Goal: Transaction & Acquisition: Purchase product/service

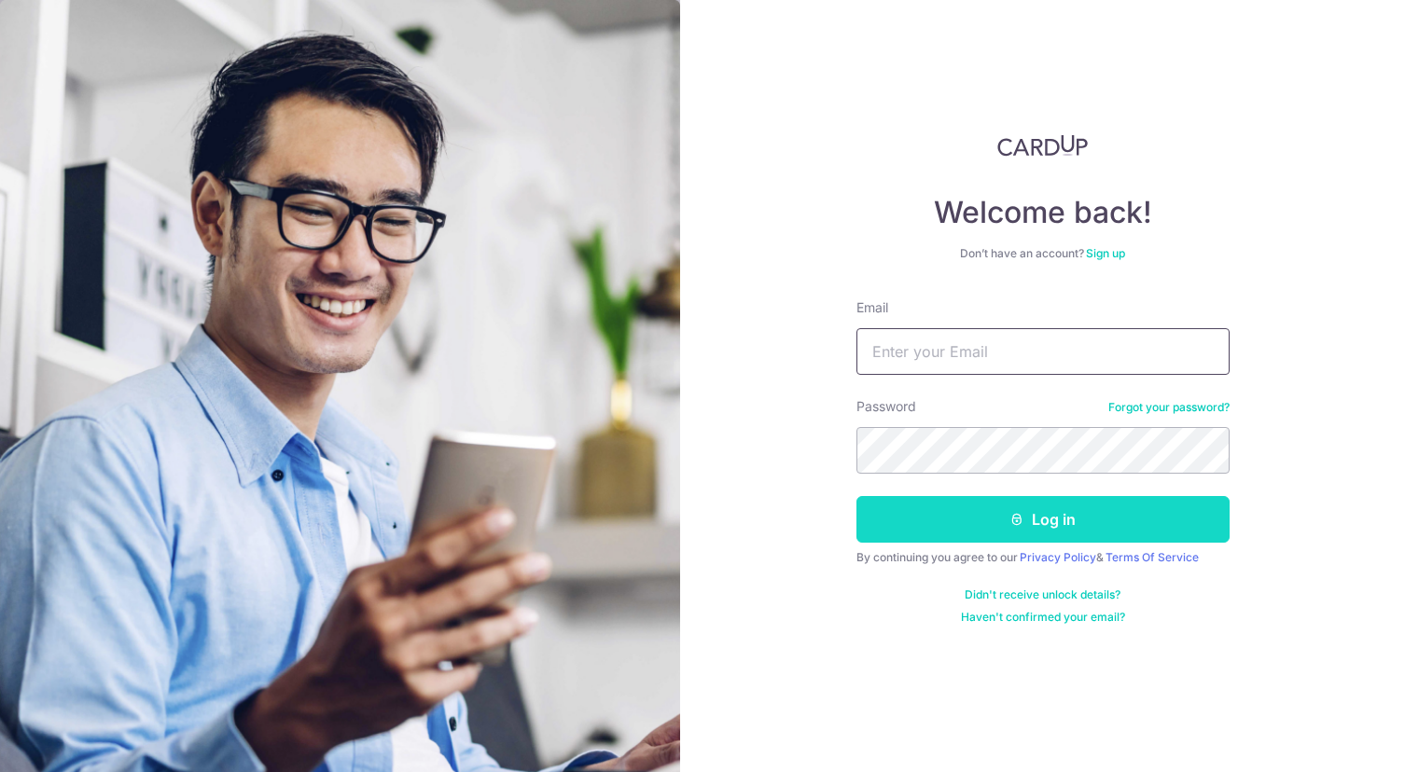
type input "[EMAIL_ADDRESS][DOMAIN_NAME]"
click at [1080, 519] on button "Log in" at bounding box center [1042, 519] width 373 height 47
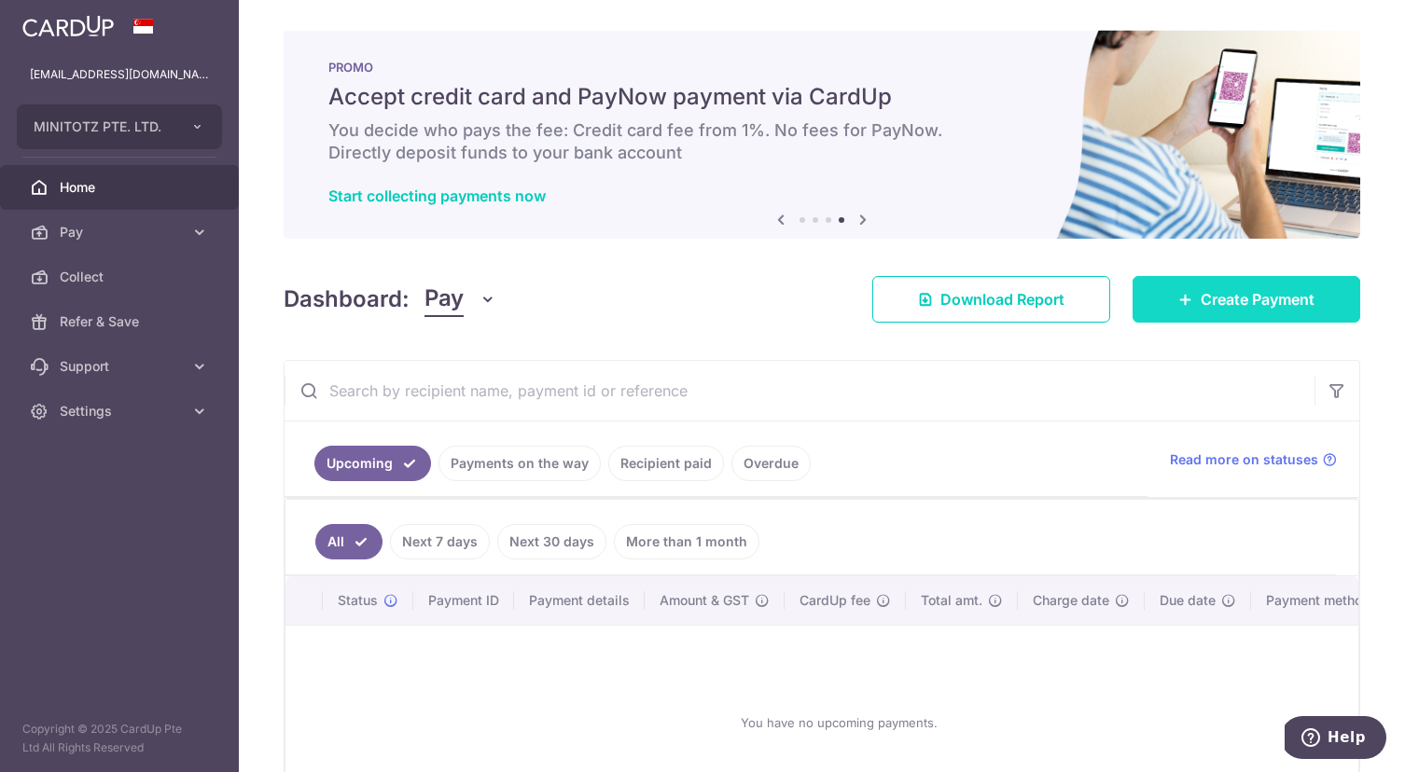
click at [1207, 299] on span "Create Payment" at bounding box center [1257, 299] width 114 height 22
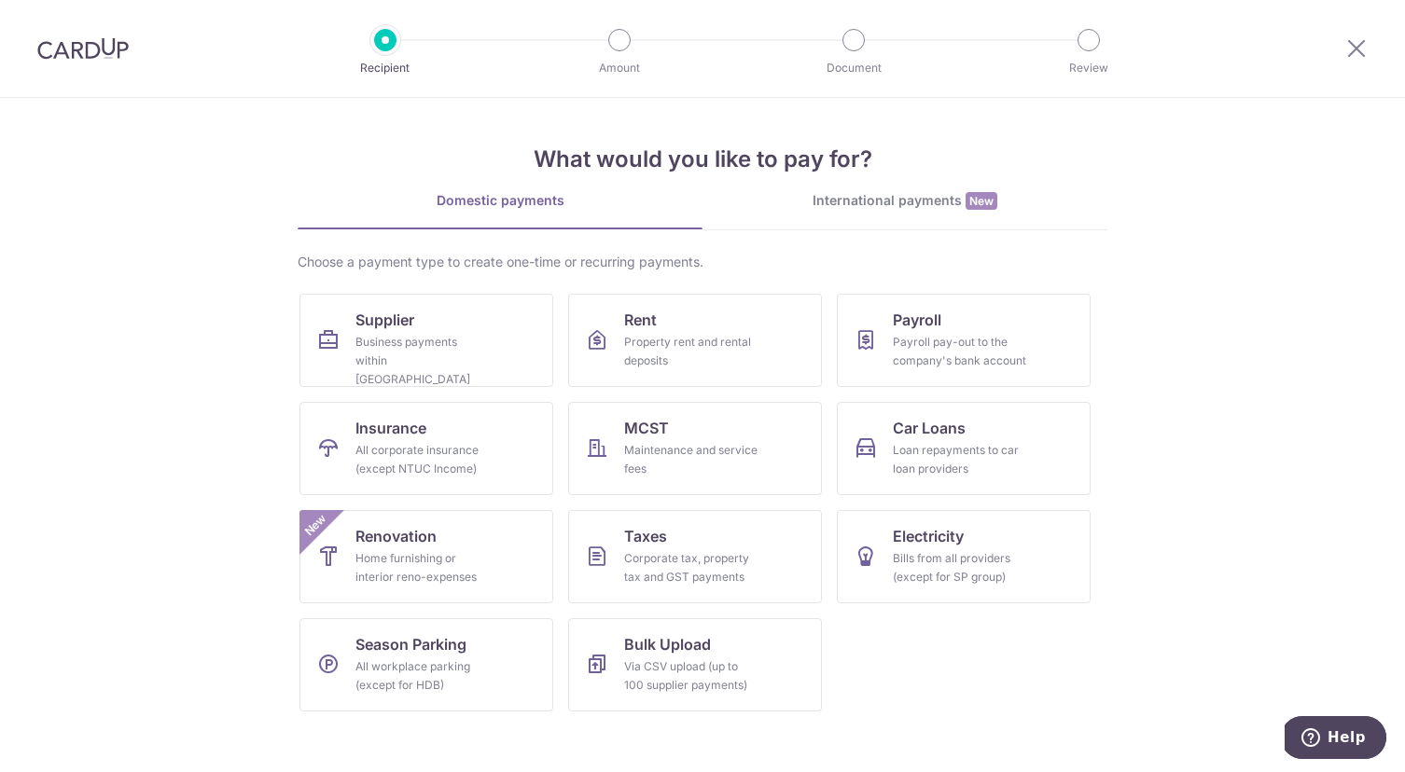
click at [931, 204] on div "International payments New" at bounding box center [904, 201] width 405 height 20
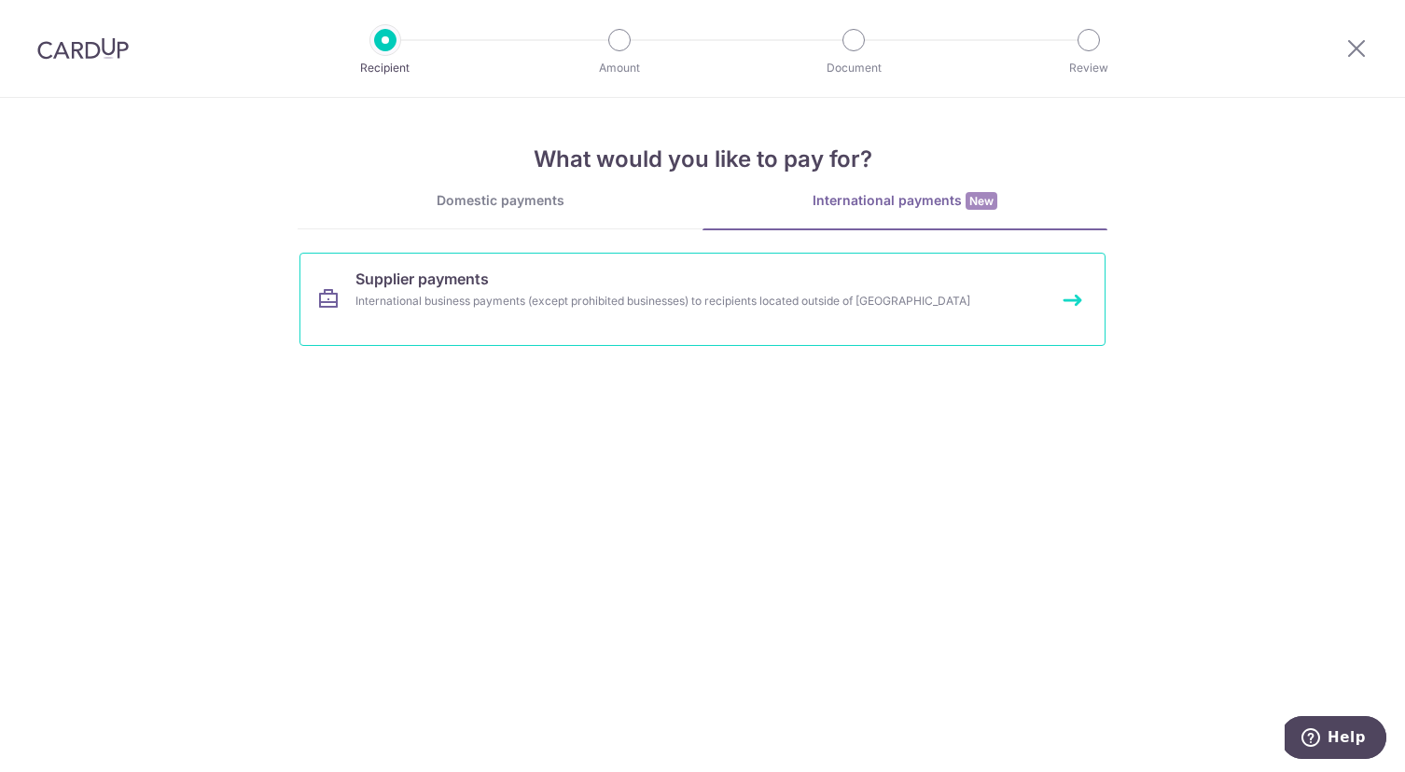
click at [598, 302] on div "International business payments (except prohibited businesses) to recipients lo…" at bounding box center [677, 301] width 644 height 19
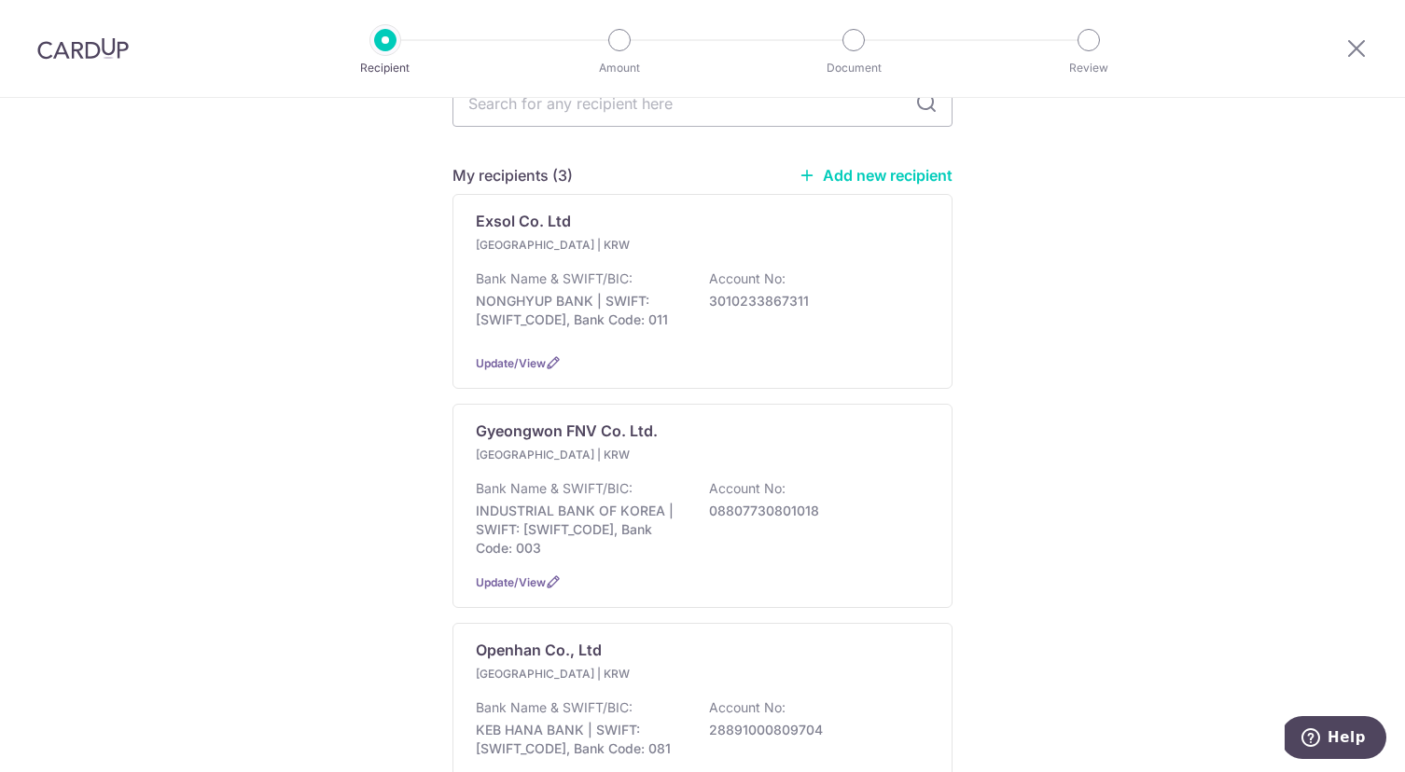
scroll to position [362, 0]
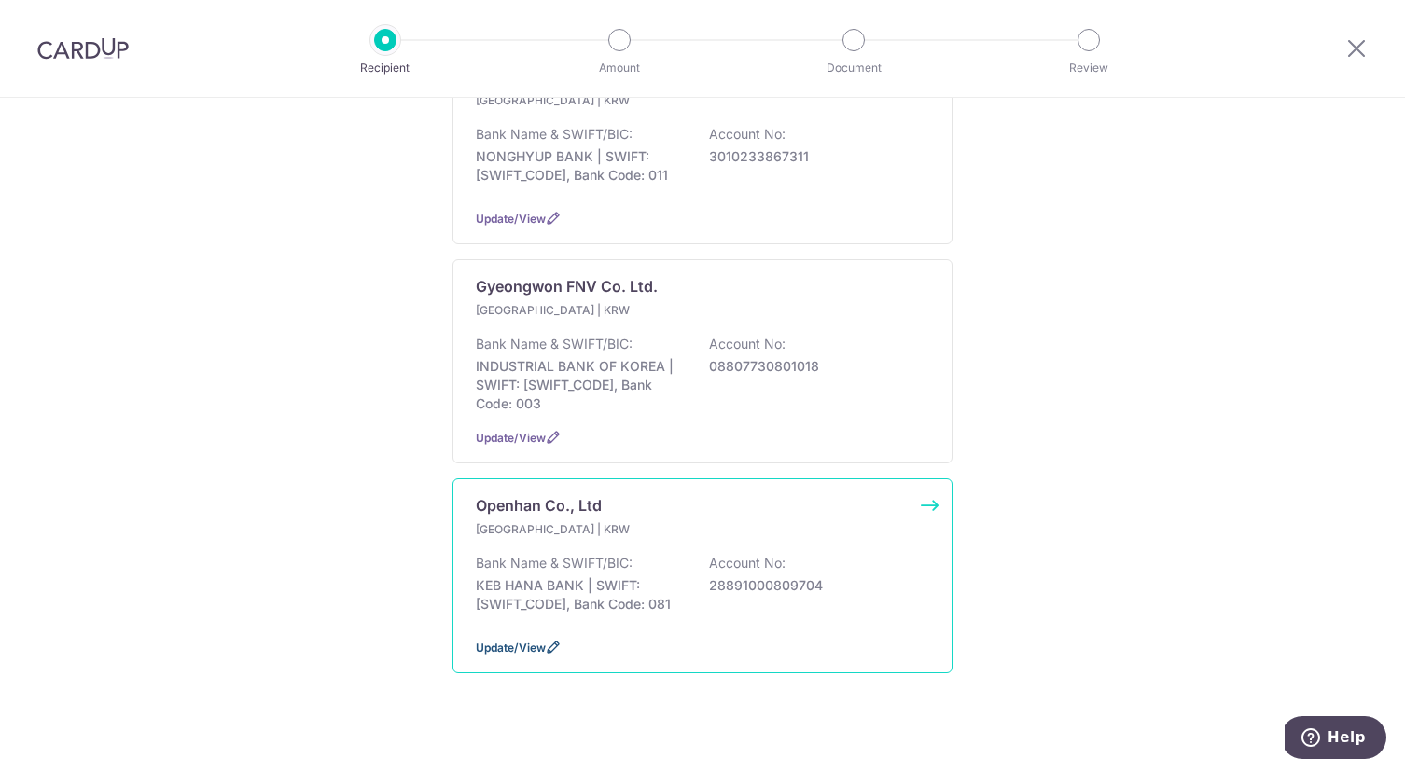
click at [531, 641] on span "Update/View" at bounding box center [511, 648] width 70 height 14
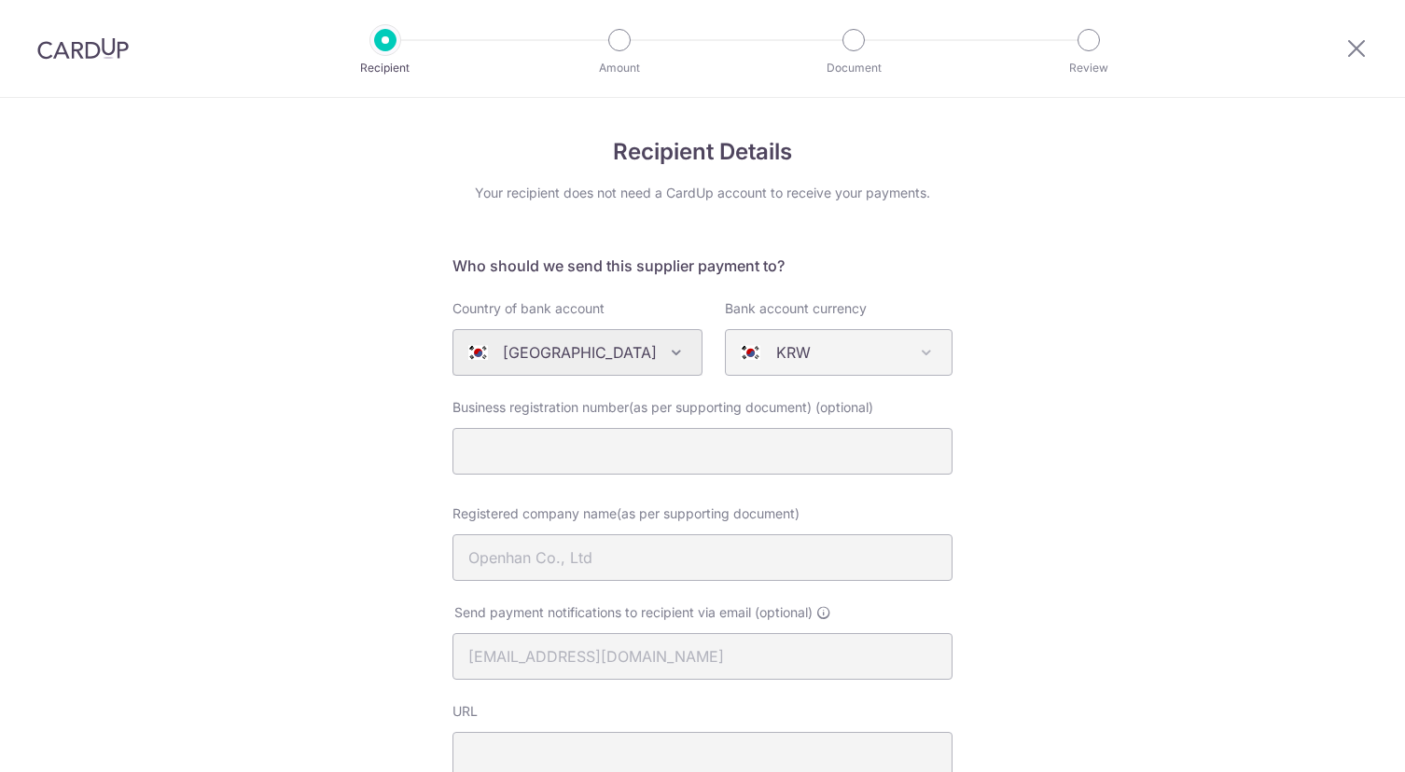
select select "336"
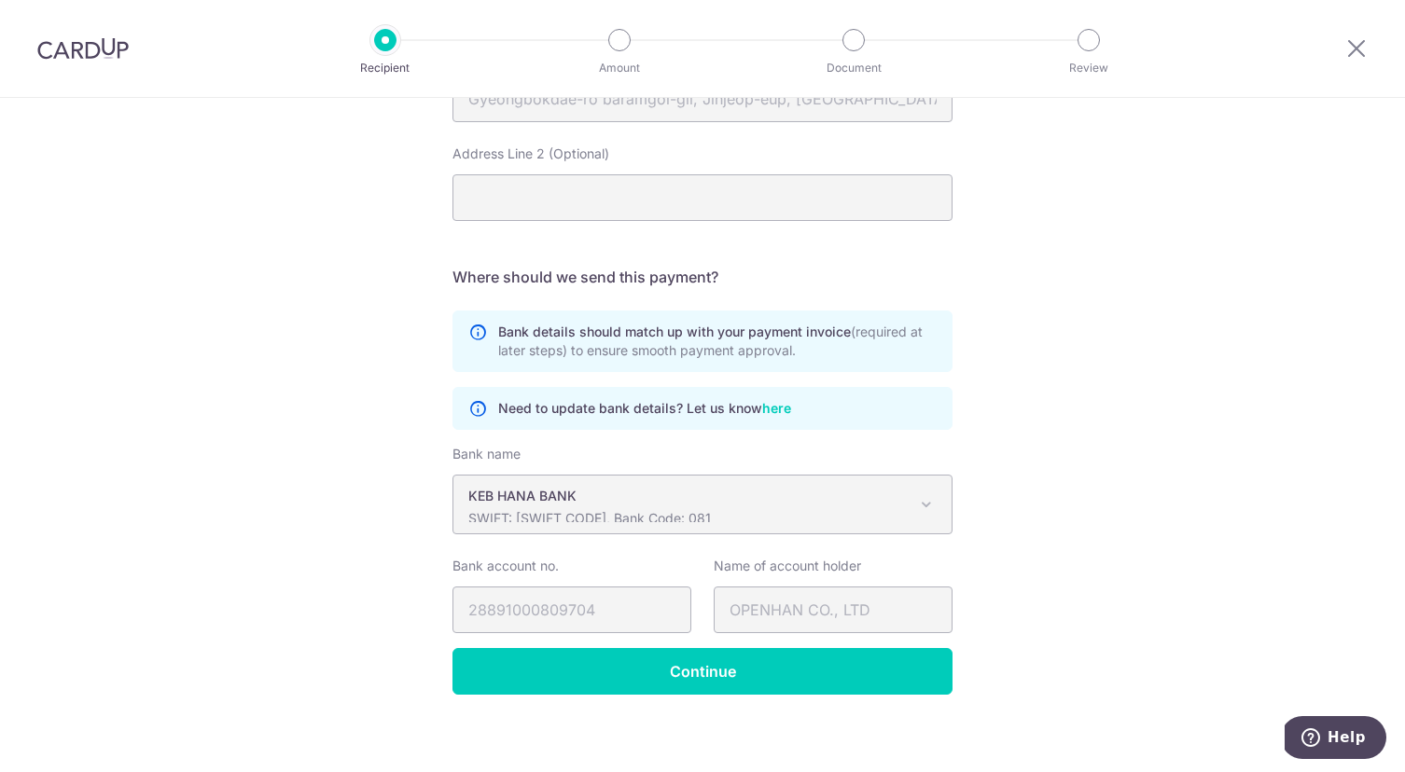
scroll to position [963, 0]
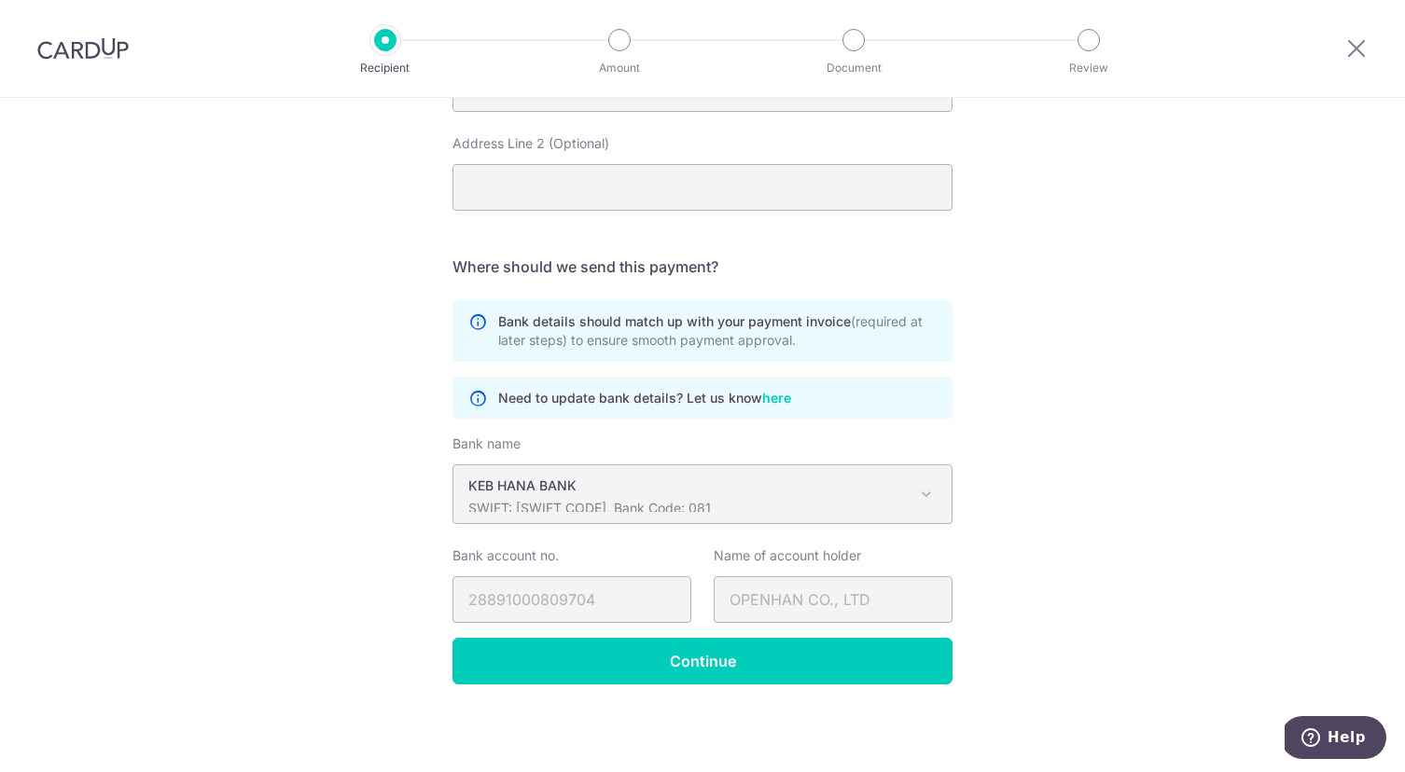
click at [1367, 48] on div at bounding box center [1356, 48] width 97 height 97
click at [1359, 47] on icon at bounding box center [1356, 47] width 22 height 23
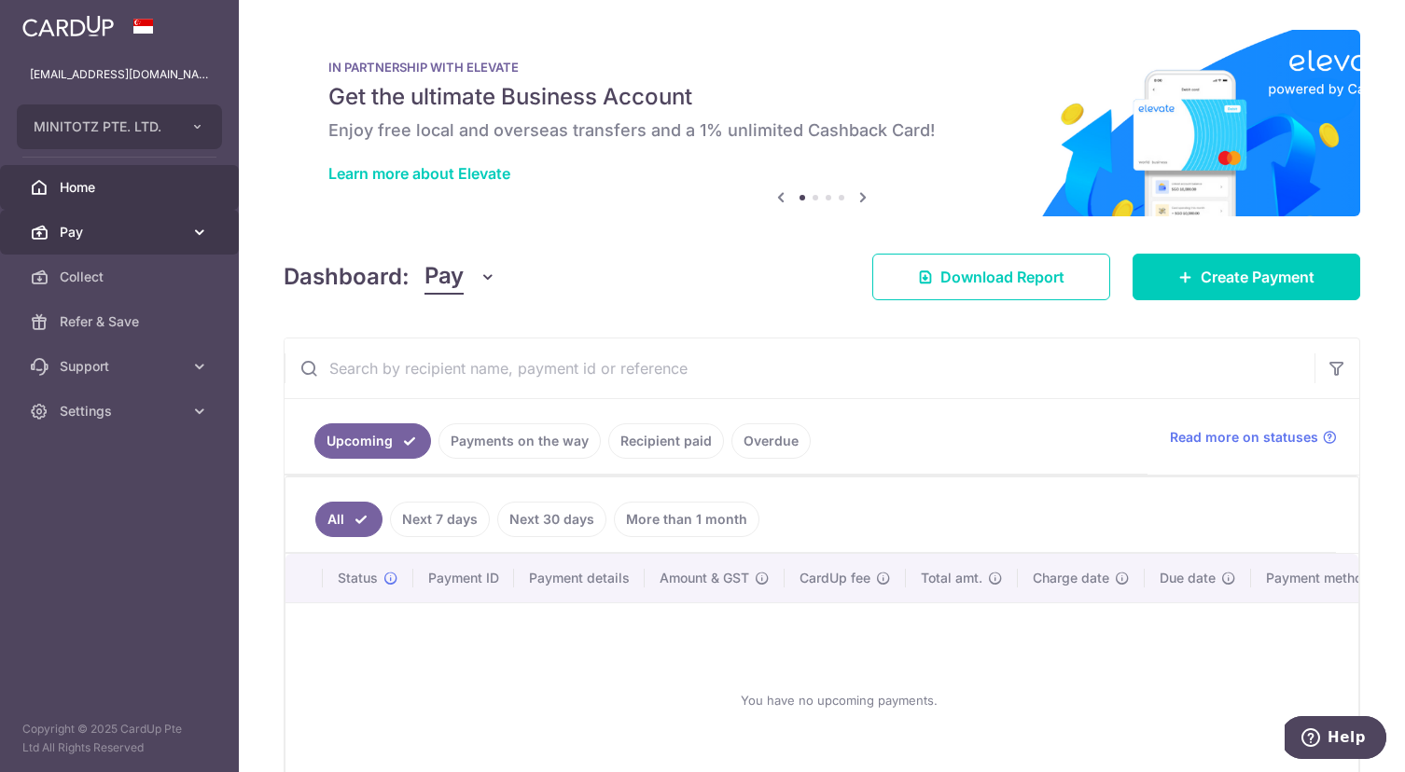
click at [100, 234] on span "Pay" at bounding box center [121, 232] width 123 height 19
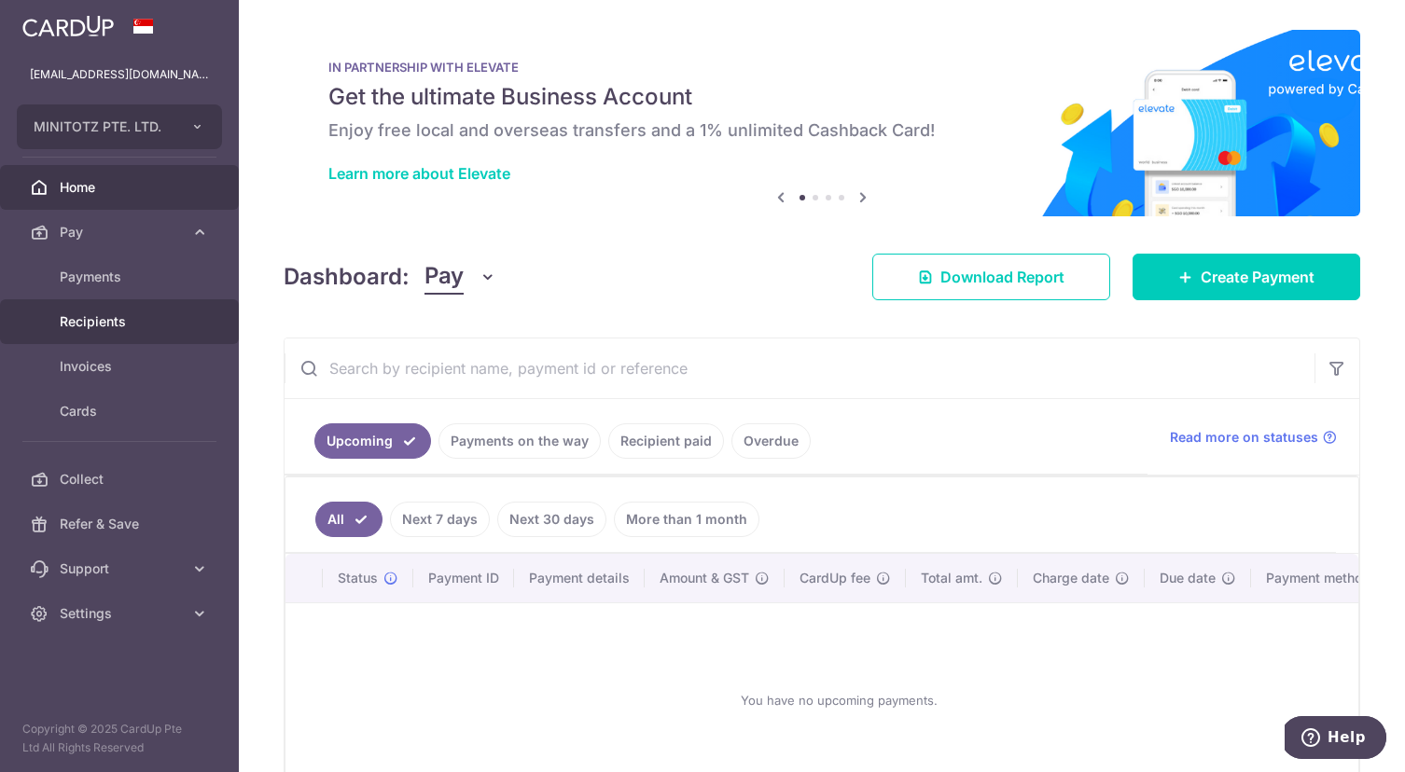
click at [101, 319] on span "Recipients" at bounding box center [121, 321] width 123 height 19
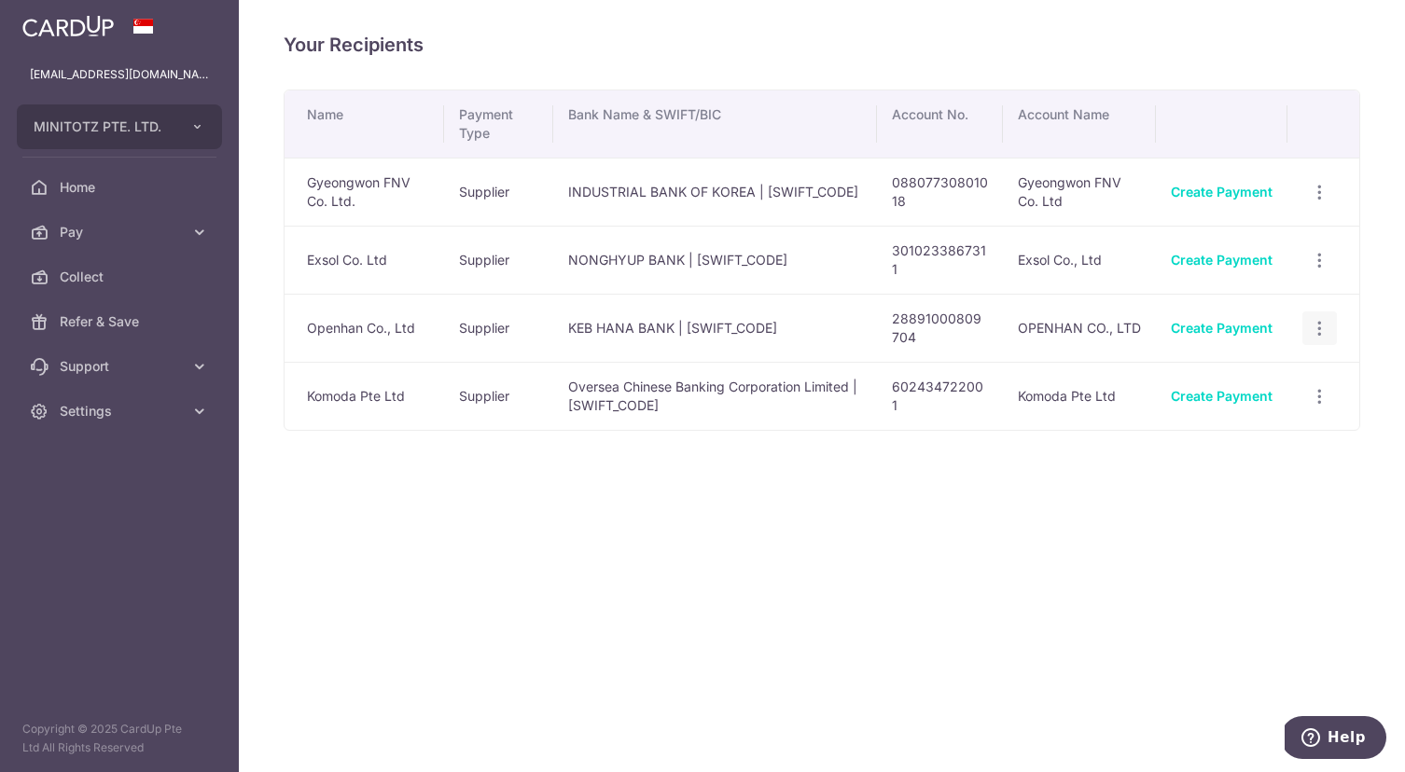
click at [1319, 327] on icon "button" at bounding box center [1319, 329] width 20 height 20
click at [1246, 383] on span "View/Edit" at bounding box center [1257, 379] width 127 height 22
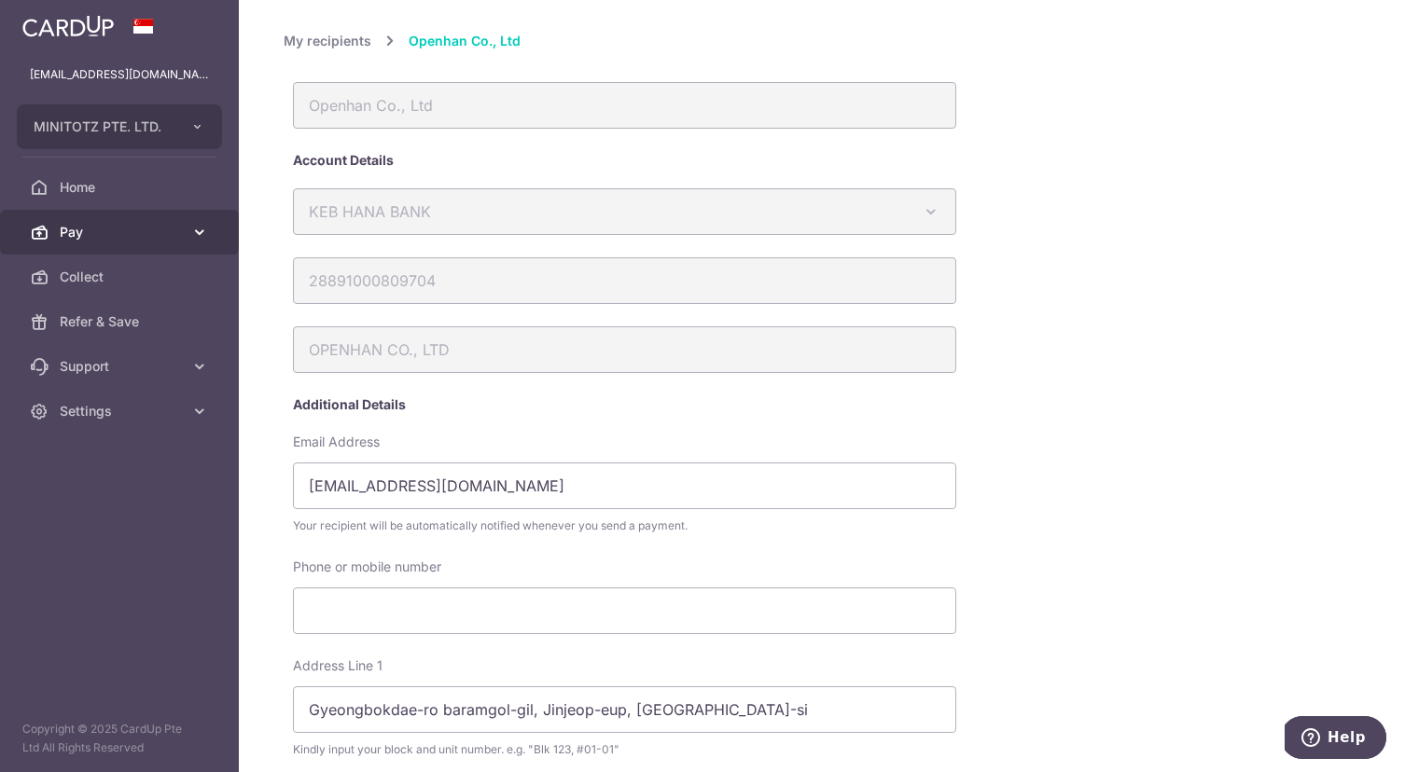
click at [76, 232] on span "Pay" at bounding box center [121, 232] width 123 height 19
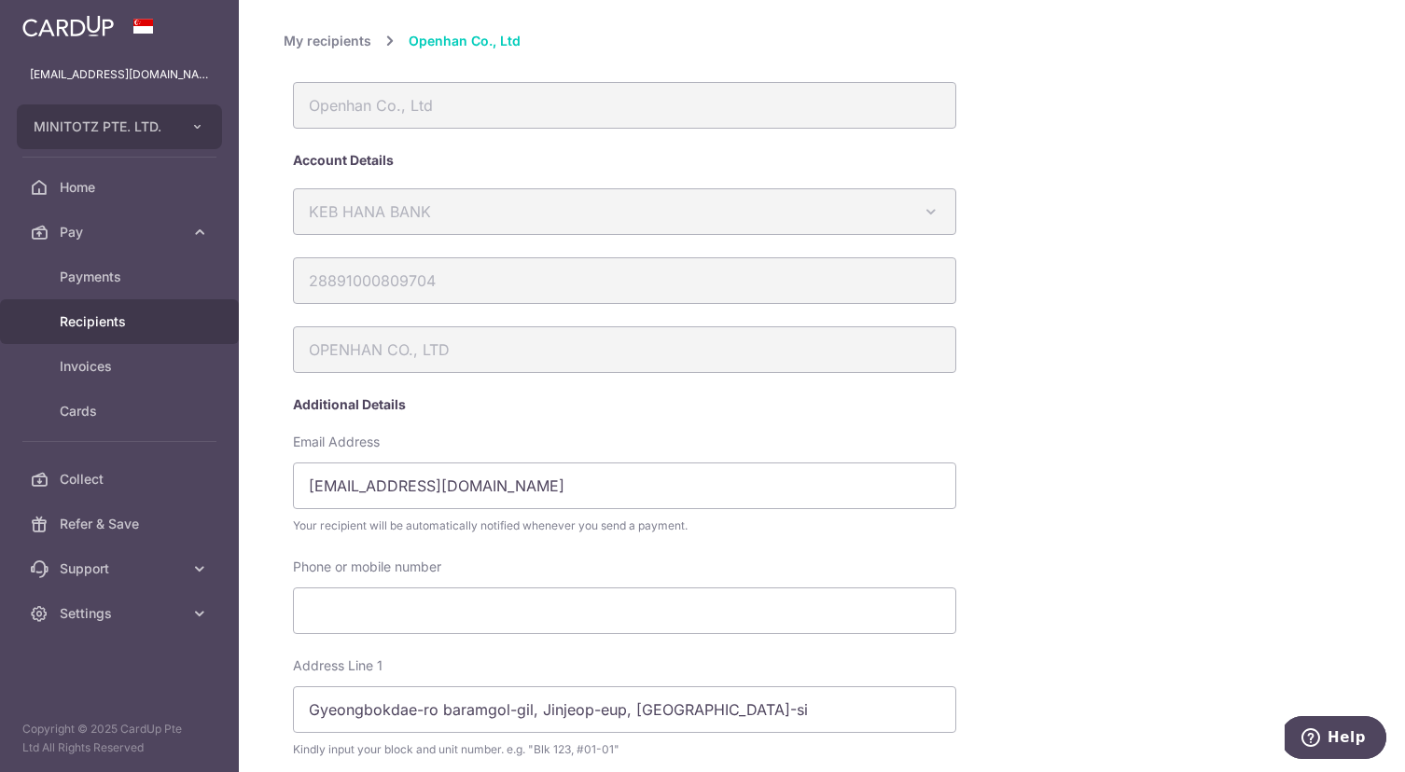
click at [117, 323] on span "Recipients" at bounding box center [121, 321] width 123 height 19
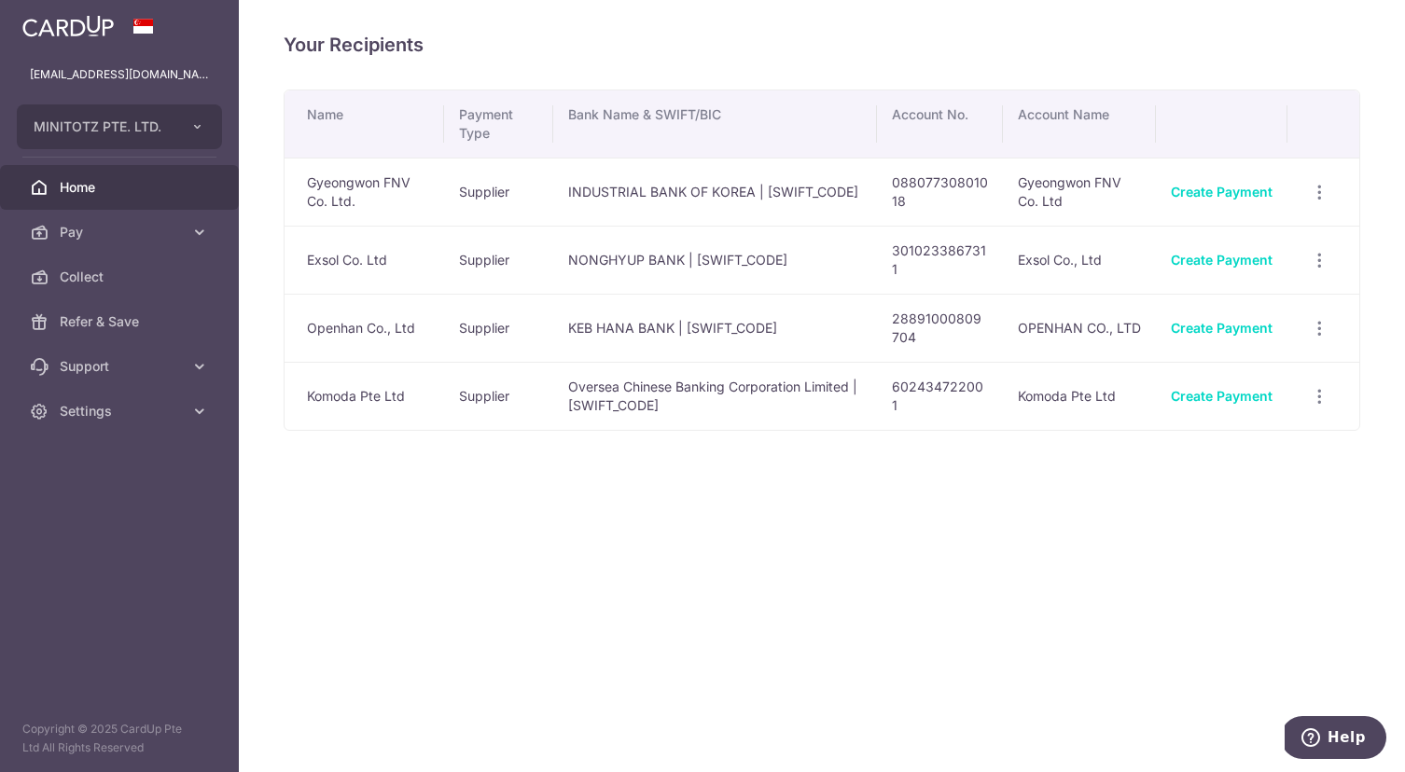
click at [77, 191] on span "Home" at bounding box center [121, 187] width 123 height 19
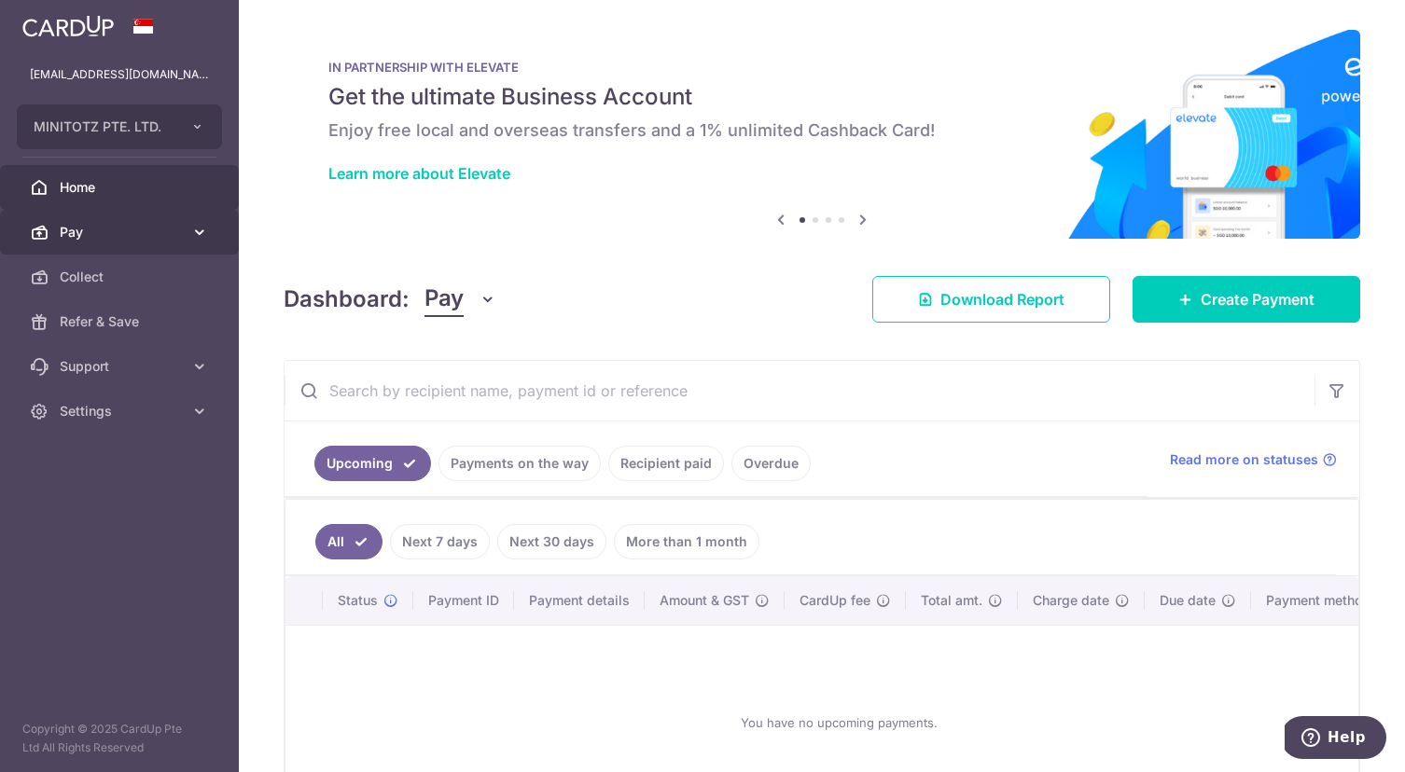
click at [83, 228] on span "Pay" at bounding box center [121, 232] width 123 height 19
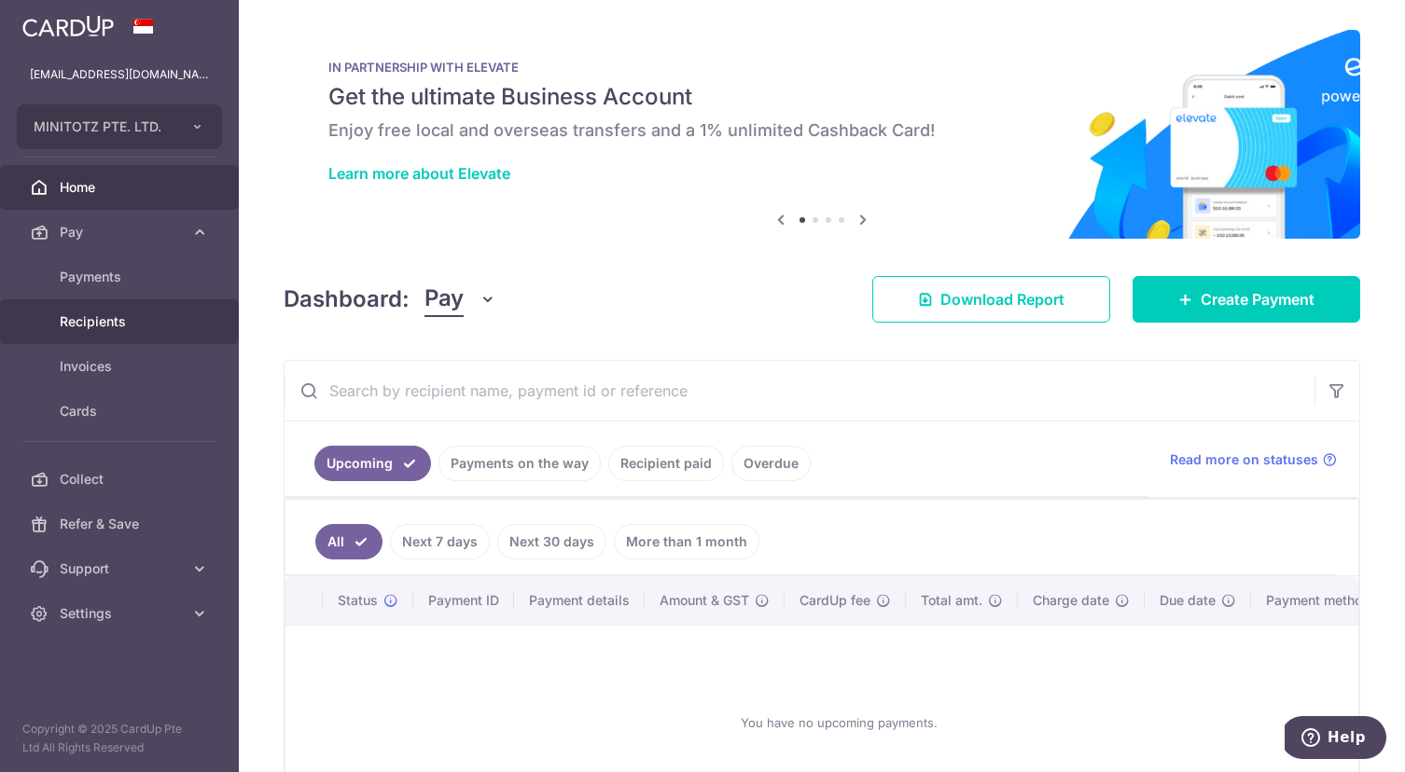
click at [102, 314] on span "Recipients" at bounding box center [121, 321] width 123 height 19
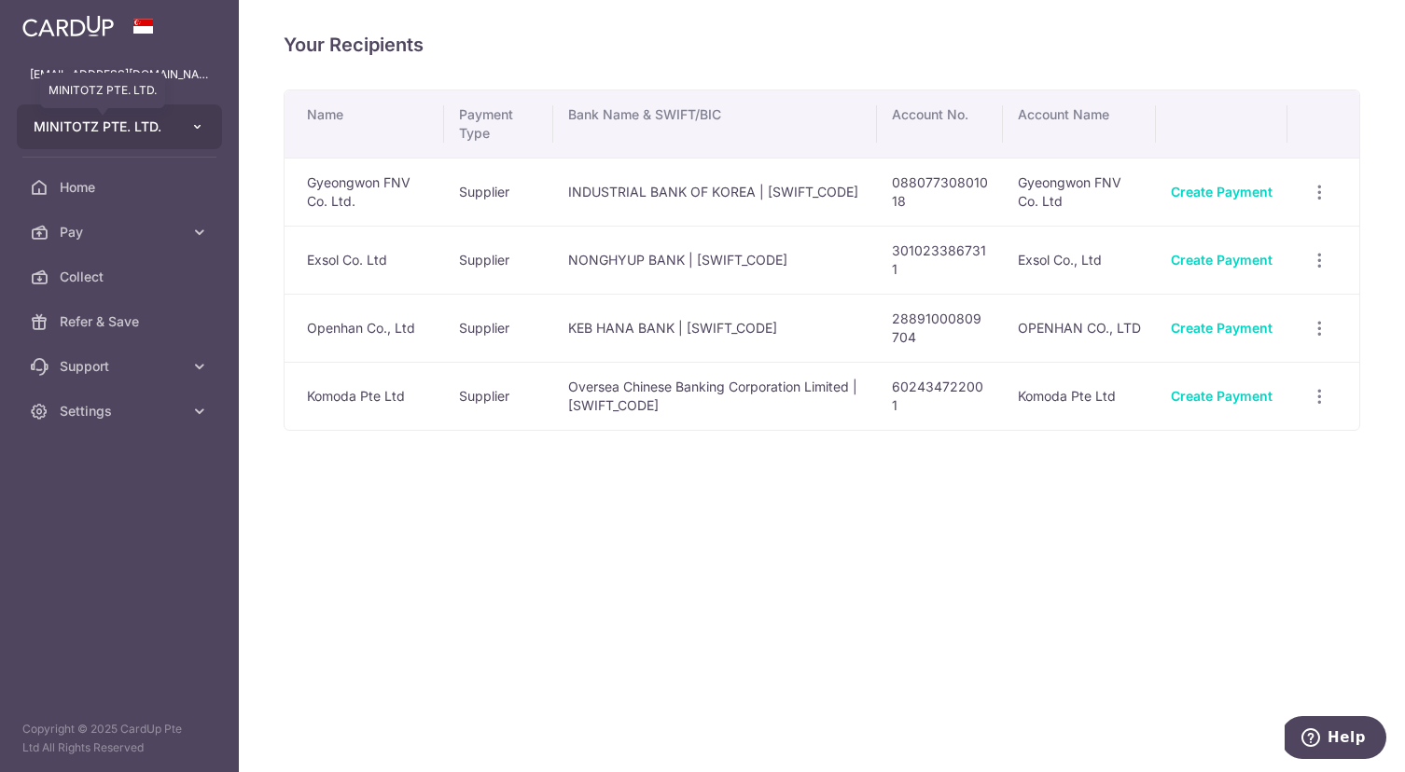
click at [131, 125] on span "MINITOTZ PTE. LTD." at bounding box center [103, 127] width 138 height 19
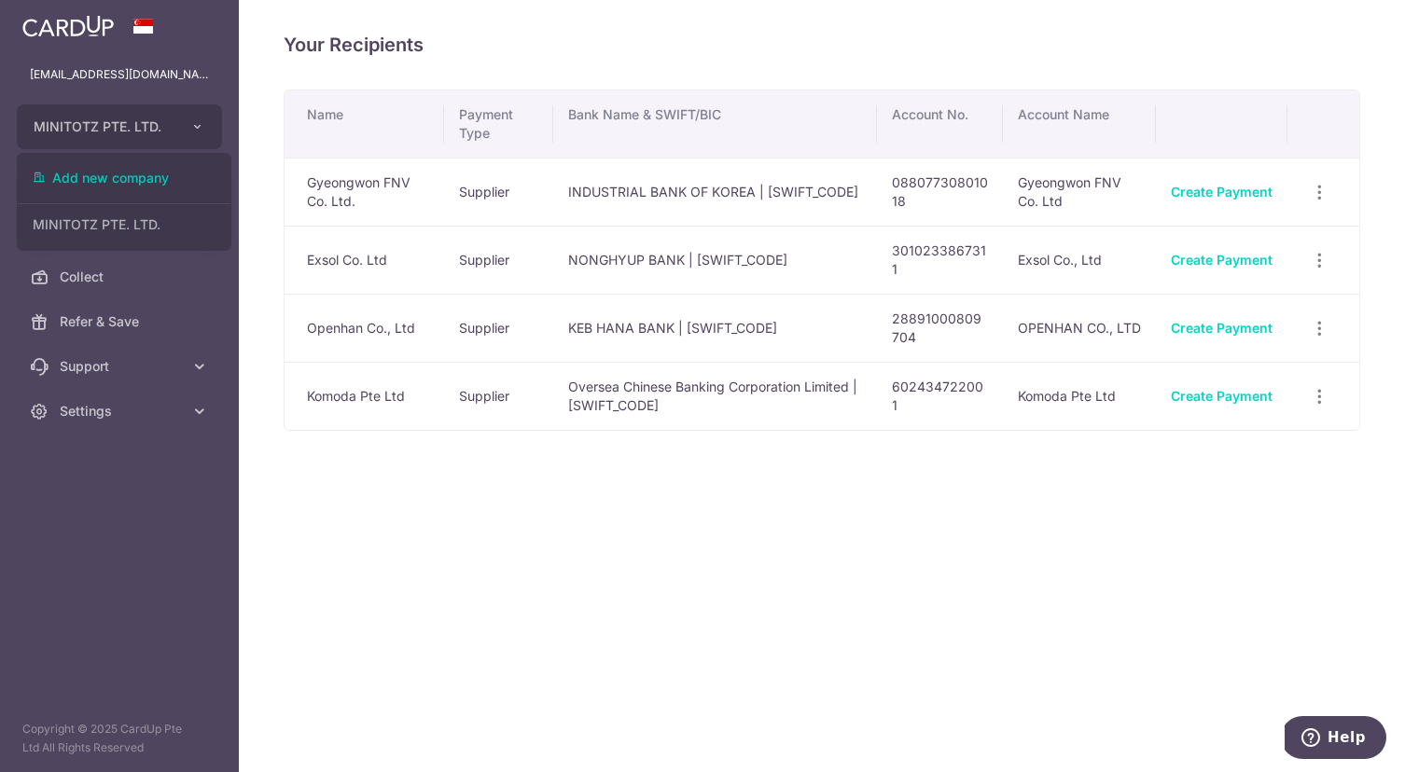
click at [200, 79] on p "[EMAIL_ADDRESS][DOMAIN_NAME]" at bounding box center [119, 74] width 179 height 19
click at [76, 187] on span "Home" at bounding box center [121, 187] width 123 height 19
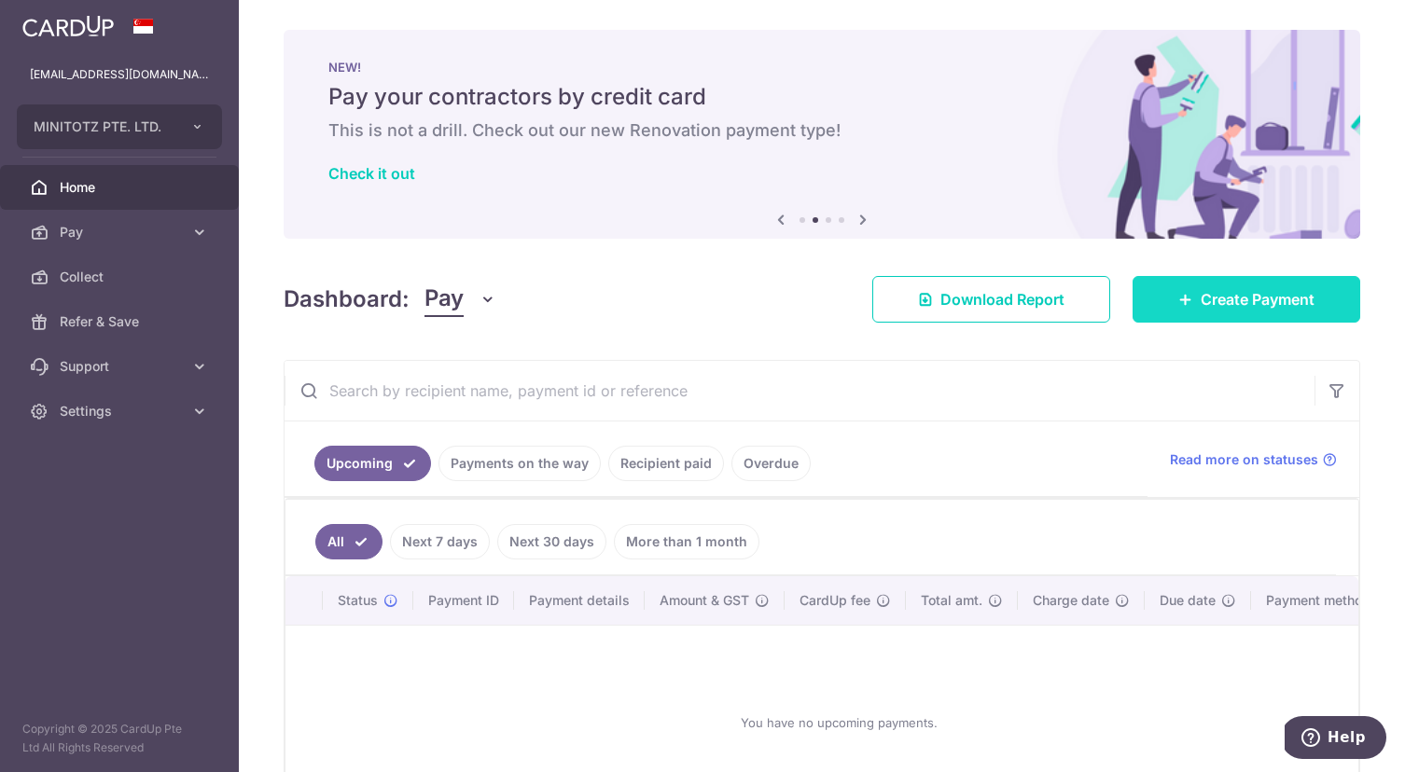
click at [1298, 298] on span "Create Payment" at bounding box center [1257, 299] width 114 height 22
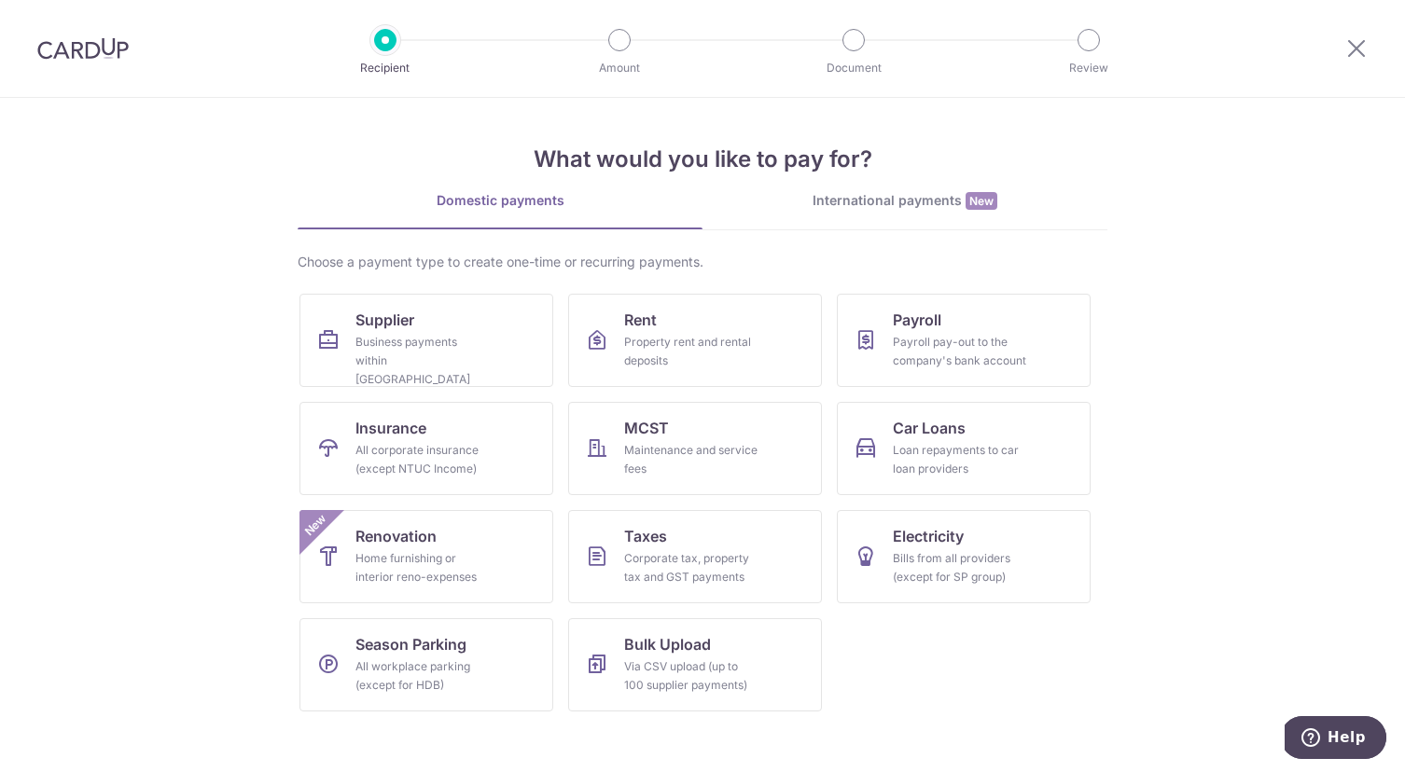
click at [934, 197] on div "International payments New" at bounding box center [904, 201] width 405 height 20
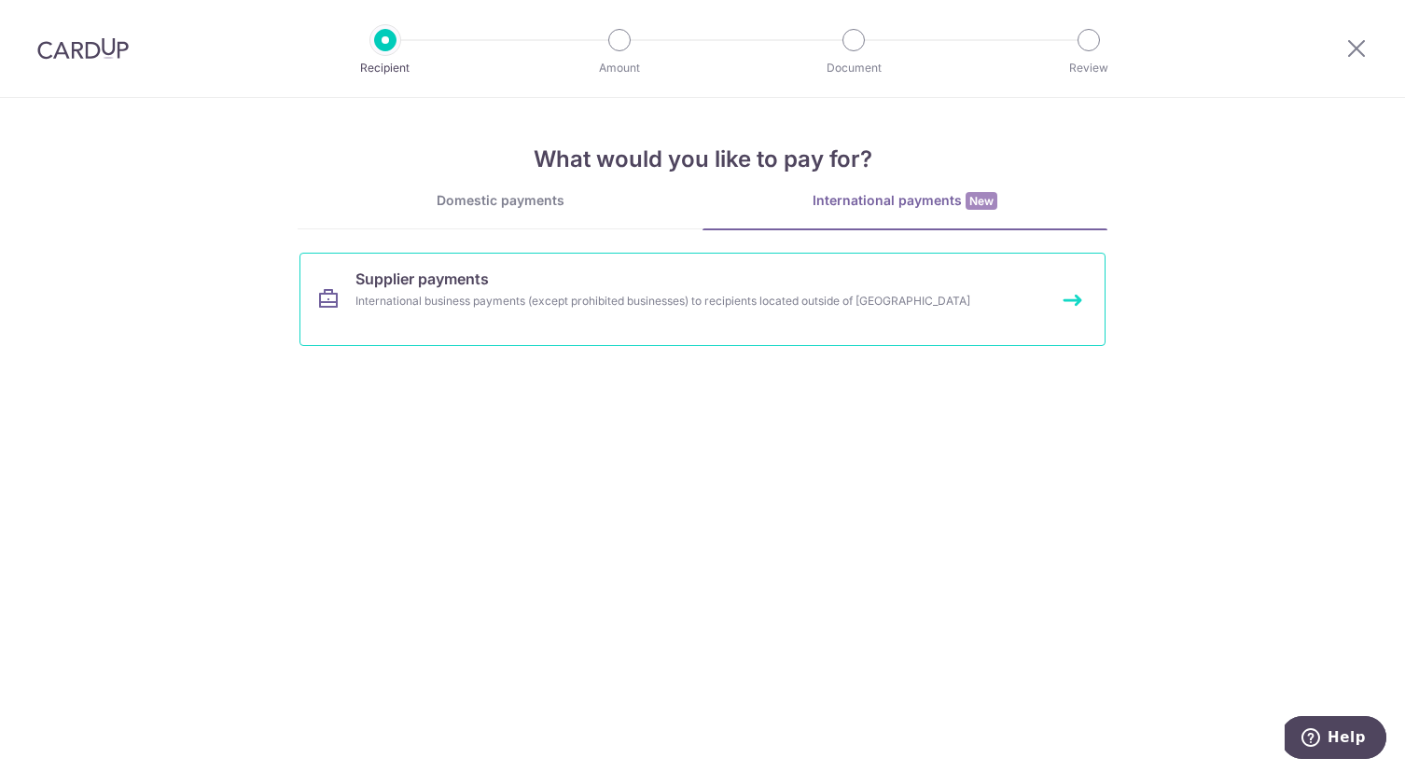
click at [860, 280] on link "Supplier payments International business payments (except prohibited businesses…" at bounding box center [702, 299] width 806 height 93
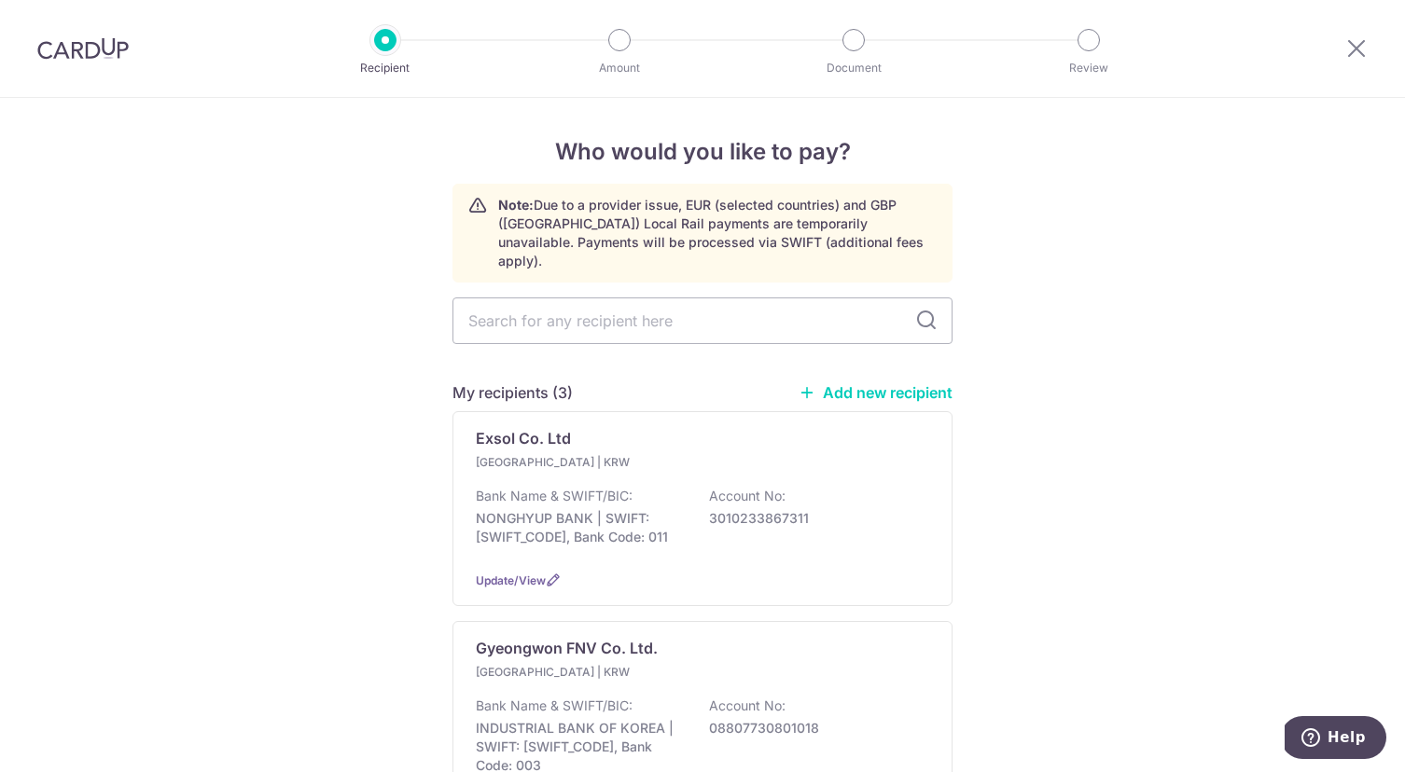
click at [913, 383] on link "Add new recipient" at bounding box center [875, 392] width 154 height 19
select select
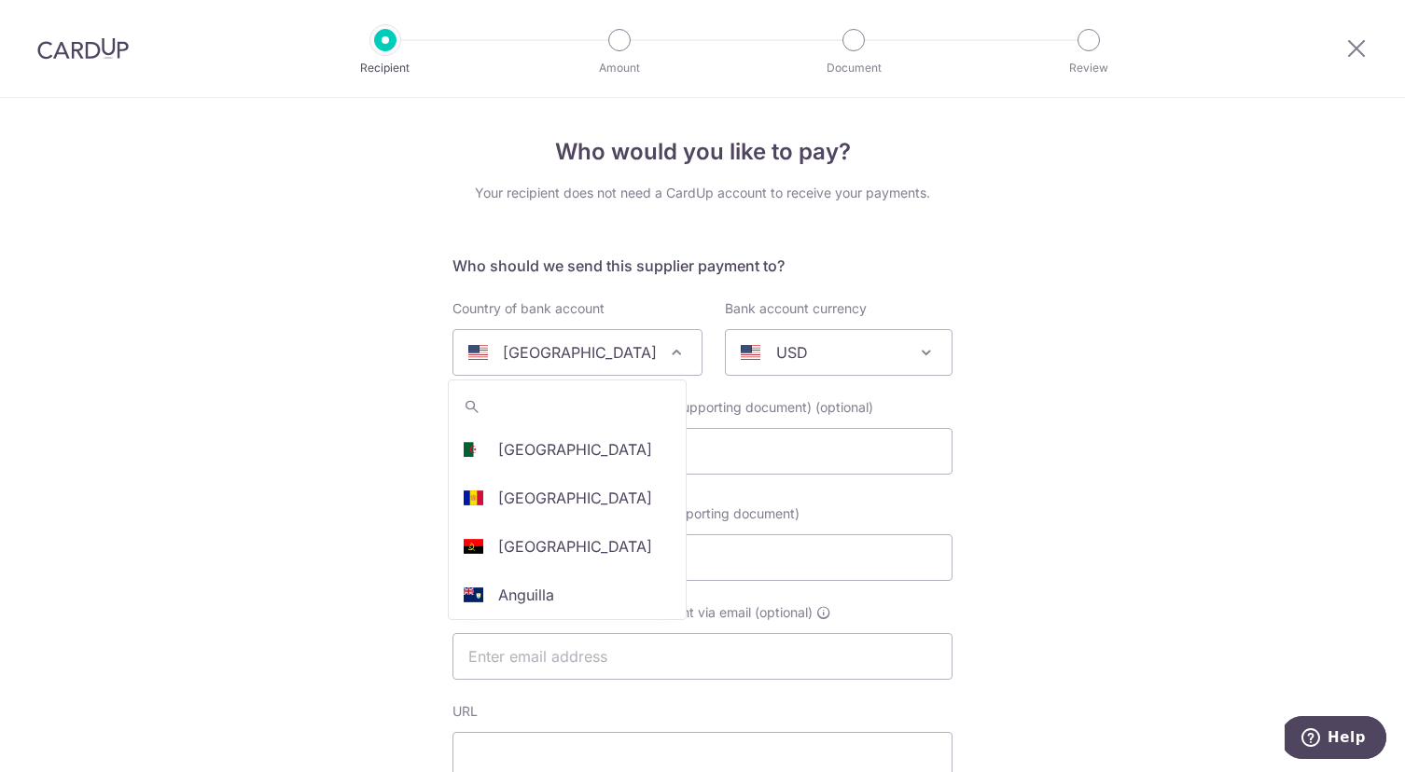
click at [612, 352] on div "United States" at bounding box center [562, 352] width 188 height 22
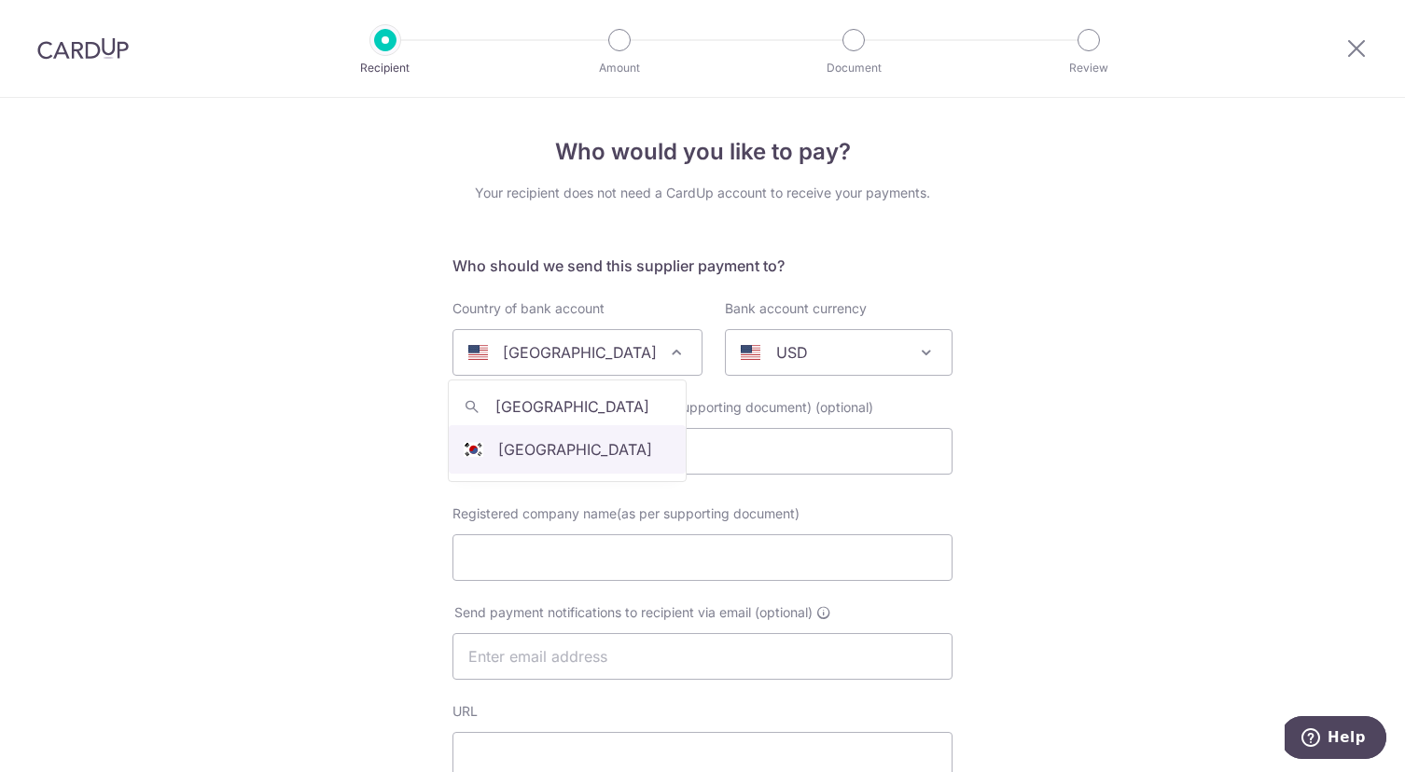
type input "korea"
select select "122"
select select "South Korea"
select select
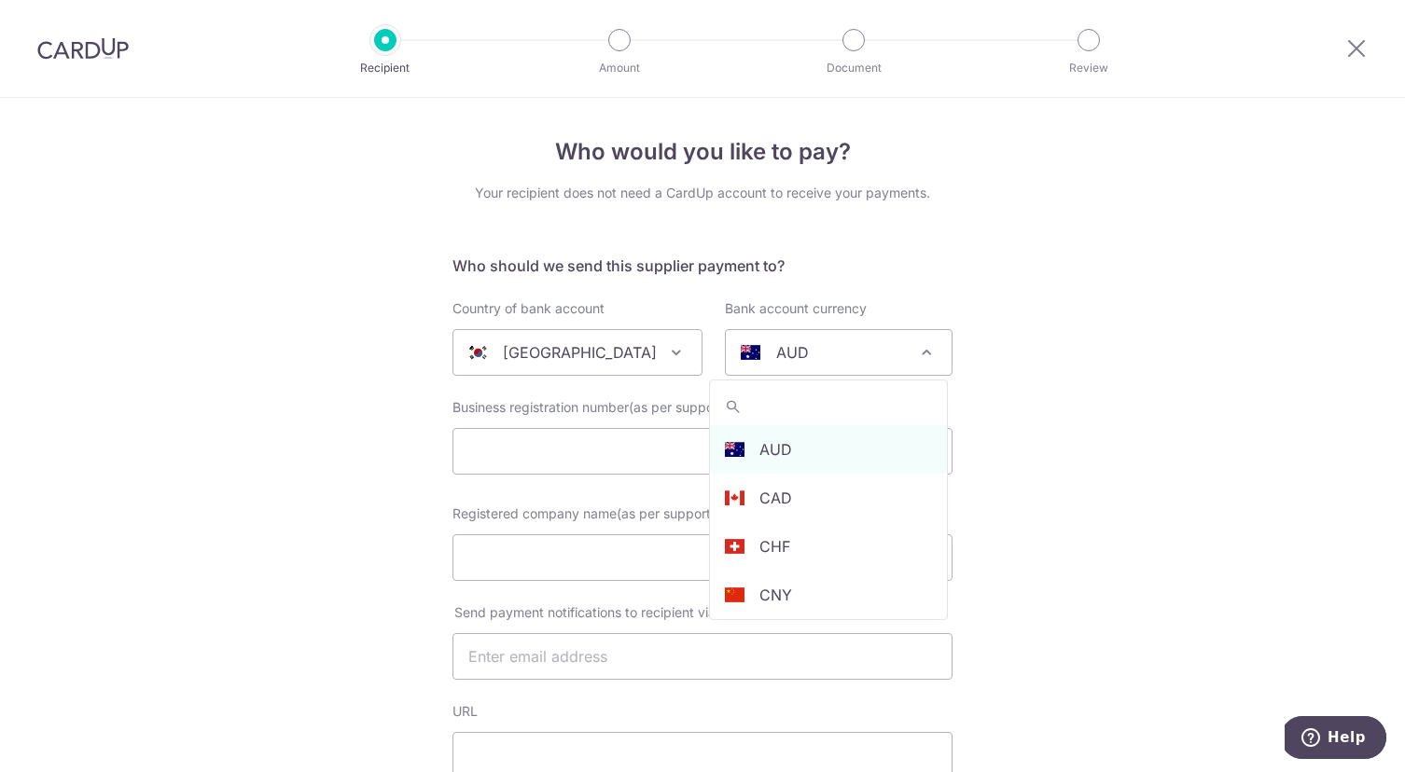
click at [832, 356] on div "AUD" at bounding box center [823, 352] width 166 height 22
type input "krw"
select select "15"
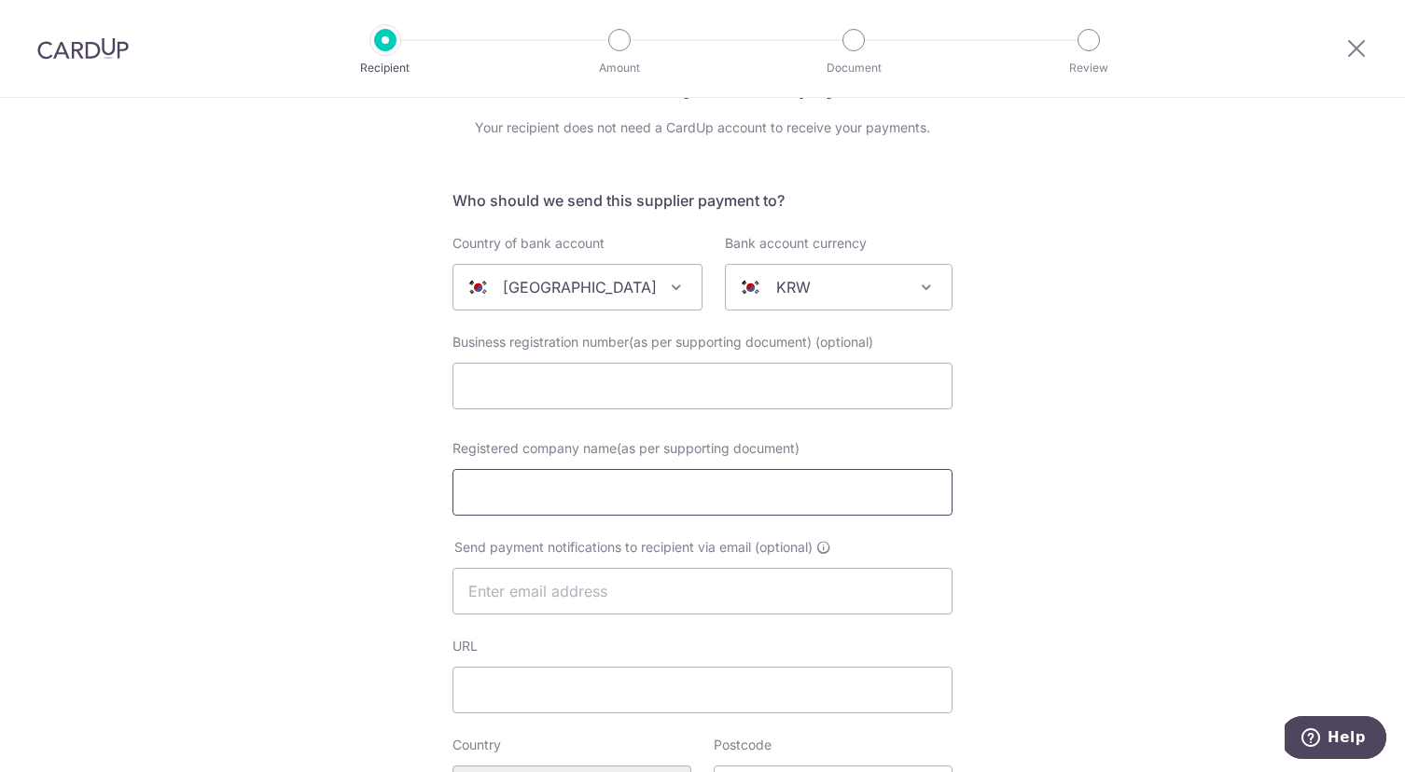
scroll to position [114, 0]
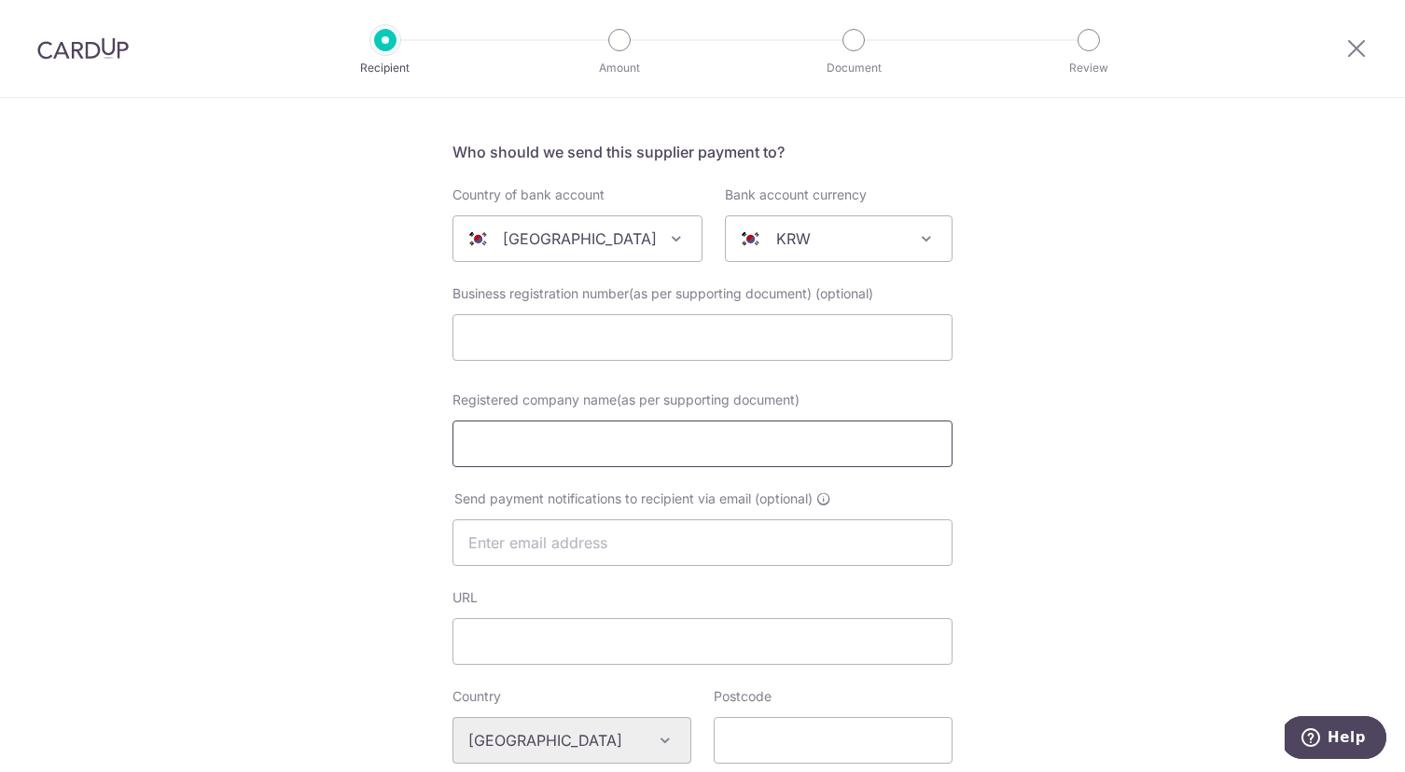
click at [553, 445] on input "Registered company name(as per supporting document)" at bounding box center [702, 444] width 500 height 47
type input "Openhan Co., Ltd"
click at [649, 543] on input "text" at bounding box center [702, 542] width 500 height 47
type input "[EMAIL_ADDRESS][DOMAIN_NAME]"
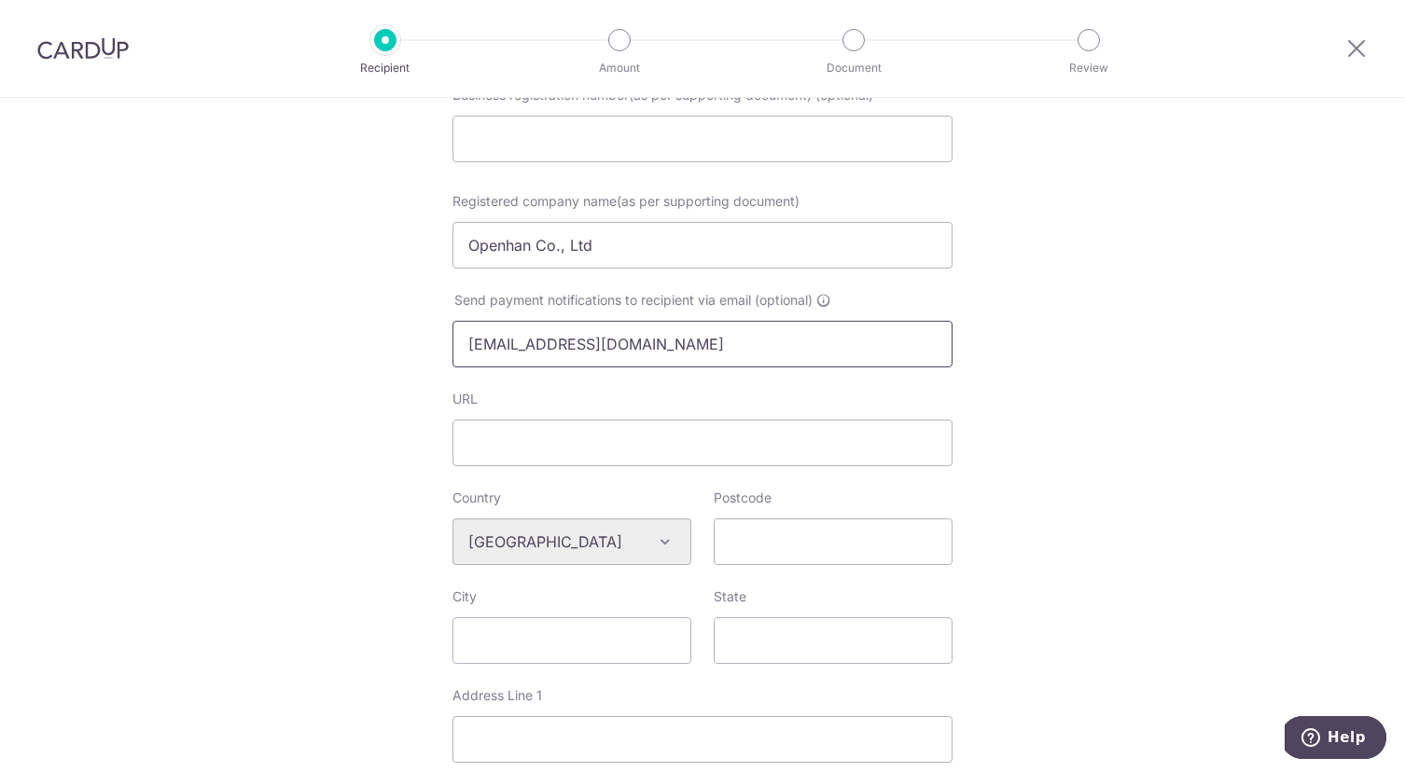
scroll to position [319, 0]
click at [648, 436] on input "URL" at bounding box center [702, 436] width 500 height 47
click at [752, 540] on input "Postcode" at bounding box center [832, 535] width 239 height 47
paste input "12070"
type input "12070"
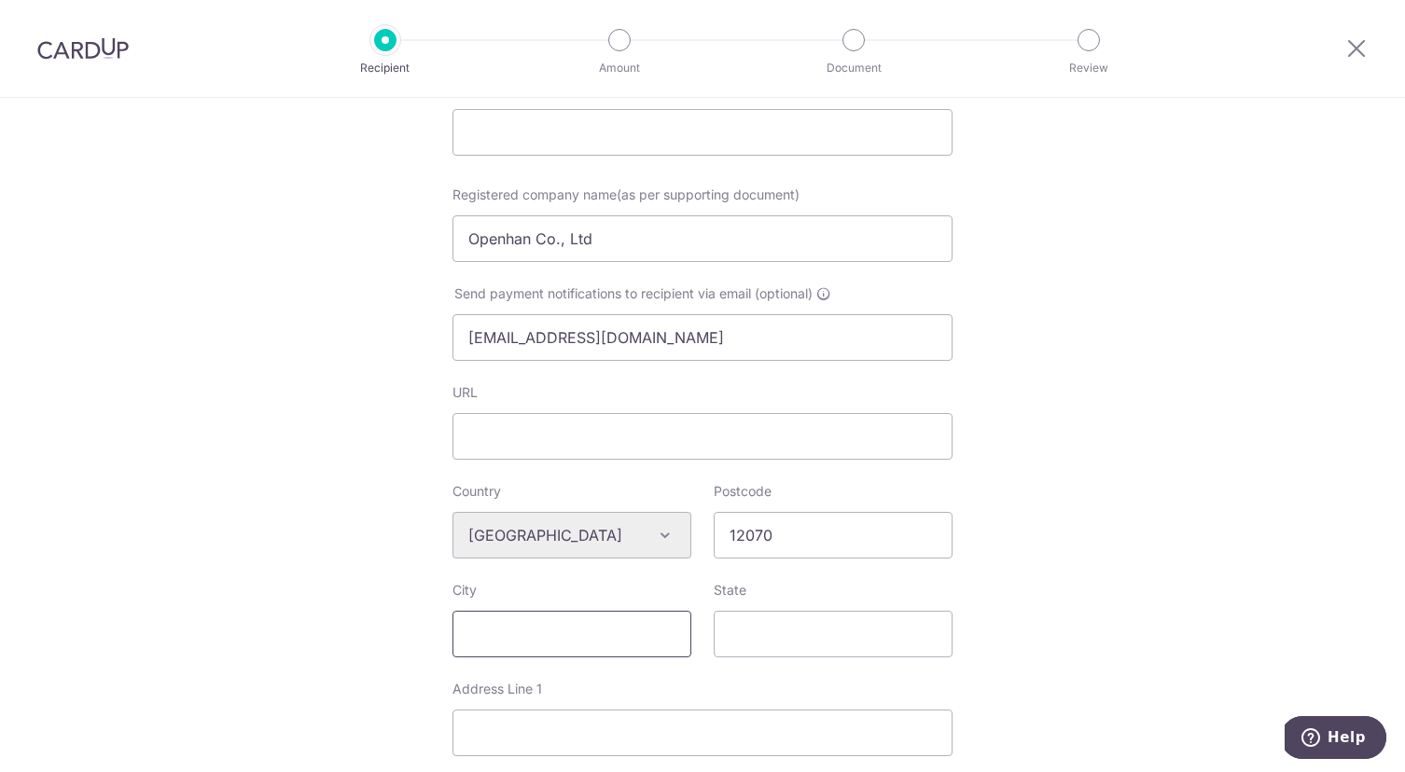
click at [591, 641] on input "City" at bounding box center [571, 634] width 239 height 47
type input "[GEOGRAPHIC_DATA]"
click at [796, 631] on input "State" at bounding box center [832, 634] width 239 height 47
paste input "Gyeonggi-do"
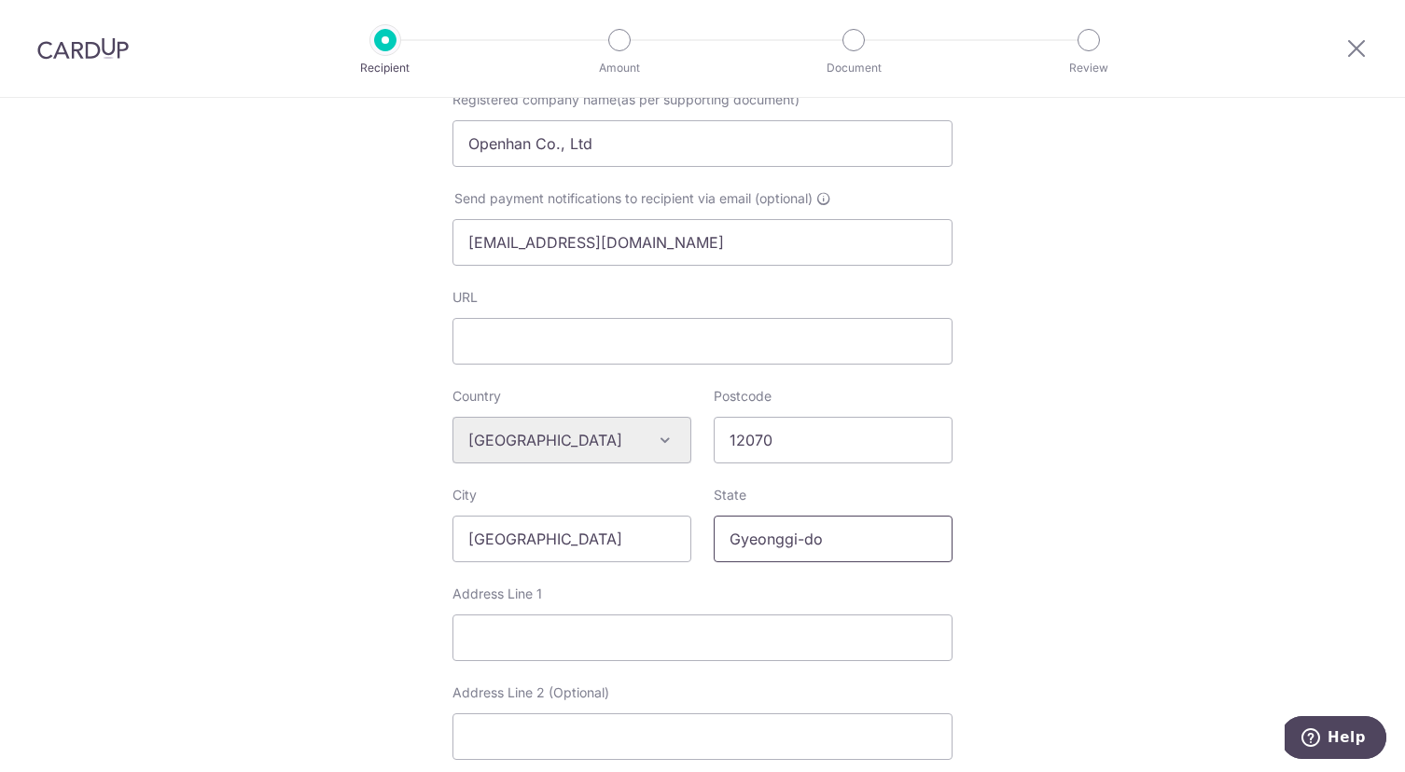
scroll to position [489, 0]
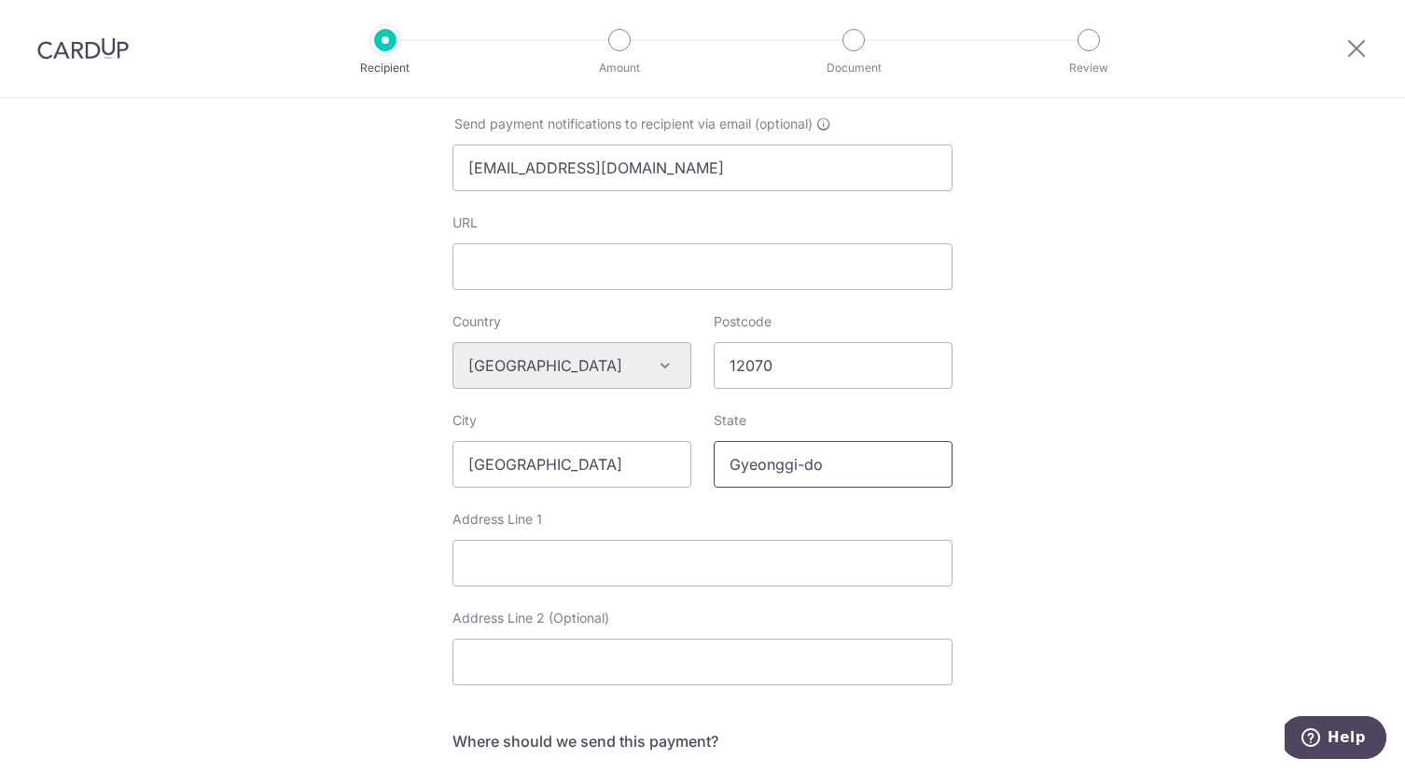
type input "Gyeonggi-do"
click at [601, 568] on input "Address Line 1" at bounding box center [702, 563] width 500 height 47
paste input "Gyeongbokdae-ro baramgol-gil, Jinjeop-eup, [GEOGRAPHIC_DATA]-si"
type input "Gyeongbokdae-ro baramgol-gil, Jinjeop-eup, [GEOGRAPHIC_DATA]-si"
click at [1096, 547] on div "Who would you like to pay? Your recipient does not need a CardUp account to rec…" at bounding box center [702, 401] width 1405 height 1584
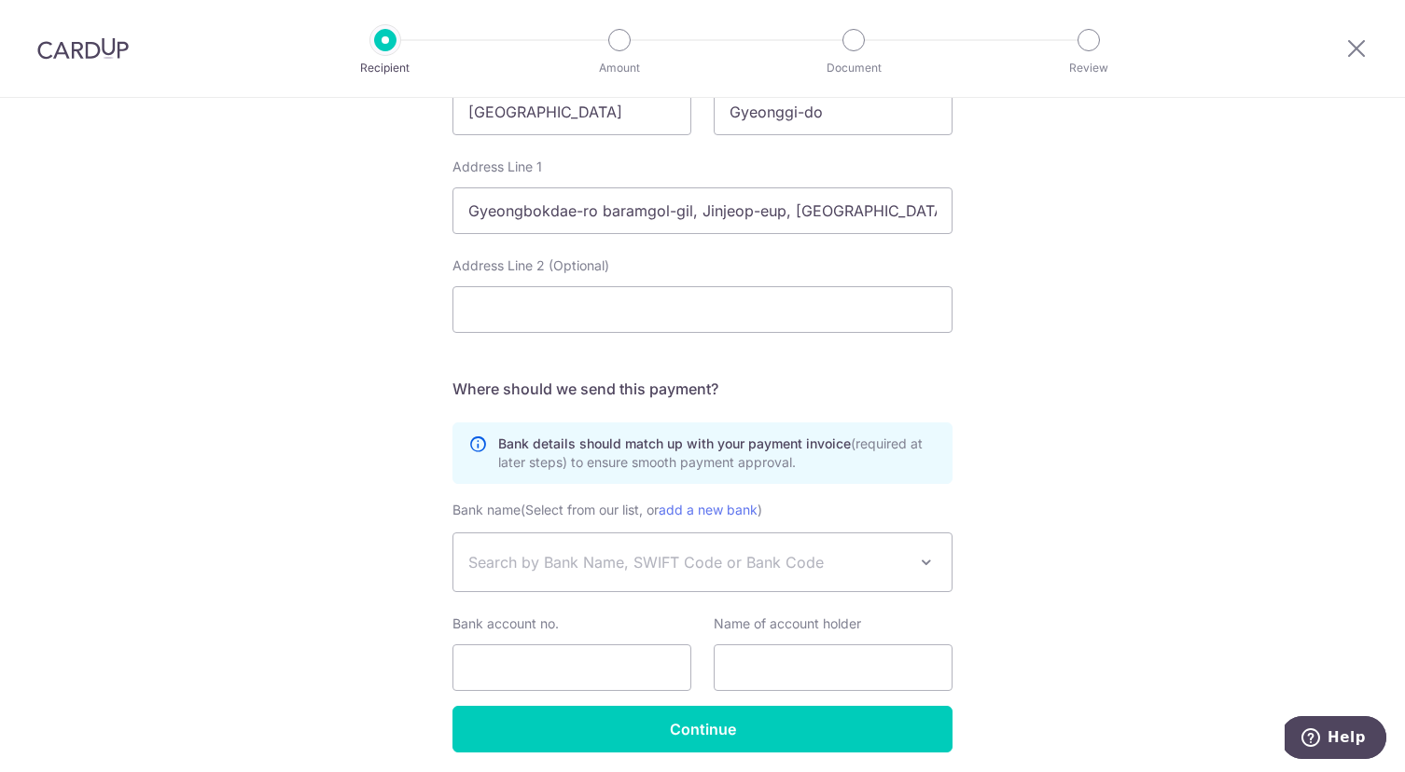
scroll to position [909, 0]
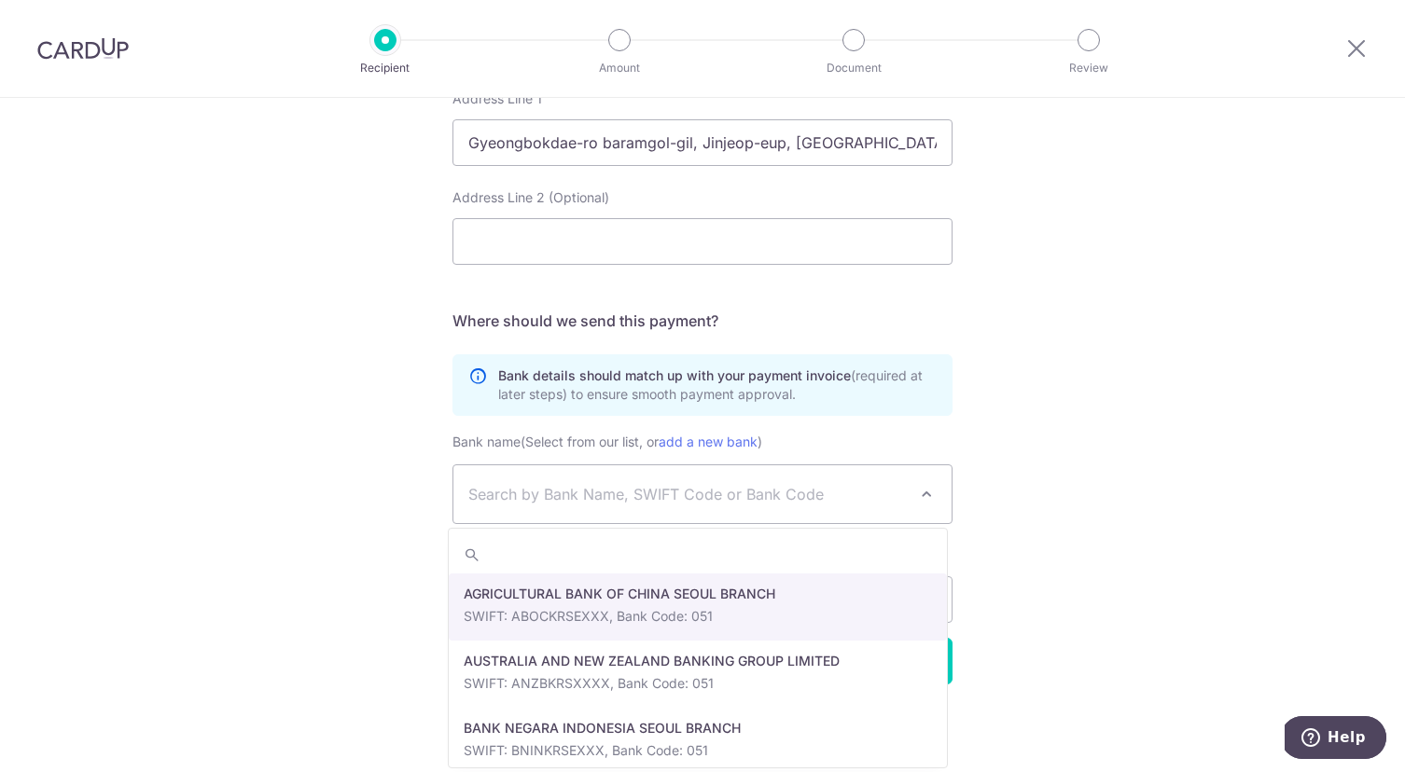
click at [771, 500] on span "Search by Bank Name, SWIFT Code or Bank Code" at bounding box center [687, 494] width 438 height 22
click at [535, 553] on input "search" at bounding box center [698, 554] width 498 height 37
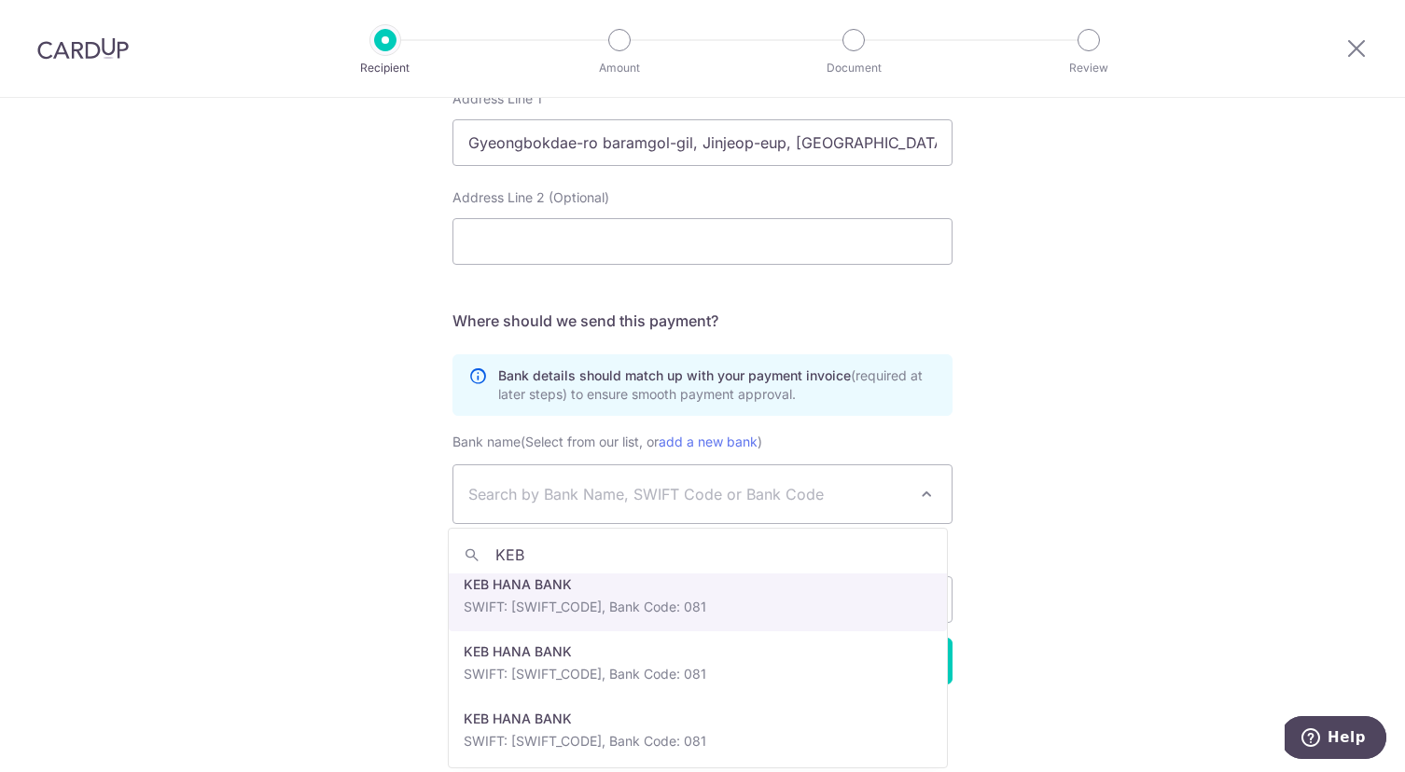
scroll to position [15, 0]
type input "KEB"
select select "336"
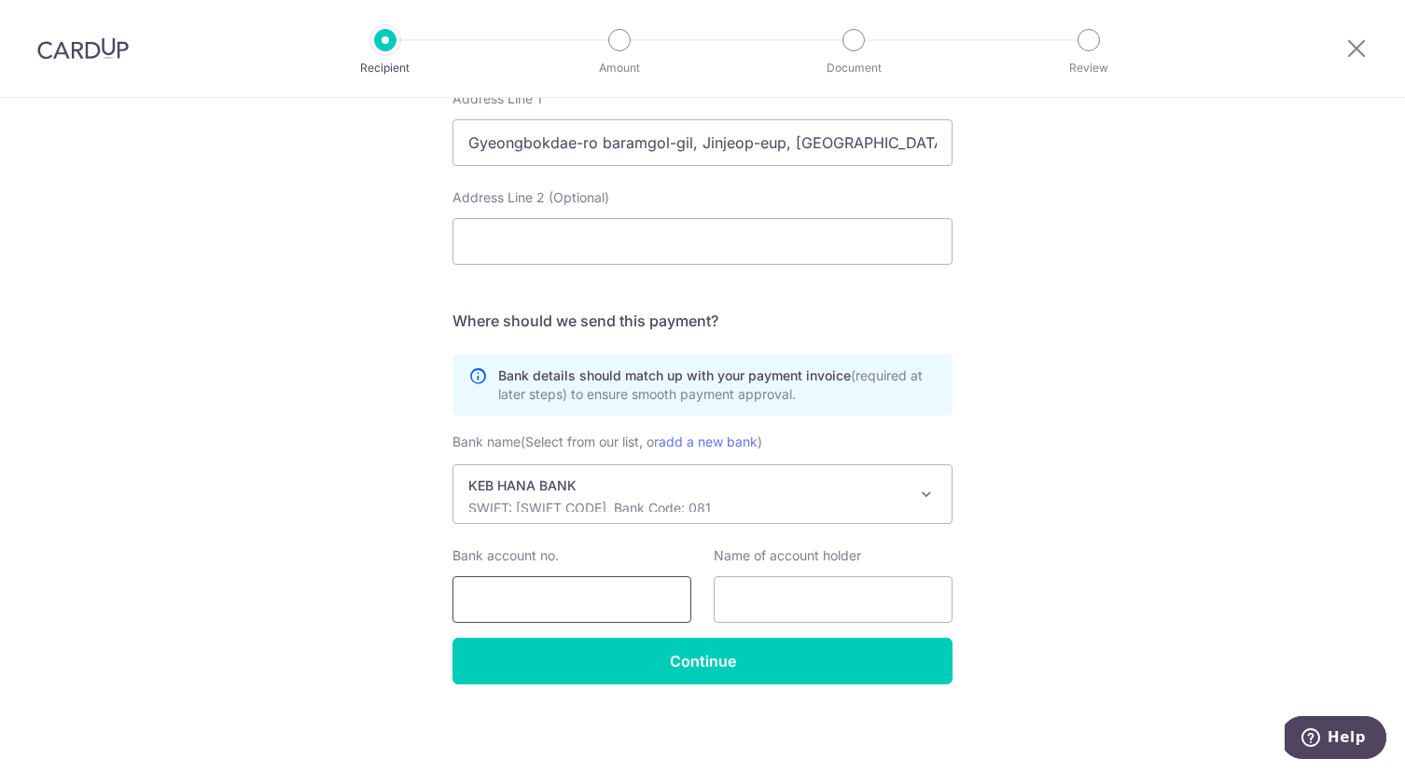
click at [548, 597] on input "Bank account no." at bounding box center [571, 599] width 239 height 47
type input "39191003729504"
click at [754, 599] on input "text" at bounding box center [832, 599] width 239 height 47
type input "OPENHAN CO., LTD"
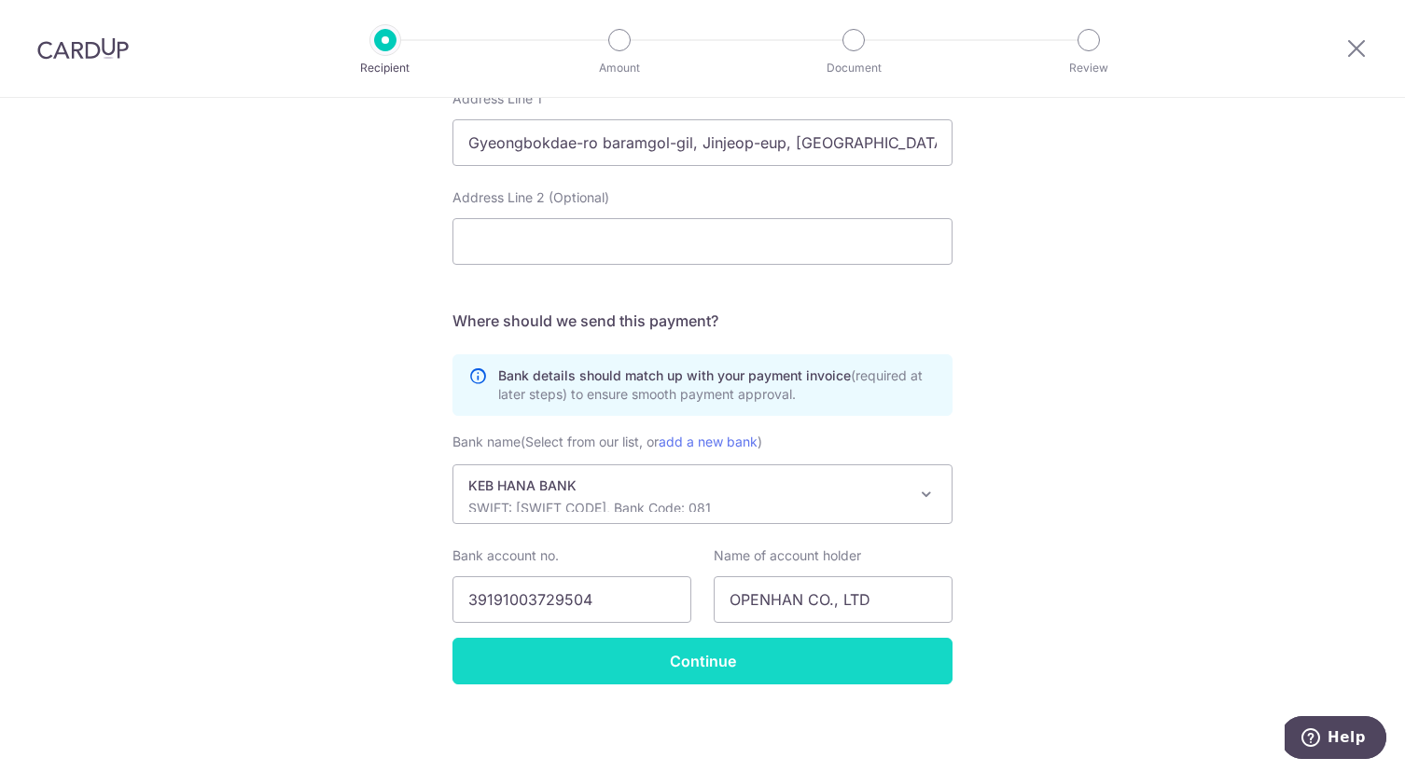
click at [766, 666] on input "Continue" at bounding box center [702, 661] width 500 height 47
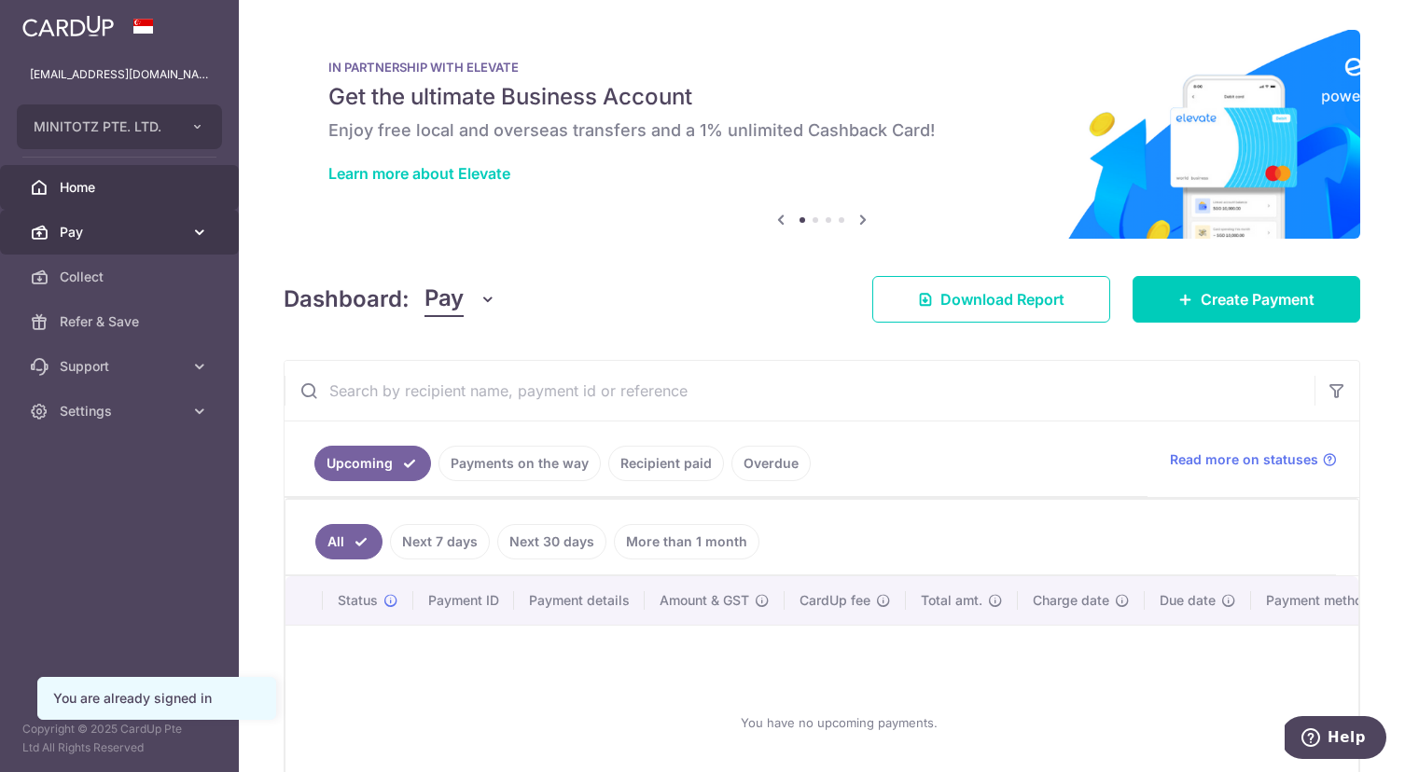
click at [76, 236] on span "Pay" at bounding box center [121, 232] width 123 height 19
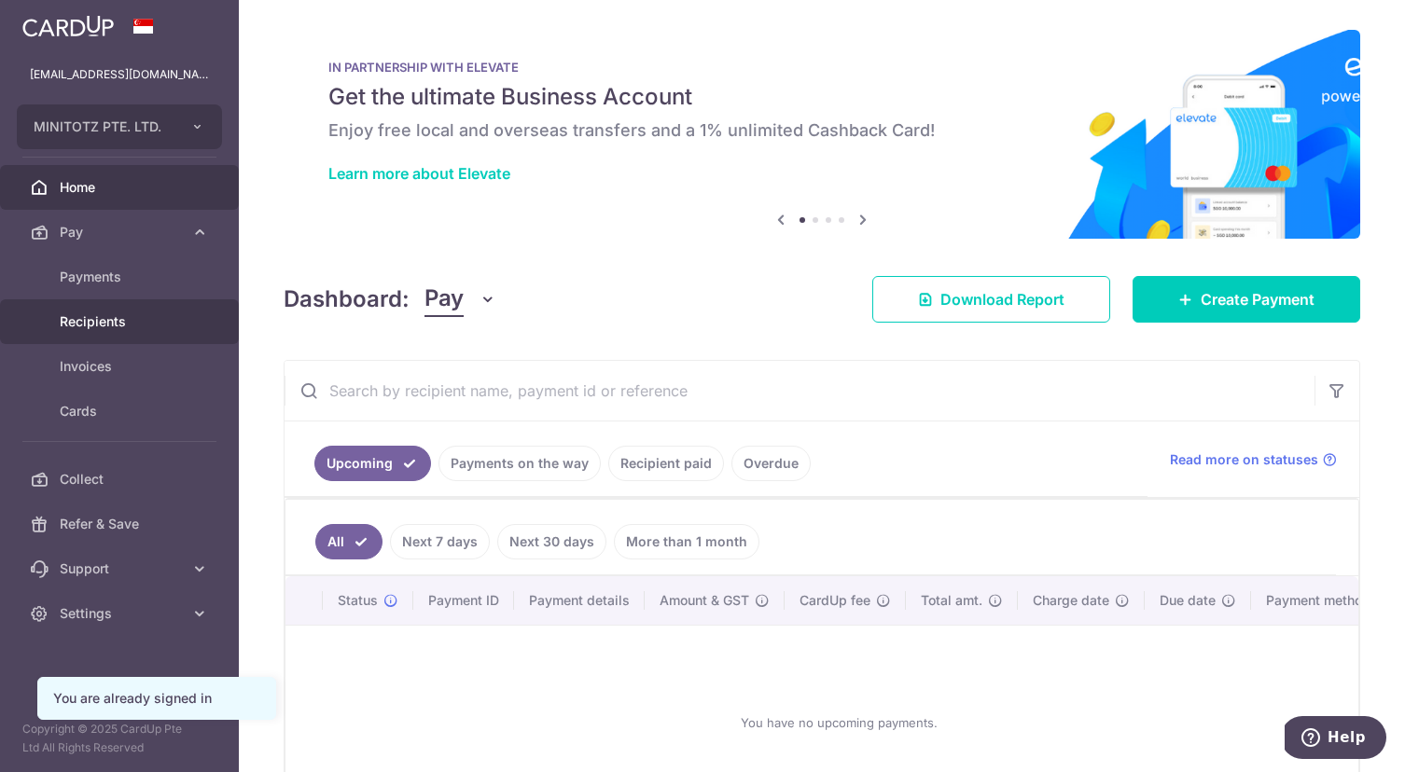
click at [102, 321] on span "Recipients" at bounding box center [121, 321] width 123 height 19
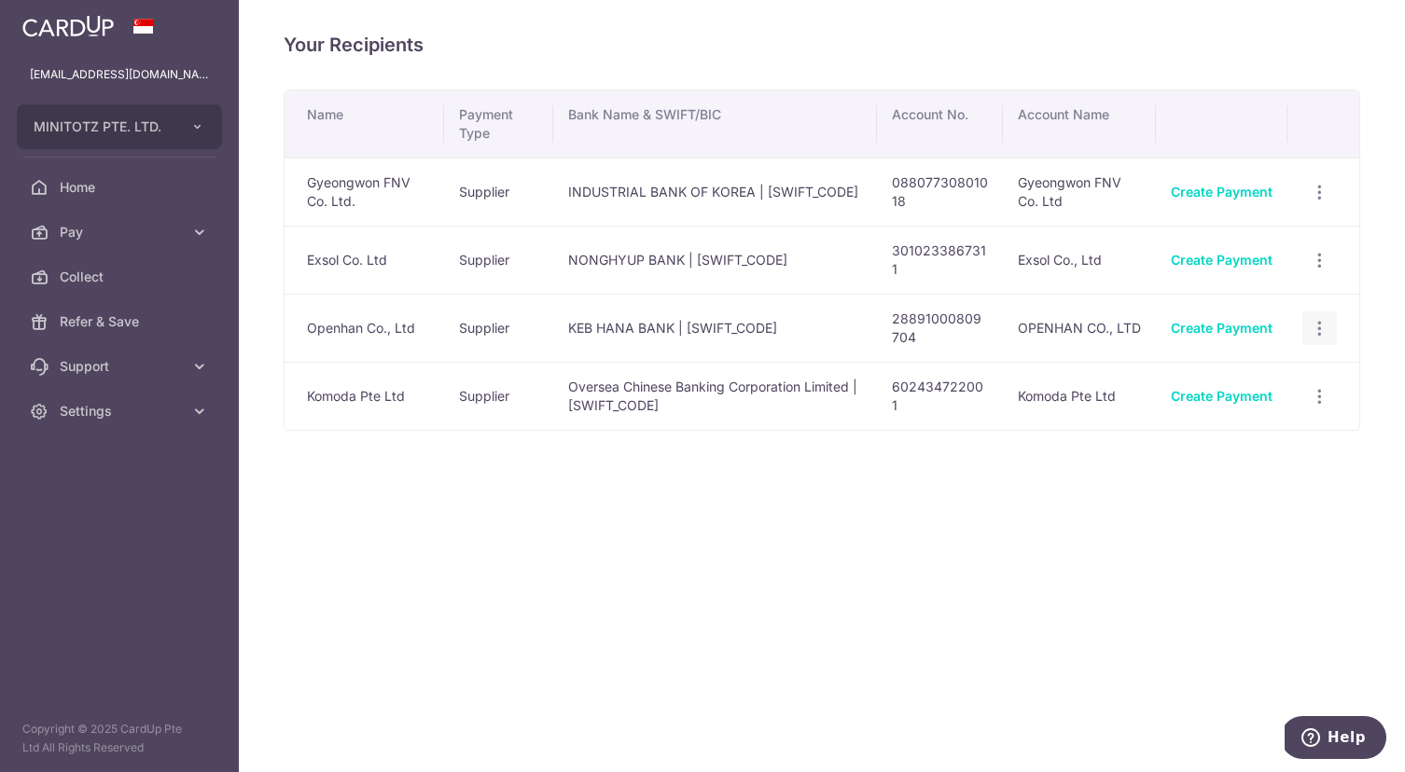
click at [1327, 329] on icon "button" at bounding box center [1319, 329] width 20 height 20
click at [1248, 379] on span "View/Edit" at bounding box center [1257, 379] width 127 height 22
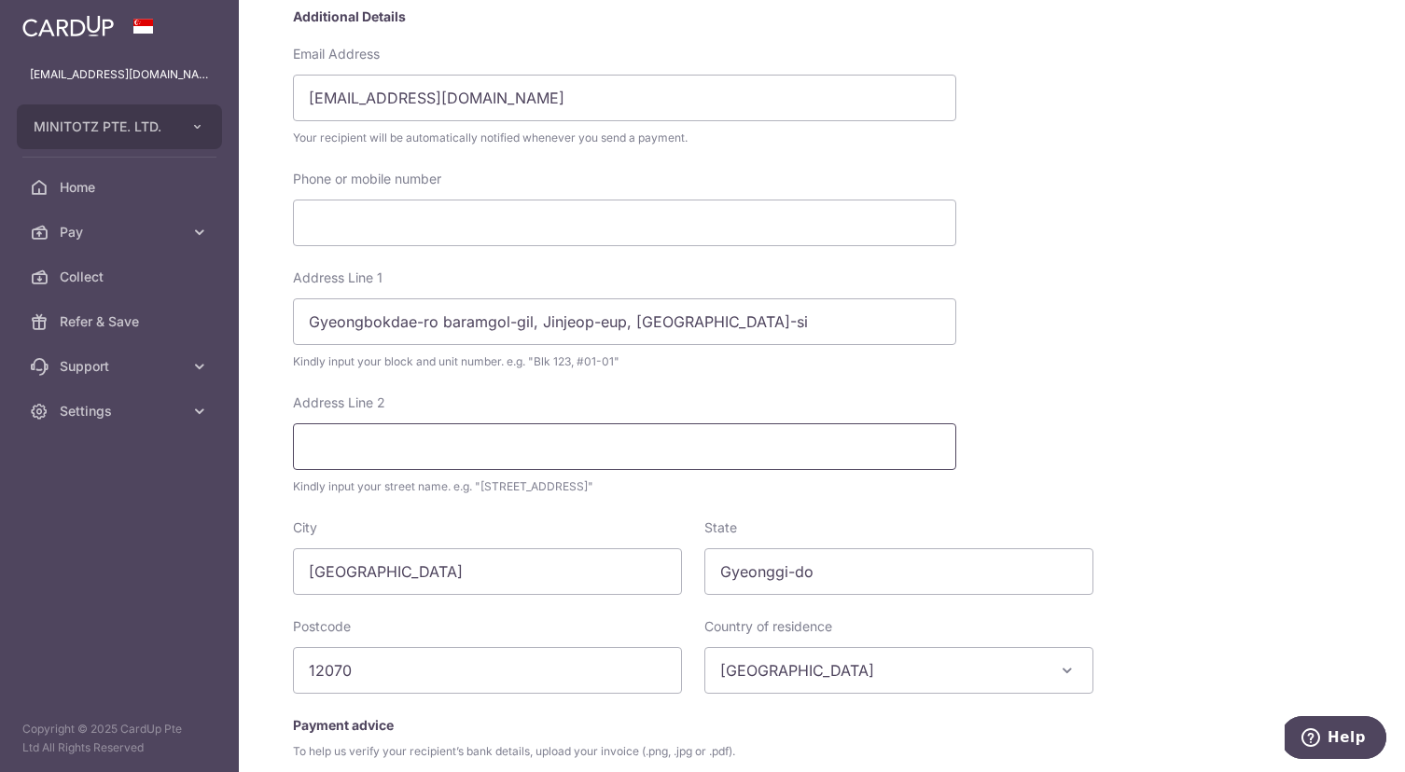
scroll to position [608, 0]
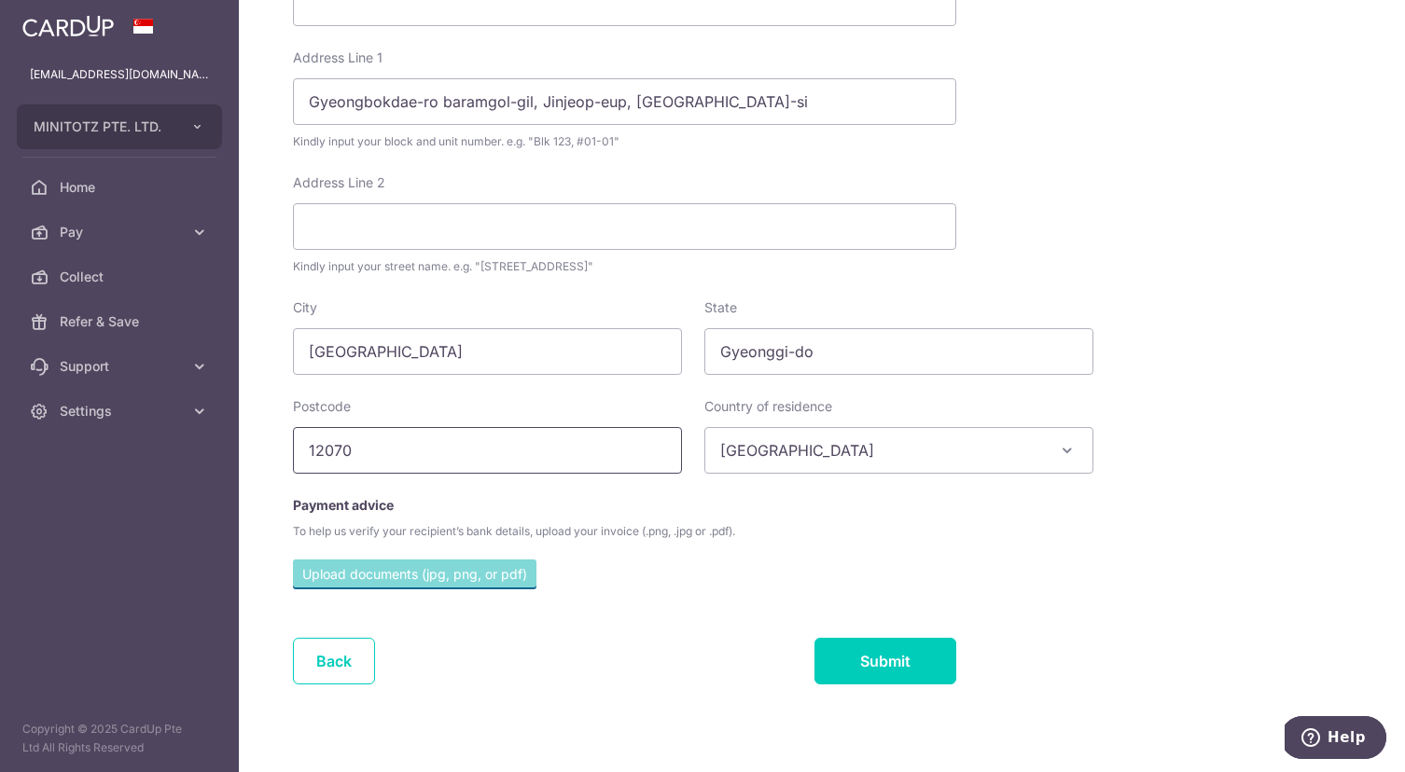
drag, startPoint x: 361, startPoint y: 450, endPoint x: 257, endPoint y: 431, distance: 105.2
click at [257, 431] on div "My recipients Openhan Co., Ltd Openhan Co., Ltd Account Details KEB HANA BANK A…" at bounding box center [822, 386] width 1166 height 772
drag, startPoint x: 854, startPoint y: 346, endPoint x: 933, endPoint y: 302, distance: 89.8
click at [561, 337] on div "City [GEOGRAPHIC_DATA] State Gyeonggi-do" at bounding box center [693, 336] width 823 height 76
drag, startPoint x: 787, startPoint y: 110, endPoint x: 619, endPoint y: 78, distance: 170.8
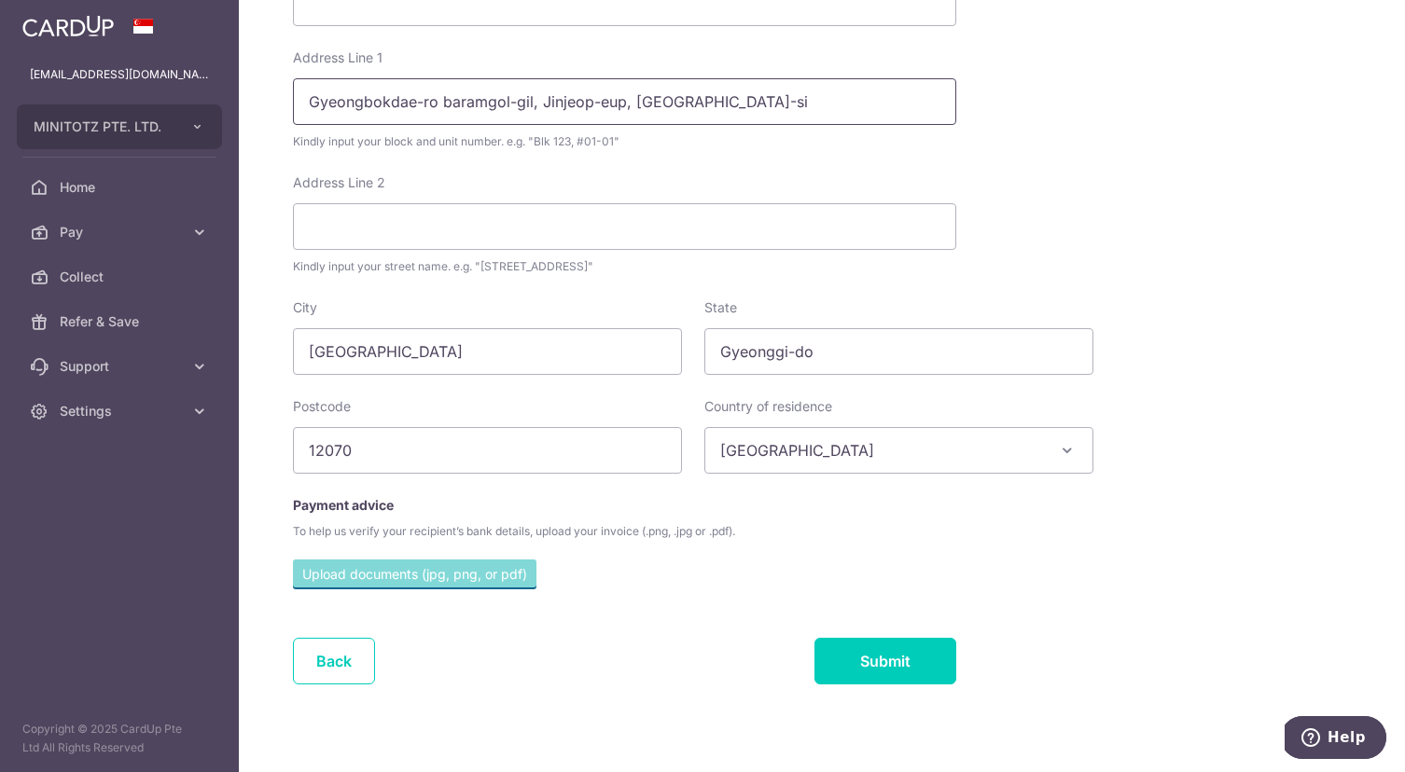
click at [192, 81] on main "finance@minitotz.com MINITOTZ PTE. LTD. Add new company MINITOTZ PTE. LTD. Home…" at bounding box center [702, 386] width 1405 height 772
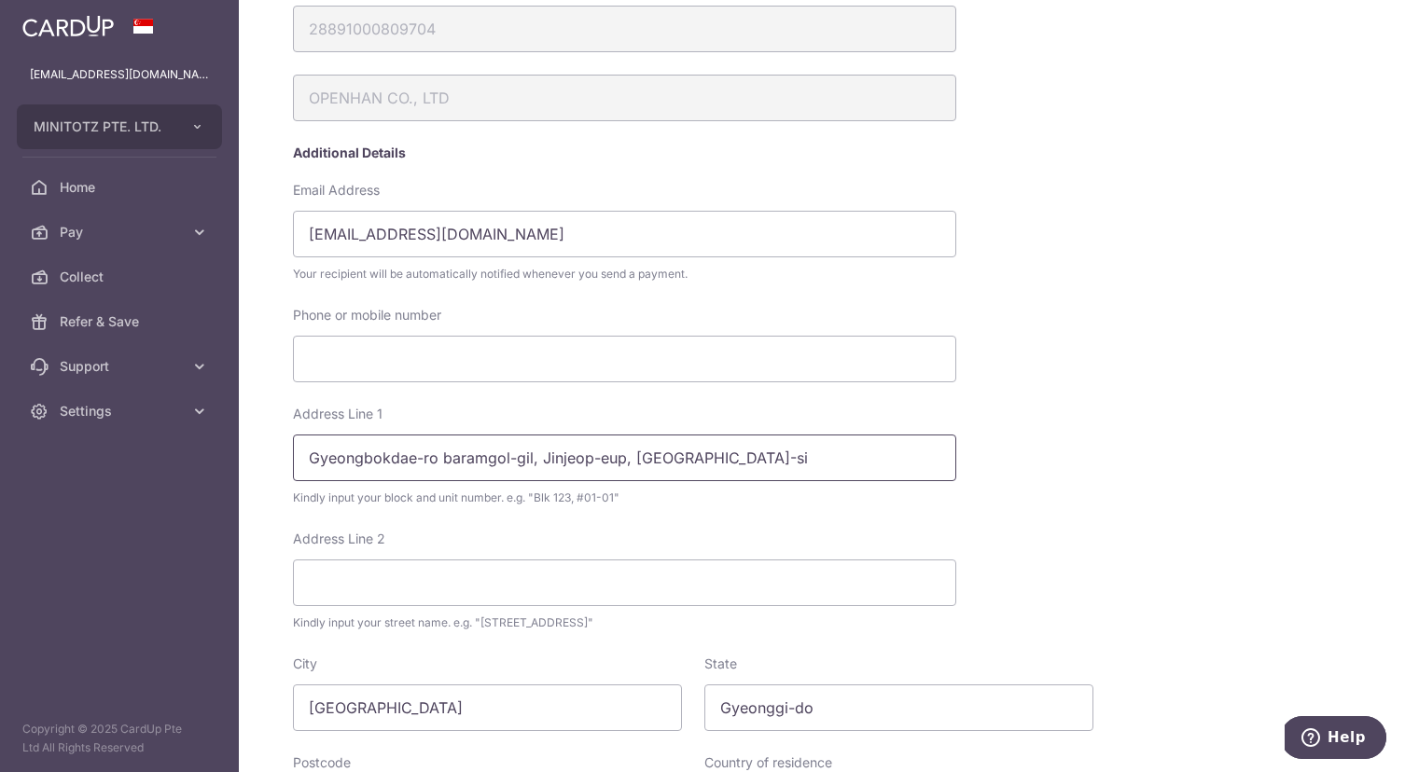
scroll to position [630, 0]
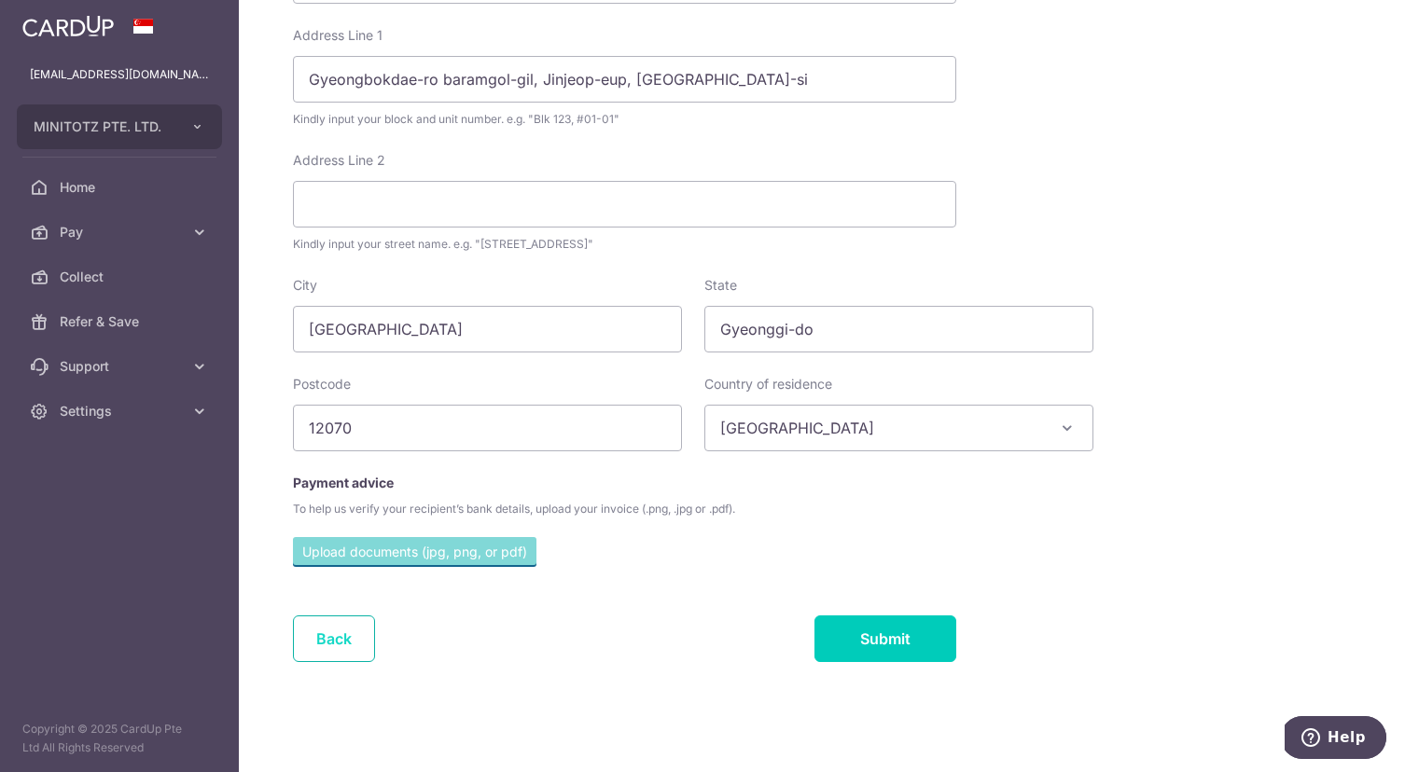
click at [342, 643] on link "Back" at bounding box center [334, 639] width 82 height 47
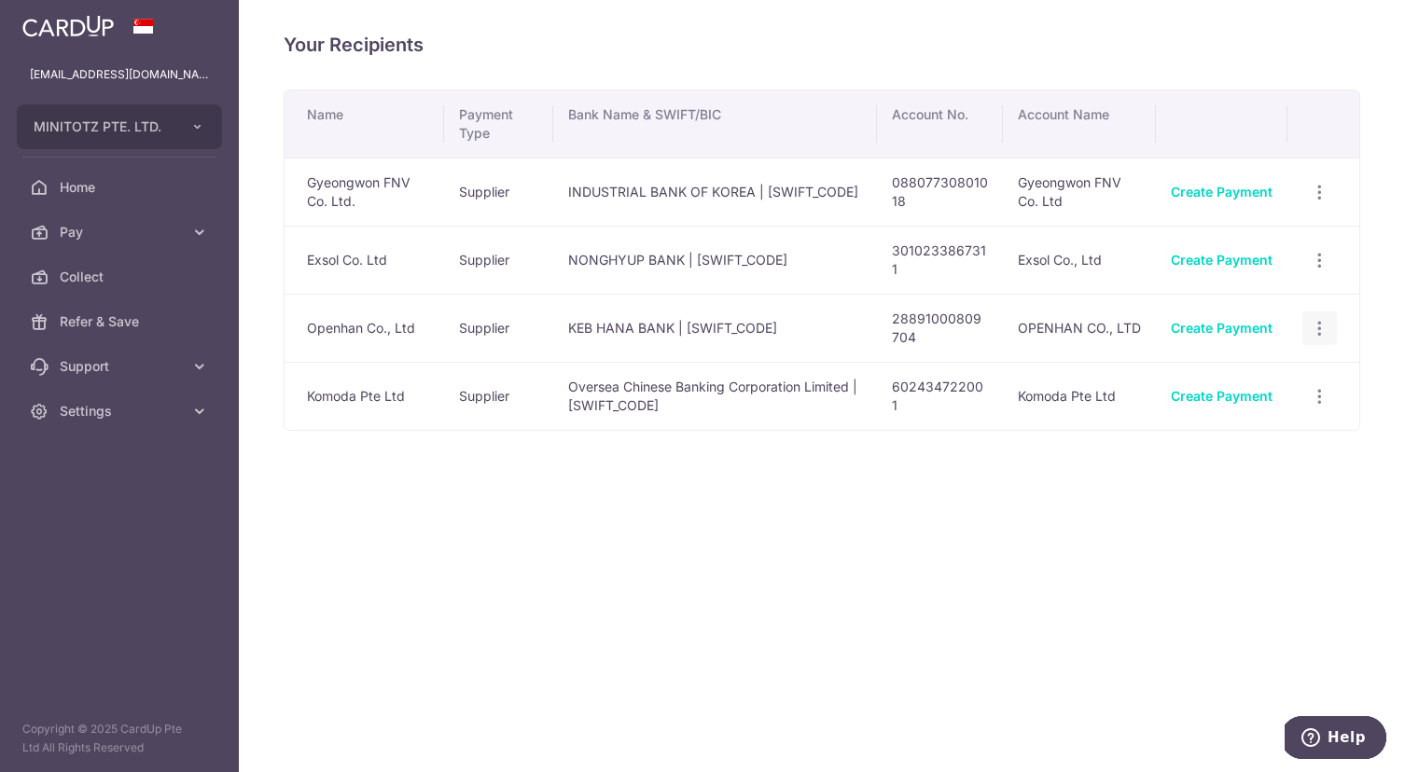
click at [1322, 332] on icon "button" at bounding box center [1319, 329] width 20 height 20
click at [1260, 381] on span "View/Edit" at bounding box center [1257, 379] width 127 height 22
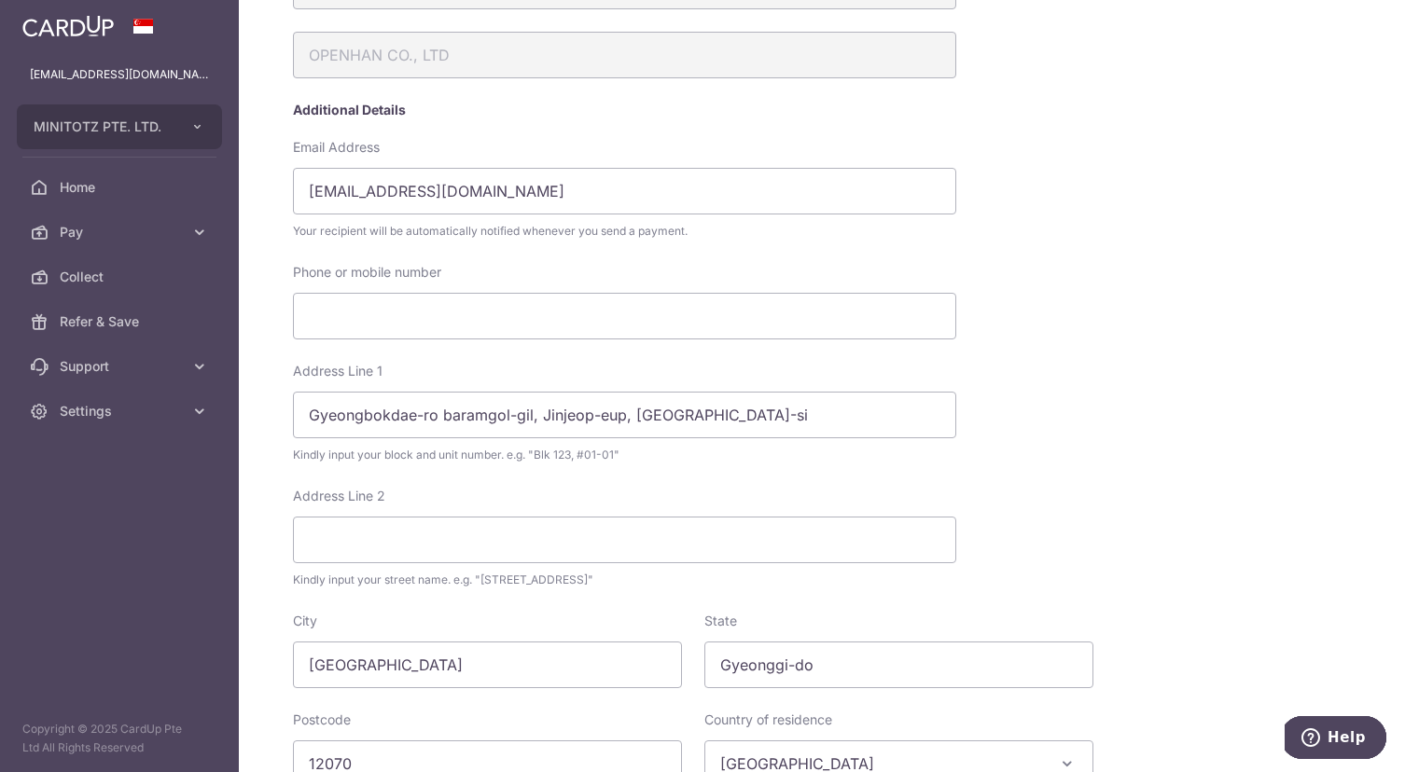
scroll to position [630, 0]
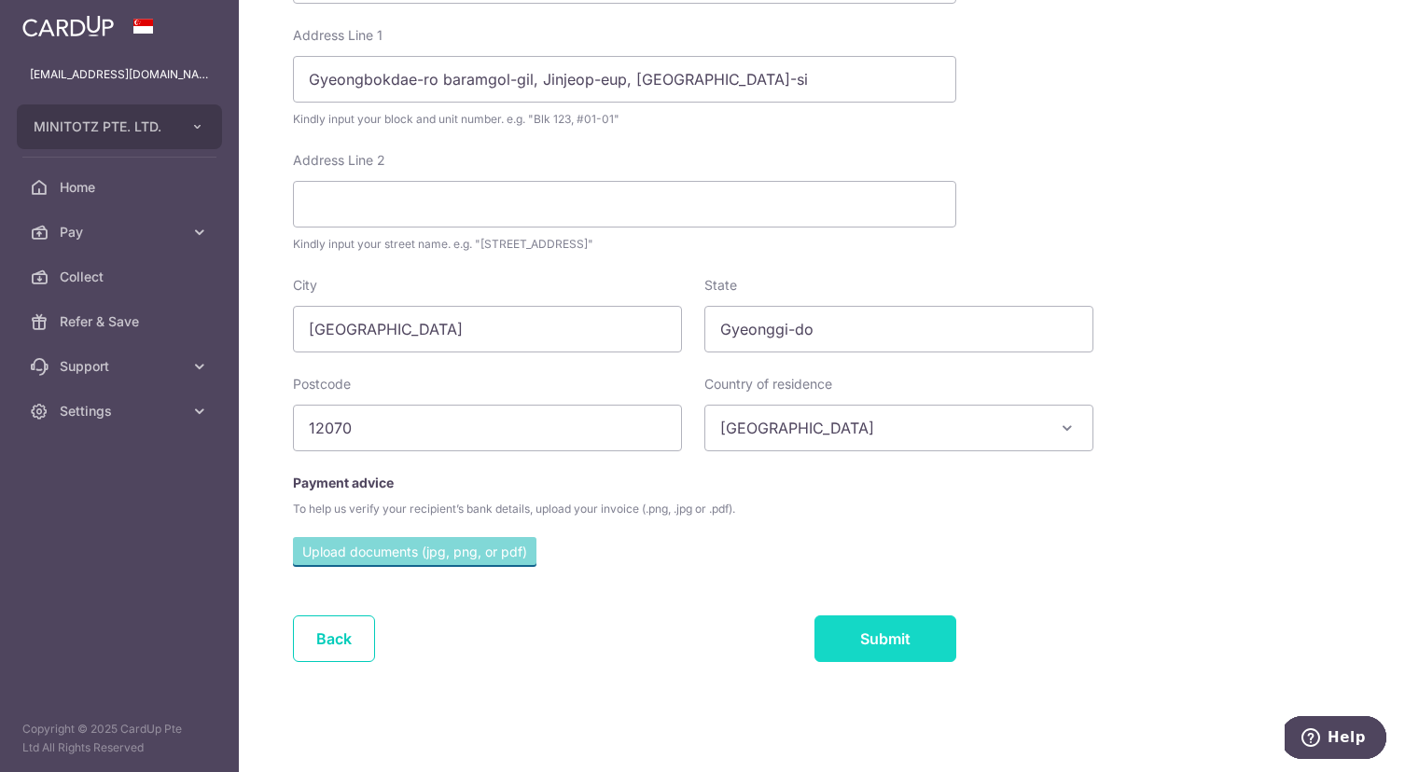
click at [883, 644] on input "Submit" at bounding box center [885, 639] width 142 height 47
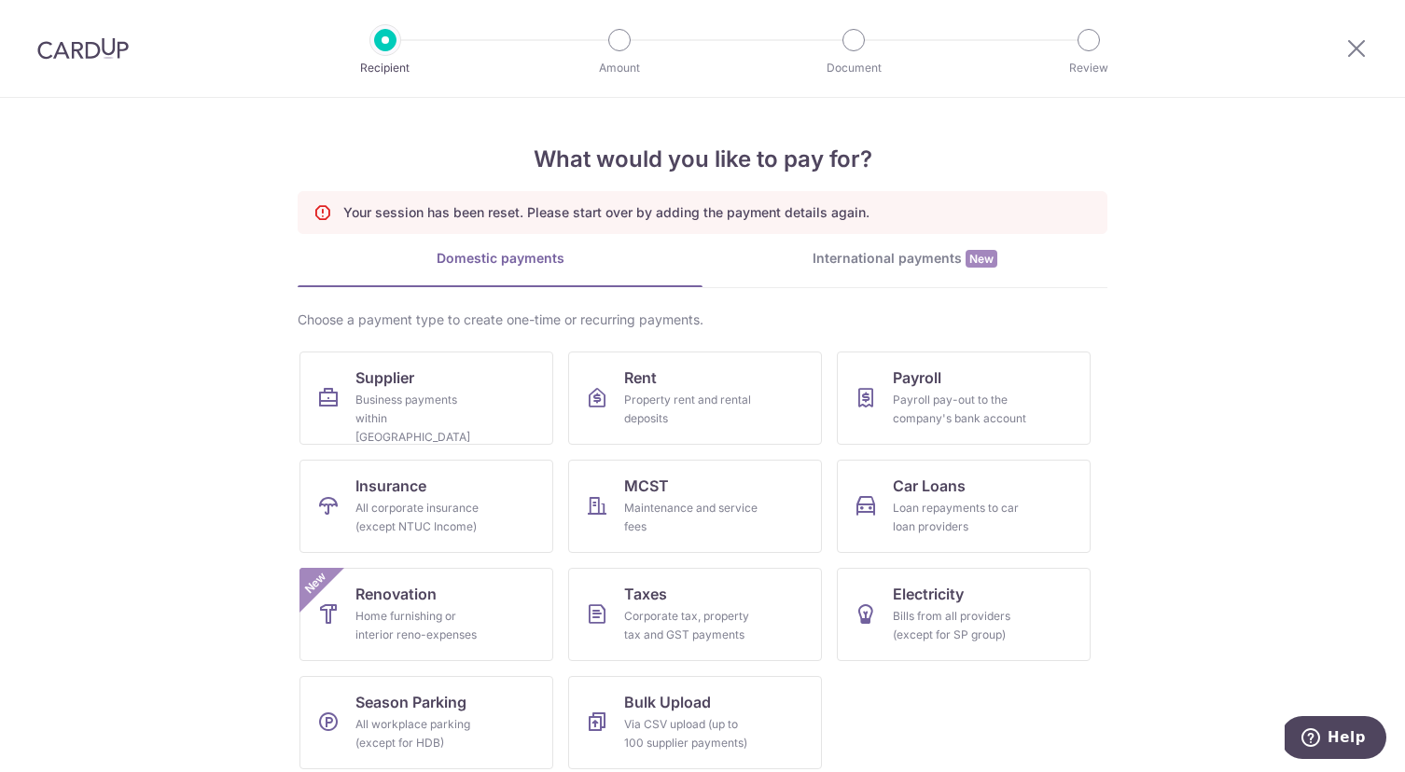
click at [893, 264] on div "International payments New" at bounding box center [904, 259] width 405 height 20
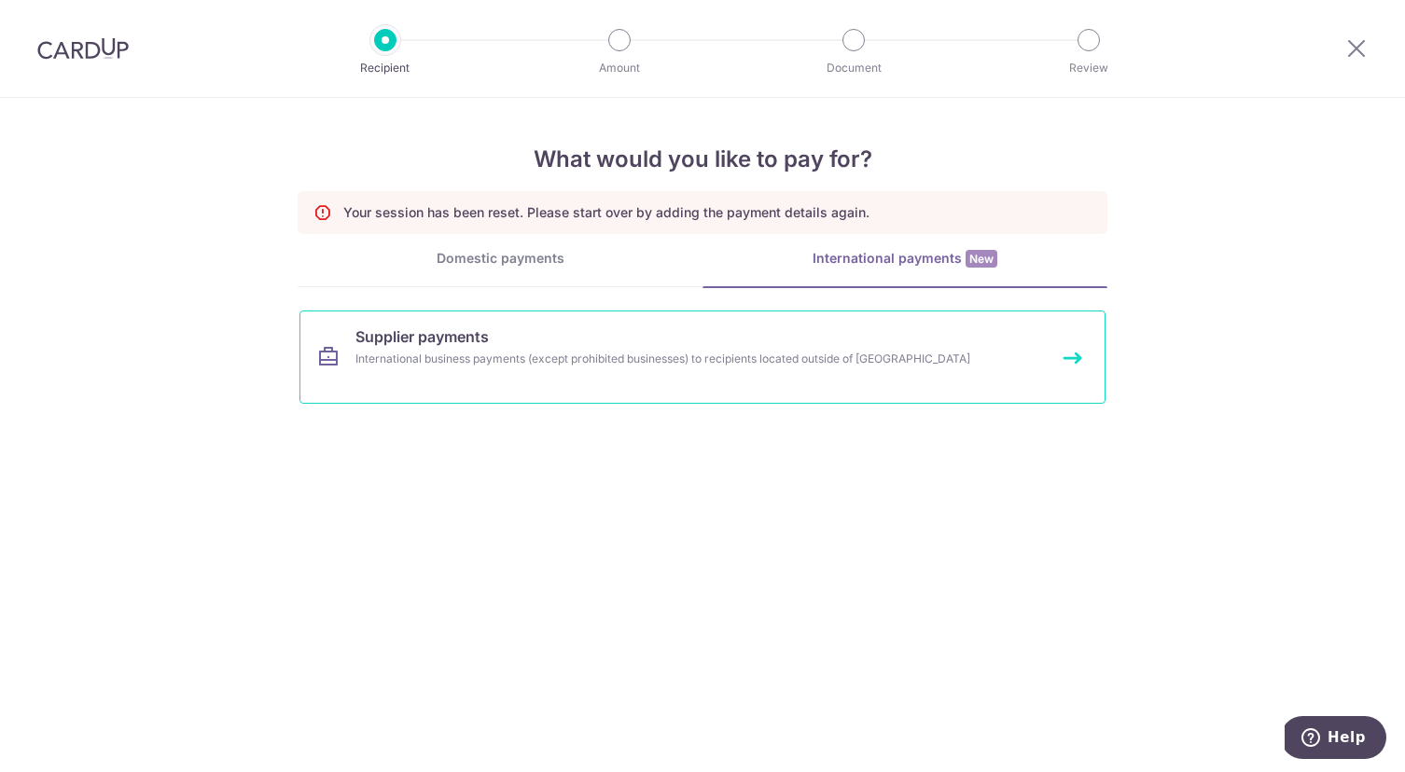
click at [872, 377] on link "Supplier payments International business payments (except prohibited businesses…" at bounding box center [702, 357] width 806 height 93
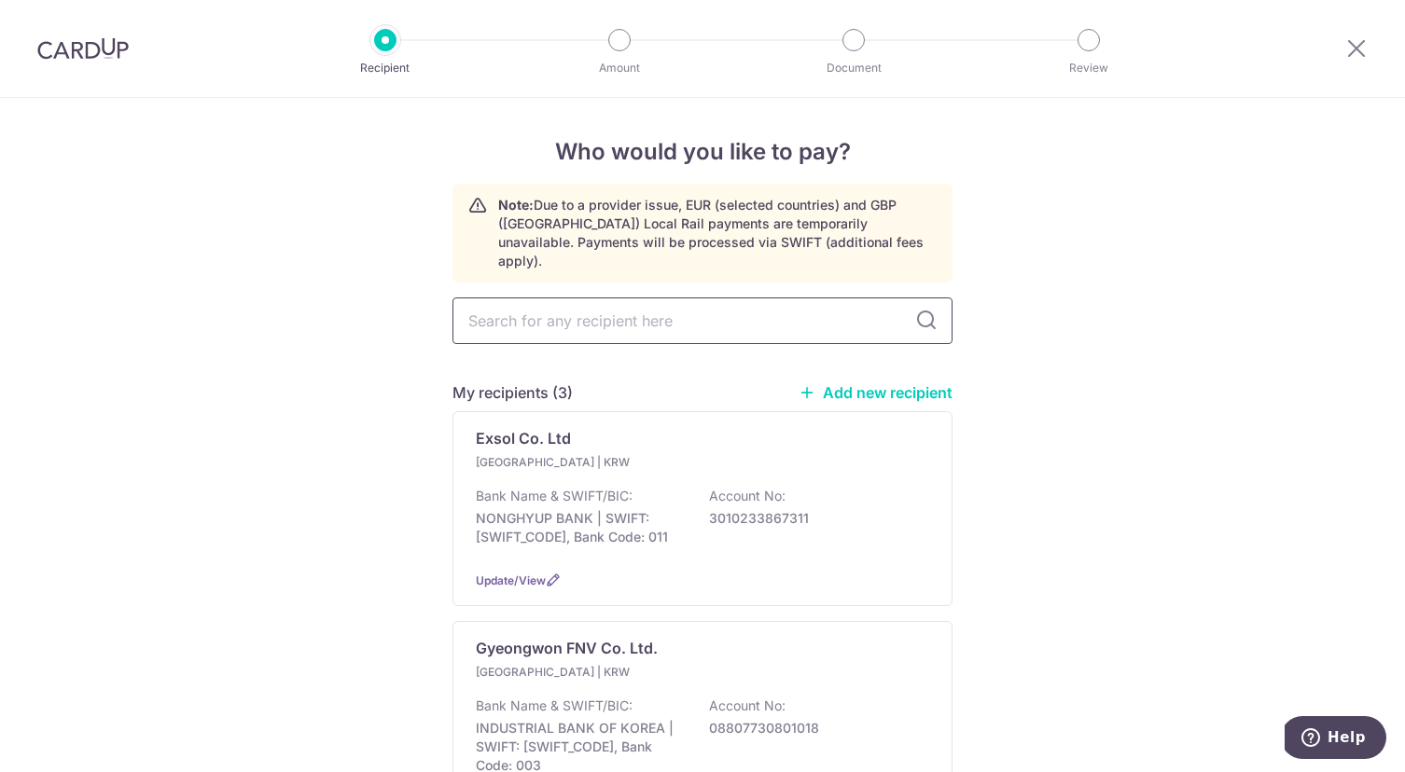
click at [748, 298] on input "text" at bounding box center [702, 321] width 500 height 47
type input "open"
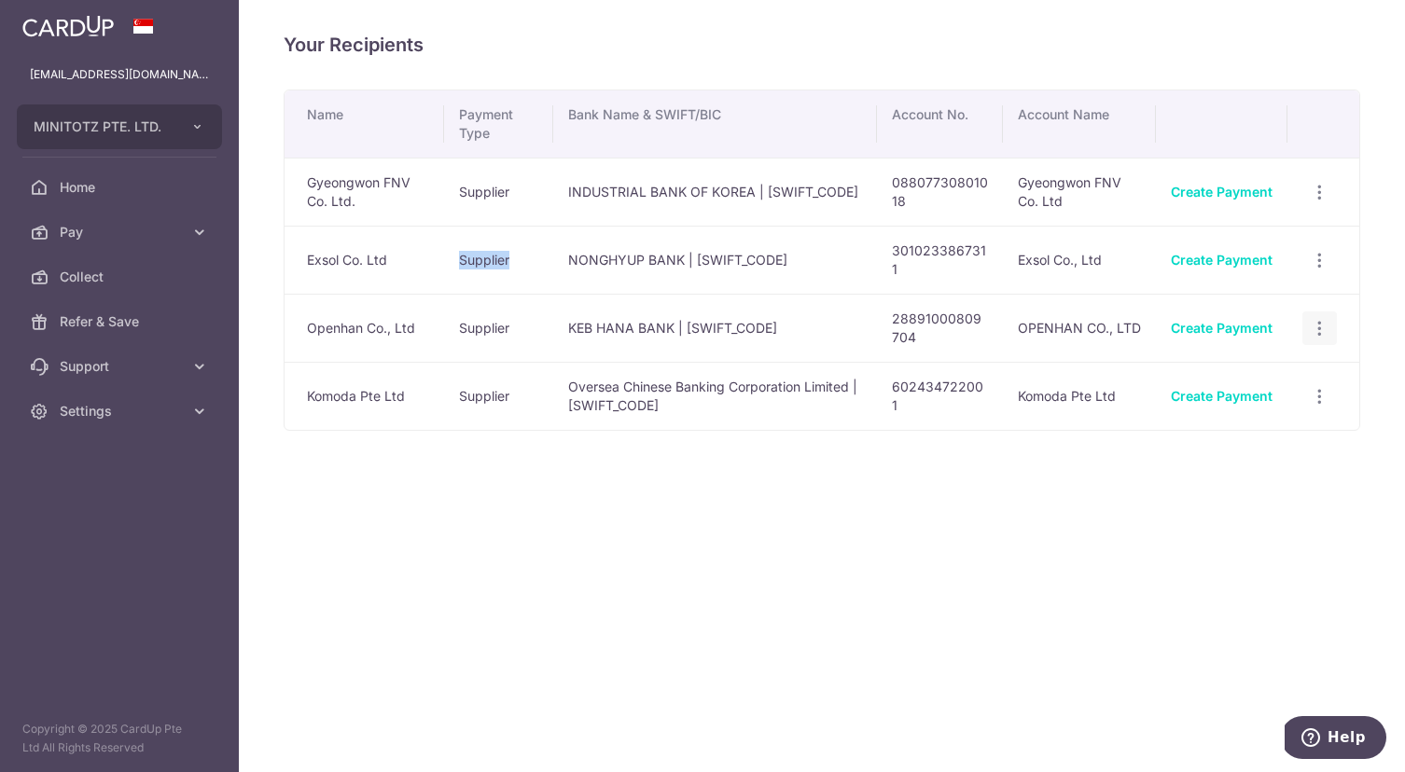
click at [1316, 329] on icon "button" at bounding box center [1319, 329] width 20 height 20
click at [1266, 383] on span "View/Edit" at bounding box center [1257, 379] width 127 height 22
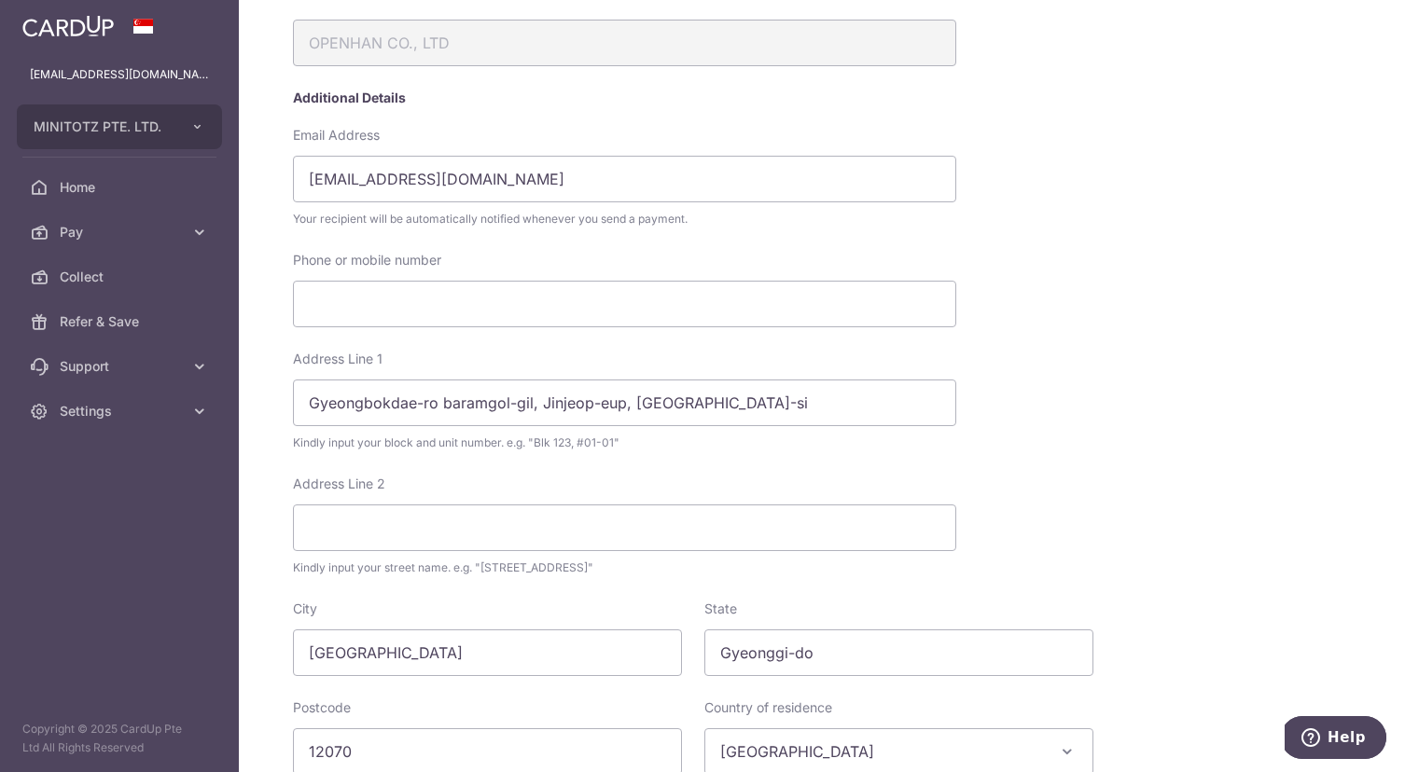
scroll to position [518, 0]
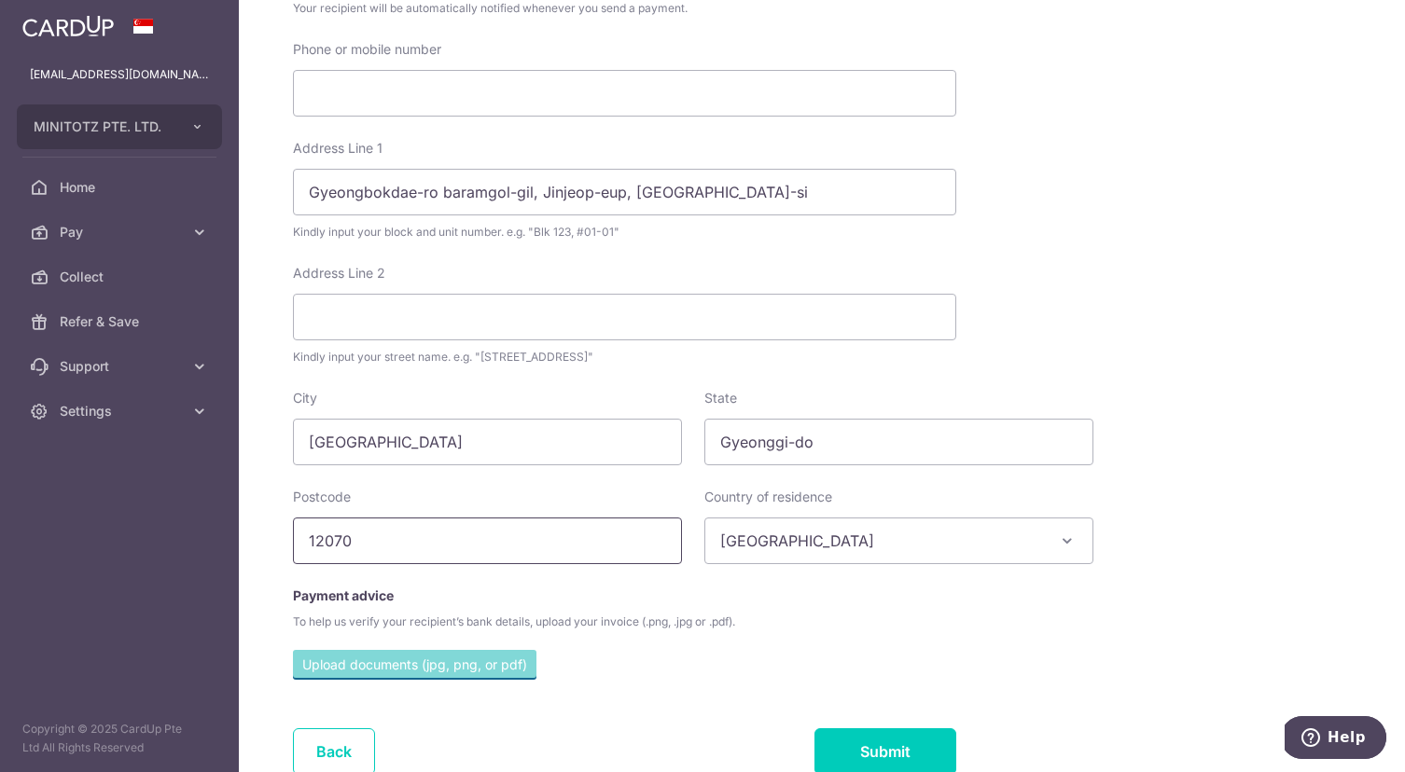
drag, startPoint x: 377, startPoint y: 542, endPoint x: 235, endPoint y: 521, distance: 143.2
click at [235, 521] on main "[EMAIL_ADDRESS][DOMAIN_NAME] MINITOTZ PTE. LTD. Add new company MINITOTZ PTE. L…" at bounding box center [702, 386] width 1405 height 772
drag, startPoint x: 863, startPoint y: 438, endPoint x: 472, endPoint y: 400, distance: 392.6
click at [471, 401] on div "City Seoul State Gyeonggi-do" at bounding box center [693, 427] width 823 height 76
drag, startPoint x: 779, startPoint y: 201, endPoint x: 433, endPoint y: 111, distance: 357.4
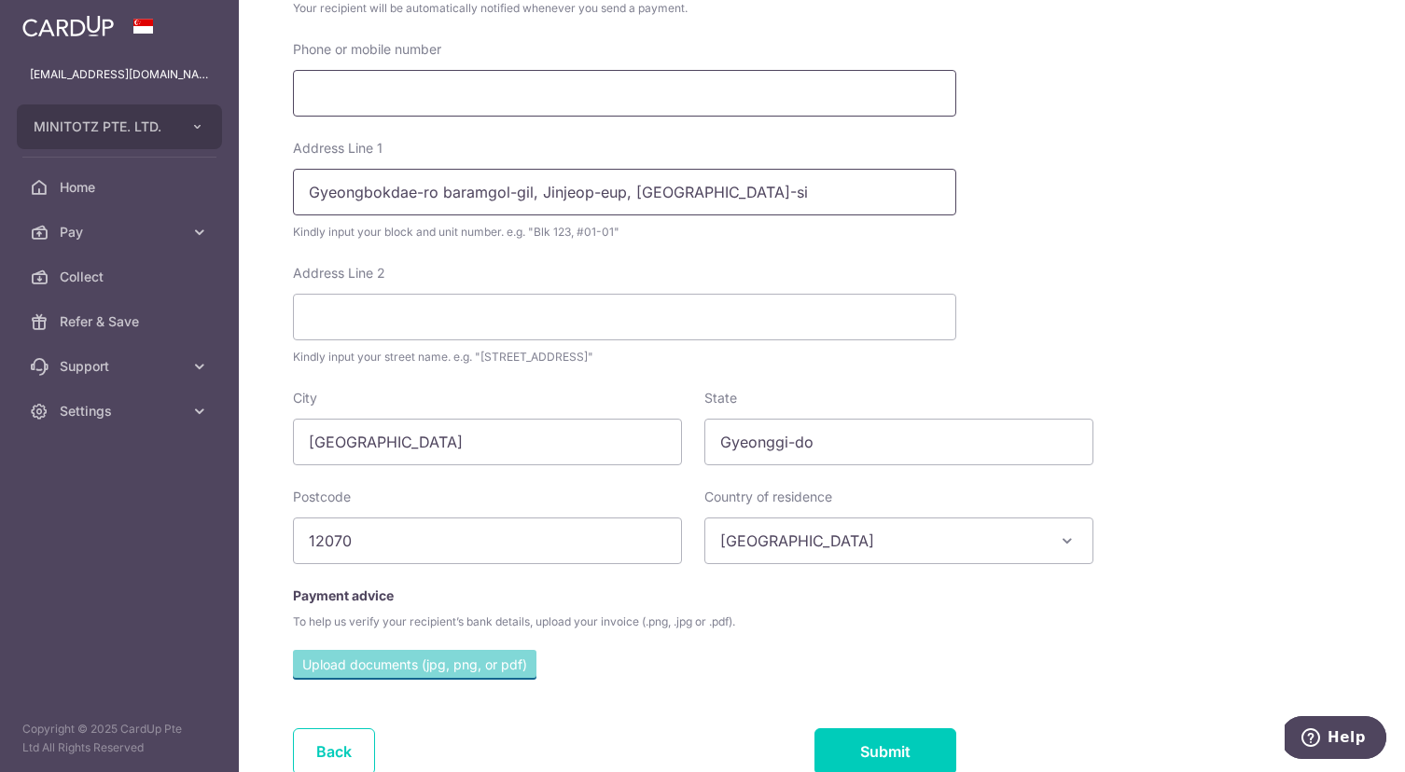
click at [0, 147] on html "finance@minitotz.com MINITOTZ PTE. LTD. Add new company MINITOTZ PTE. LTD. Home…" at bounding box center [702, 386] width 1405 height 772
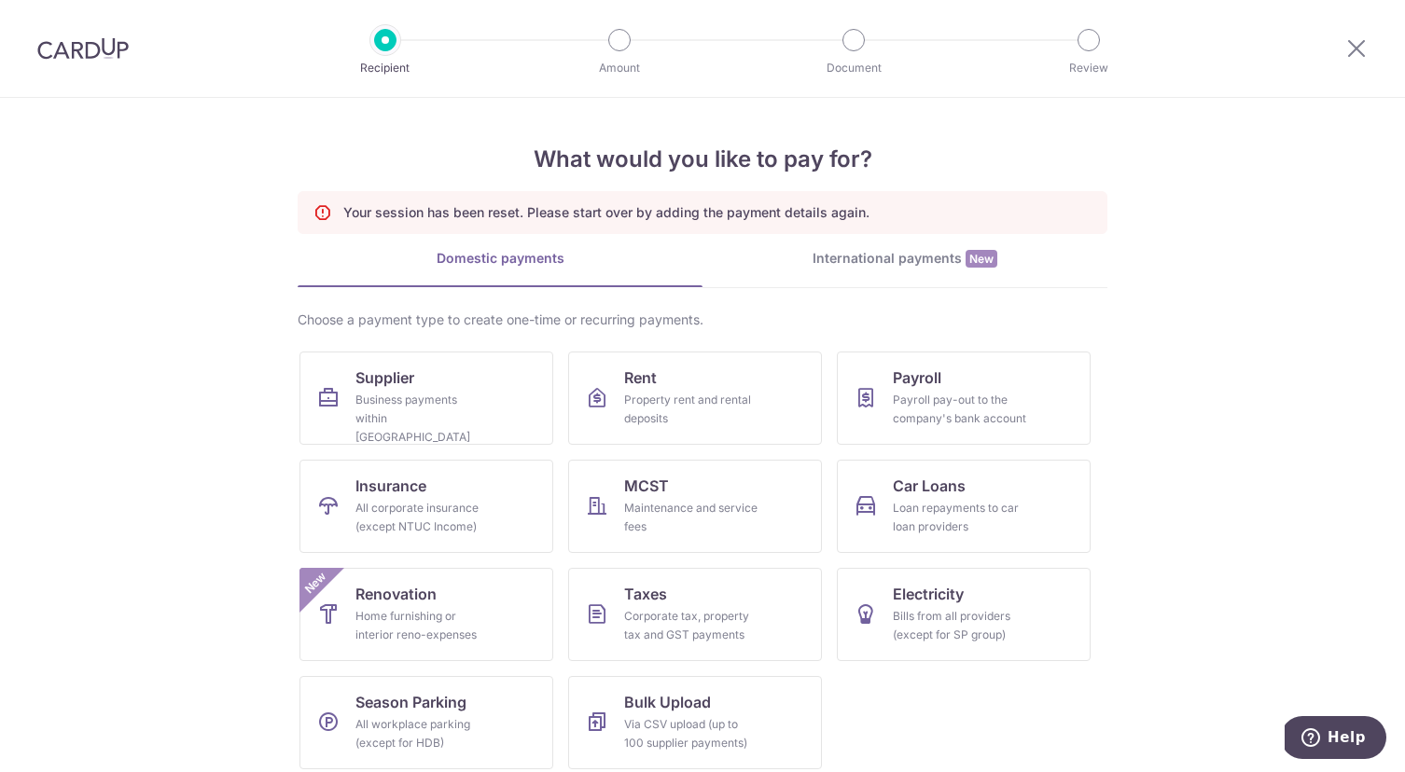
click at [869, 262] on div "International payments New" at bounding box center [904, 259] width 405 height 20
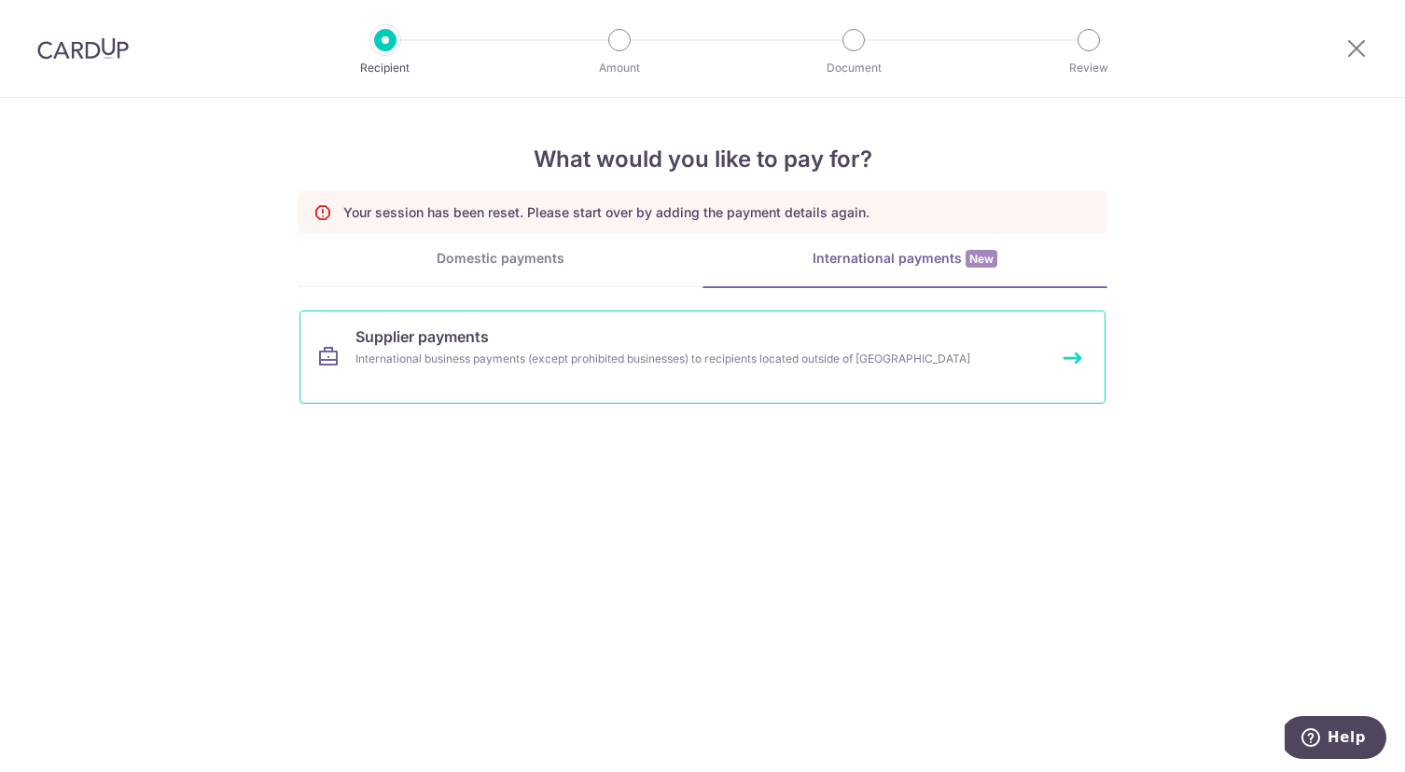
click at [731, 352] on div "International business payments (except prohibited businesses) to recipients lo…" at bounding box center [677, 359] width 644 height 19
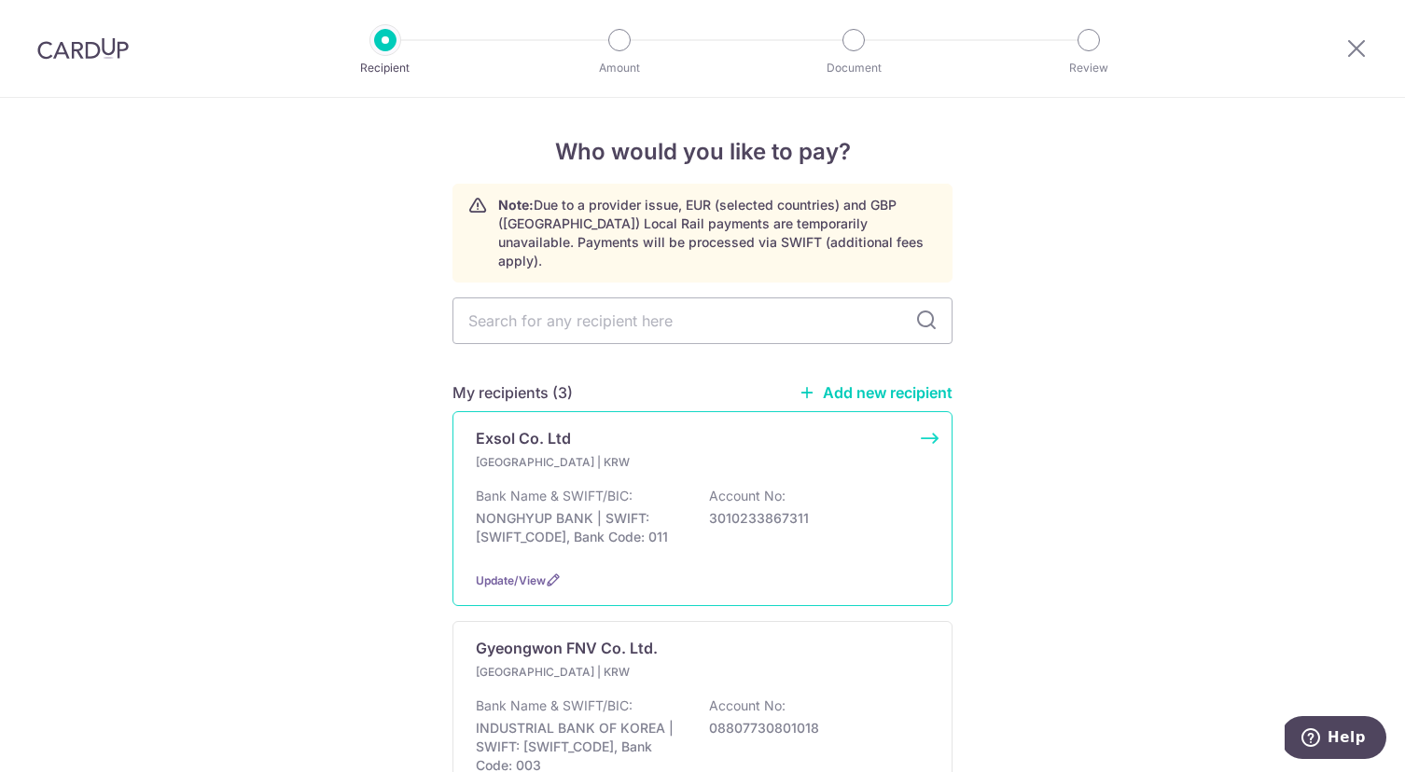
scroll to position [362, 0]
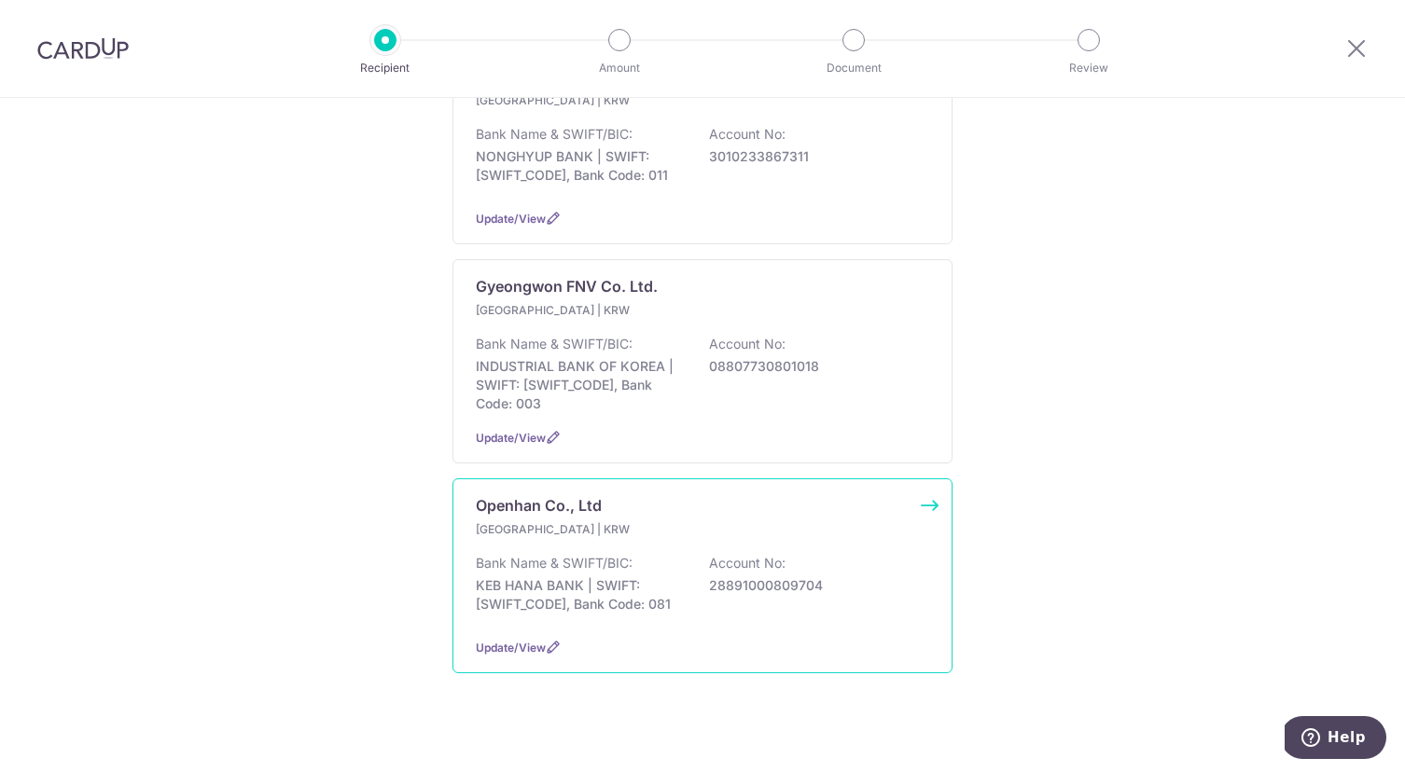
click at [923, 488] on div "Openhan Co., Ltd [GEOGRAPHIC_DATA] | KRW Bank Name & SWIFT/BIC: KEB HANA BANK |…" at bounding box center [702, 575] width 500 height 195
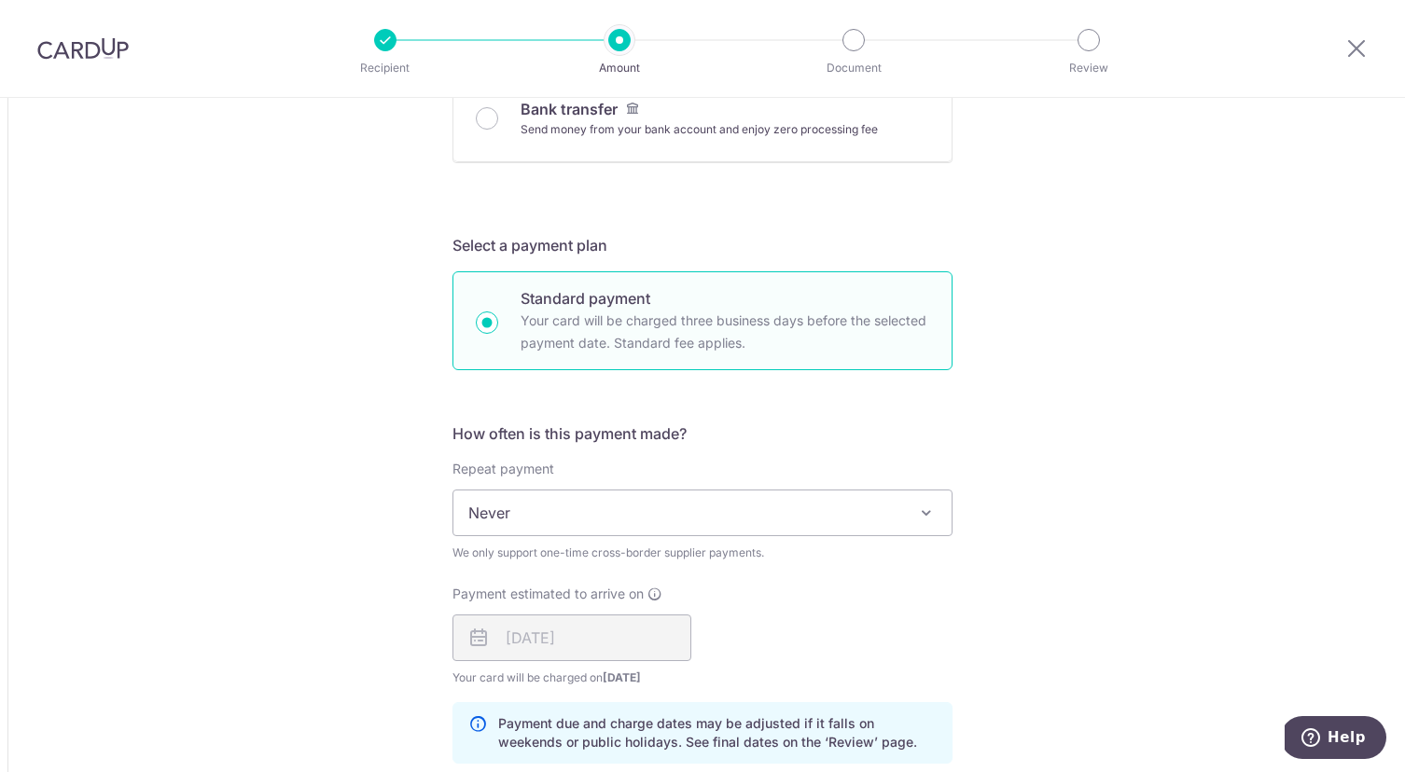
scroll to position [908, 0]
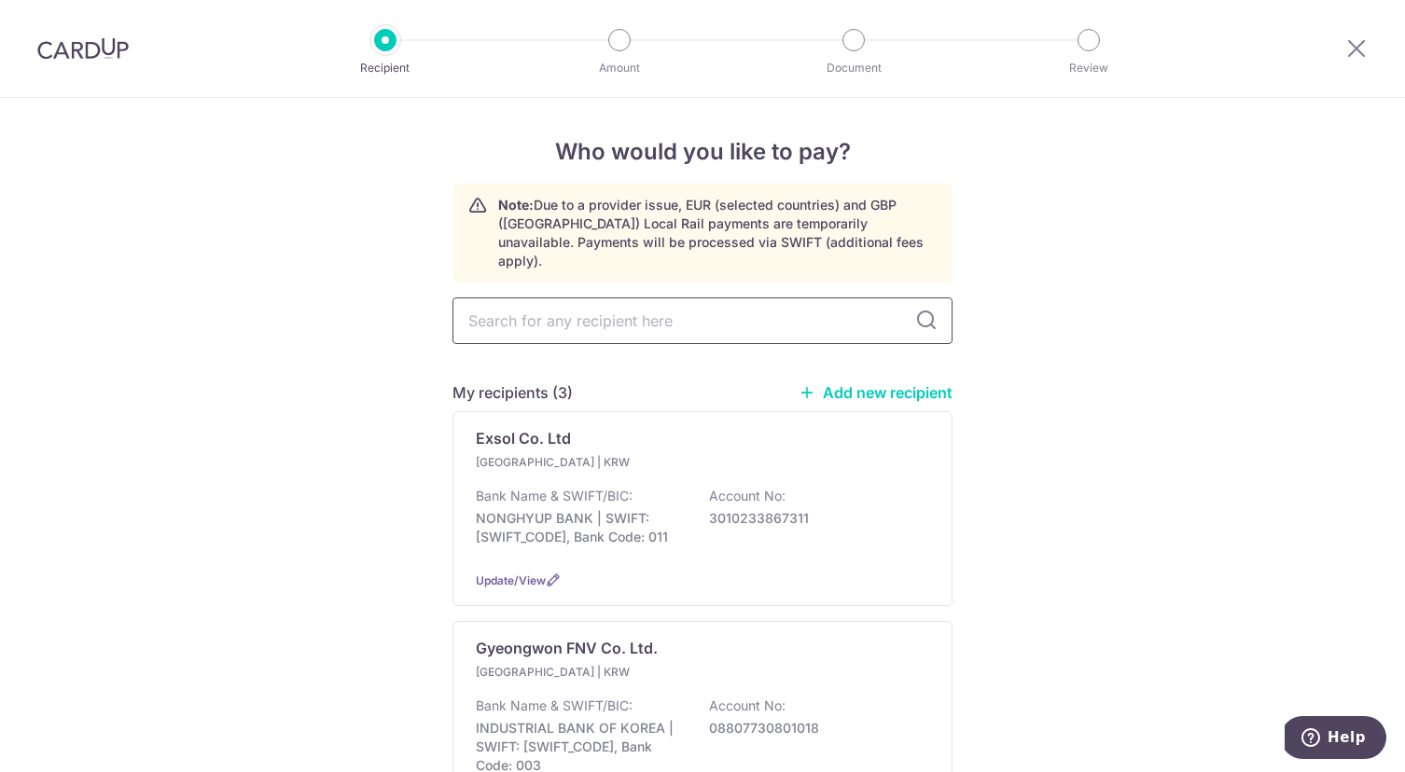
click at [559, 301] on input "text" at bounding box center [702, 321] width 500 height 47
click at [920, 383] on link "Add new recipient" at bounding box center [875, 392] width 154 height 19
select select
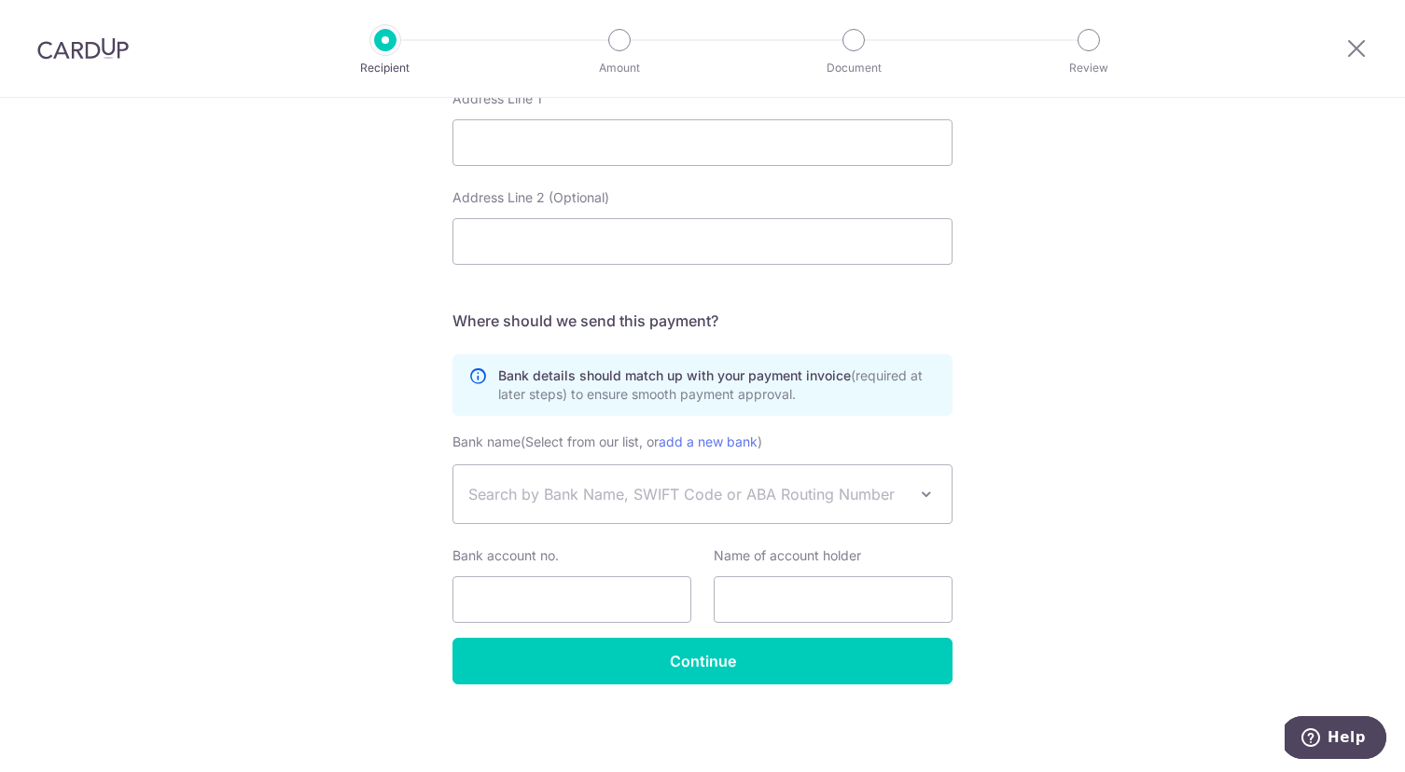
scroll to position [164, 0]
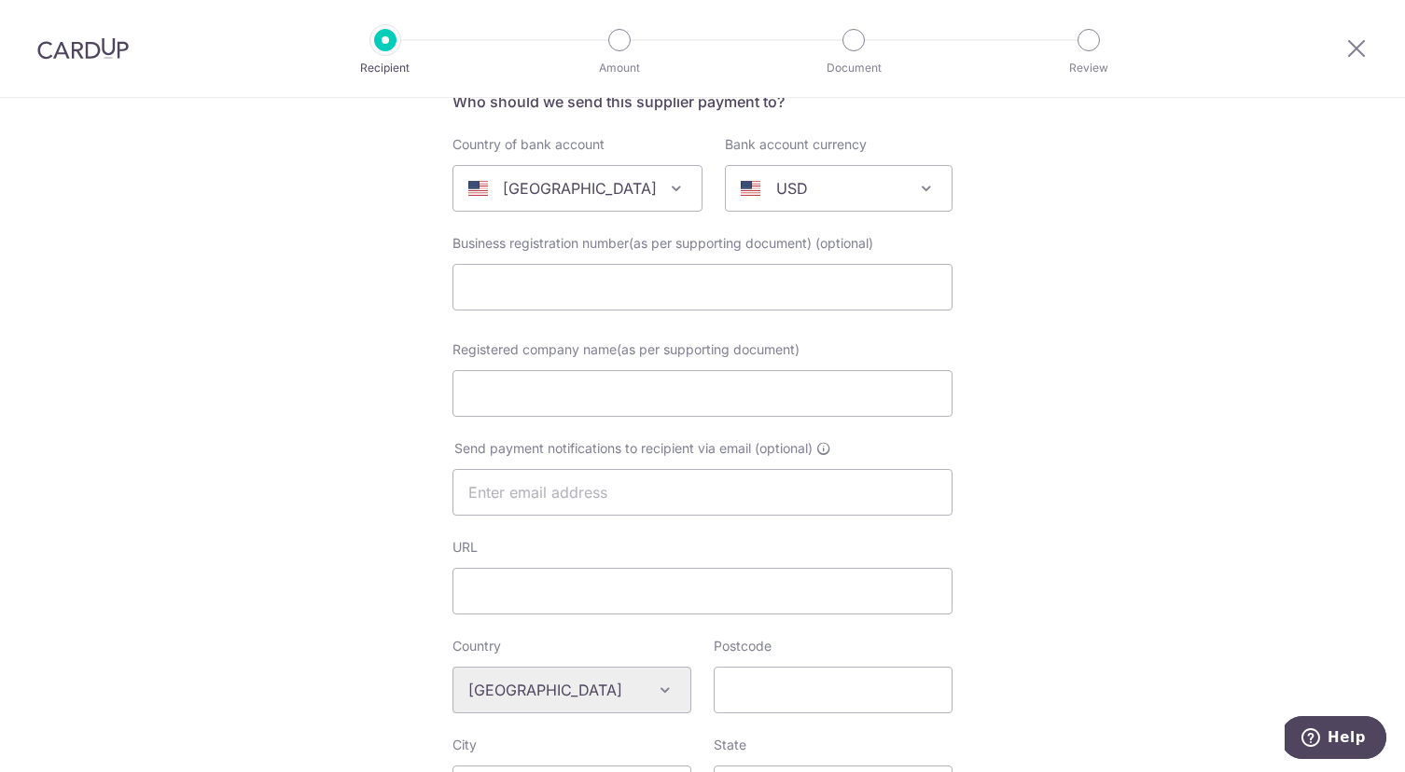
click at [632, 207] on span "United States" at bounding box center [577, 188] width 248 height 45
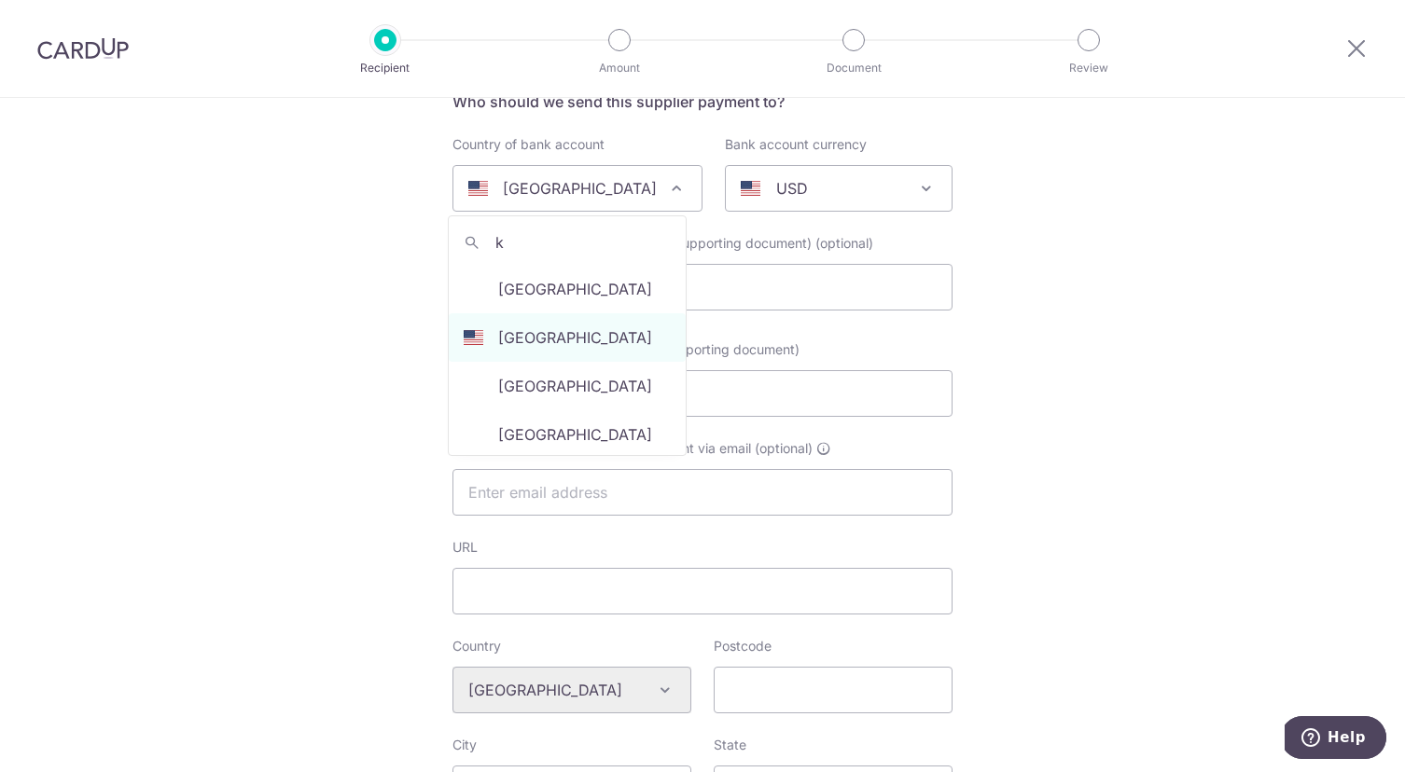
scroll to position [0, 0]
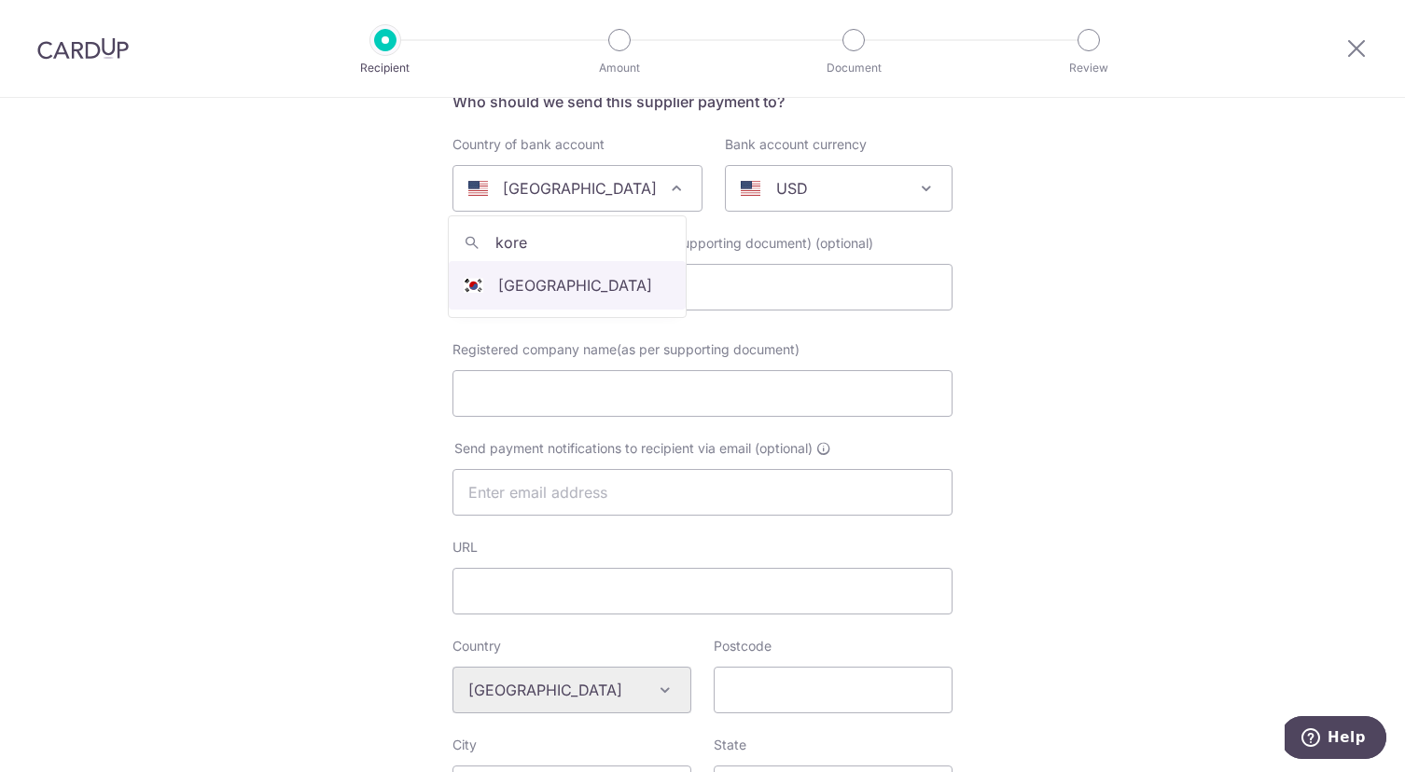
type input "korea"
select select "122"
select select "South Korea"
select select
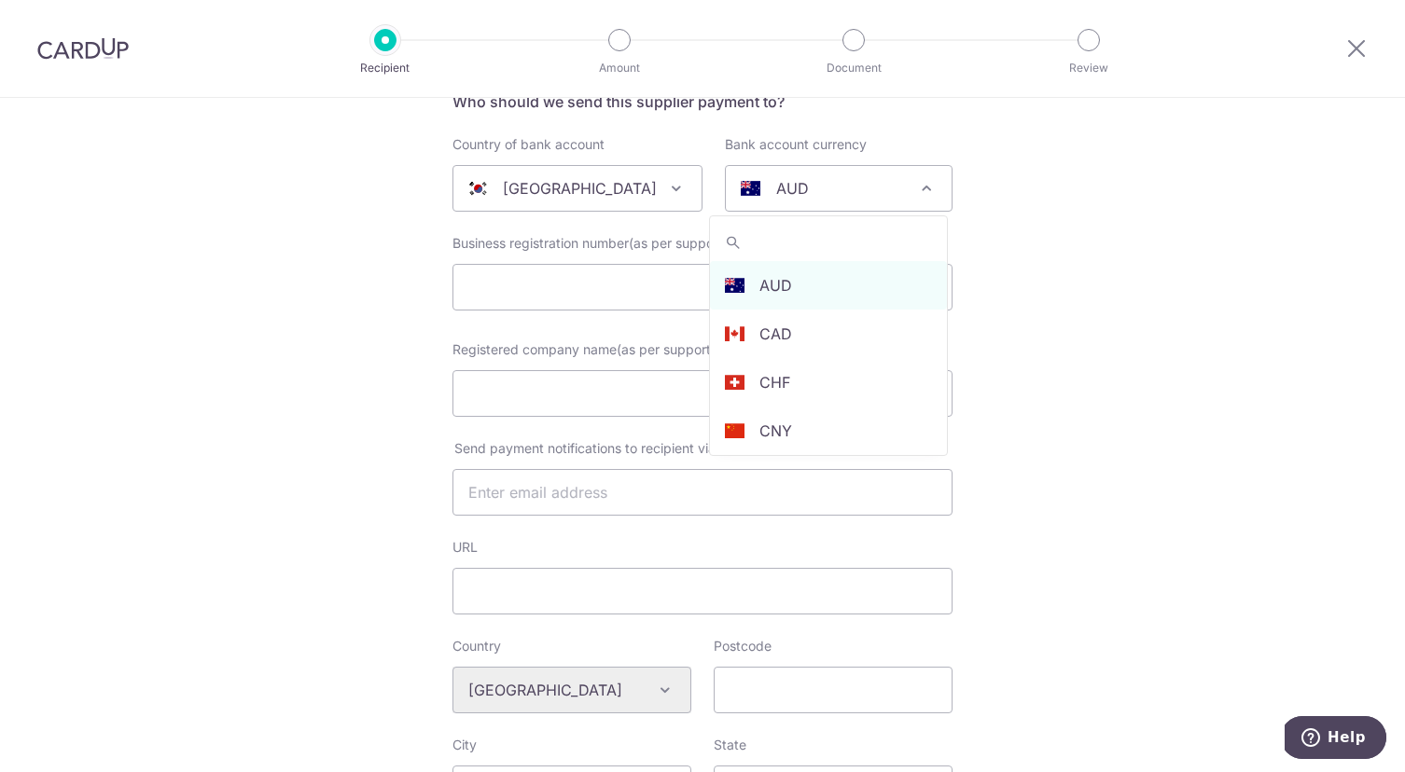
click at [802, 191] on div "AUD" at bounding box center [823, 188] width 166 height 22
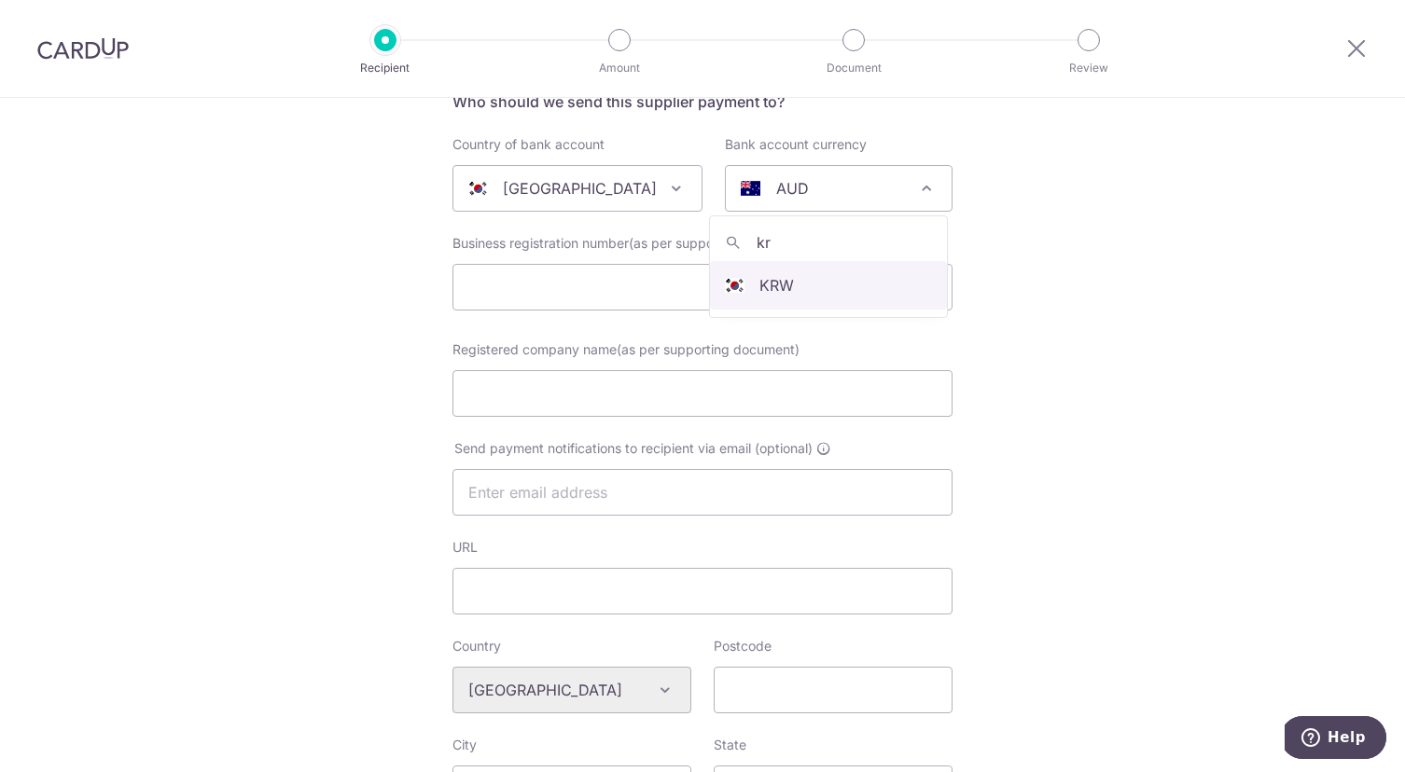
type input "kr"
select select "15"
click at [617, 390] on input "Registered company name(as per supporting document)" at bounding box center [702, 393] width 500 height 47
type input "Openhan Co., Ltd"
click at [616, 495] on input "text" at bounding box center [702, 492] width 500 height 47
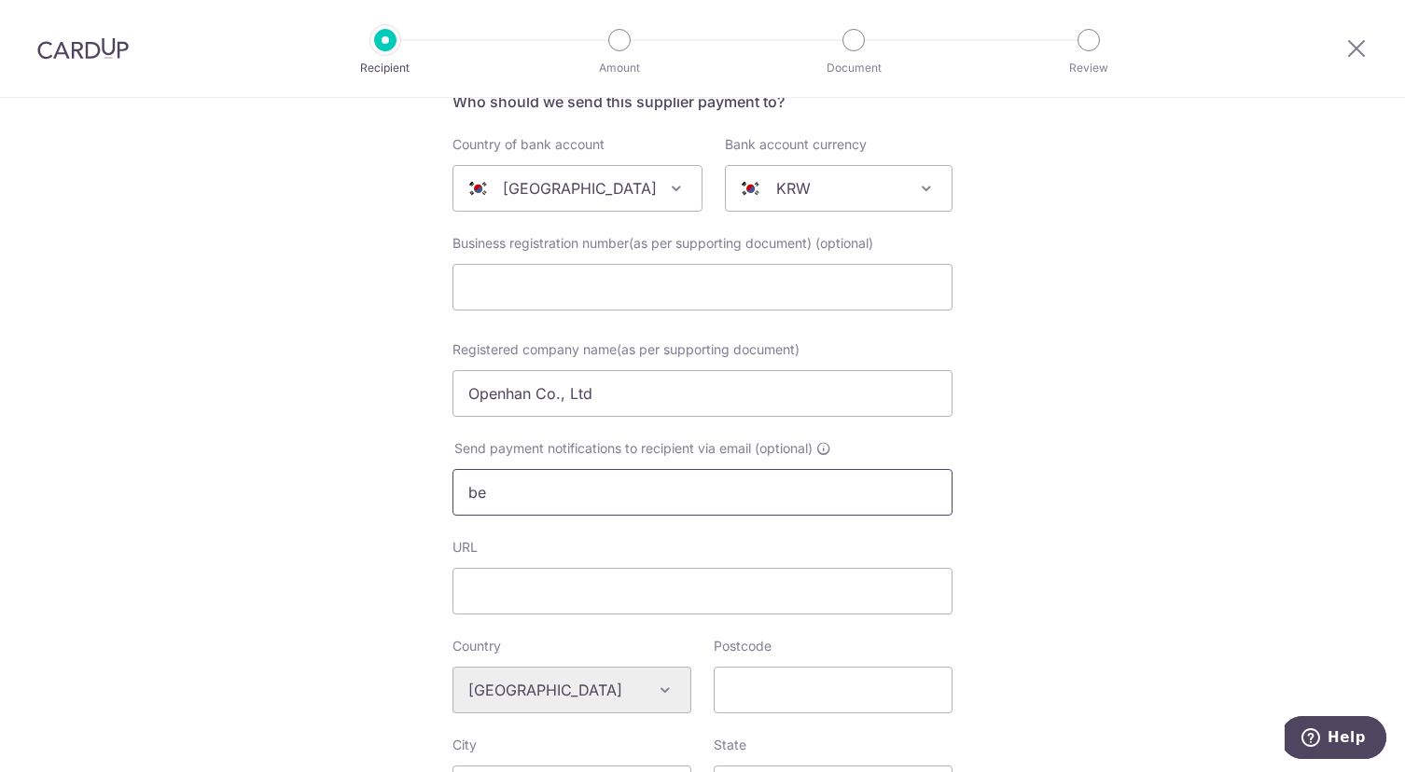
type input "bella@ozkiz.com"
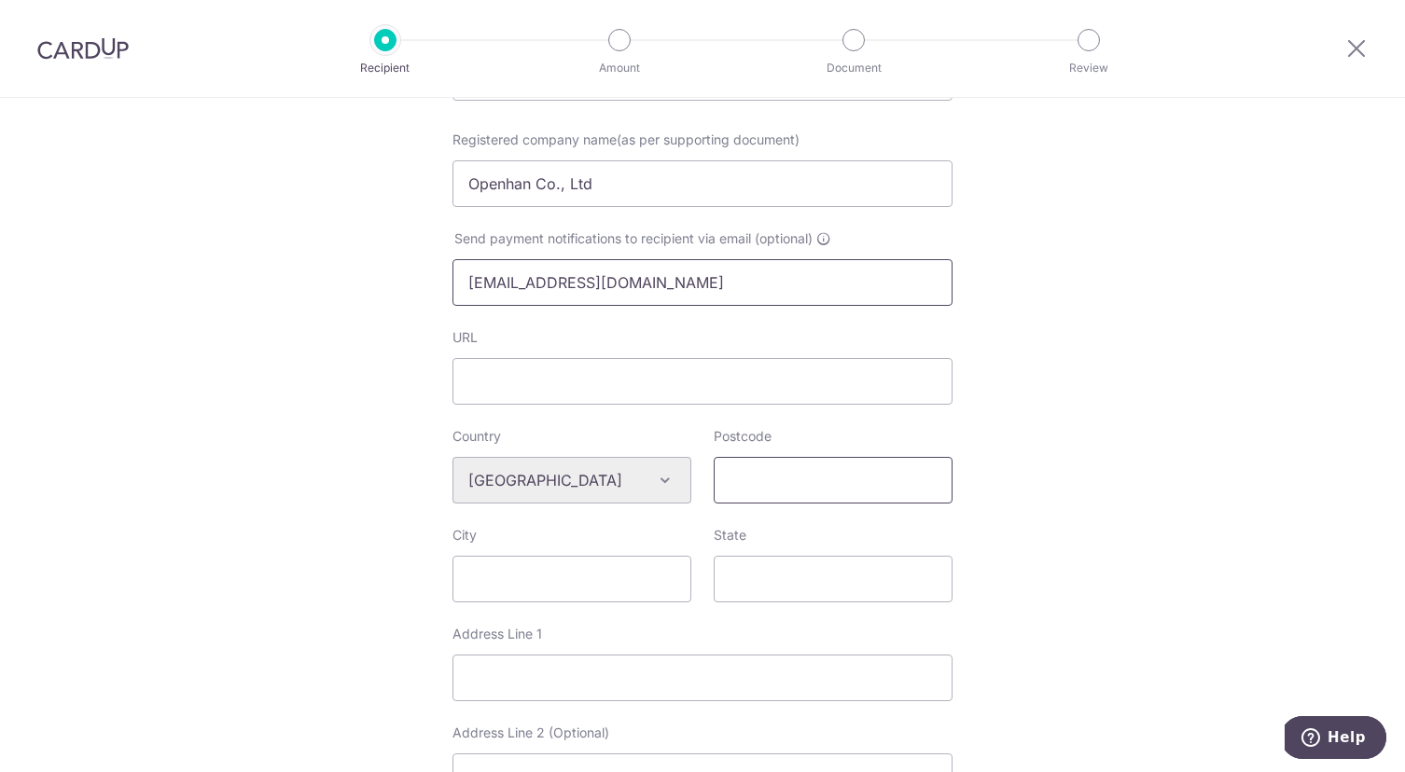
scroll to position [375, 0]
click at [807, 475] on input "Postcode" at bounding box center [832, 479] width 239 height 47
paste input "12070"
type input "12070"
drag, startPoint x: 616, startPoint y: 586, endPoint x: 671, endPoint y: 563, distance: 60.3
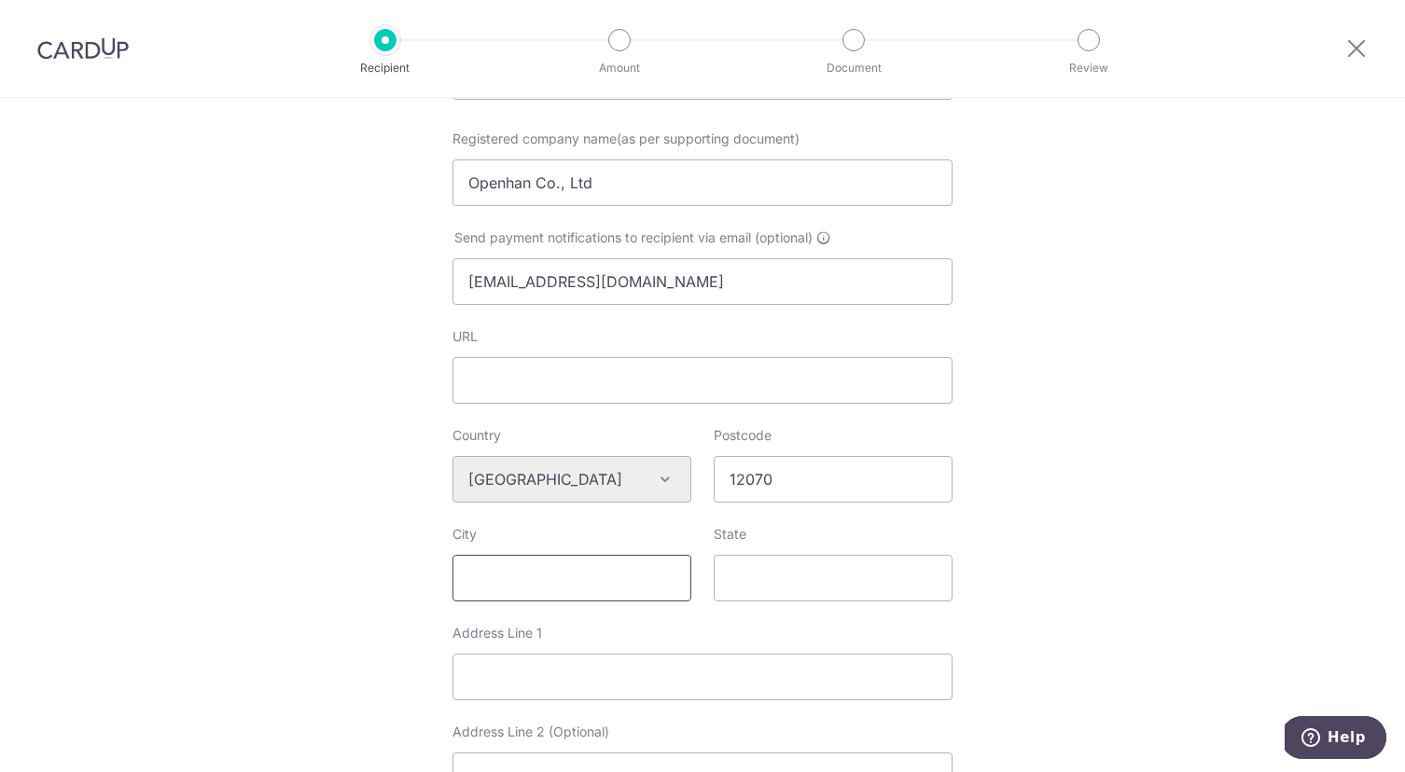
click at [616, 586] on input "City" at bounding box center [571, 578] width 239 height 47
type input "Seoul"
click at [816, 591] on input "State" at bounding box center [832, 578] width 239 height 47
paste input "Gyeonggi-do"
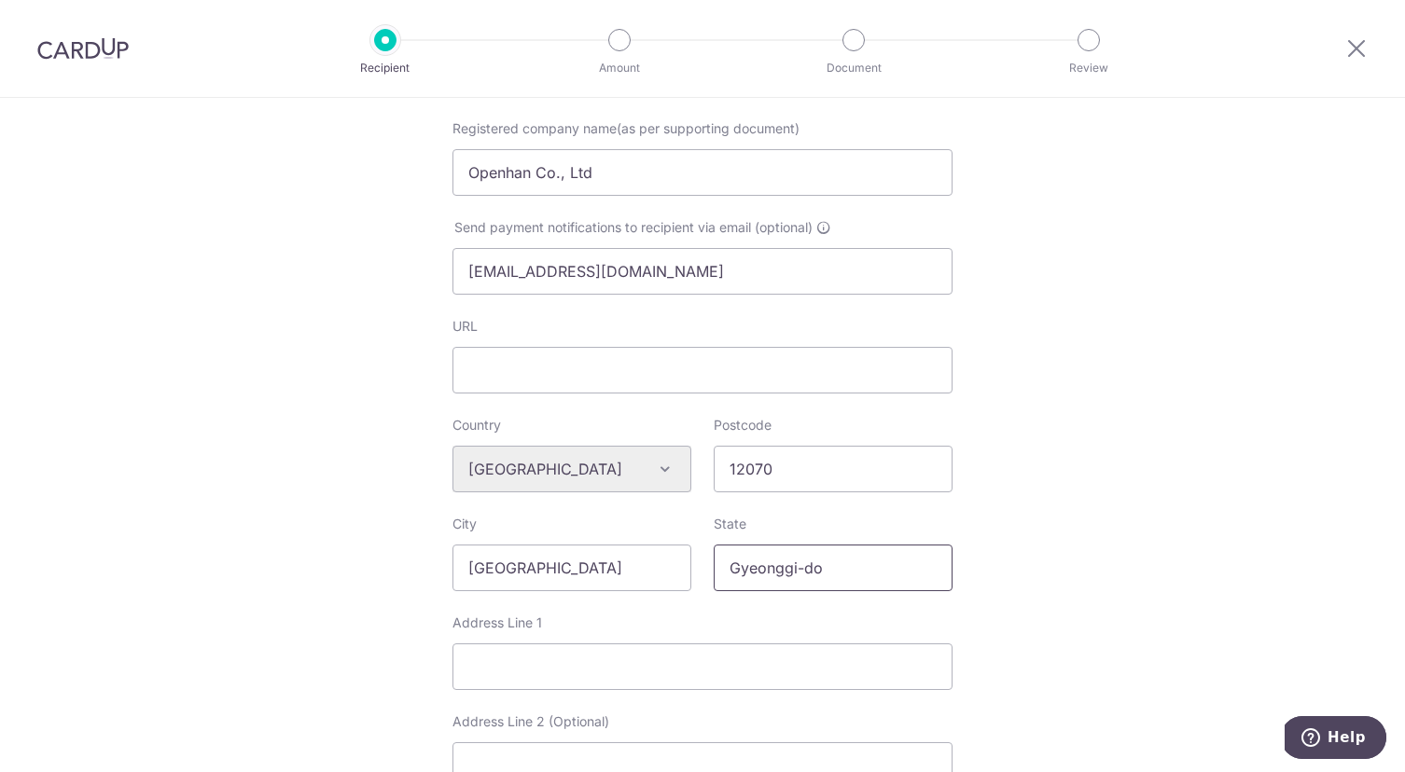
scroll to position [632, 0]
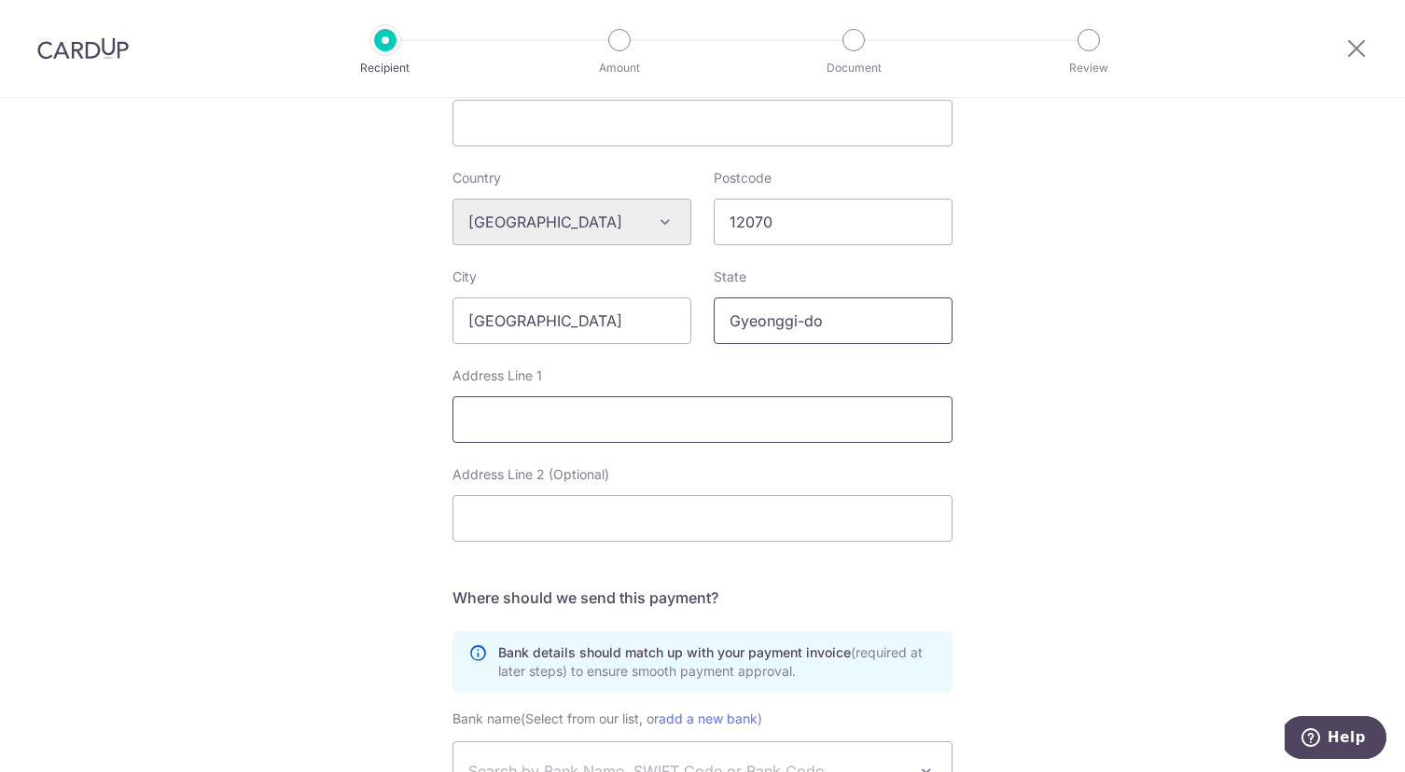
type input "Gyeonggi-do"
click at [827, 436] on input "Address Line 1" at bounding box center [702, 419] width 500 height 47
click at [650, 524] on input "Address Line 2 (Optional)" at bounding box center [702, 518] width 500 height 47
click at [441, 425] on div "Address Line 1" at bounding box center [702, 405] width 522 height 76
click at [508, 415] on input "Address Line 1" at bounding box center [702, 419] width 500 height 47
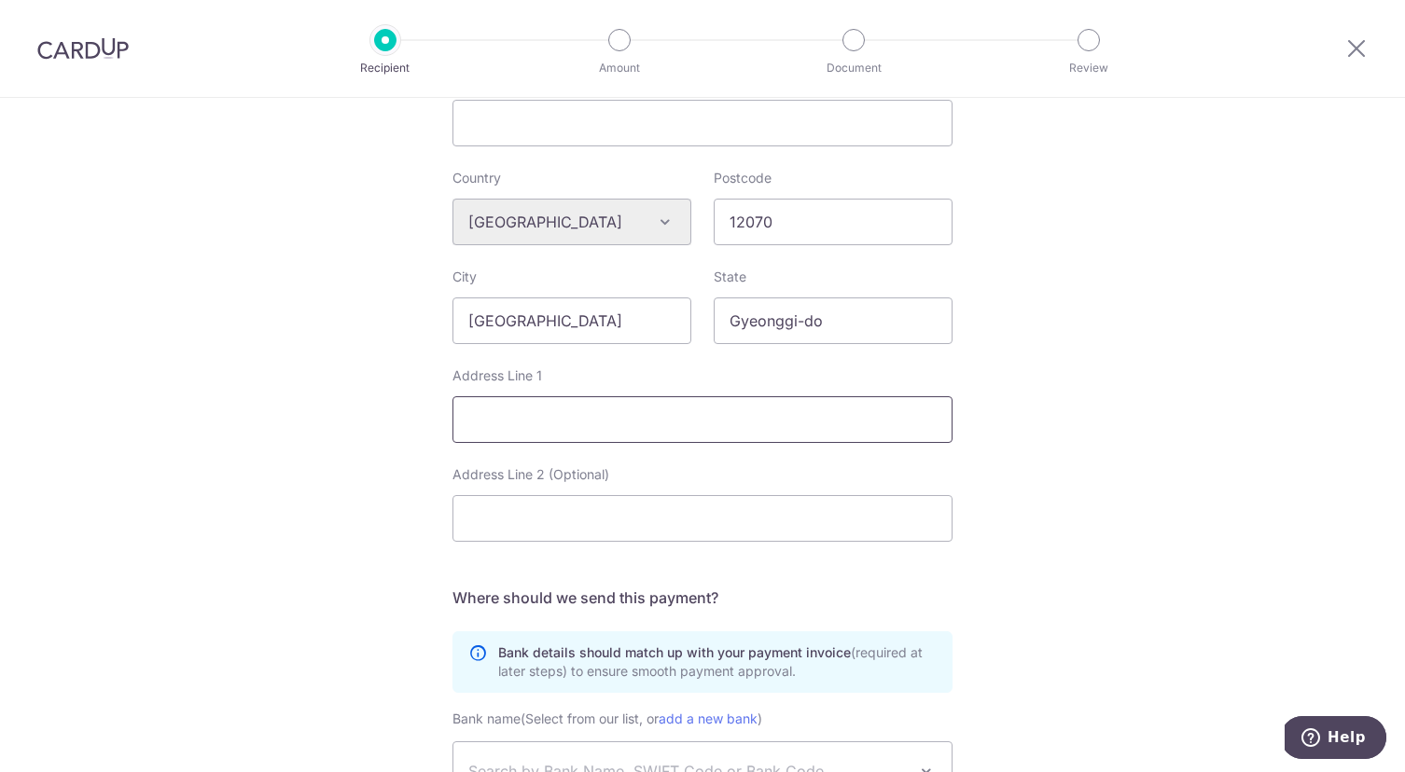
paste input "Gyeongbokdae-ro baramgol-gil, Jinjeop-eup, [GEOGRAPHIC_DATA]-si"
type input "Gyeongbokdae-ro baramgol-gil, Jinjeop-eup, [GEOGRAPHIC_DATA]-si"
click at [1106, 458] on div "Who would you like to pay? Your recipient does not need a CardUp account to rec…" at bounding box center [702, 258] width 1405 height 1584
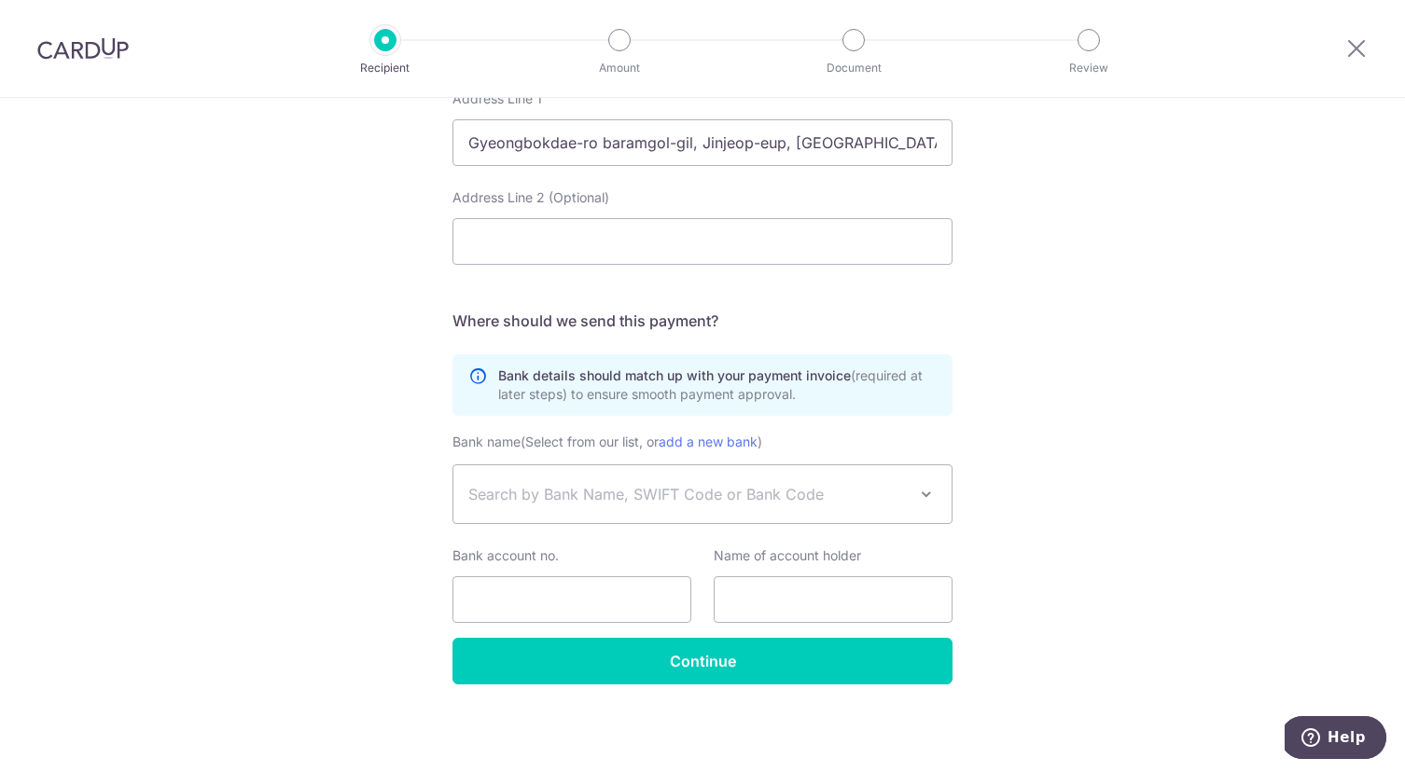
click at [703, 488] on span "Search by Bank Name, SWIFT Code or Bank Code" at bounding box center [687, 494] width 438 height 22
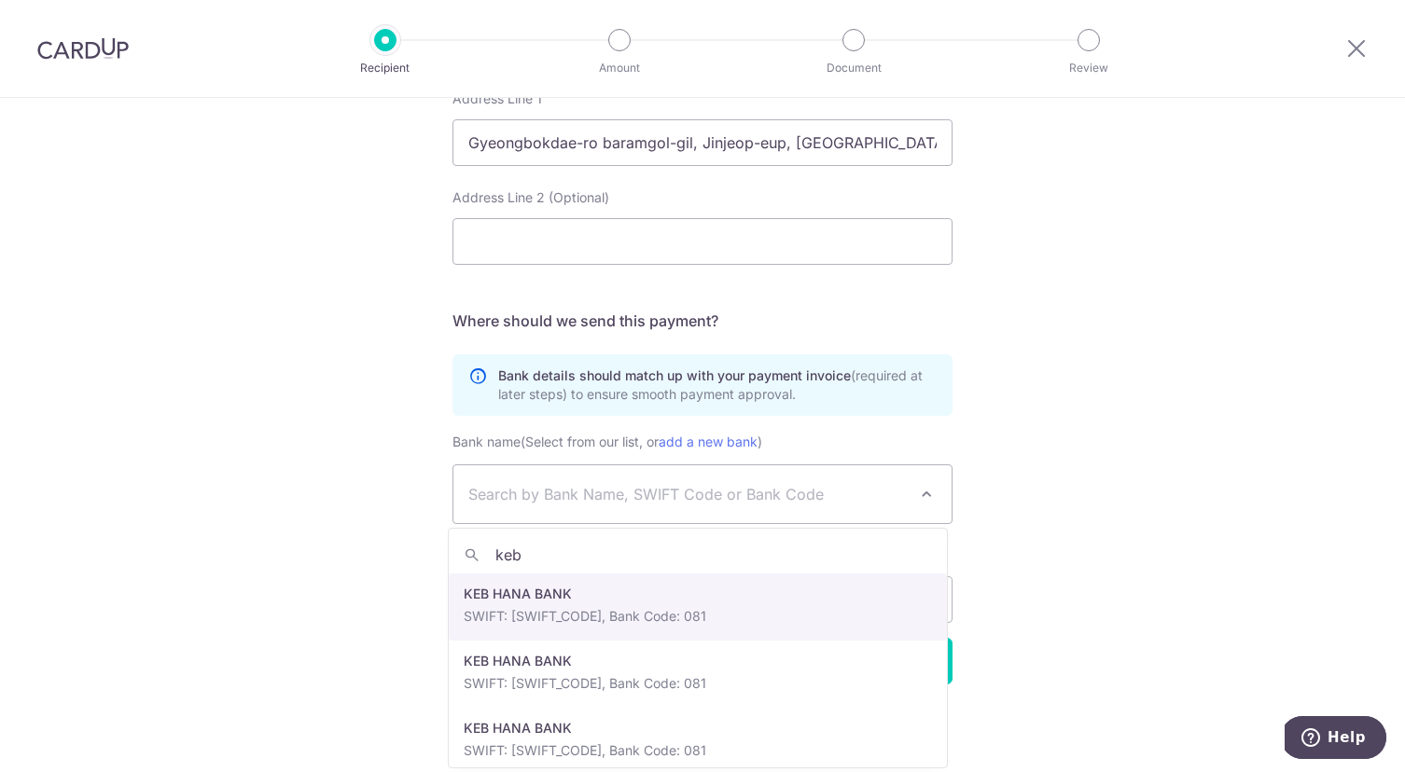
type input "keb"
select select "336"
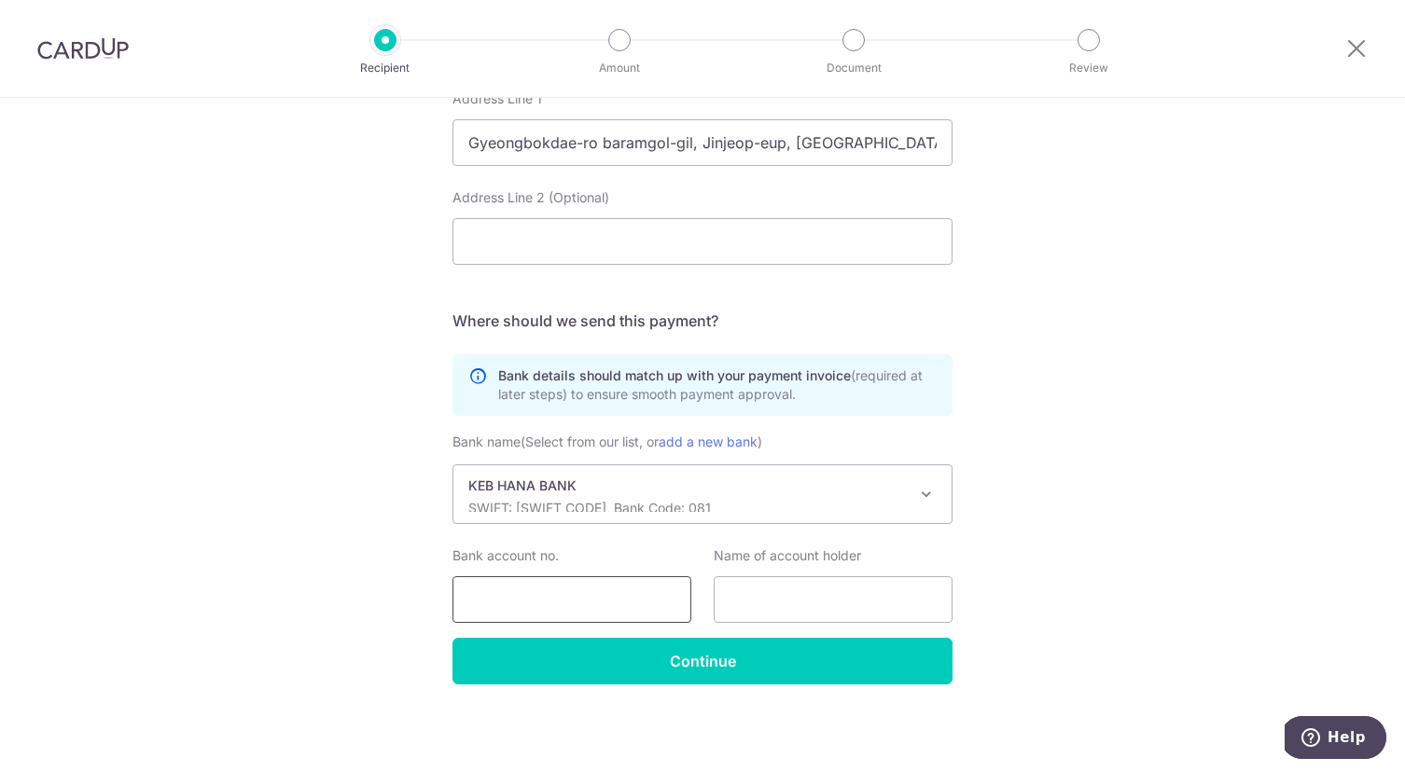
click at [551, 591] on input "Bank account no." at bounding box center [571, 599] width 239 height 47
type input "39191003729504"
drag, startPoint x: 751, startPoint y: 600, endPoint x: 768, endPoint y: 602, distance: 17.0
click at [751, 599] on input "text" at bounding box center [832, 599] width 239 height 47
type input "OPENHAN CO., LTD"
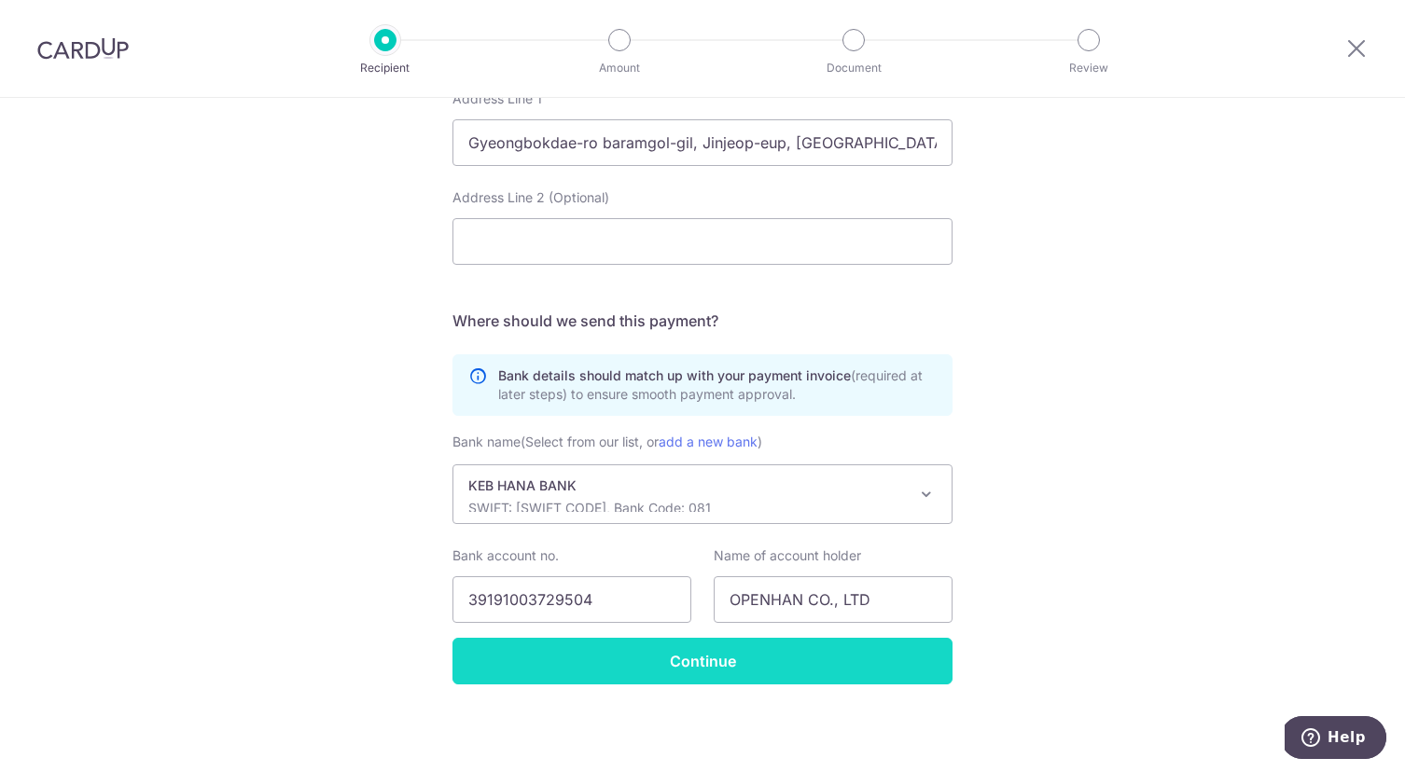
click at [841, 657] on input "Continue" at bounding box center [702, 661] width 500 height 47
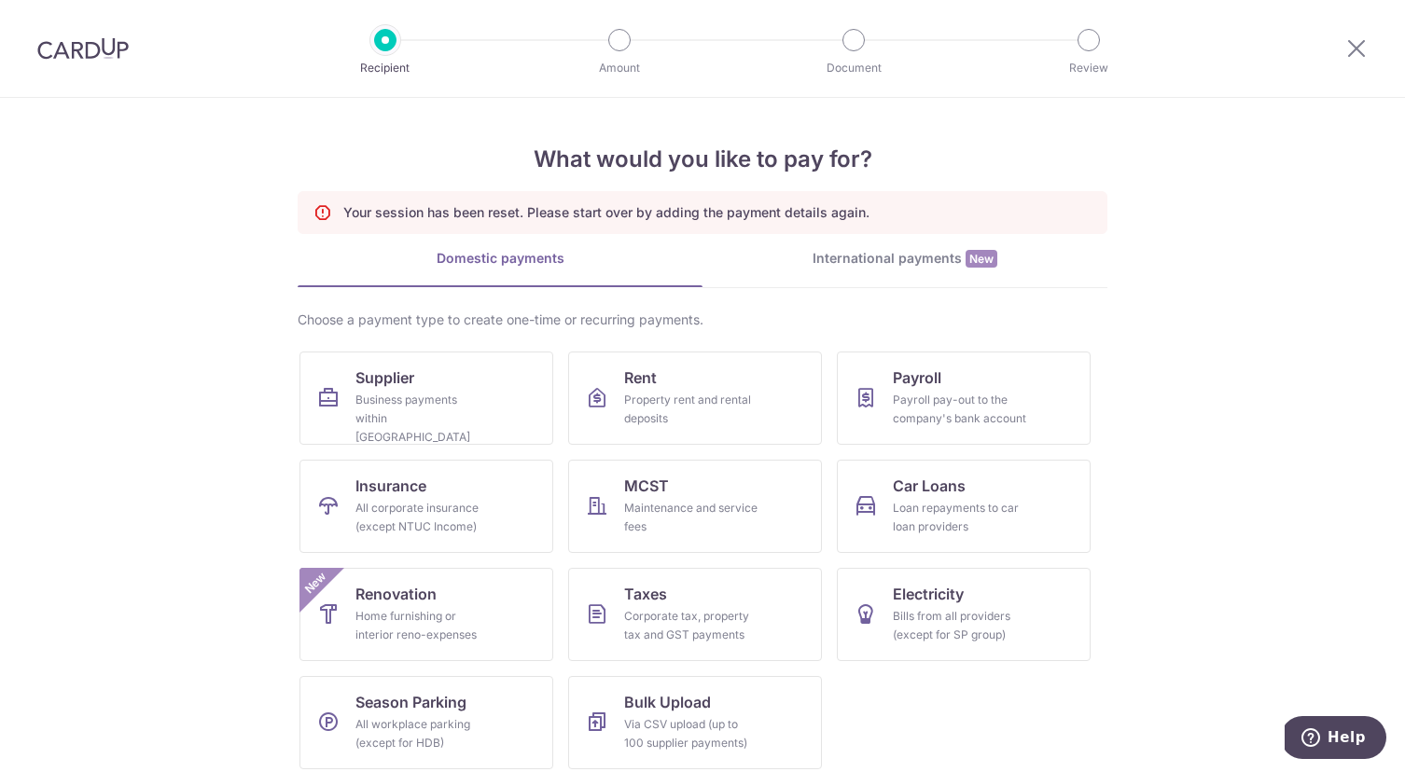
click at [920, 262] on div "International payments New" at bounding box center [904, 259] width 405 height 20
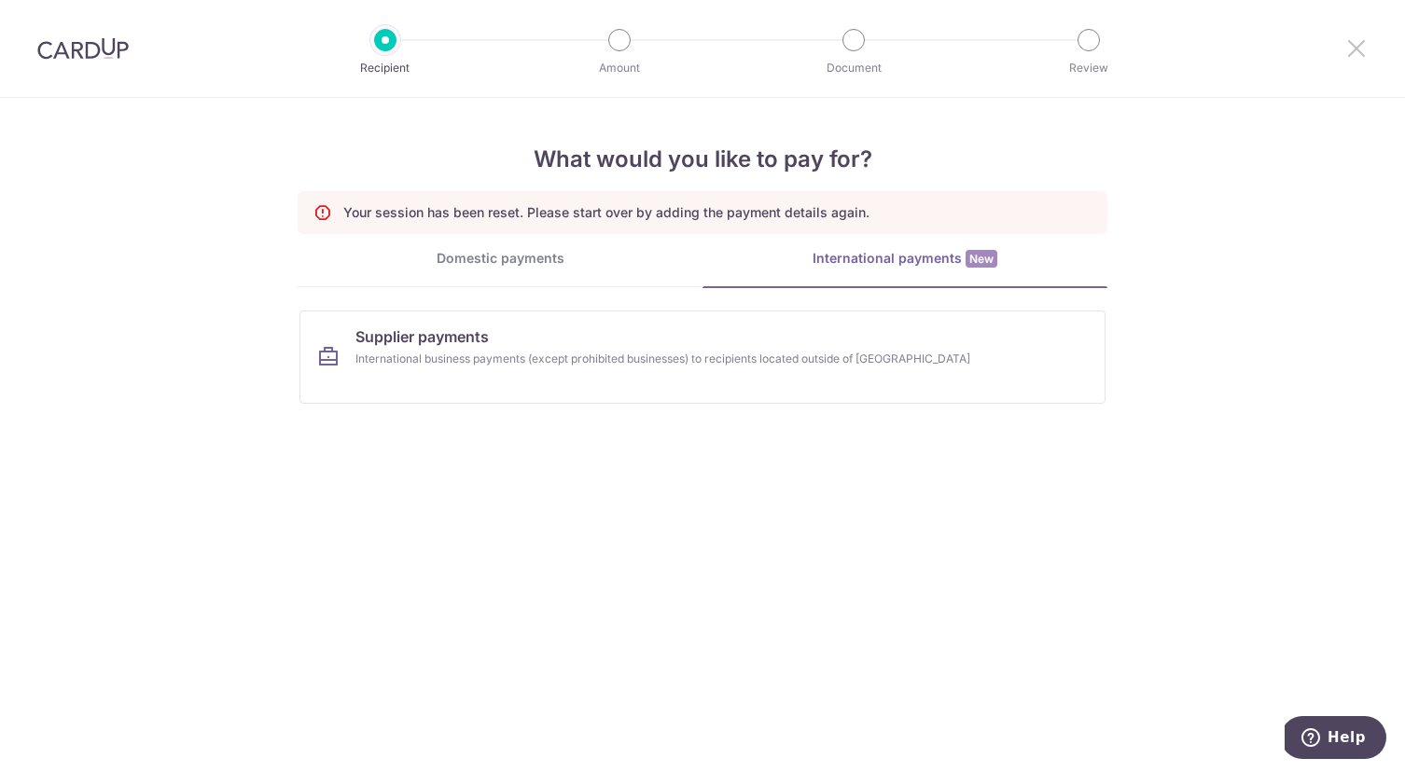
click at [1352, 47] on icon at bounding box center [1356, 47] width 22 height 23
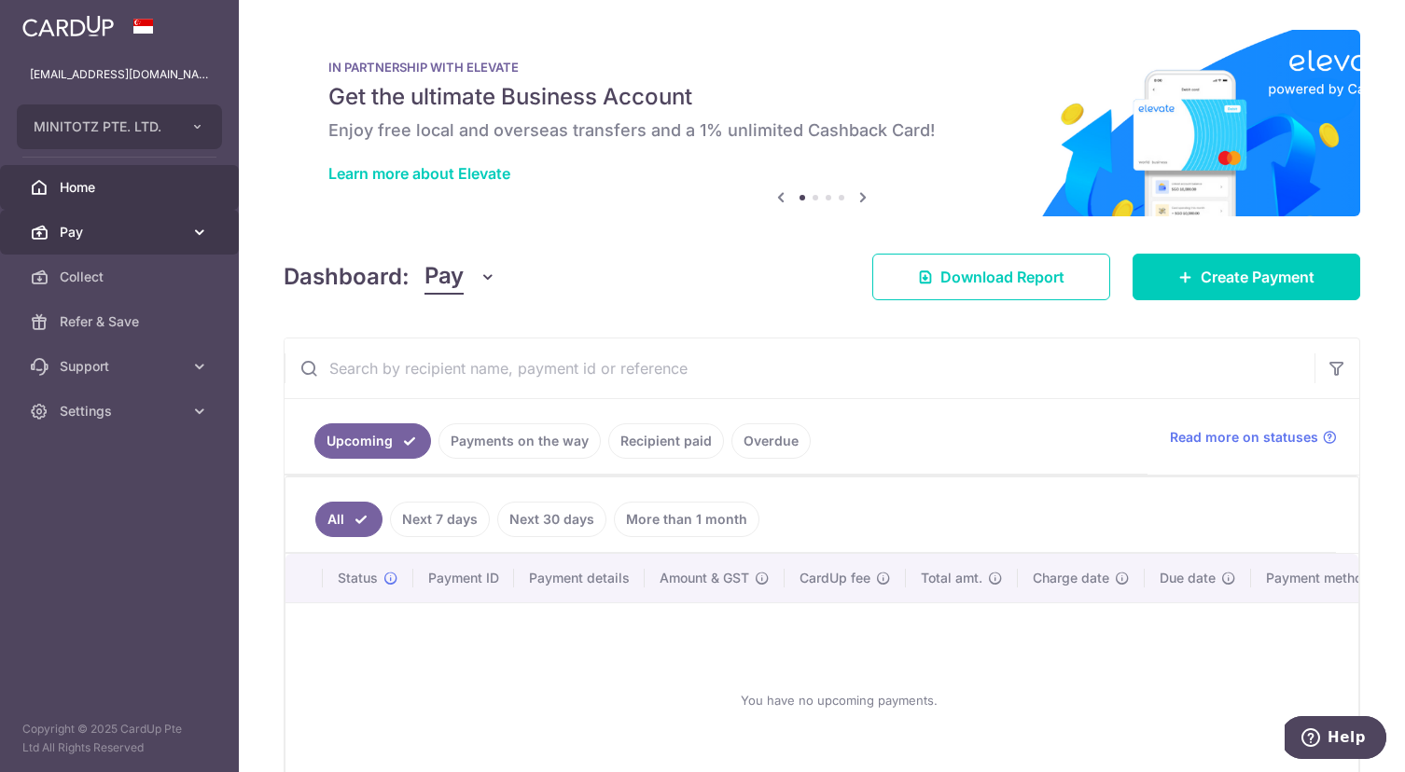
click at [75, 230] on span "Pay" at bounding box center [121, 232] width 123 height 19
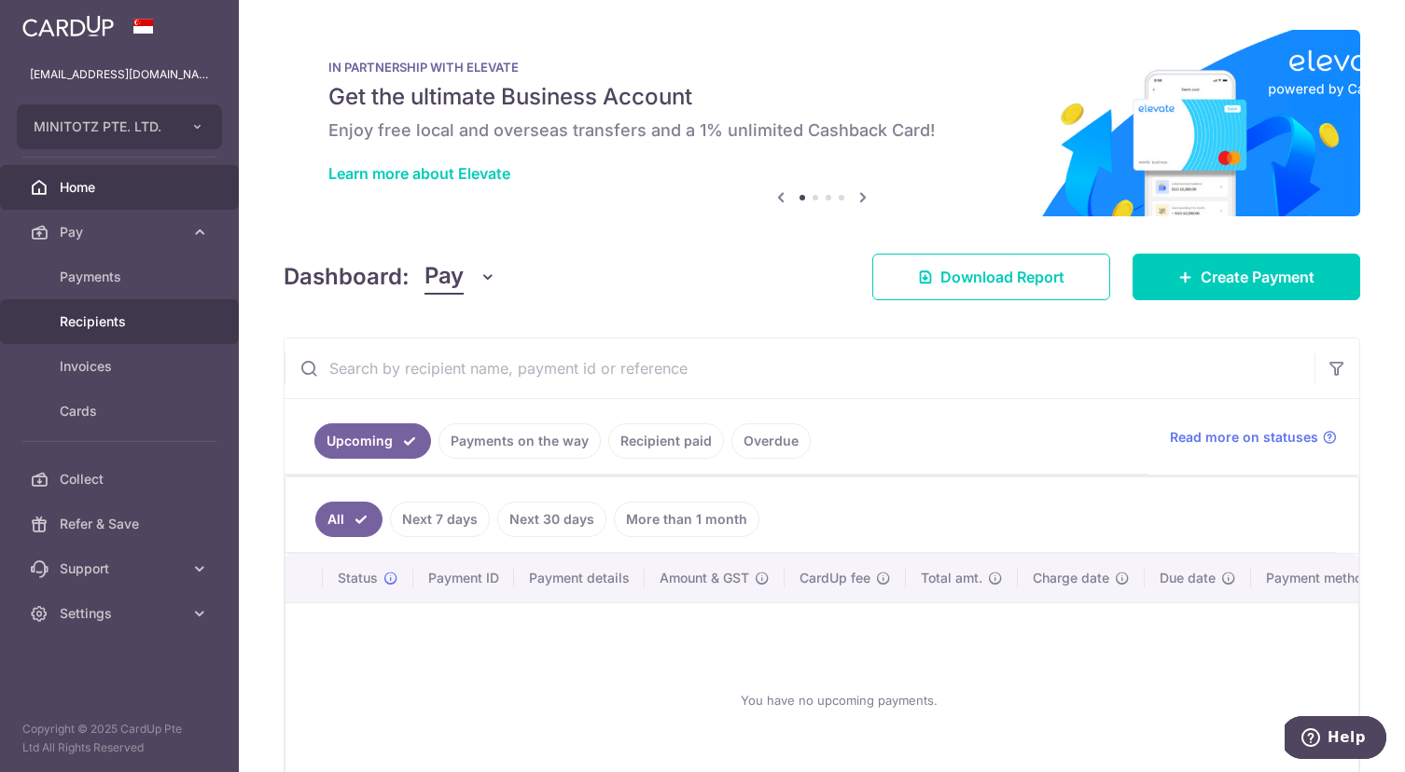
click at [102, 324] on span "Recipients" at bounding box center [121, 321] width 123 height 19
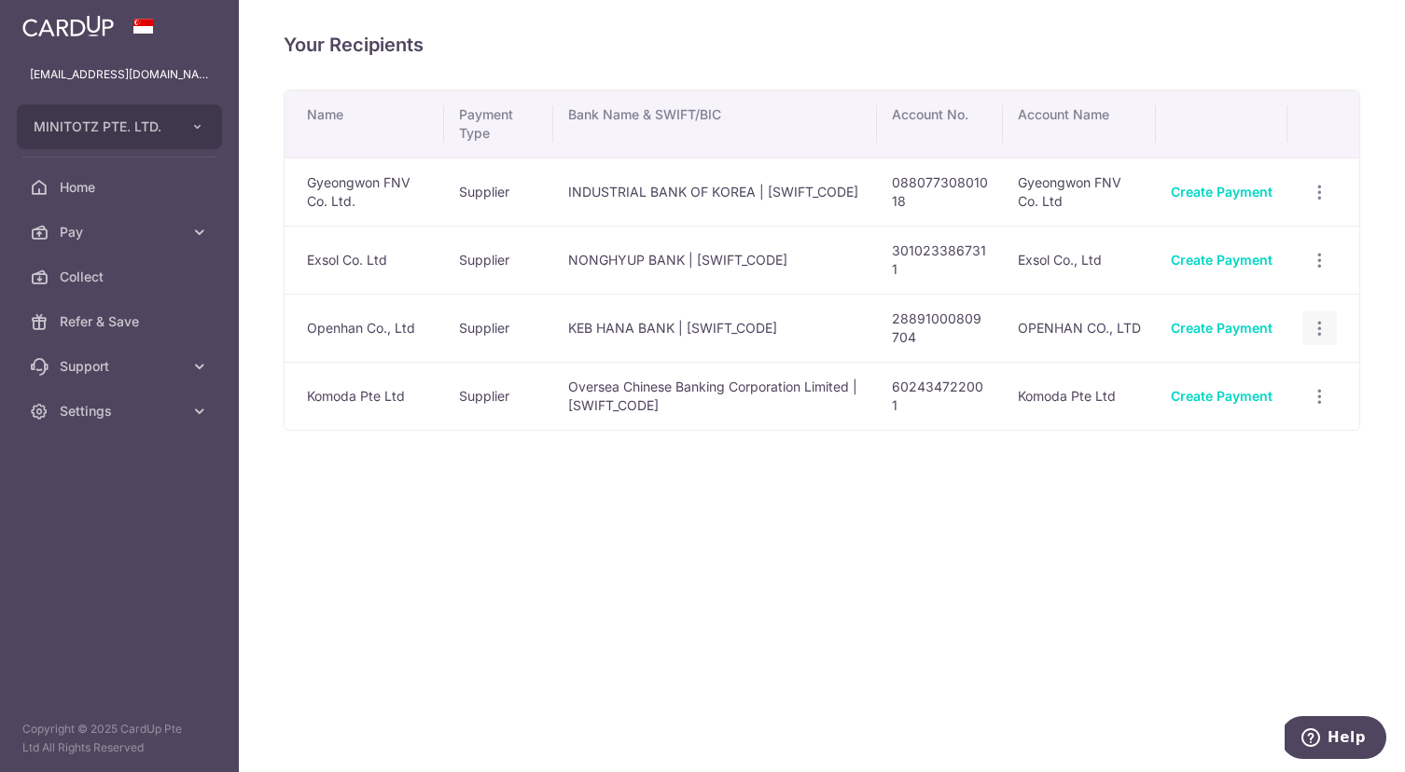
click at [1322, 330] on icon "button" at bounding box center [1319, 329] width 20 height 20
click at [1248, 381] on span "View/Edit" at bounding box center [1257, 379] width 127 height 22
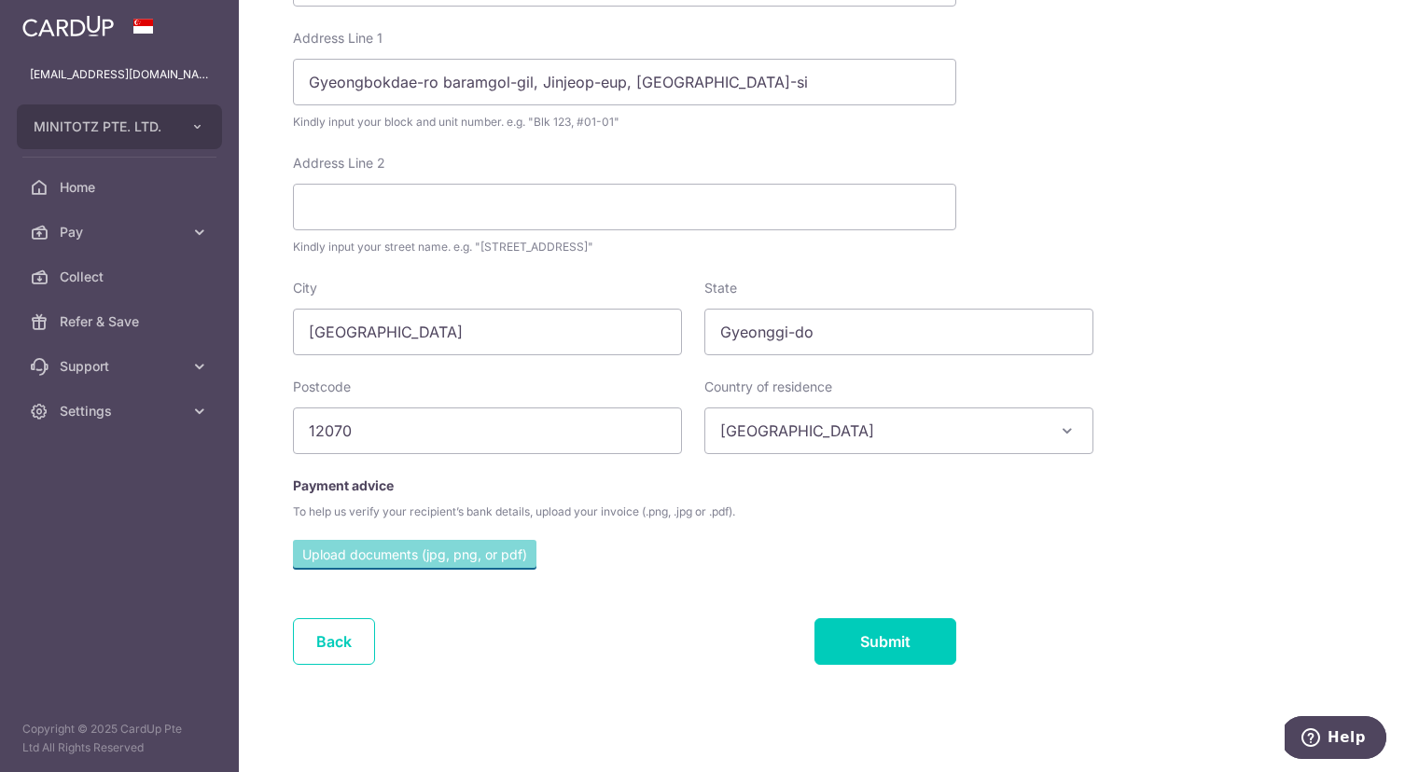
scroll to position [630, 0]
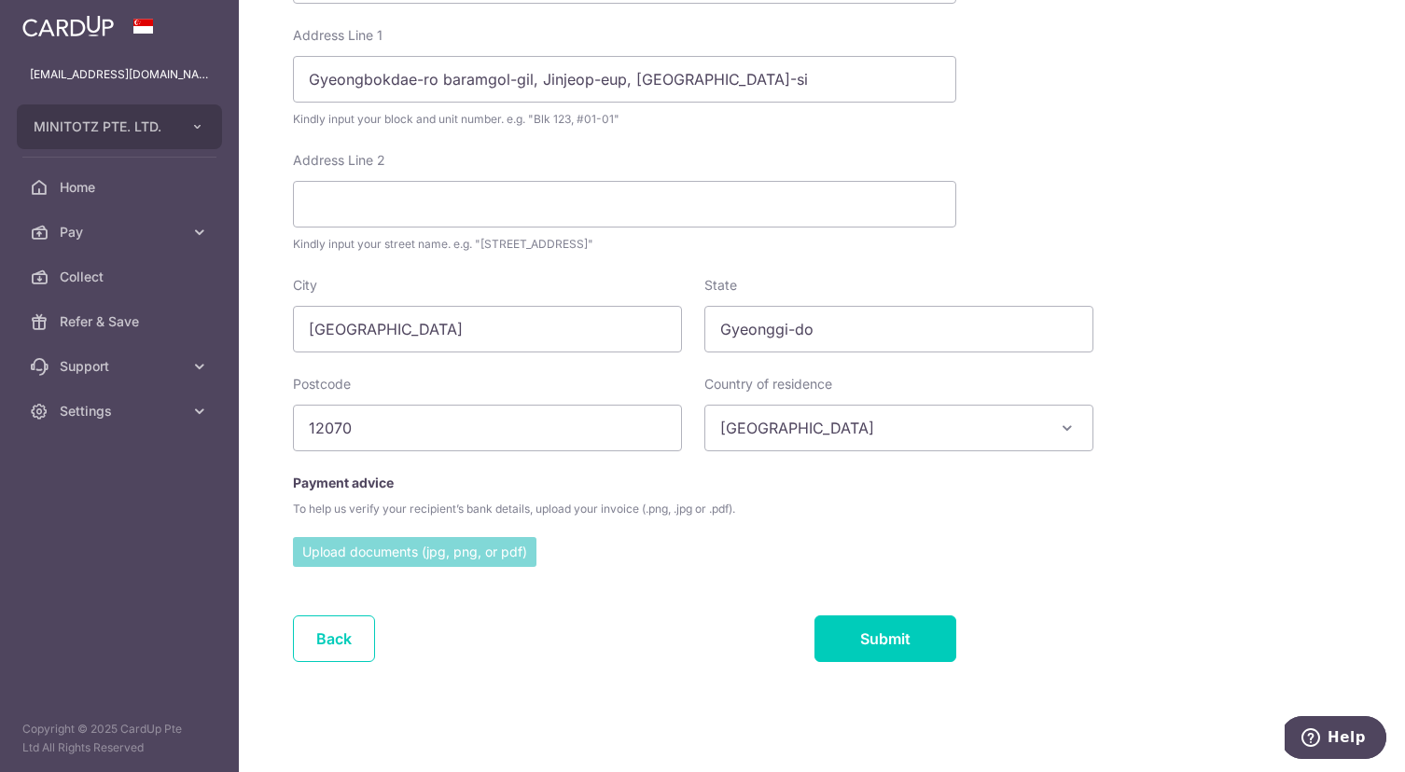
click at [440, 553] on input "file" at bounding box center [414, 551] width 243 height 28
click at [1349, 737] on span "Help" at bounding box center [1346, 737] width 38 height 17
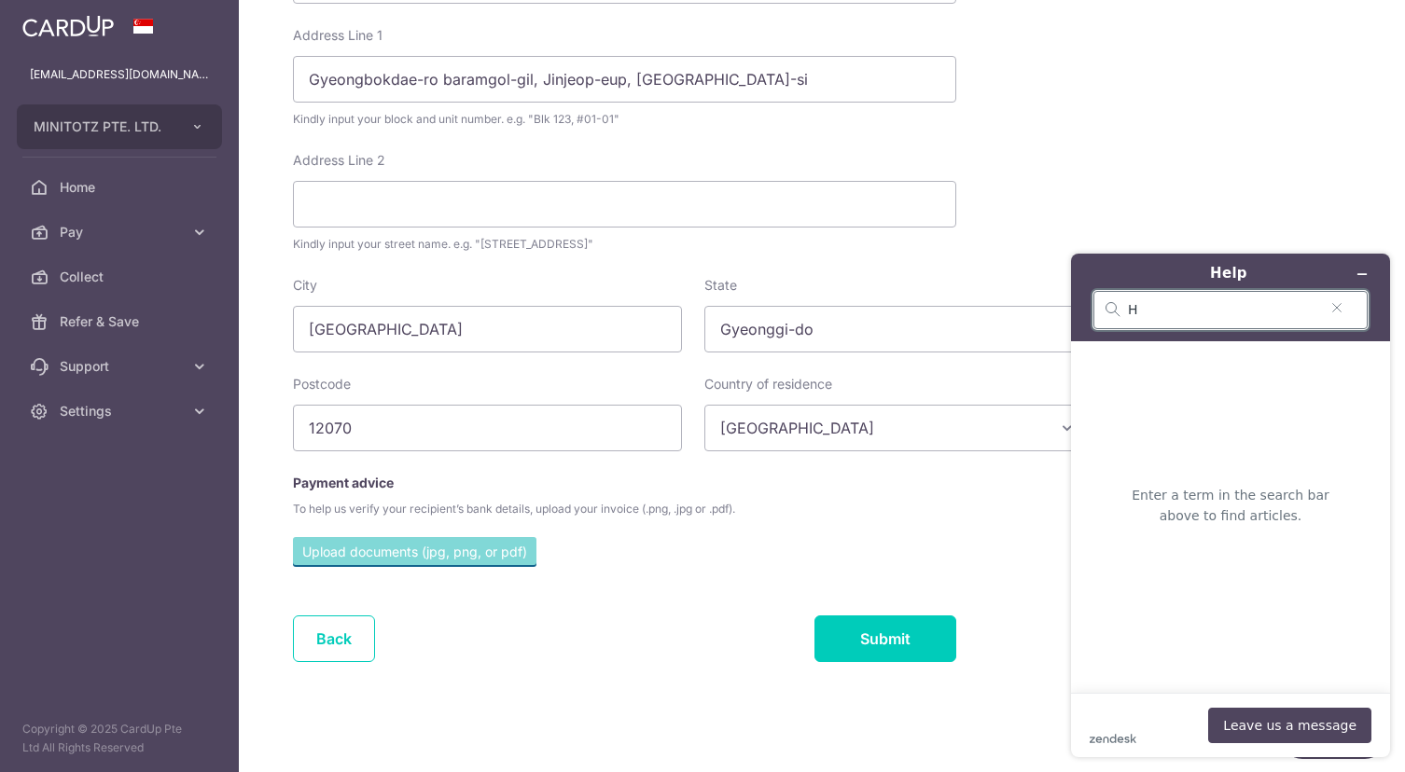
type input "Ho"
drag, startPoint x: 1157, startPoint y: 315, endPoint x: 1116, endPoint y: 309, distance: 41.6
click at [1116, 309] on div "Ho" at bounding box center [1230, 310] width 274 height 38
paste input "how to edit supplier payment information in cardup?"
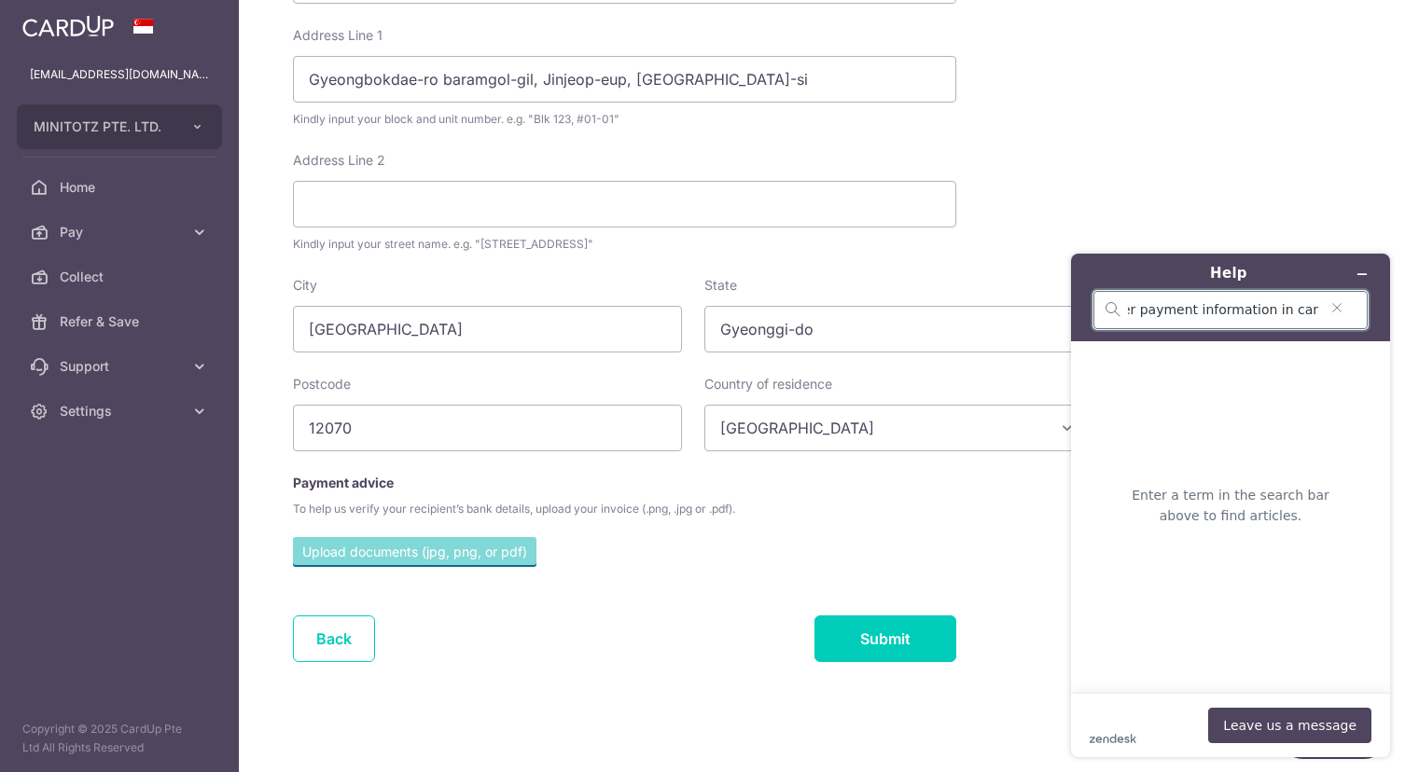
type input "how to edit supplier payment information in cardup?"
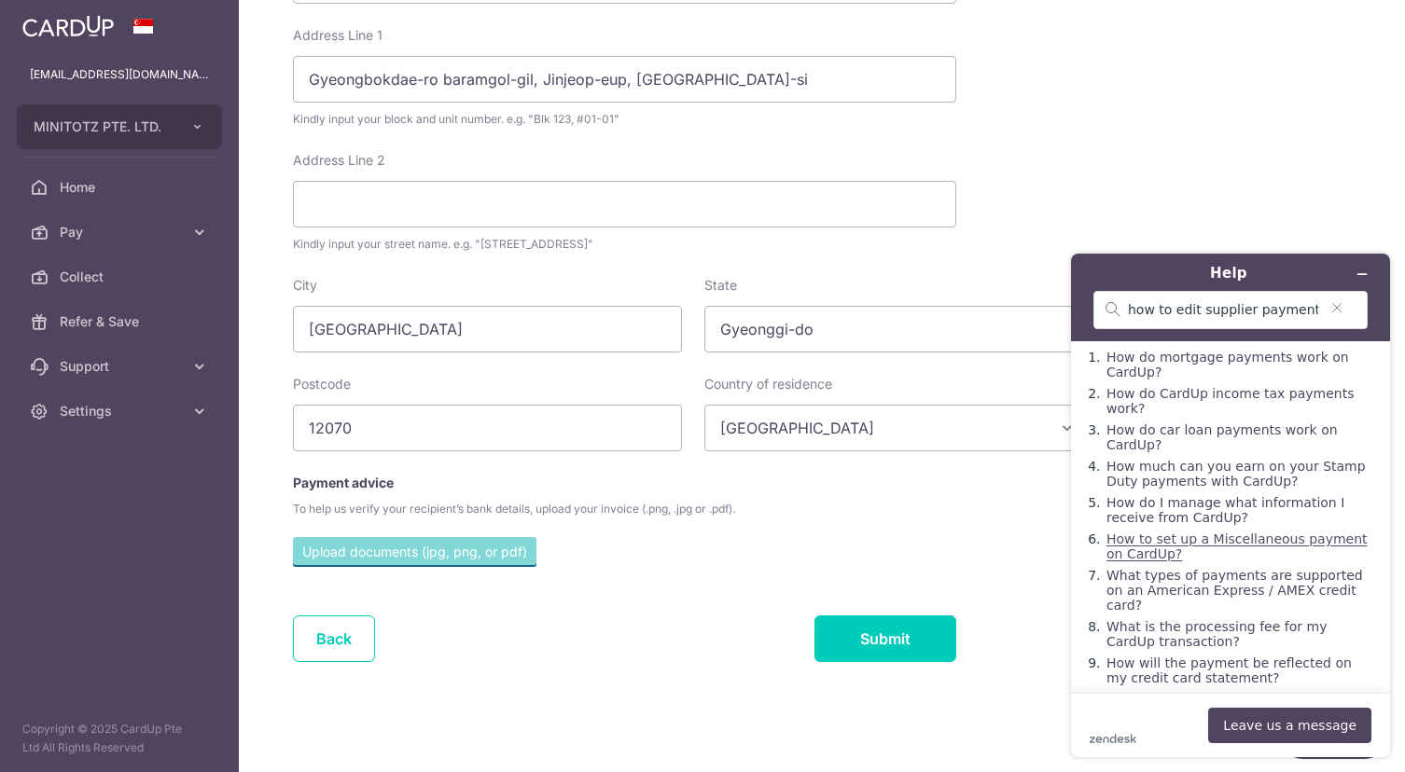
scroll to position [37, 0]
click at [1321, 725] on button "Leave us a message" at bounding box center [1289, 725] width 163 height 35
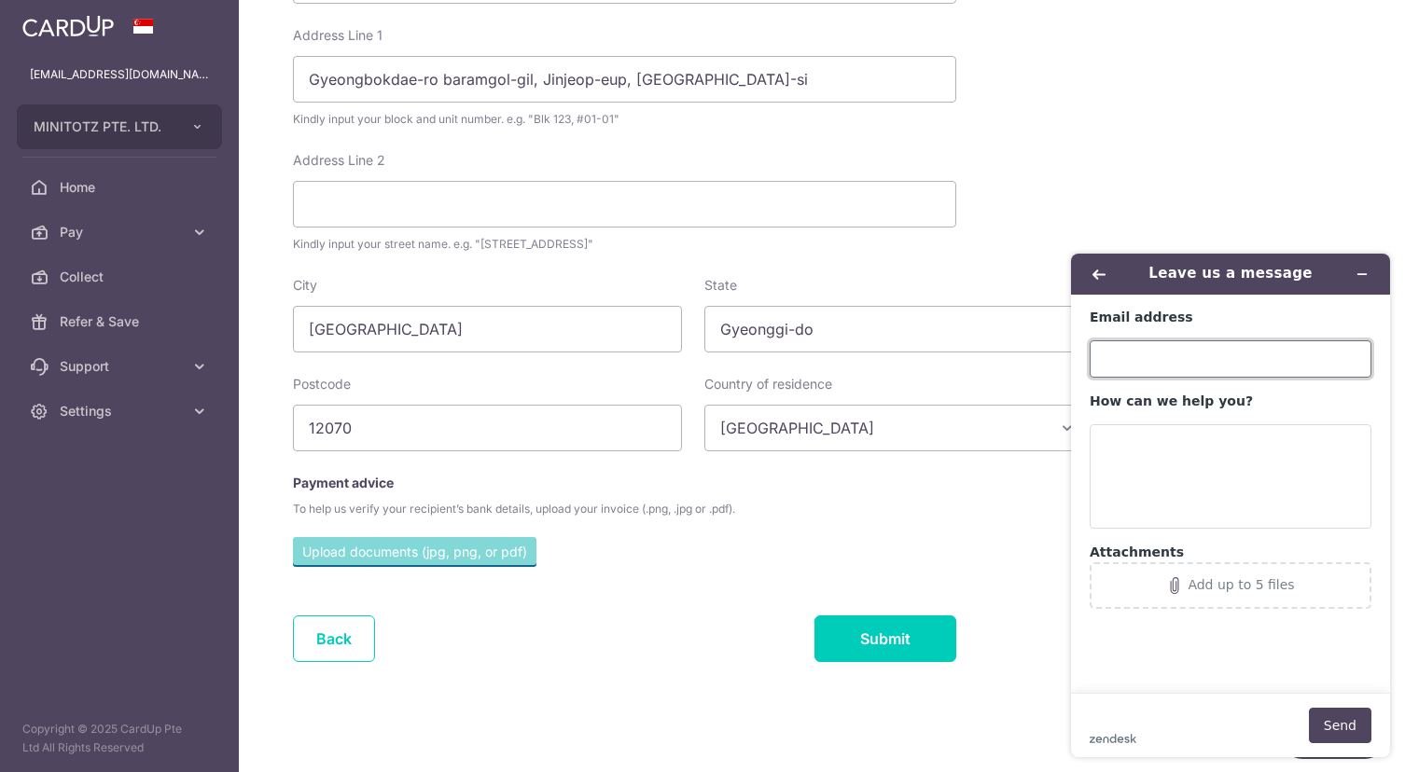
click at [1166, 362] on input "Email address" at bounding box center [1230, 358] width 282 height 37
click at [1364, 274] on icon "Minimize widget" at bounding box center [1362, 274] width 8 height 0
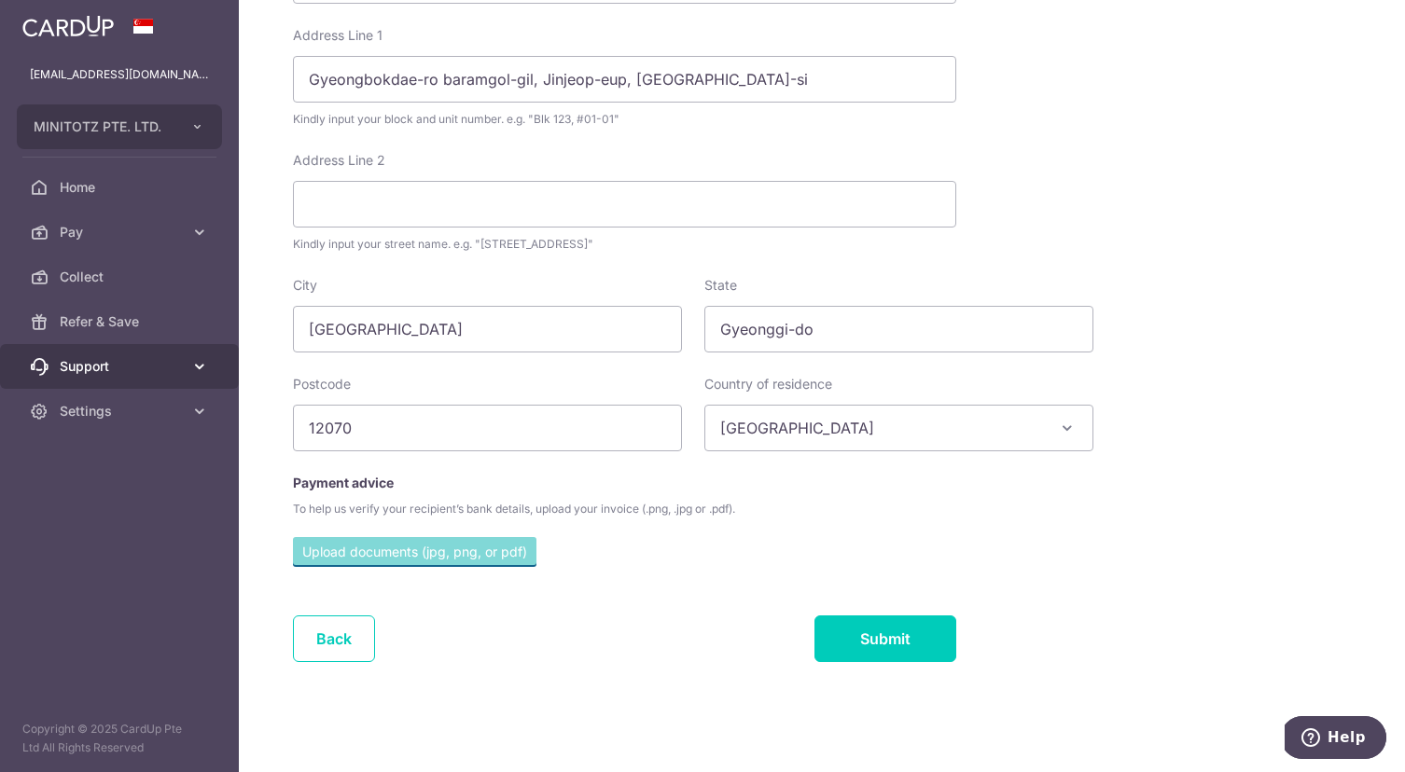
click at [83, 365] on span "Support" at bounding box center [121, 366] width 123 height 19
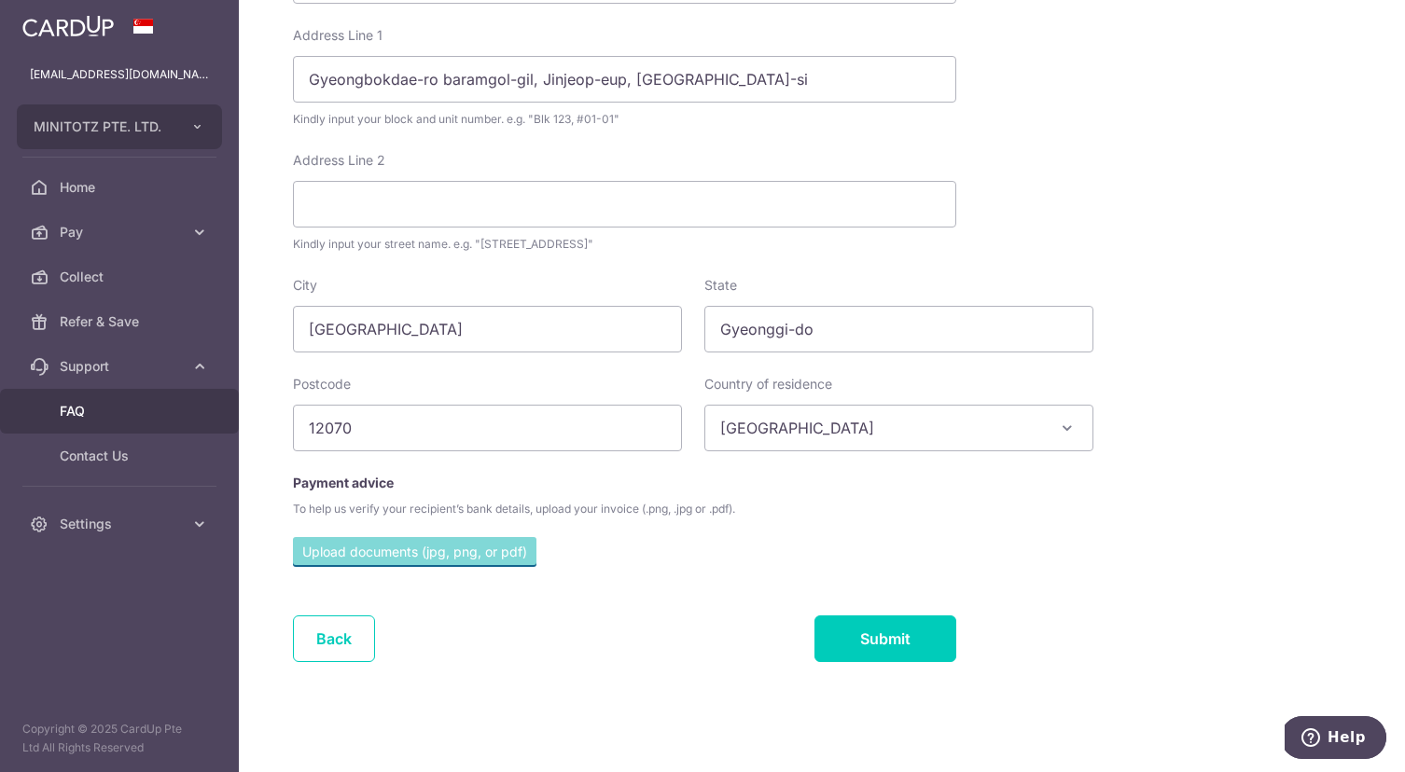
click at [83, 411] on span "FAQ" at bounding box center [121, 411] width 123 height 19
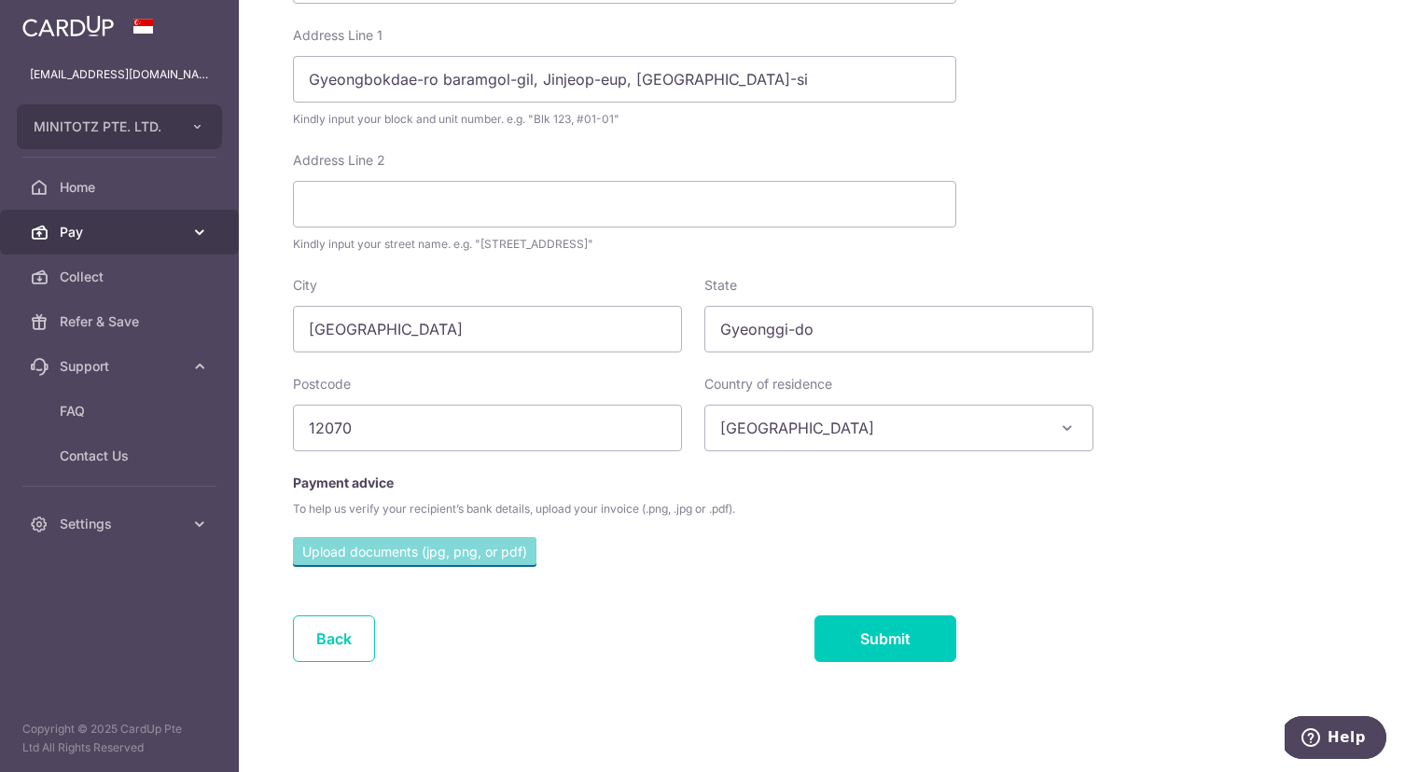
click at [114, 235] on span "Pay" at bounding box center [121, 232] width 123 height 19
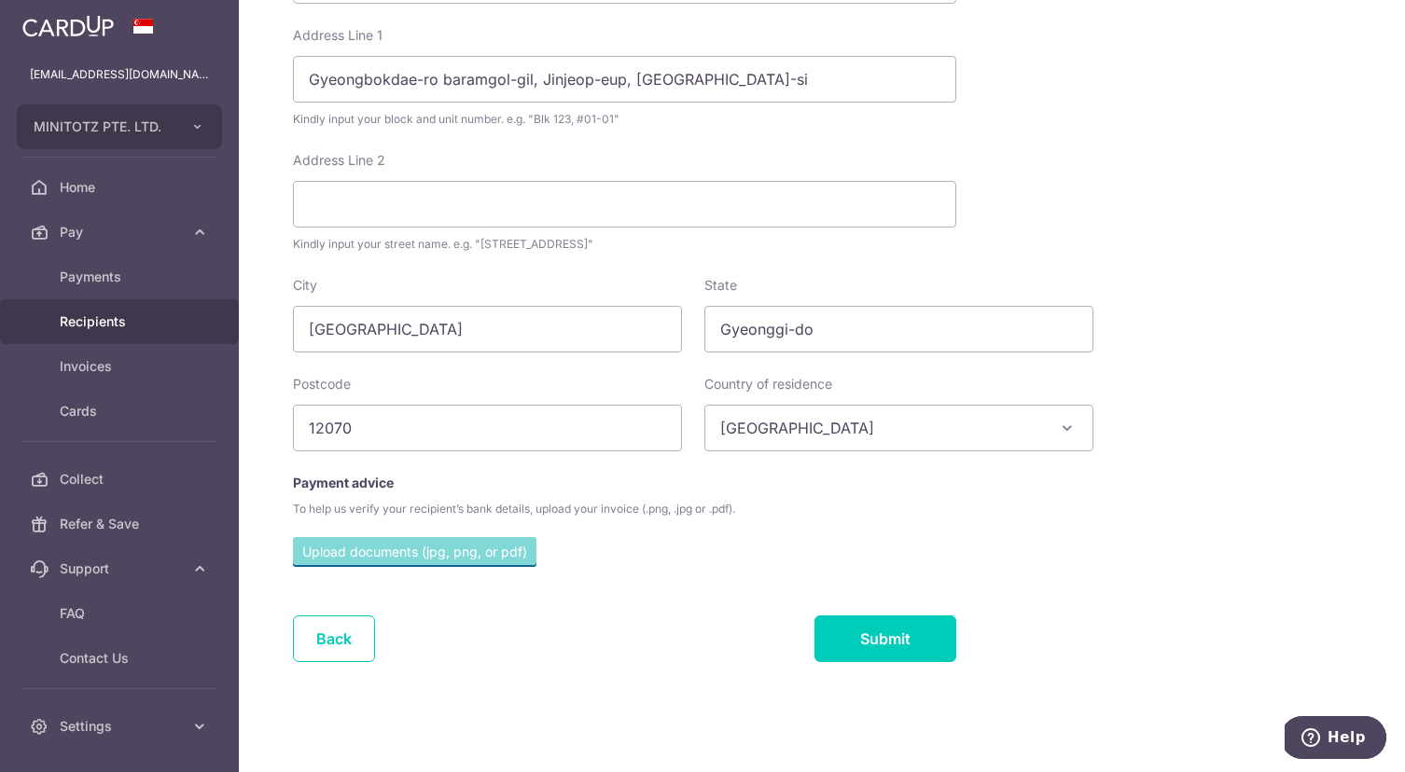
click at [136, 325] on span "Recipients" at bounding box center [121, 321] width 123 height 19
click at [133, 371] on span "Invoices" at bounding box center [121, 366] width 123 height 19
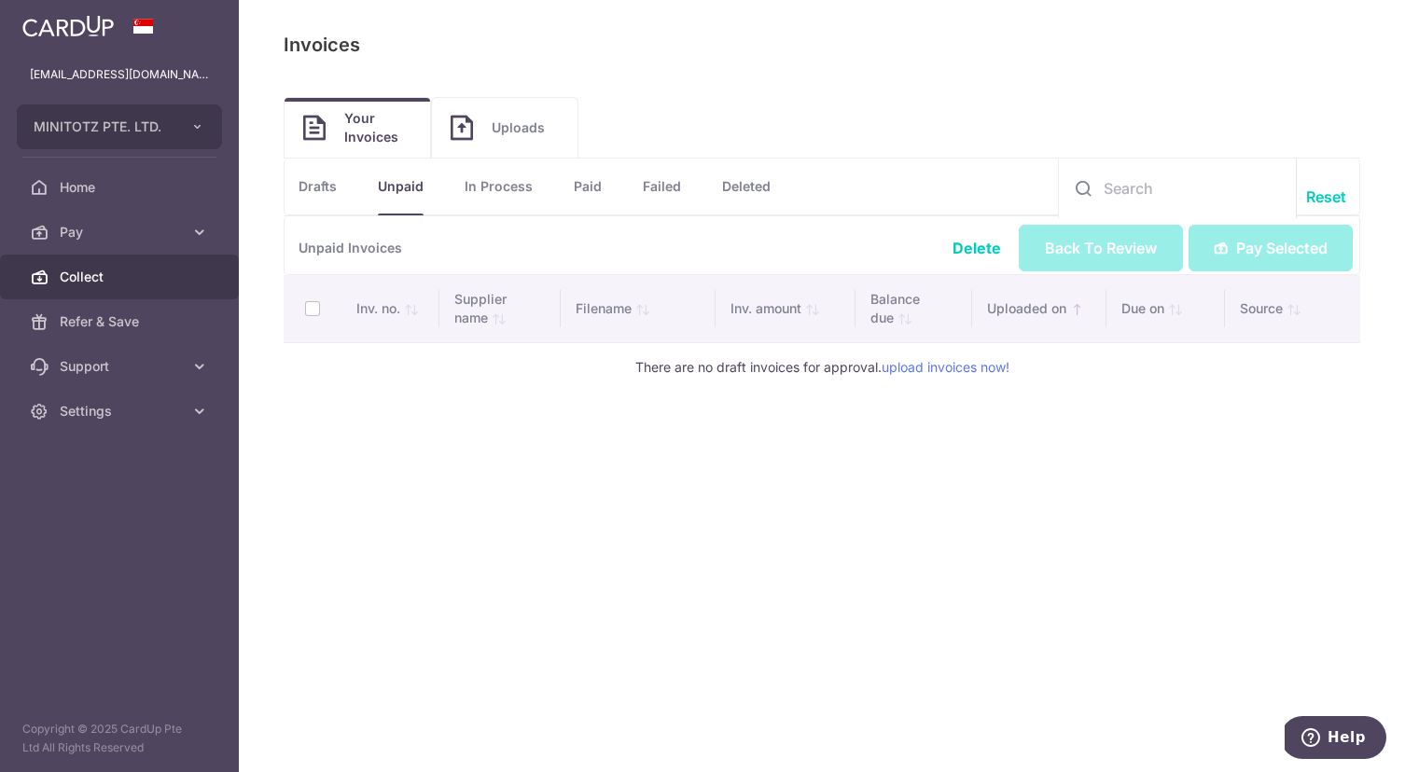
click at [142, 284] on span "Collect" at bounding box center [121, 277] width 123 height 19
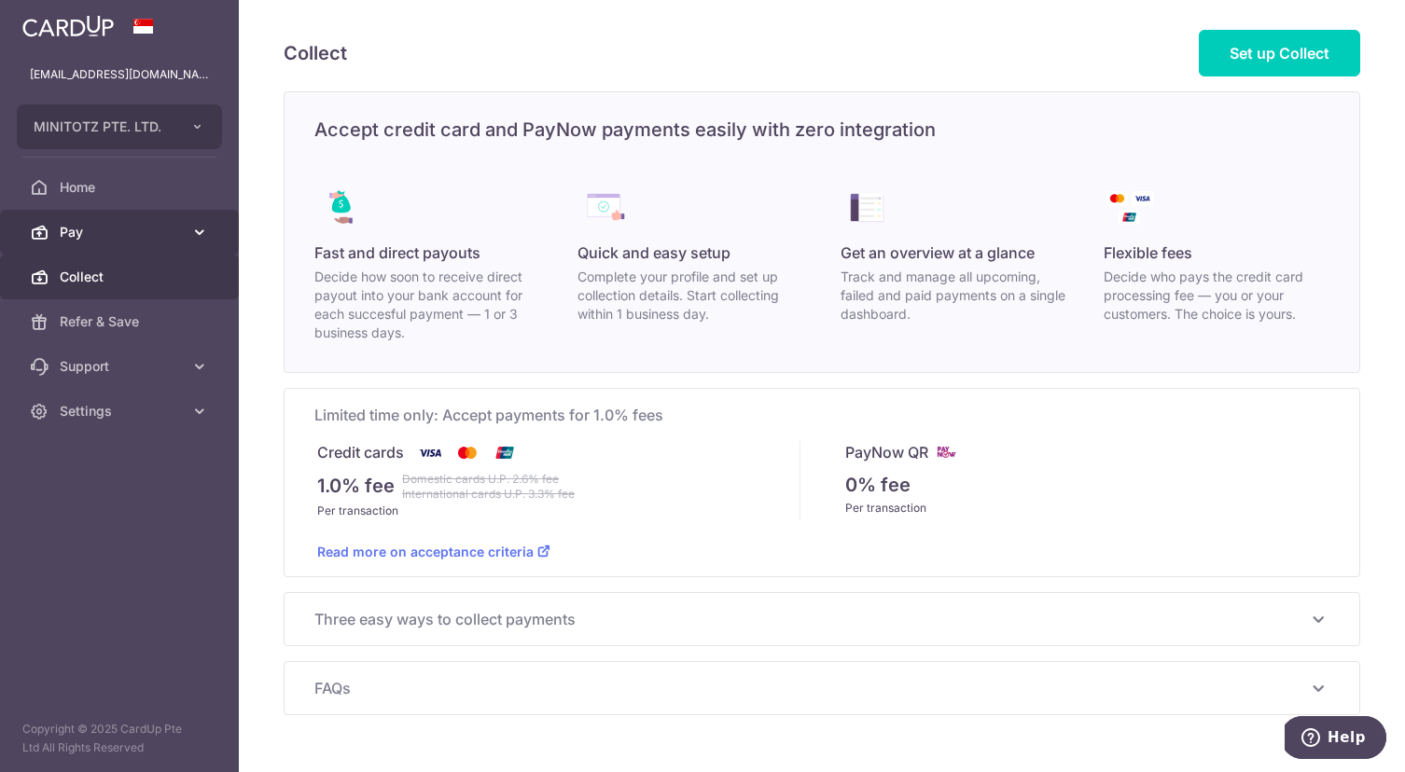
click at [142, 233] on span "Pay" at bounding box center [121, 232] width 123 height 19
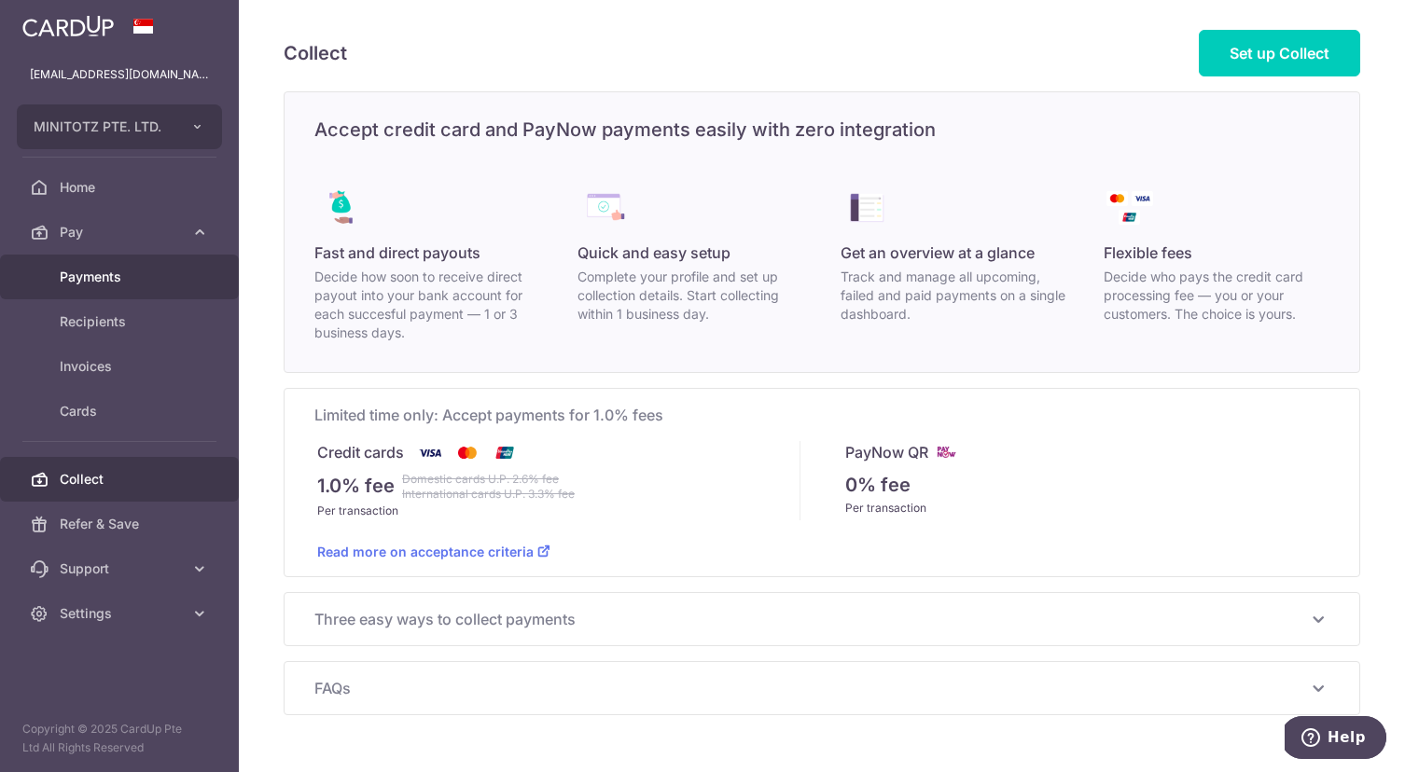
click at [151, 274] on span "Payments" at bounding box center [121, 277] width 123 height 19
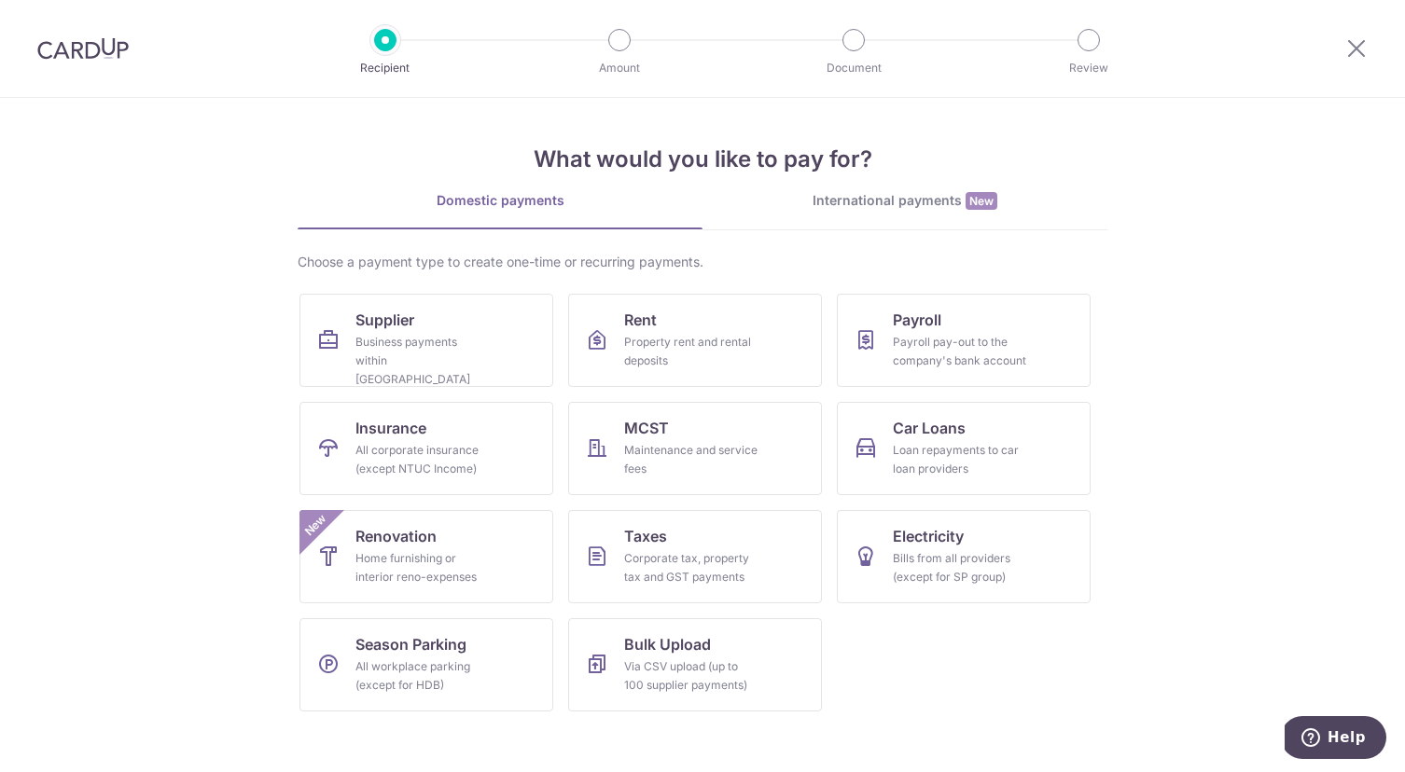
click at [945, 190] on div "What would you like to pay for? Domestic payments International payments New Ch…" at bounding box center [703, 412] width 810 height 629
click at [946, 203] on div "International payments New" at bounding box center [904, 201] width 405 height 20
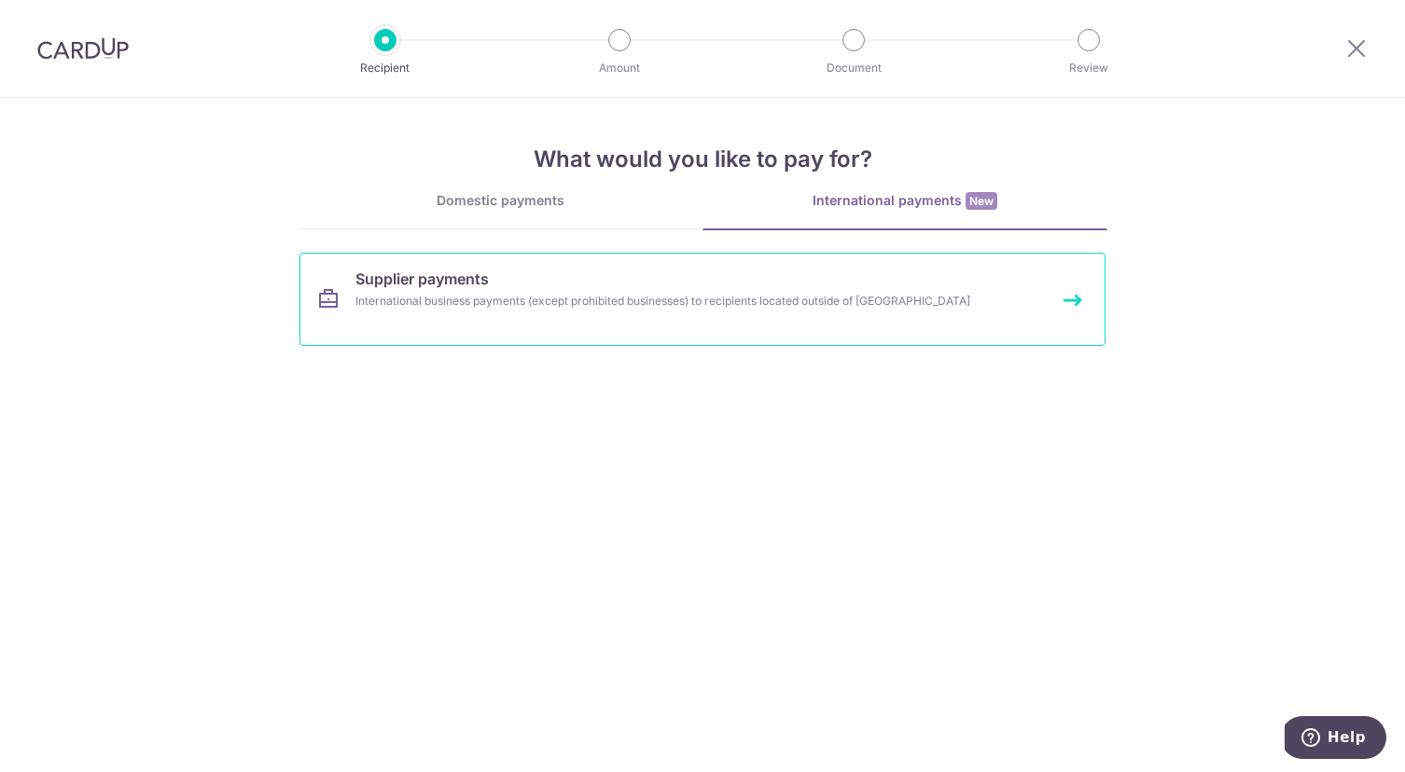
click at [615, 304] on div "International business payments (except prohibited businesses) to recipients lo…" at bounding box center [677, 301] width 644 height 19
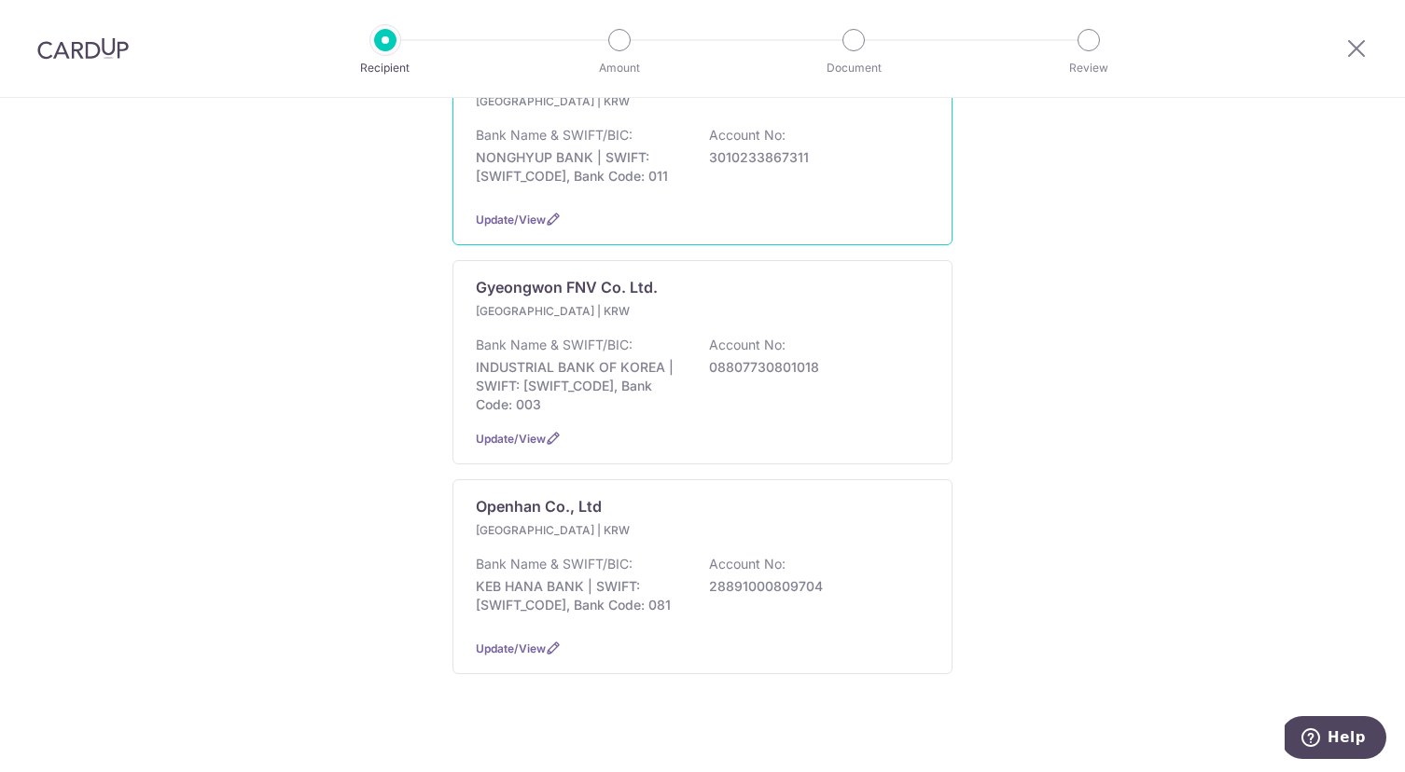
scroll to position [362, 0]
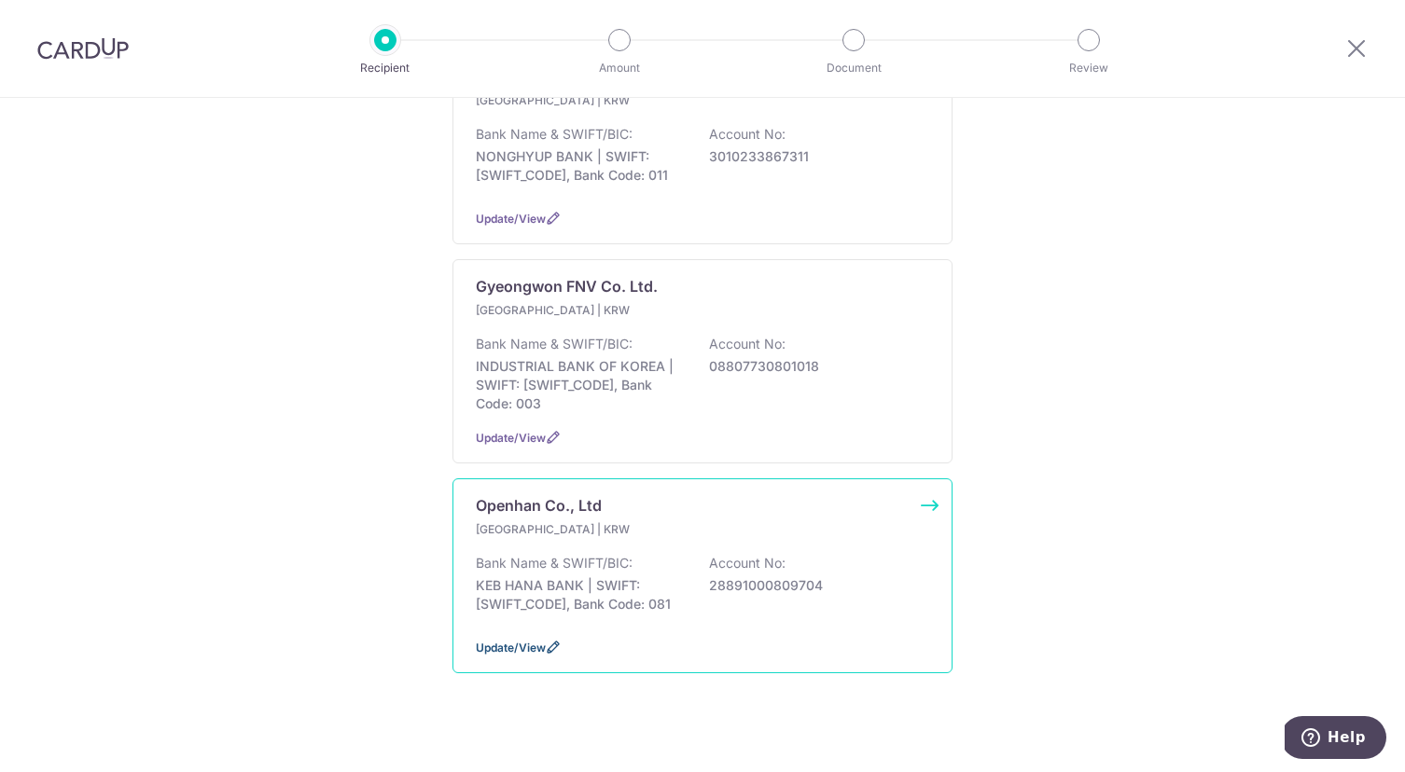
click at [537, 641] on span "Update/View" at bounding box center [511, 648] width 70 height 14
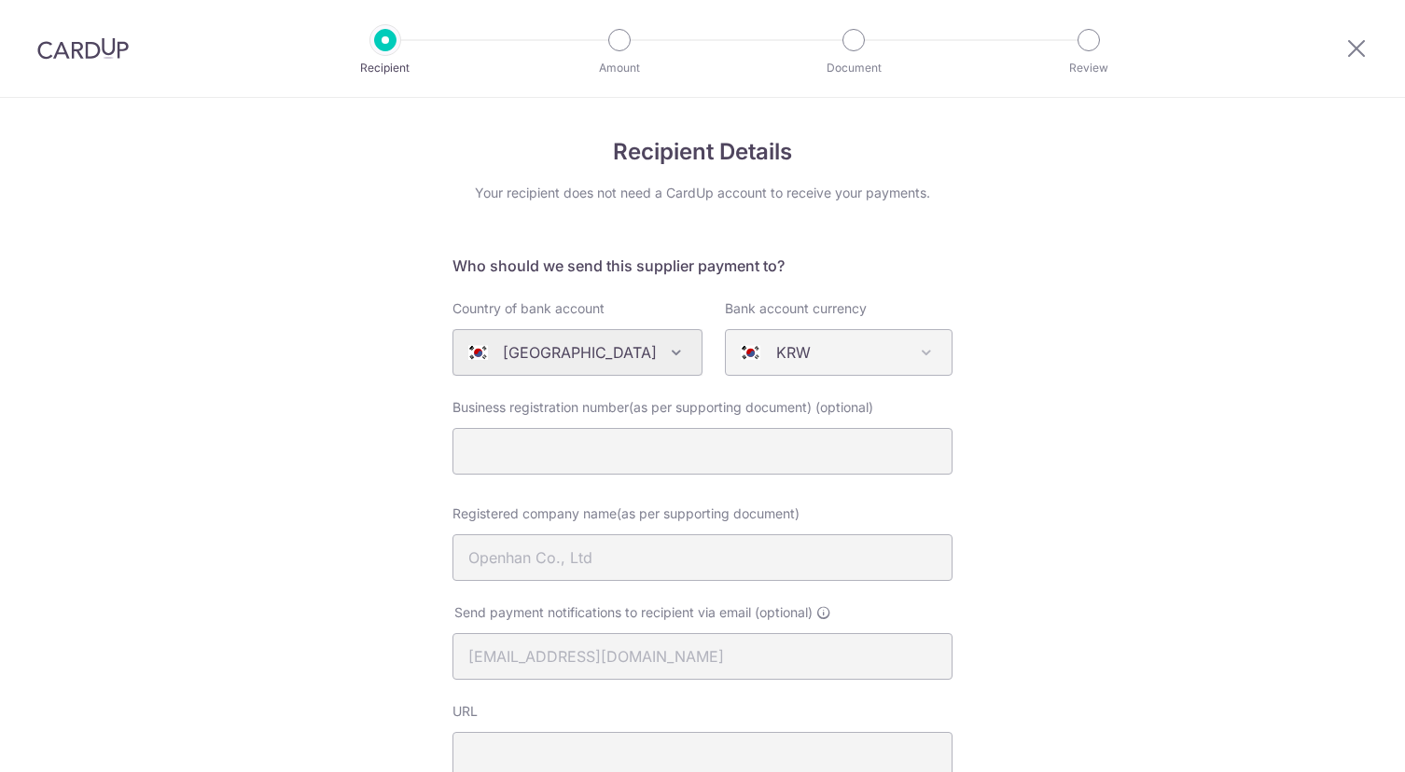
select select "336"
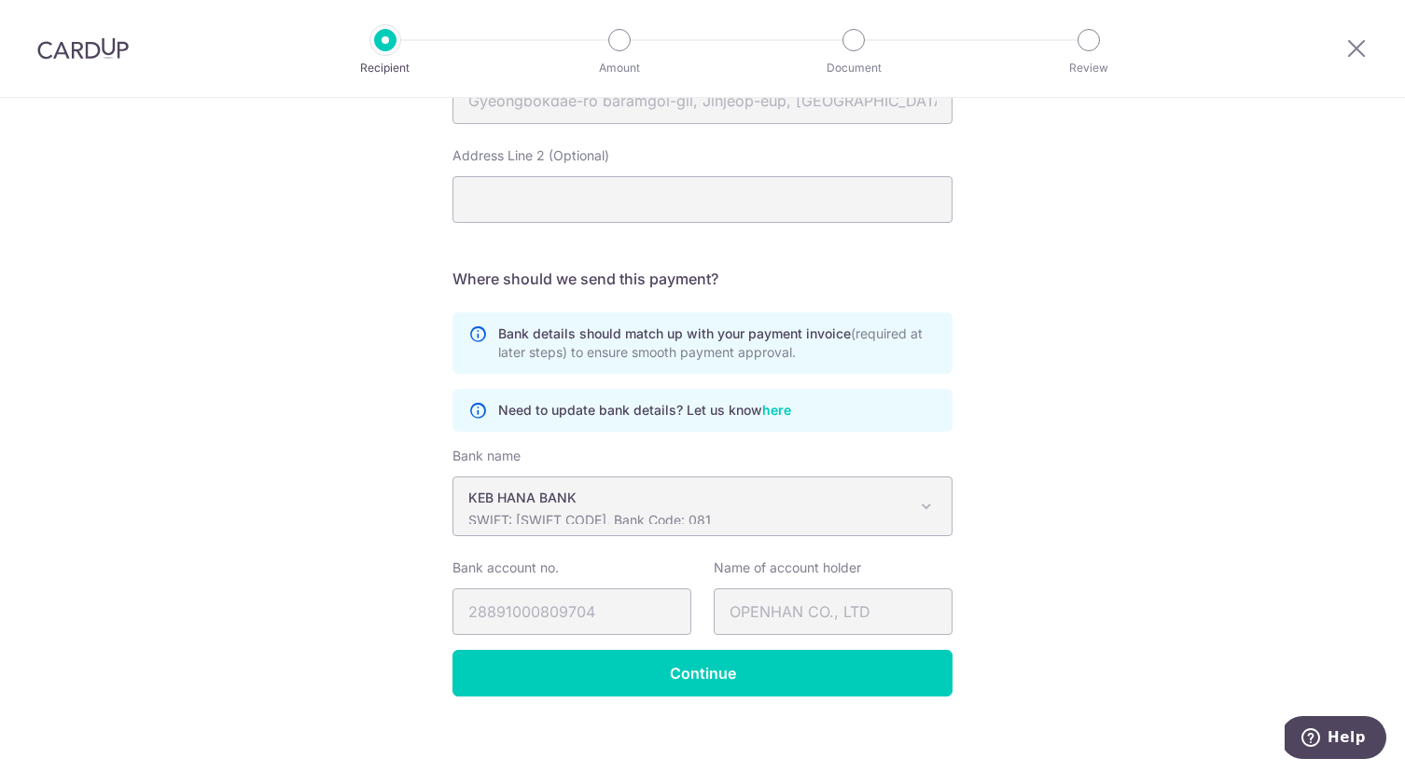
scroll to position [963, 0]
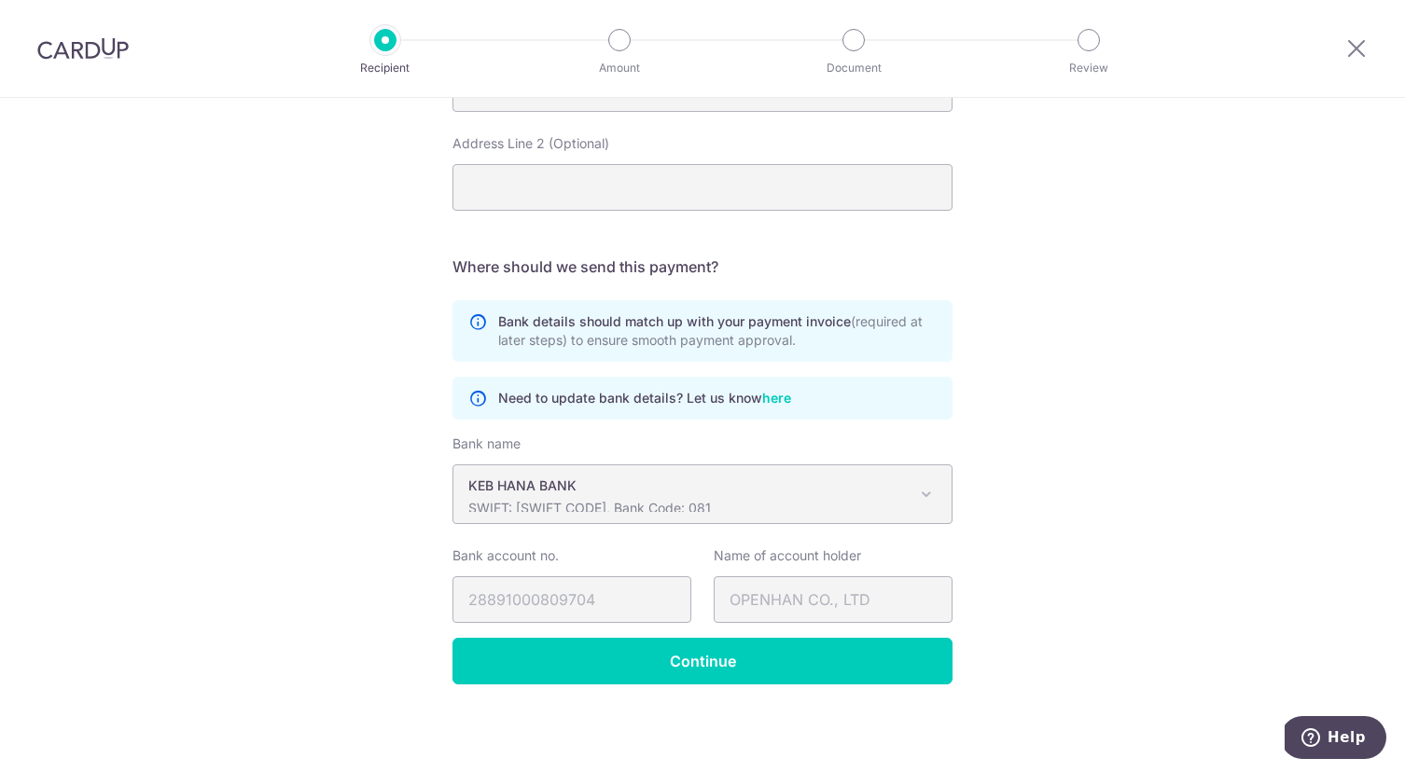
click at [787, 514] on span "KEB HANA BANK SWIFT: KOEXKRSEXXX, Bank Code: 081" at bounding box center [702, 494] width 498 height 58
click at [686, 501] on p "SWIFT: KOEXKRSEXXX, Bank Code: 081" at bounding box center [687, 508] width 438 height 19
click at [599, 505] on p "SWIFT: KOEXKRSEXXX, Bank Code: 081" at bounding box center [687, 508] width 438 height 19
click at [621, 497] on div "KEB HANA BANK SWIFT: KOEXKRSEXXX, Bank Code: 081" at bounding box center [687, 494] width 438 height 35
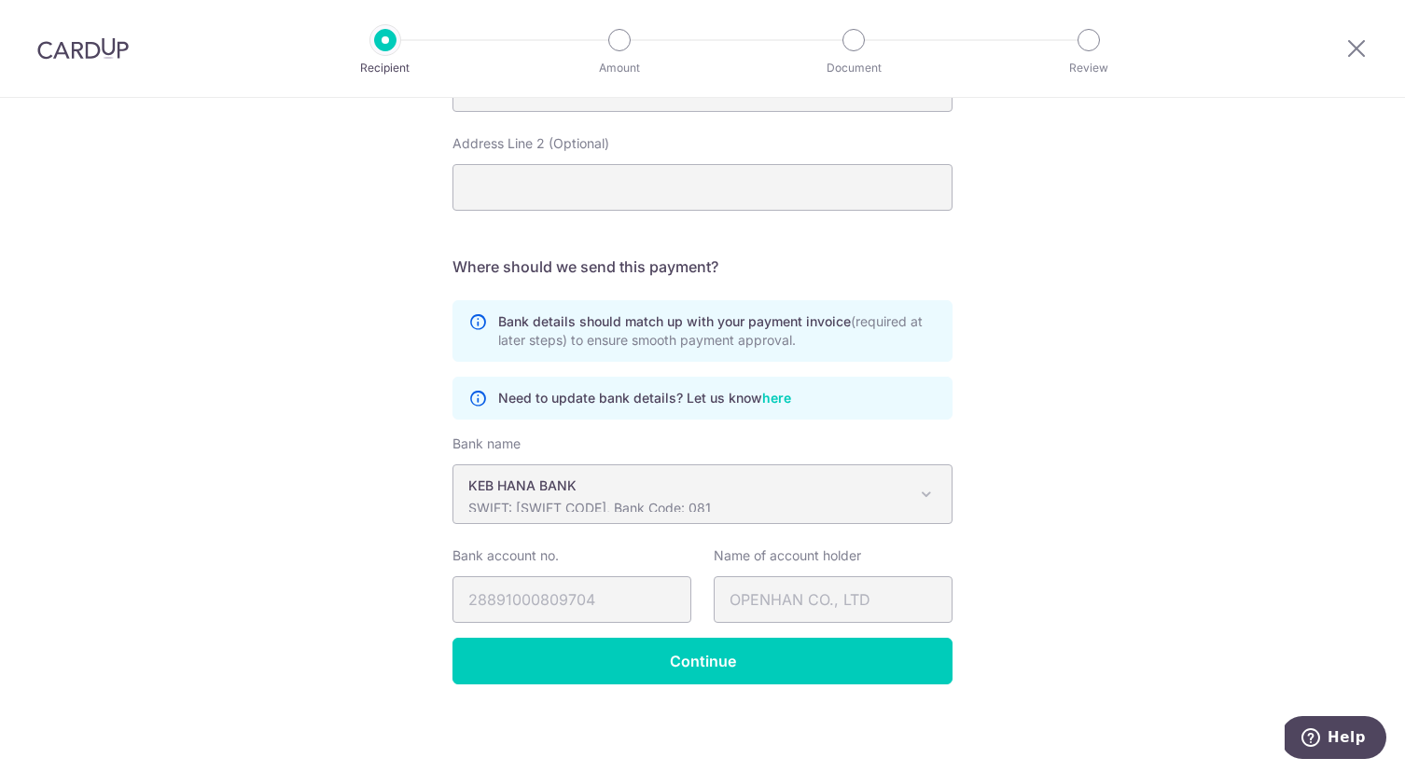
click at [621, 497] on div "KEB HANA BANK SWIFT: KOEXKRSEXXX, Bank Code: 081" at bounding box center [687, 494] width 438 height 35
click at [779, 396] on link "here" at bounding box center [776, 398] width 29 height 20
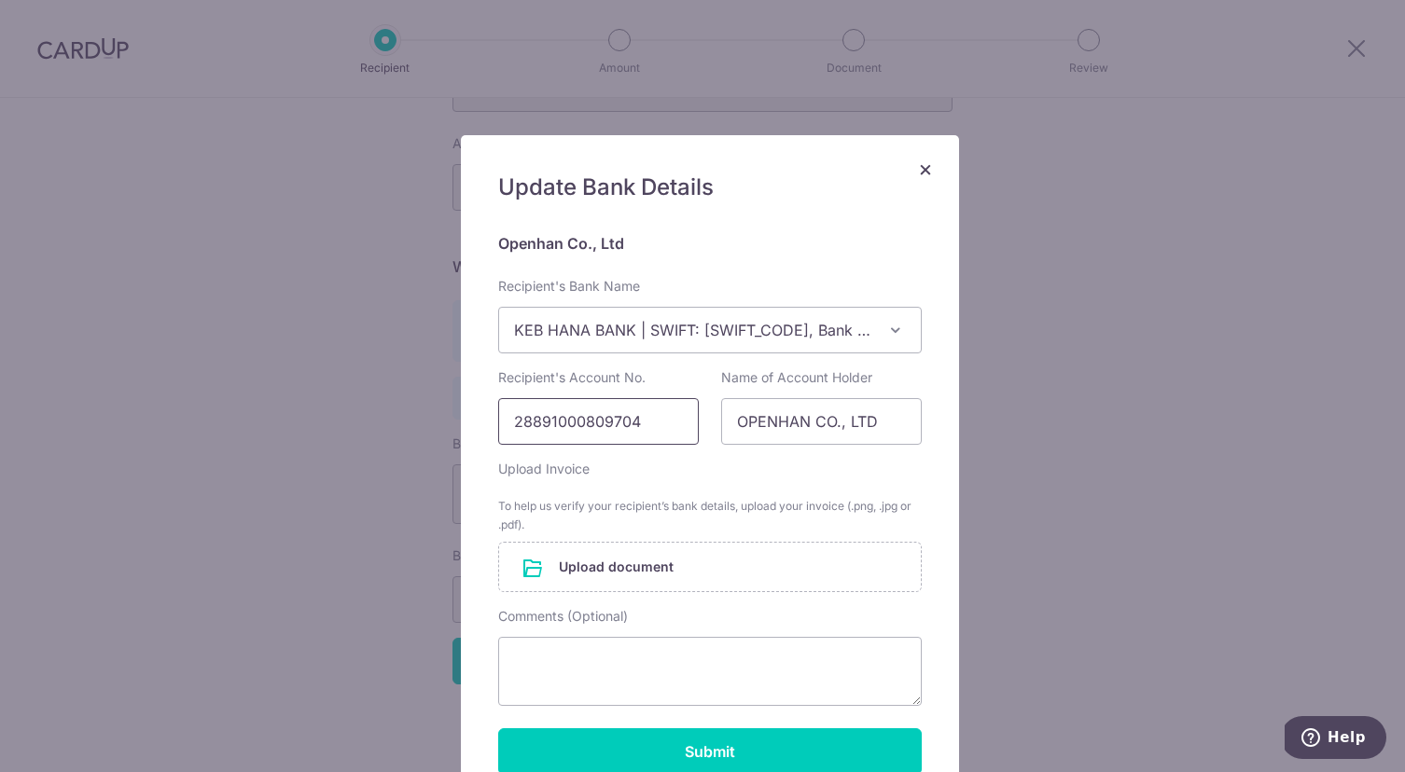
drag, startPoint x: 654, startPoint y: 422, endPoint x: 473, endPoint y: 412, distance: 181.2
click at [473, 412] on div "Update Bank Details Openhan Co., Ltd Recipient's Bank Name AGRICULTURAL BANK OF…" at bounding box center [710, 473] width 498 height 677
type input "39191003729504"
click at [654, 568] on input "file" at bounding box center [710, 567] width 422 height 48
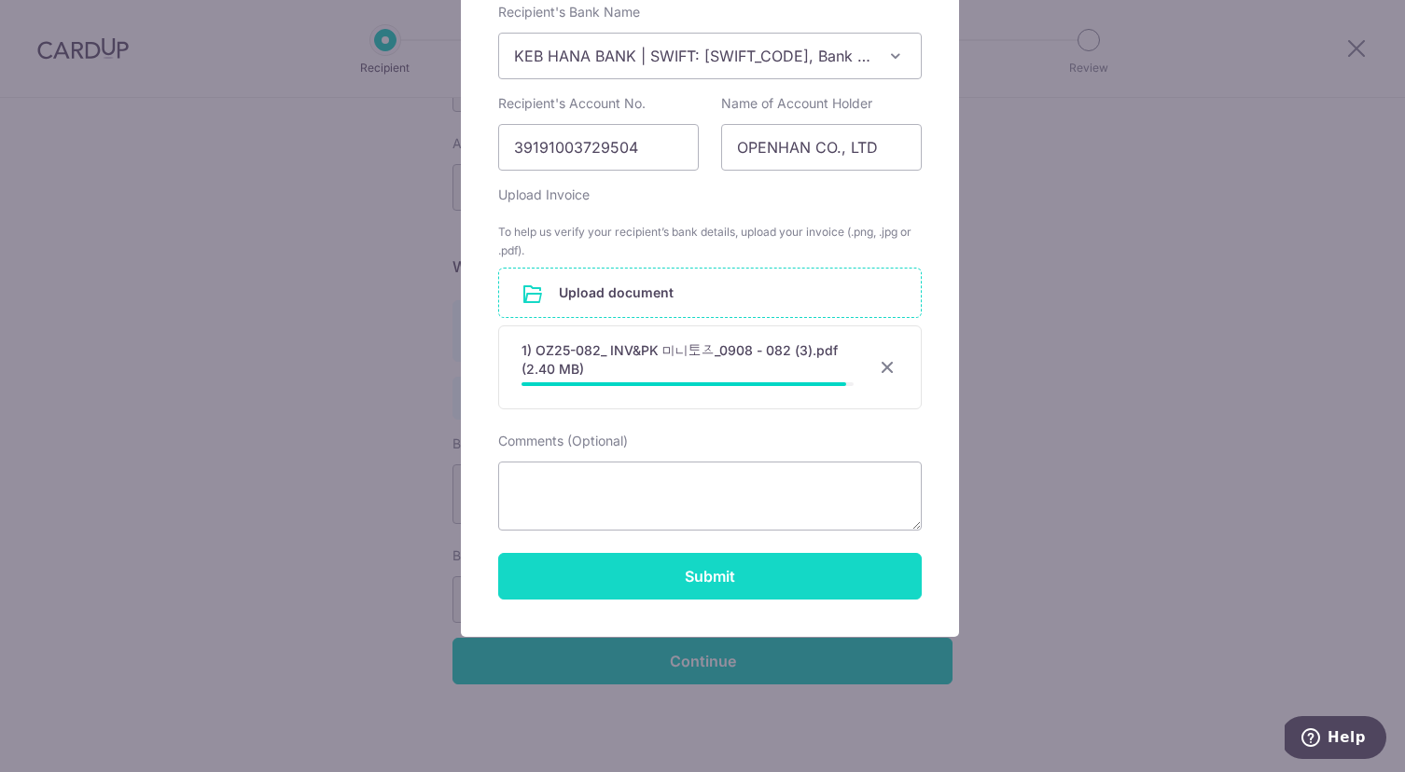
scroll to position [261, 0]
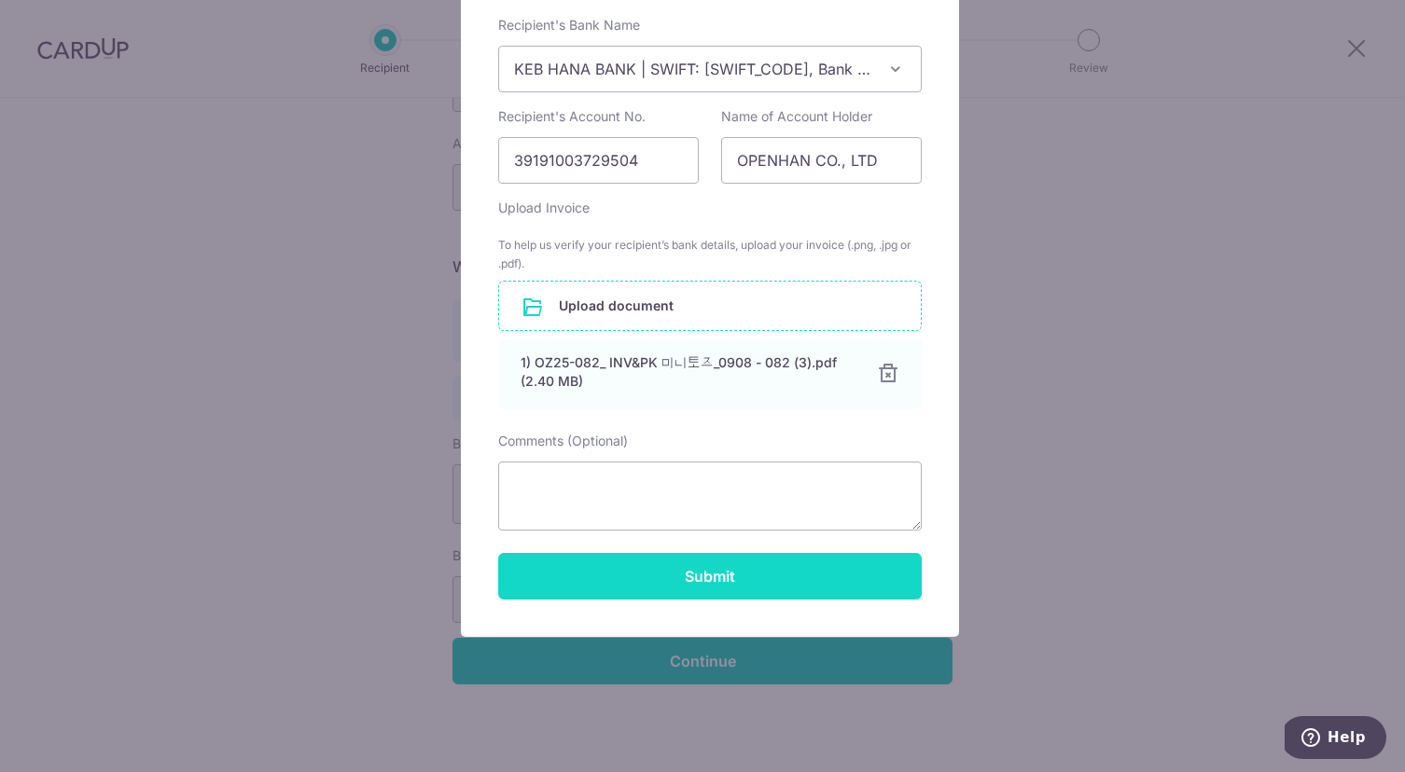
click at [824, 576] on button "Submit" at bounding box center [709, 576] width 423 height 47
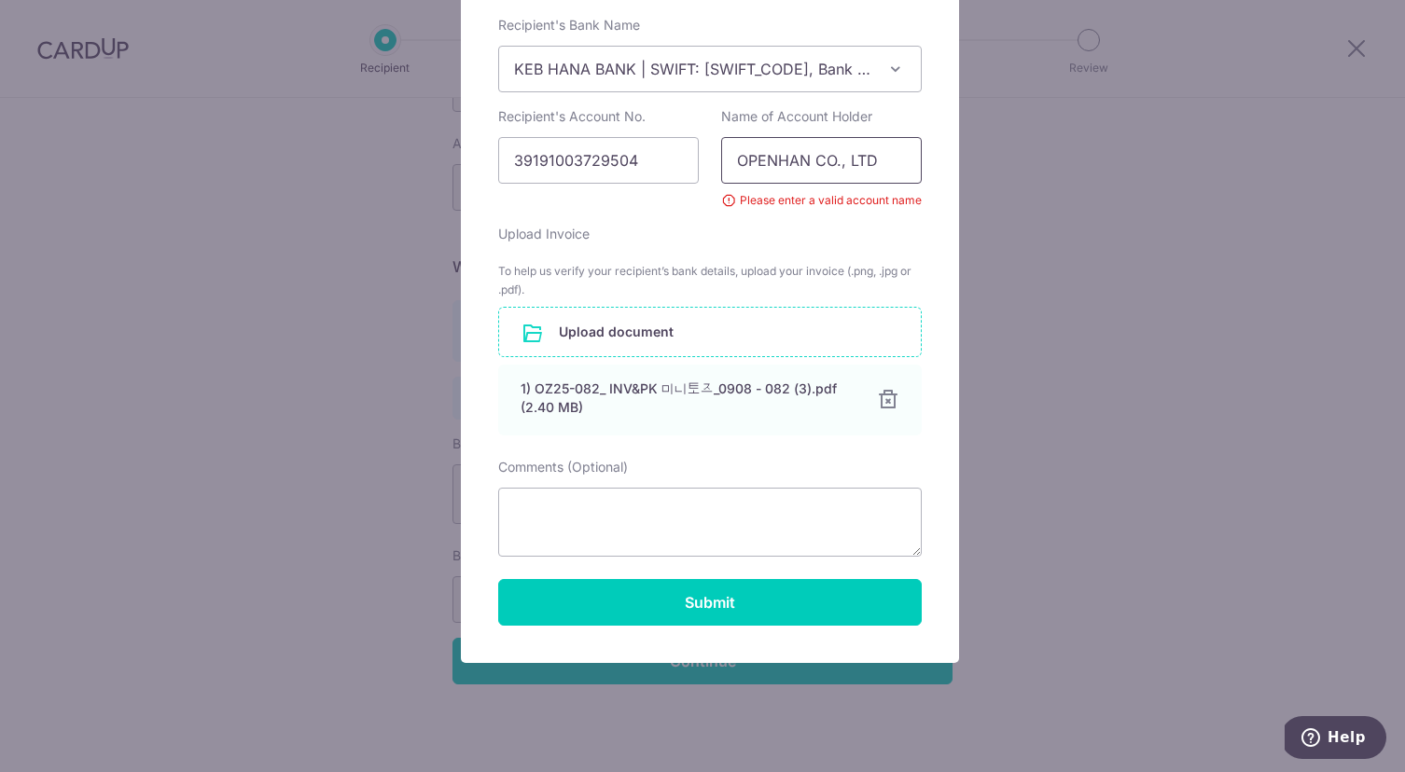
click at [869, 158] on input "OPENHAN CO., LTD" at bounding box center [821, 160] width 201 height 47
click at [879, 159] on input "OPENHAN CO., LTD" at bounding box center [821, 160] width 201 height 47
click at [895, 166] on input "OPENHAN CO., LTD" at bounding box center [821, 160] width 201 height 47
drag, startPoint x: 898, startPoint y: 162, endPoint x: 685, endPoint y: 150, distance: 213.9
click at [669, 150] on div "Recipient's Account No. 39191003729504 Name of Account Holder OPENHAN CO., LTD …" at bounding box center [710, 158] width 446 height 103
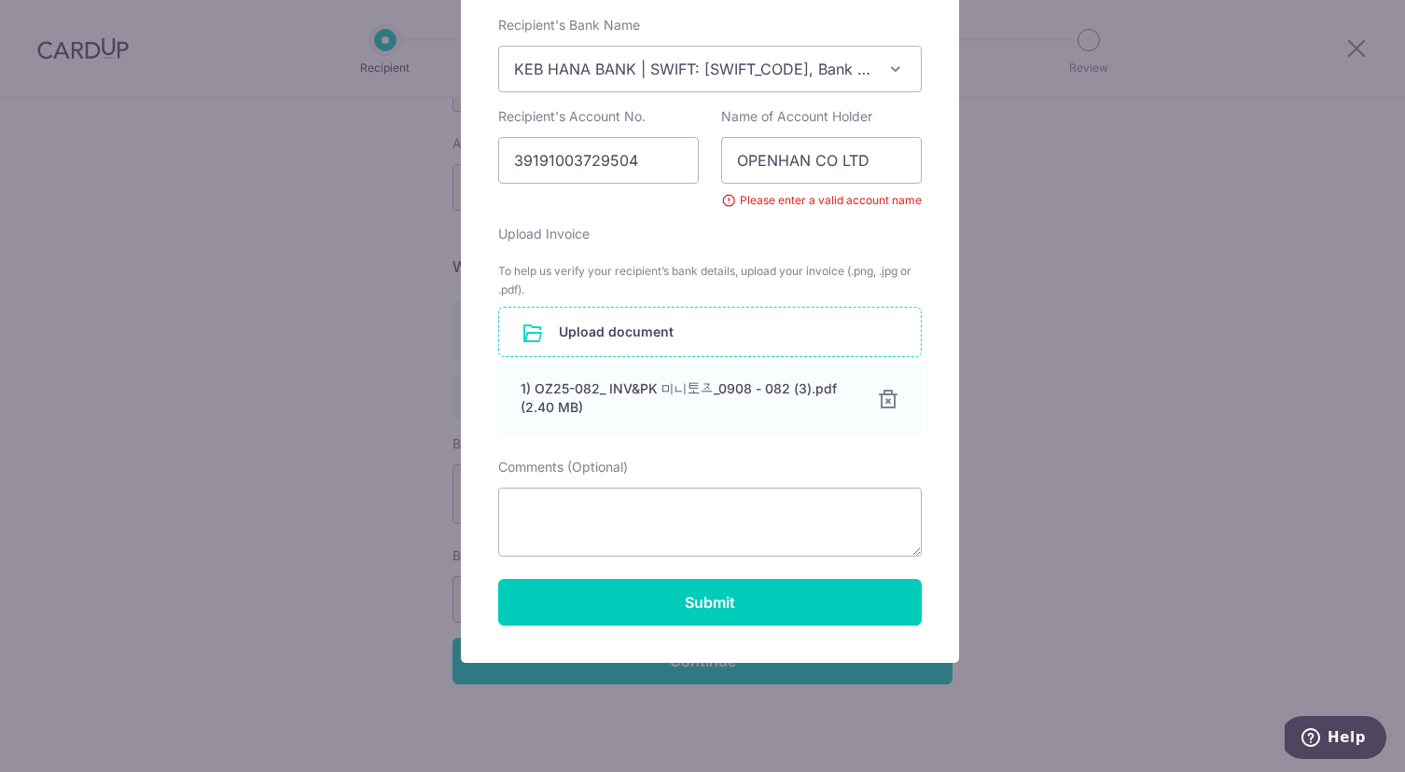
click at [945, 269] on div "Update Bank Details Openhan Co., Ltd Recipient's Bank Name AGRICULTURAL BANK OF…" at bounding box center [710, 268] width 498 height 789
click at [825, 159] on input "OPENHAN CO LTD" at bounding box center [821, 160] width 201 height 47
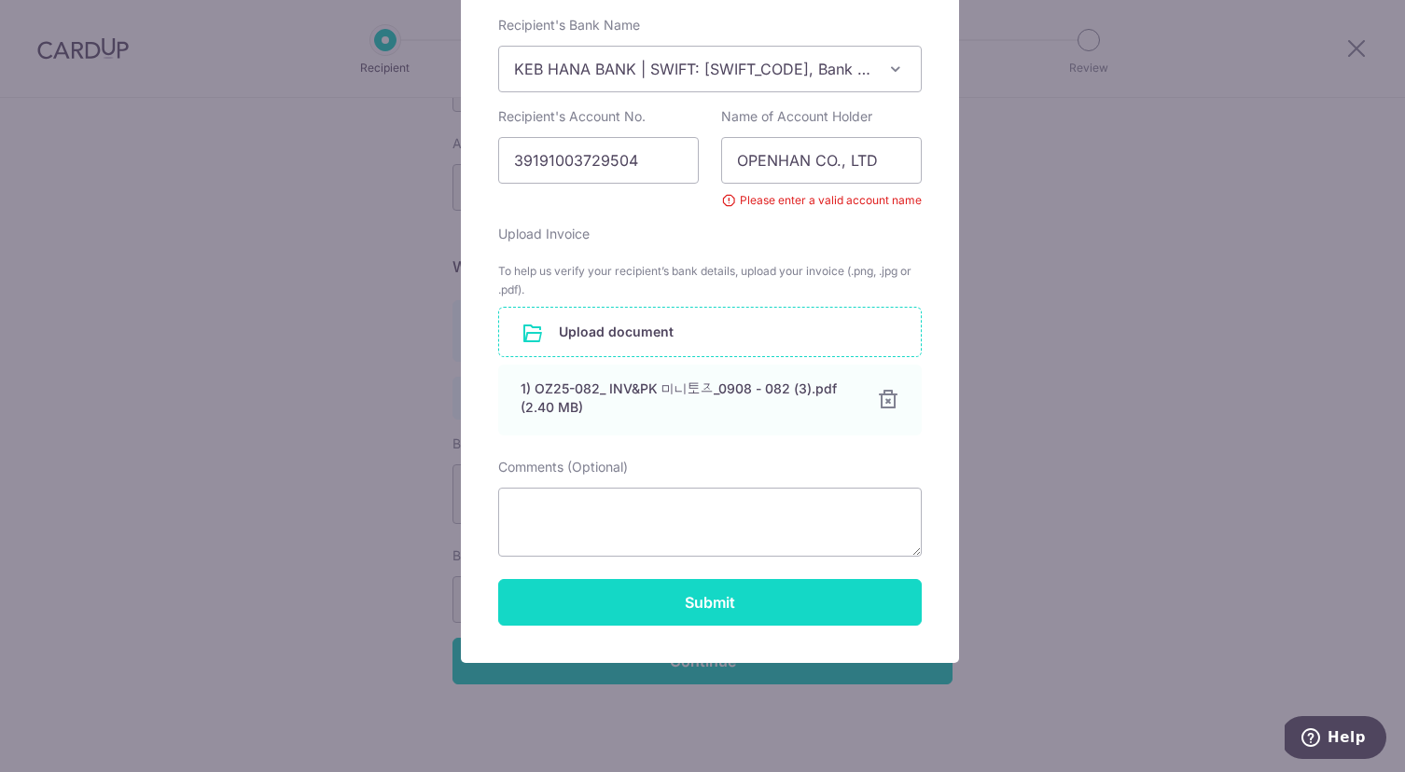
click at [807, 604] on button "Submit" at bounding box center [709, 602] width 423 height 47
click at [793, 602] on button "Submit" at bounding box center [709, 602] width 423 height 47
click at [790, 602] on button "Submit" at bounding box center [709, 602] width 423 height 47
click at [791, 602] on button "Submit" at bounding box center [709, 602] width 423 height 47
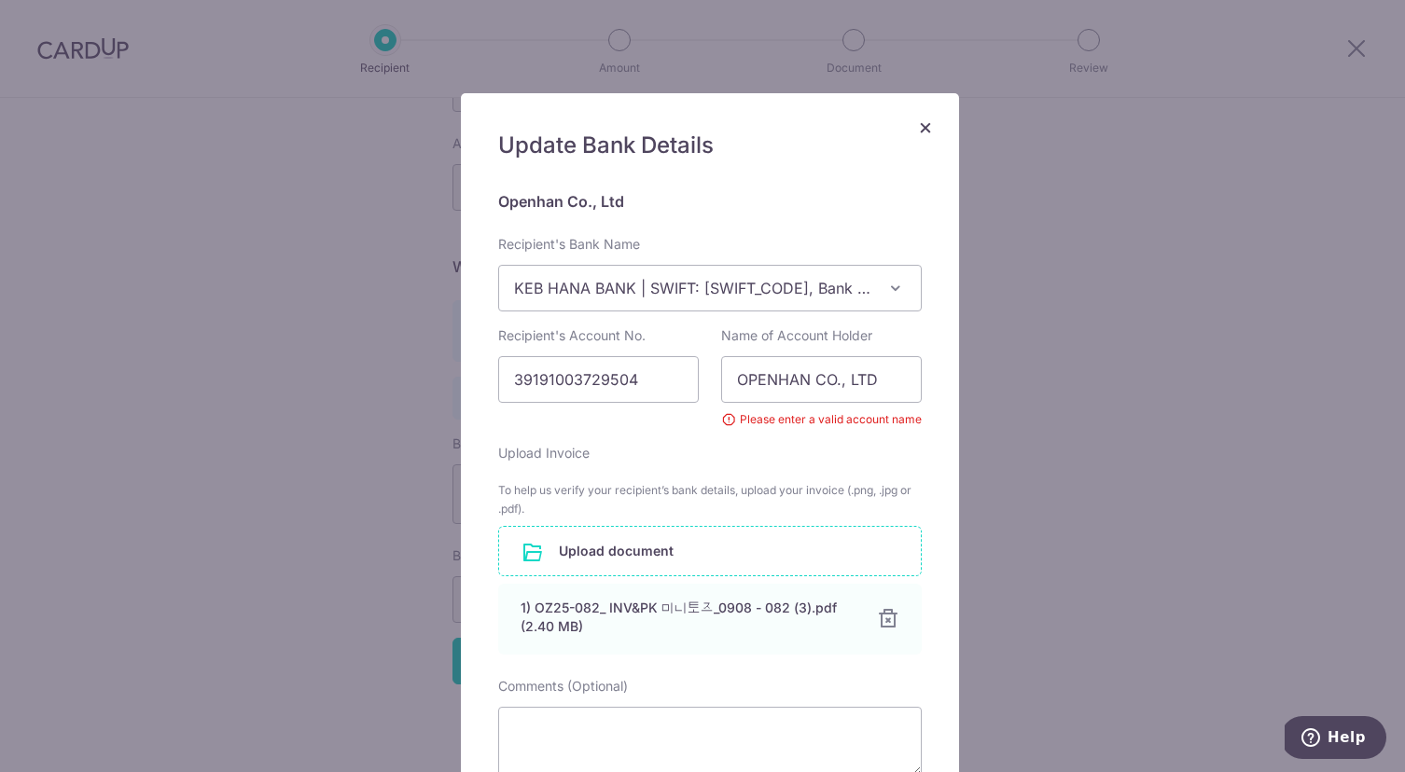
scroll to position [48, 0]
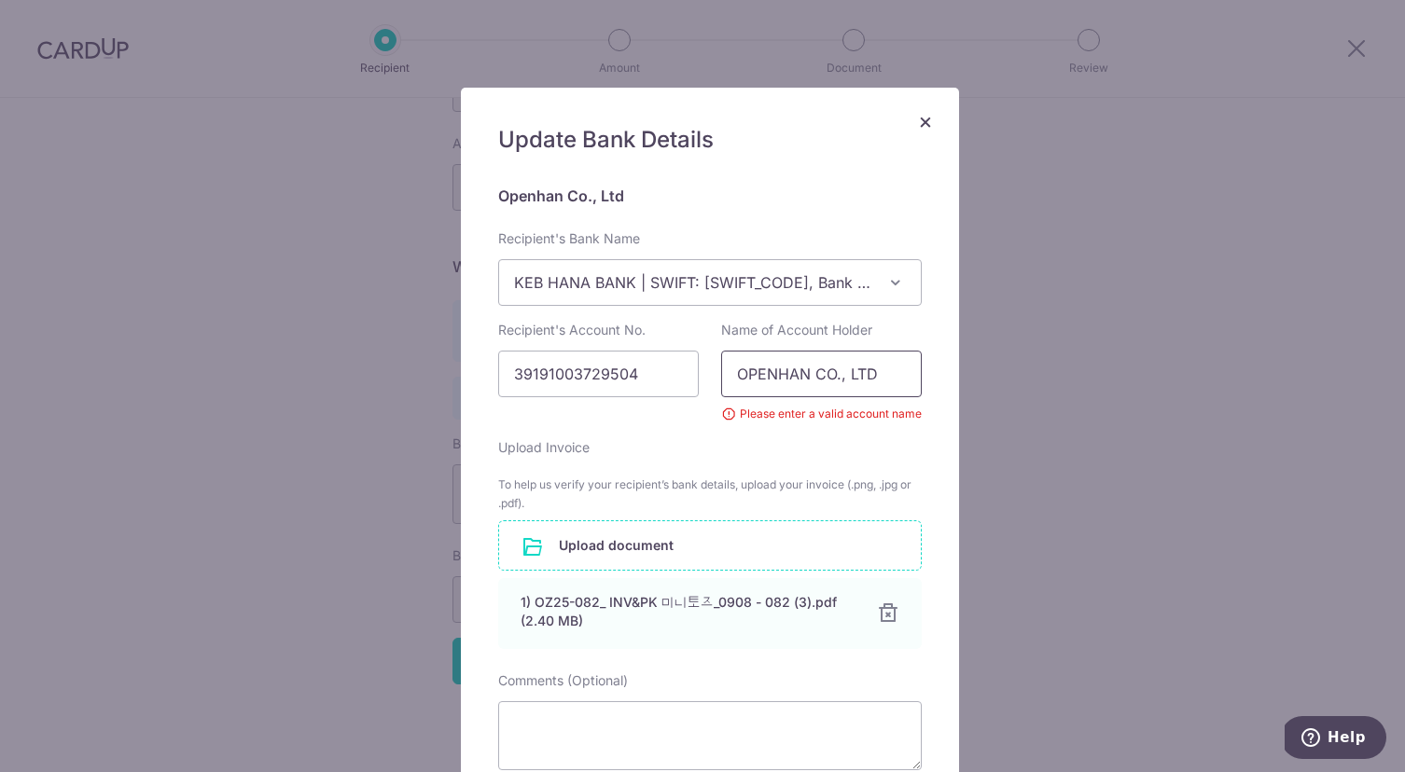
drag, startPoint x: 738, startPoint y: 369, endPoint x: 801, endPoint y: 376, distance: 63.8
click at [806, 377] on input "OPENHAN CO., LTD" at bounding box center [821, 374] width 201 height 47
click at [799, 376] on input "OPENHAN CO., LTD" at bounding box center [821, 374] width 201 height 47
drag, startPoint x: 802, startPoint y: 375, endPoint x: 743, endPoint y: 375, distance: 58.8
click at [743, 375] on input "OPENHAN CO., LTD" at bounding box center [821, 374] width 201 height 47
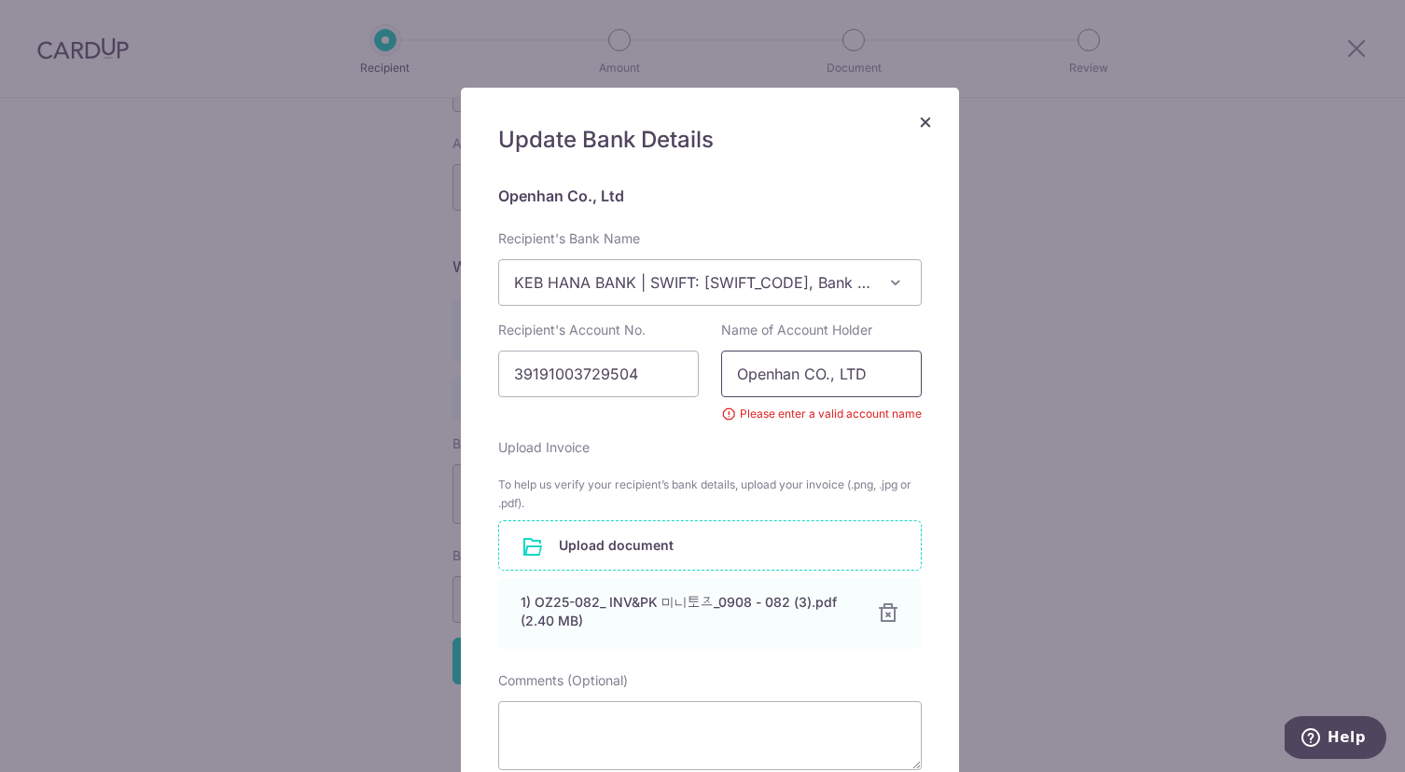
click at [810, 370] on input "Openhan CO., LTD" at bounding box center [821, 374] width 201 height 47
drag, startPoint x: 856, startPoint y: 375, endPoint x: 837, endPoint y: 369, distance: 20.4
click at [837, 369] on input "Openhan Co., LTD" at bounding box center [821, 374] width 201 height 47
click at [903, 451] on div "Upload Invoice To help us verify your recipient’s bank details, upload your inv…" at bounding box center [709, 543] width 423 height 211
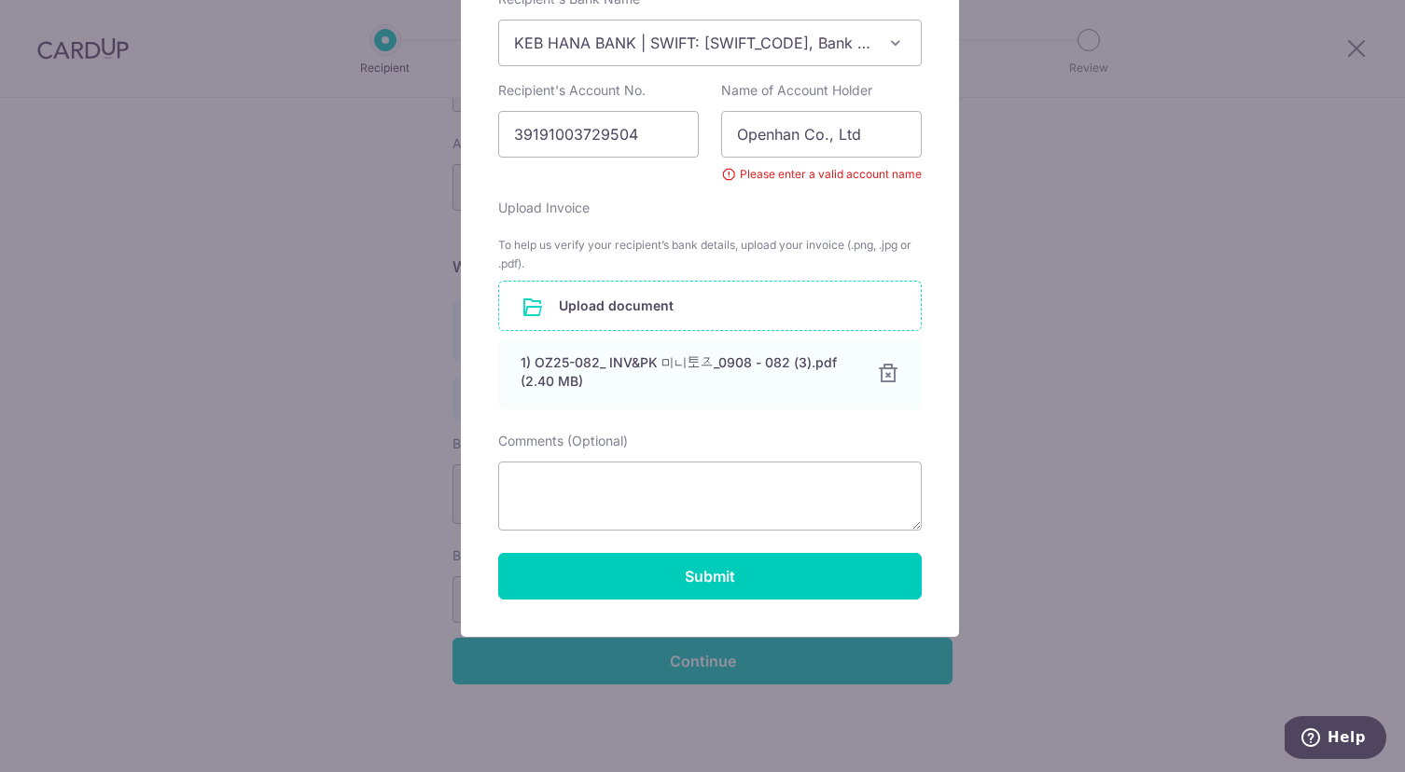
scroll to position [287, 0]
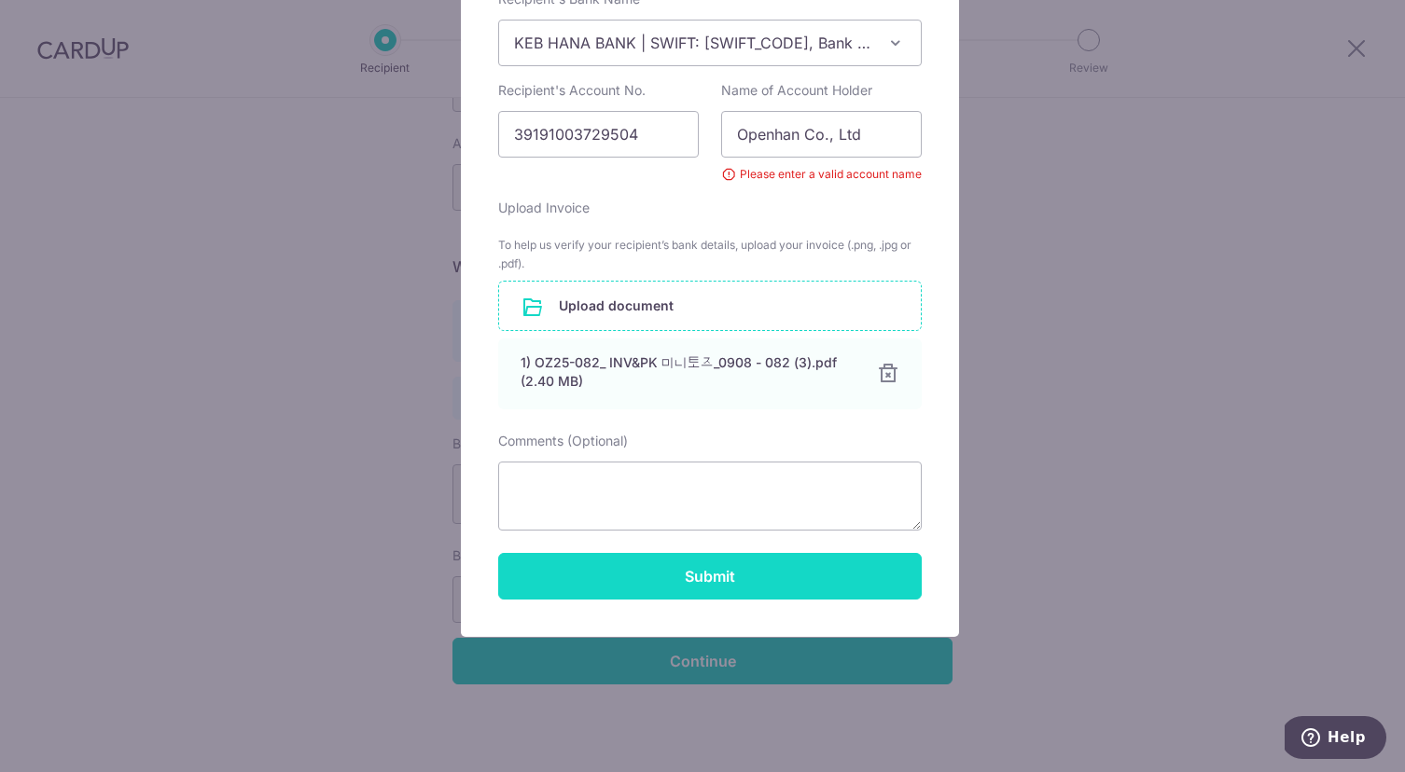
click at [857, 577] on button "Submit" at bounding box center [709, 576] width 423 height 47
click at [803, 579] on button "Submit" at bounding box center [709, 576] width 423 height 47
drag, startPoint x: 803, startPoint y: 579, endPoint x: 808, endPoint y: 562, distance: 17.4
click at [803, 579] on button "Submit" at bounding box center [709, 576] width 423 height 47
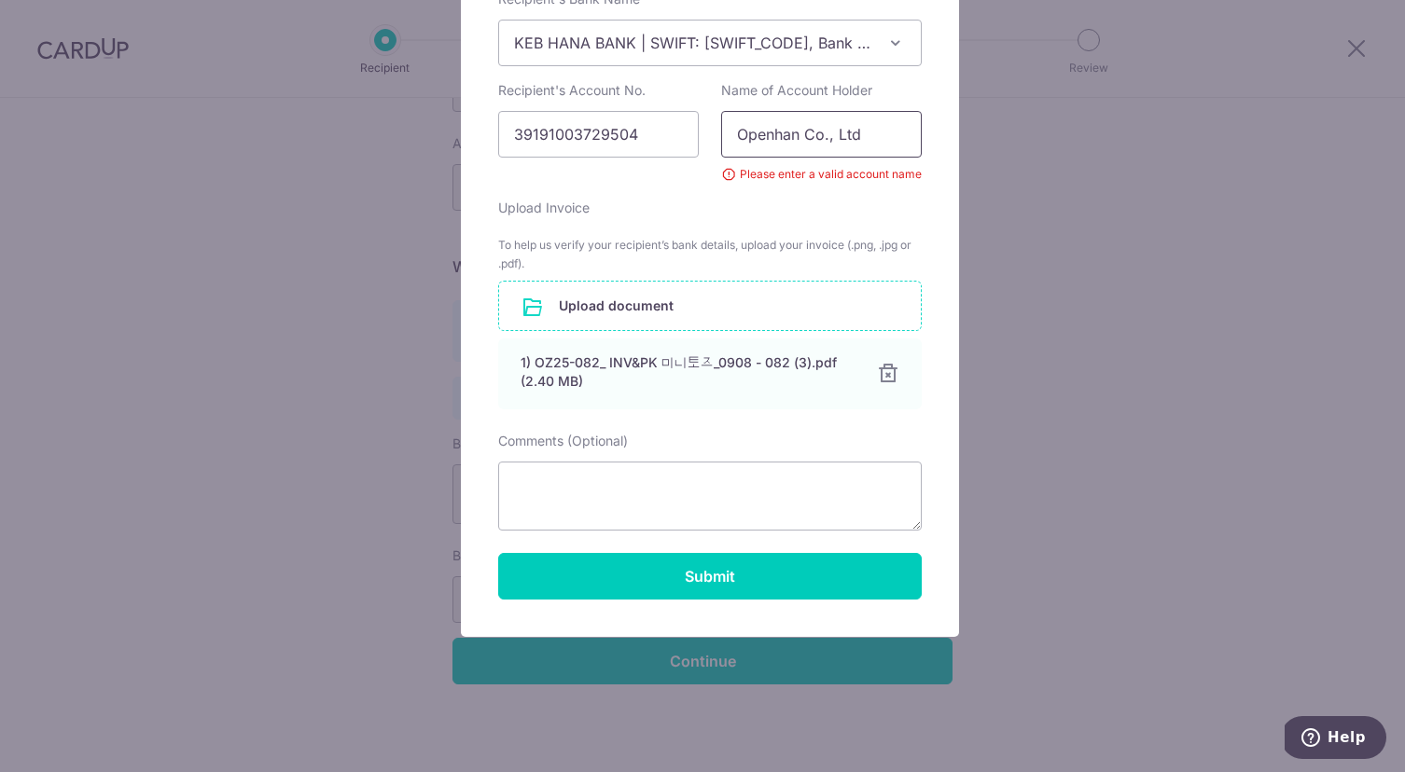
click at [818, 135] on input "Openhan Co., Ltd" at bounding box center [821, 134] width 201 height 47
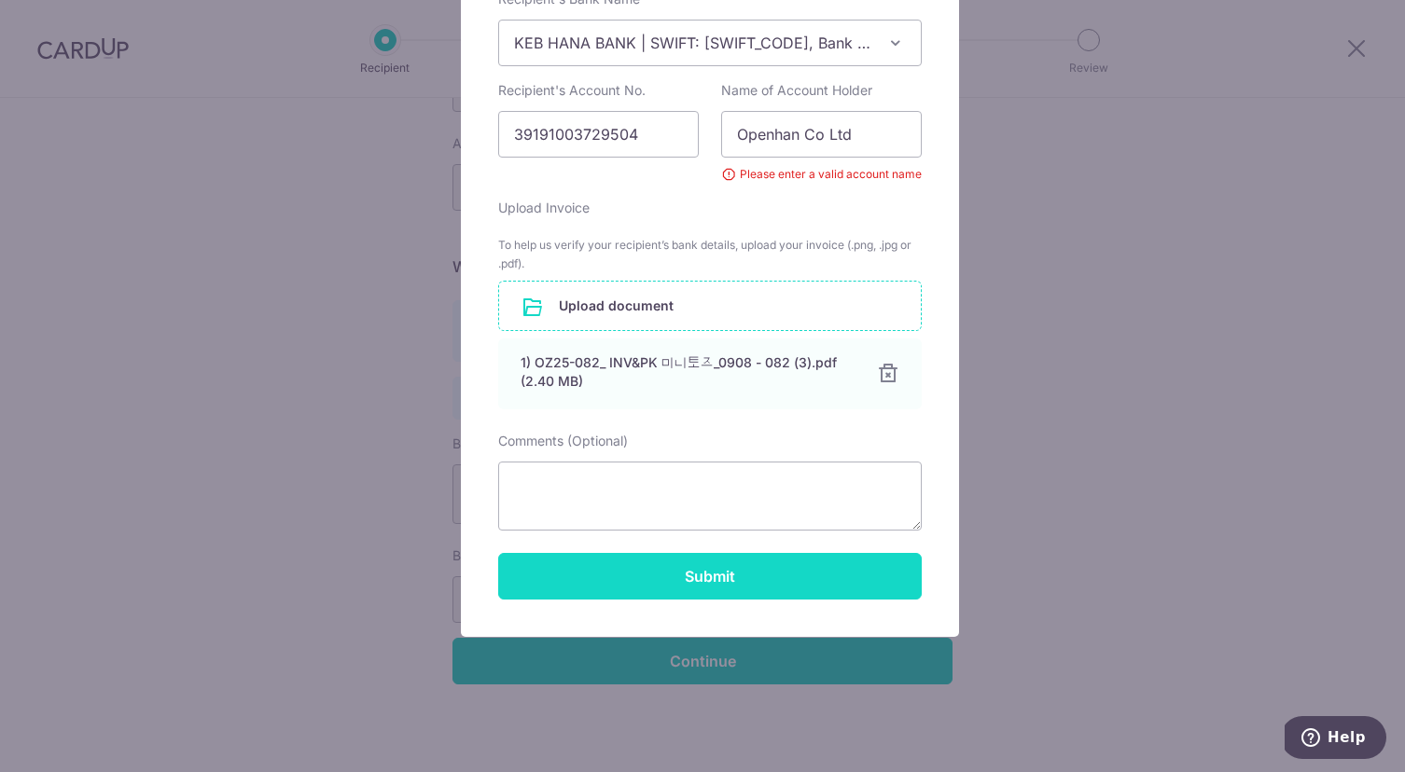
click at [777, 565] on button "Submit" at bounding box center [709, 576] width 423 height 47
click at [745, 578] on button "Submit" at bounding box center [709, 576] width 423 height 47
click at [746, 578] on button "Submit" at bounding box center [709, 576] width 423 height 47
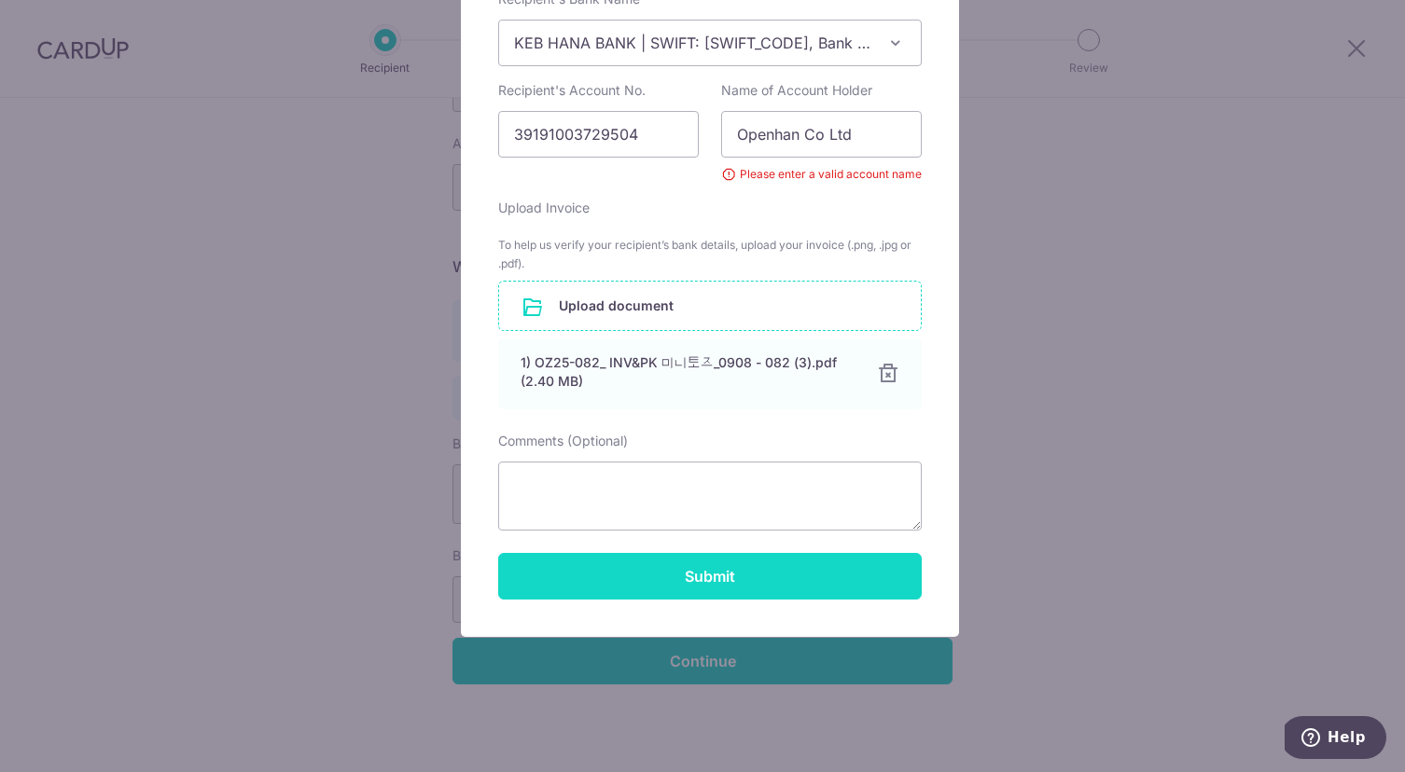
click at [746, 578] on button "Submit" at bounding box center [709, 576] width 423 height 47
click at [747, 578] on button "Submit" at bounding box center [709, 576] width 423 height 47
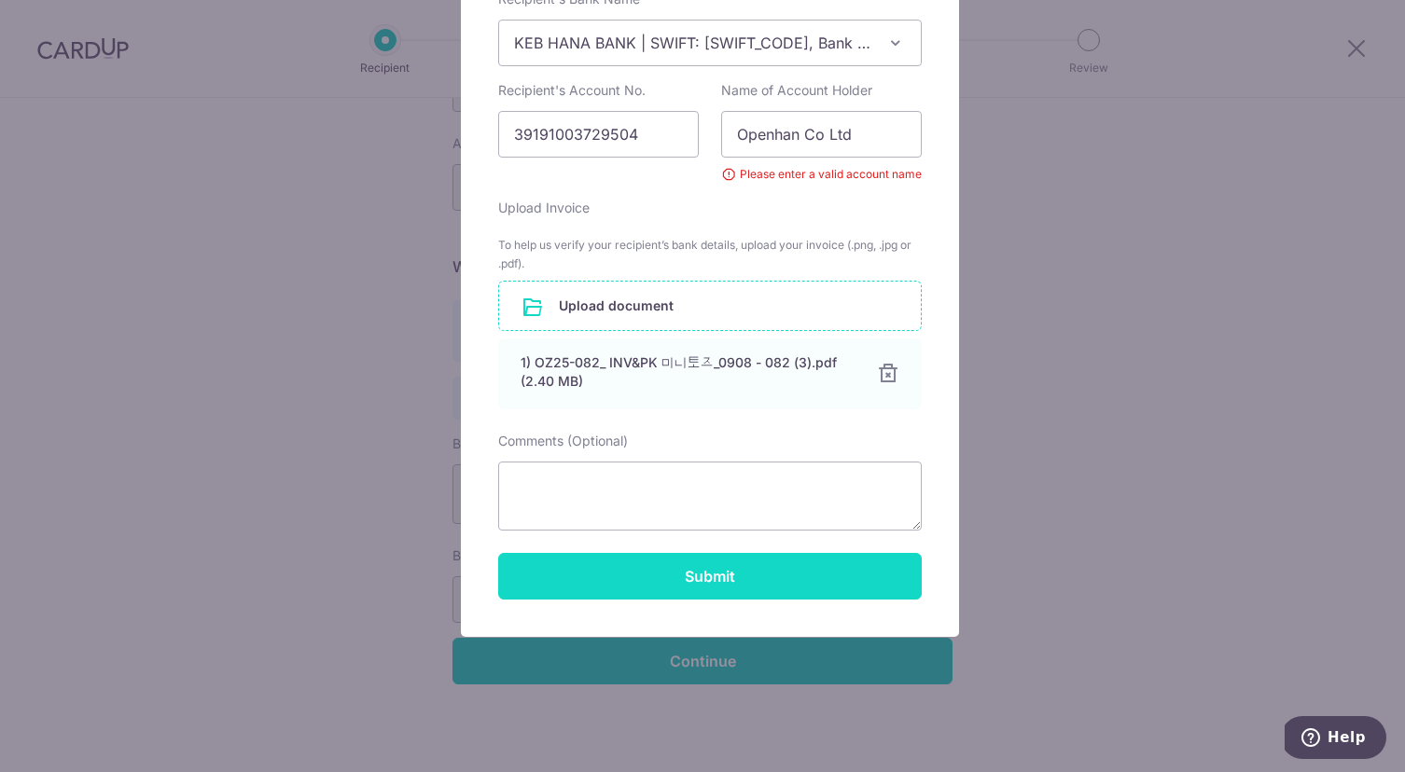
click at [747, 578] on button "Submit" at bounding box center [709, 576] width 423 height 47
click at [746, 580] on button "Submit" at bounding box center [709, 576] width 423 height 47
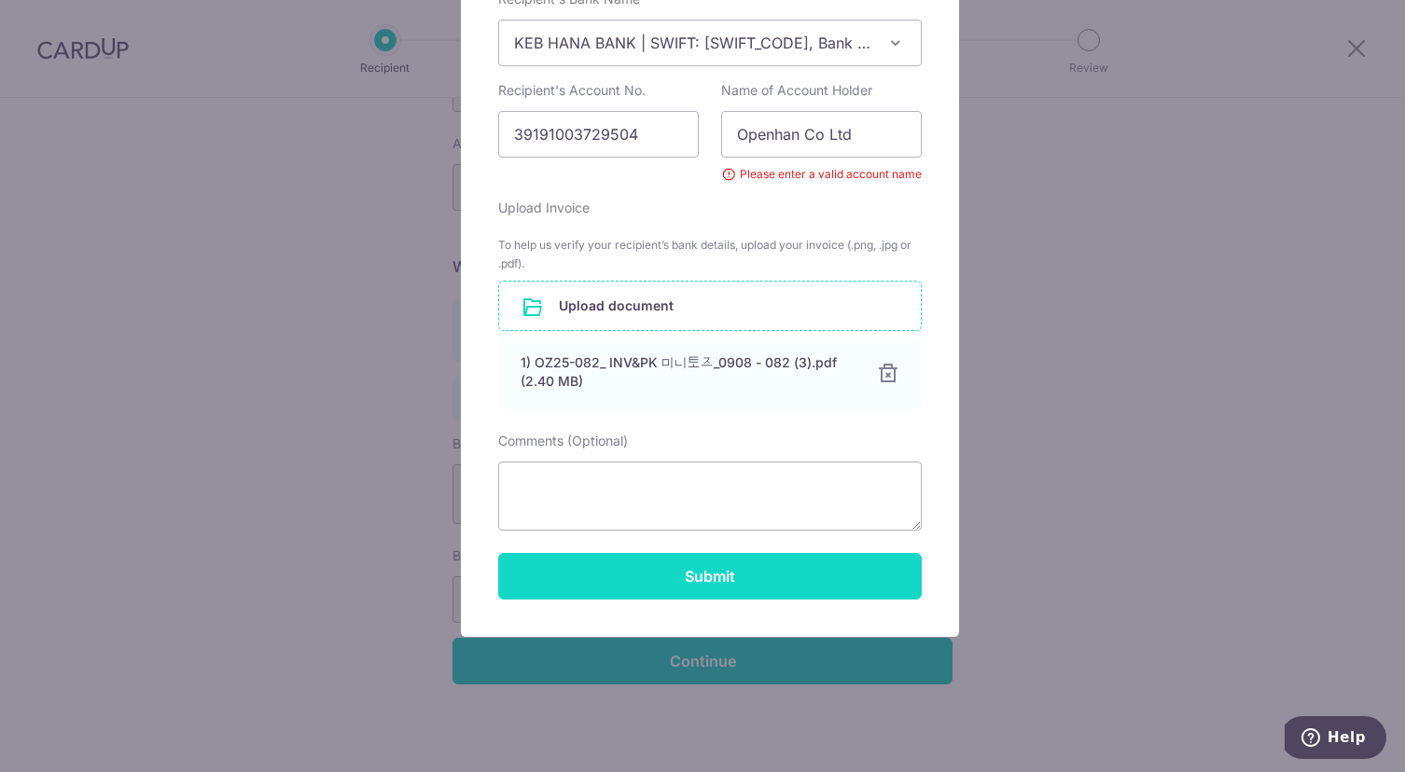
click at [746, 580] on button "Submit" at bounding box center [709, 576] width 423 height 47
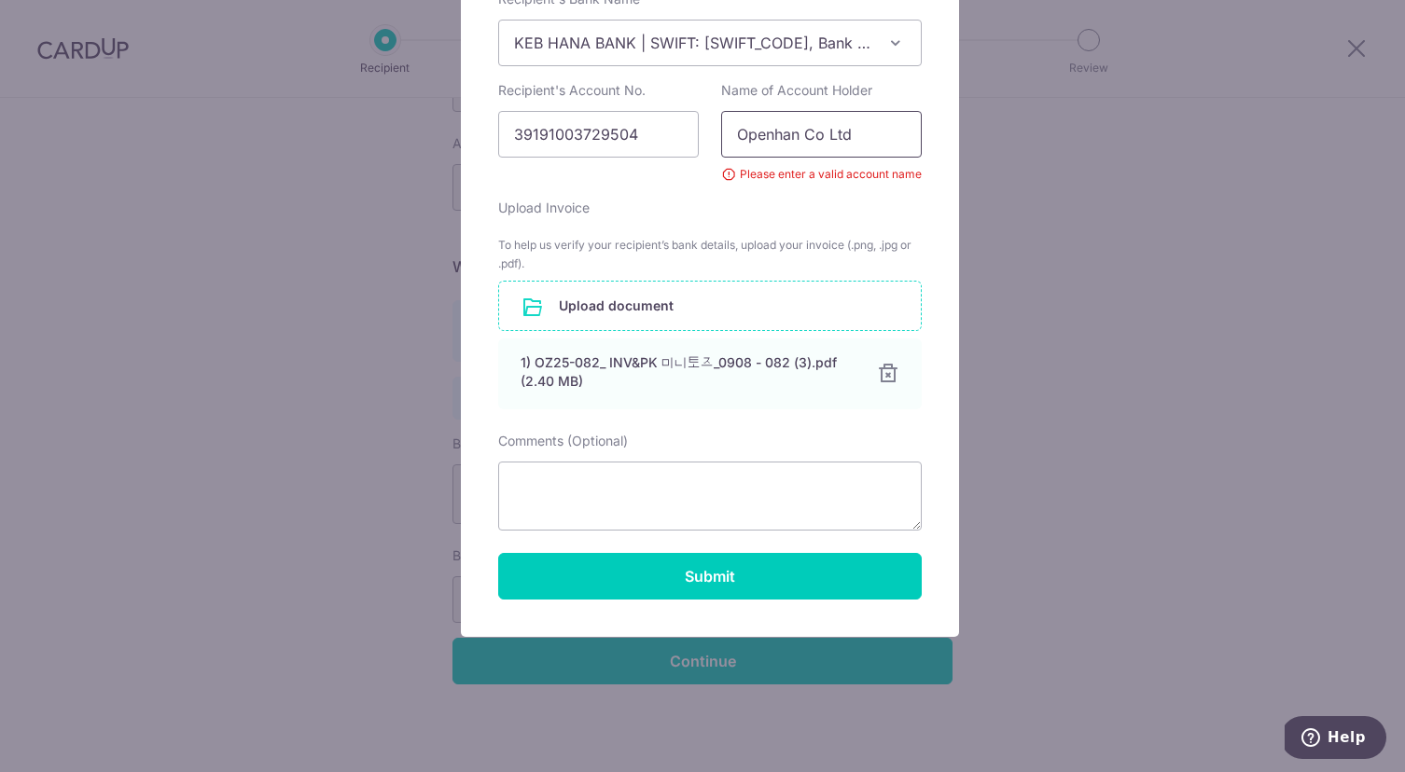
click at [884, 126] on input "Openhan Co Ltd" at bounding box center [821, 134] width 201 height 47
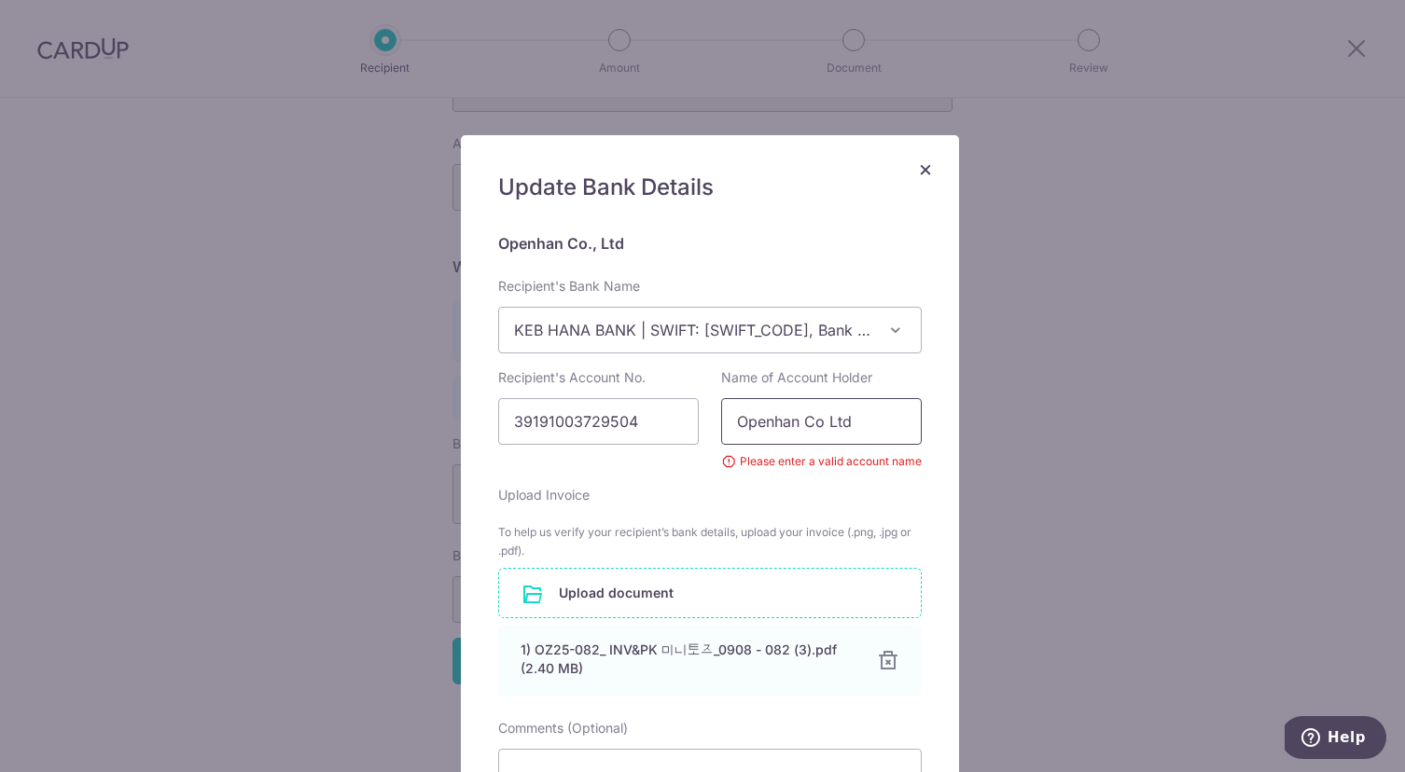
click at [817, 418] on input "Openhan Co Ltd" at bounding box center [821, 421] width 201 height 47
type input "Openhan Co., Ltd"
click at [906, 509] on div "Upload Invoice To help us verify your recipient’s bank details, upload your inv…" at bounding box center [709, 591] width 423 height 211
click at [887, 424] on input "Openhan Co., Ltd" at bounding box center [821, 421] width 201 height 47
click at [902, 492] on div "Upload Invoice To help us verify your recipient’s bank details, upload your inv…" at bounding box center [709, 591] width 423 height 211
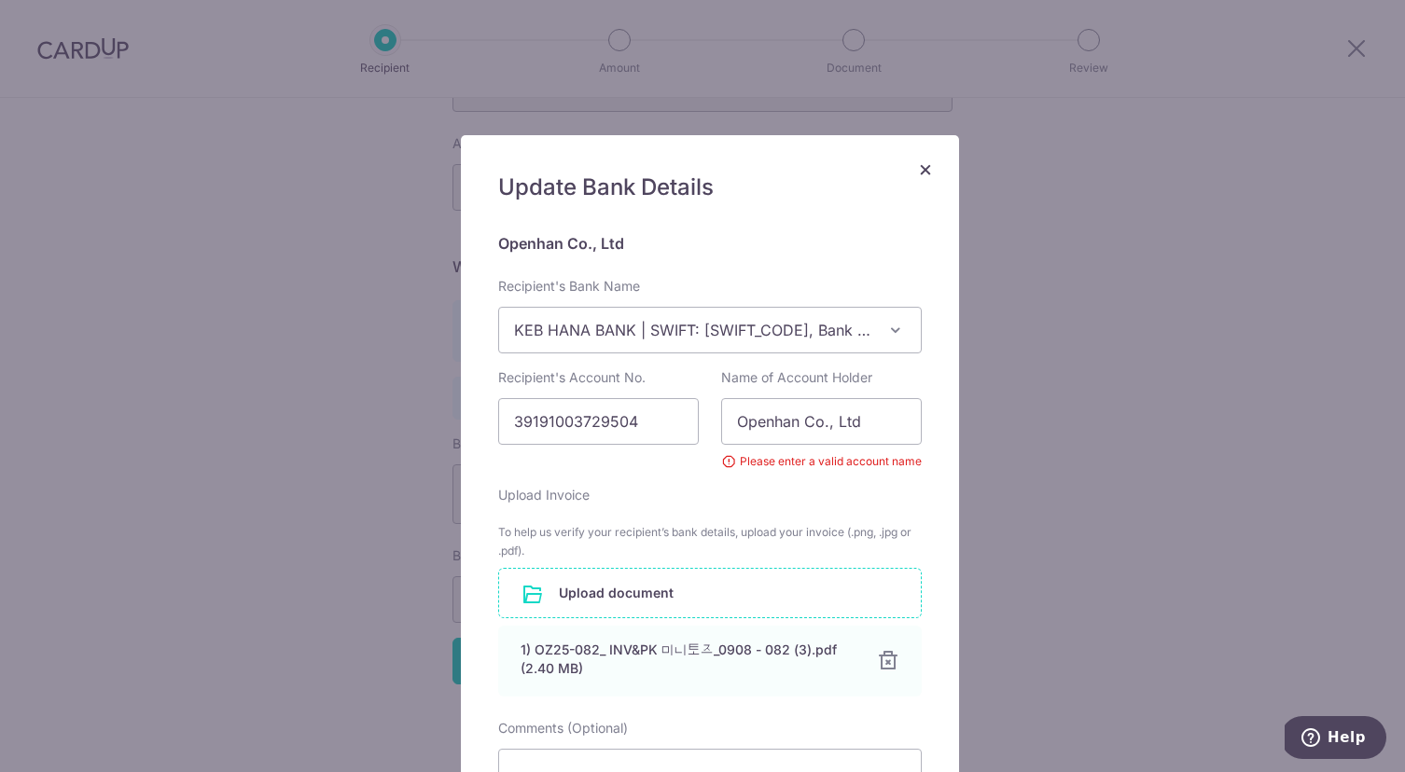
scroll to position [287, 0]
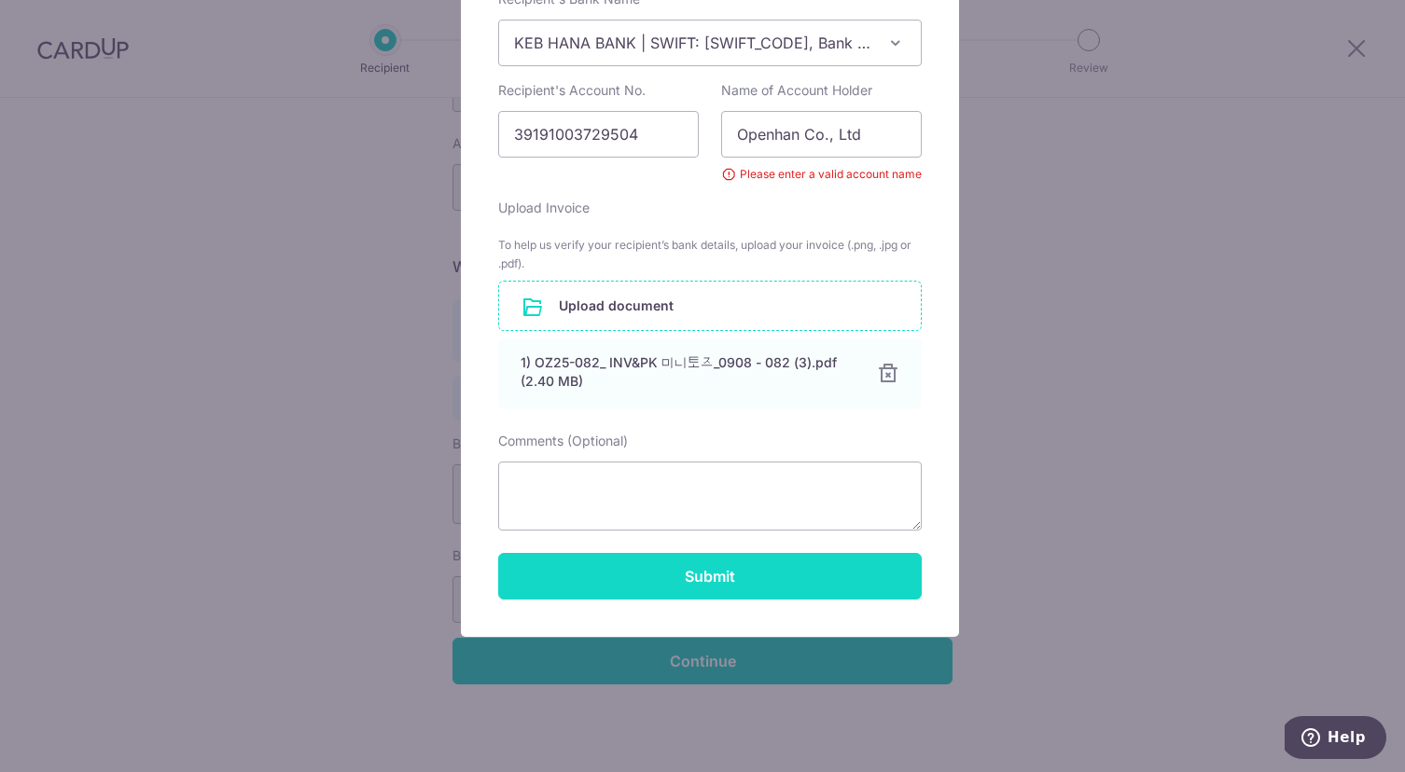
click at [837, 578] on button "Submit" at bounding box center [709, 576] width 423 height 47
click at [760, 571] on button "Submit" at bounding box center [709, 576] width 423 height 47
click at [761, 572] on button "Submit" at bounding box center [709, 576] width 423 height 47
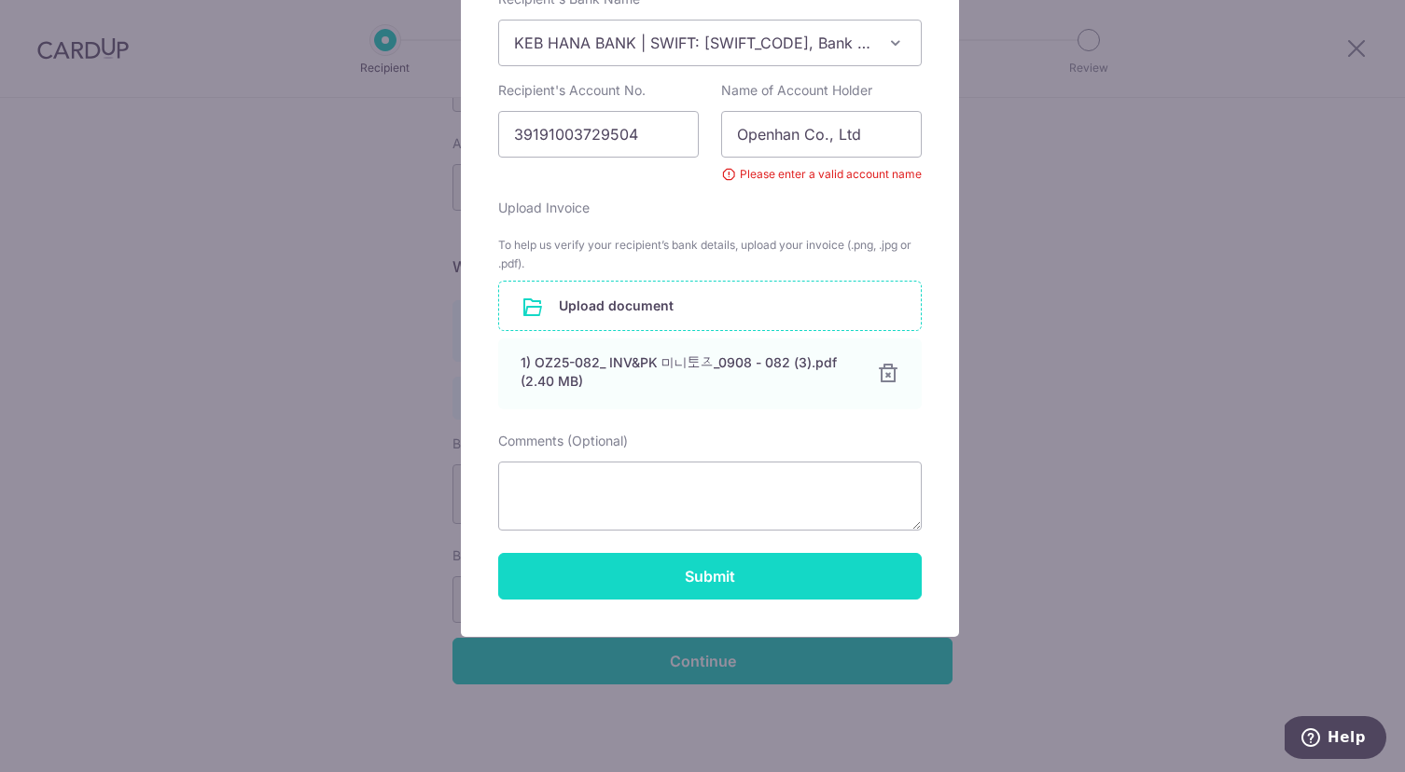
click at [761, 572] on button "Submit" at bounding box center [709, 576] width 423 height 47
click at [762, 572] on button "Submit" at bounding box center [709, 576] width 423 height 47
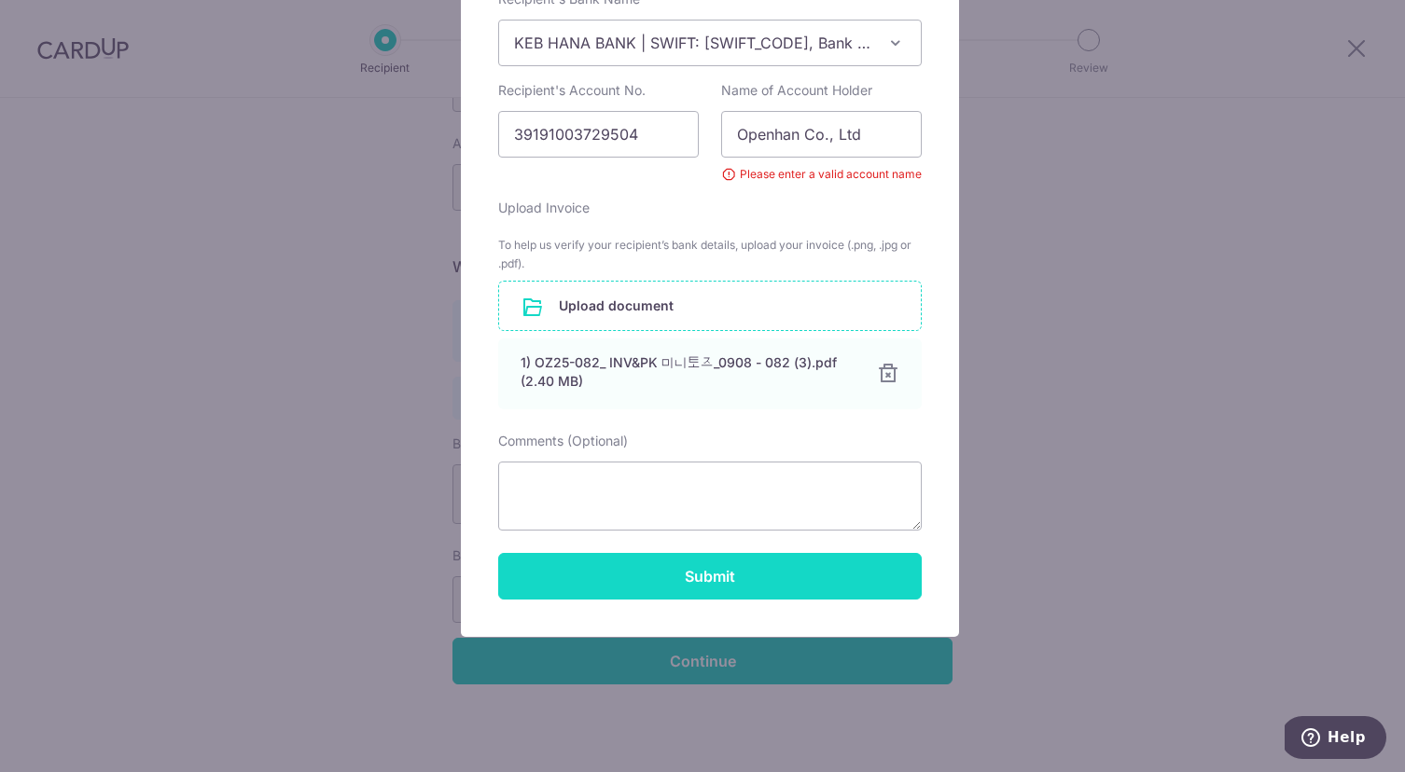
click at [762, 572] on button "Submit" at bounding box center [709, 576] width 423 height 47
drag, startPoint x: 763, startPoint y: 572, endPoint x: 772, endPoint y: 569, distance: 9.7
click at [763, 572] on button "Submit" at bounding box center [709, 576] width 423 height 47
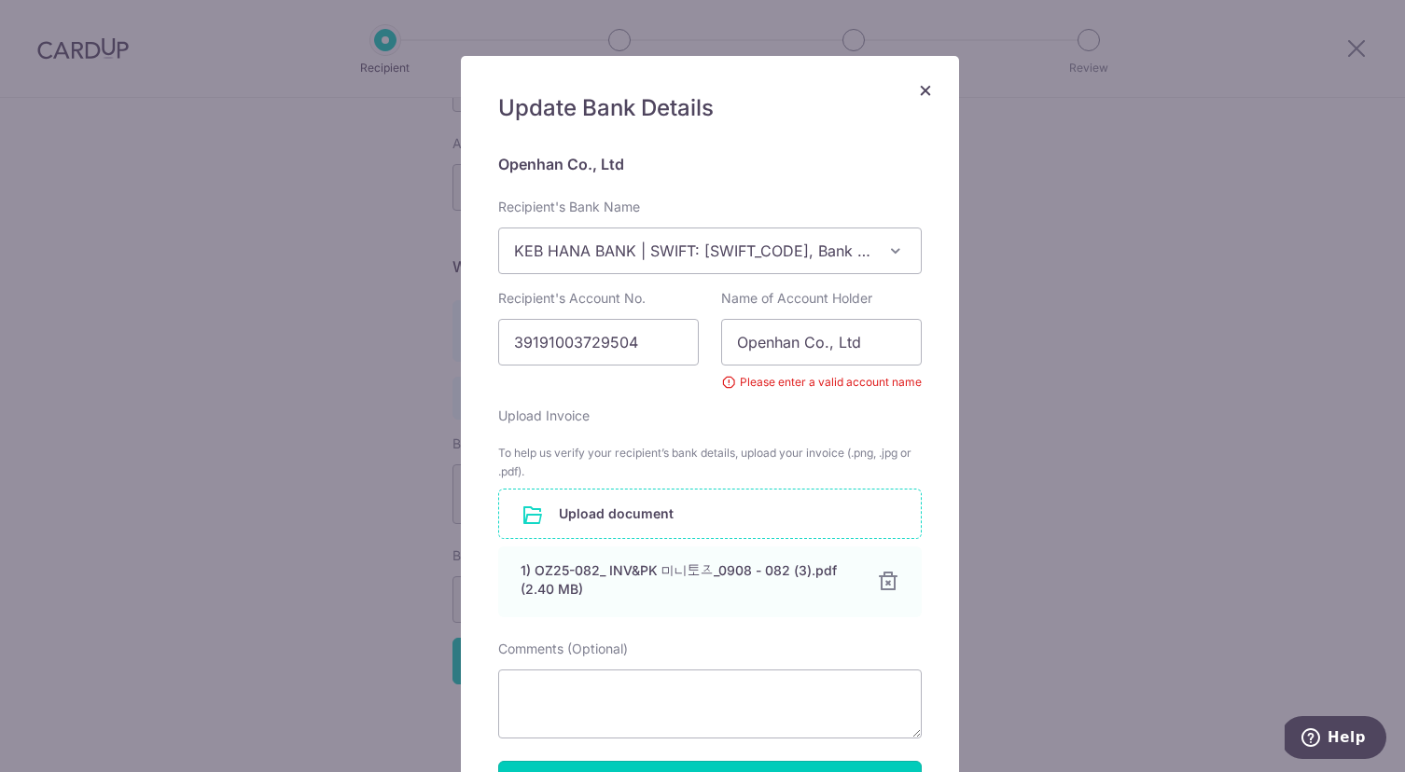
scroll to position [0, 0]
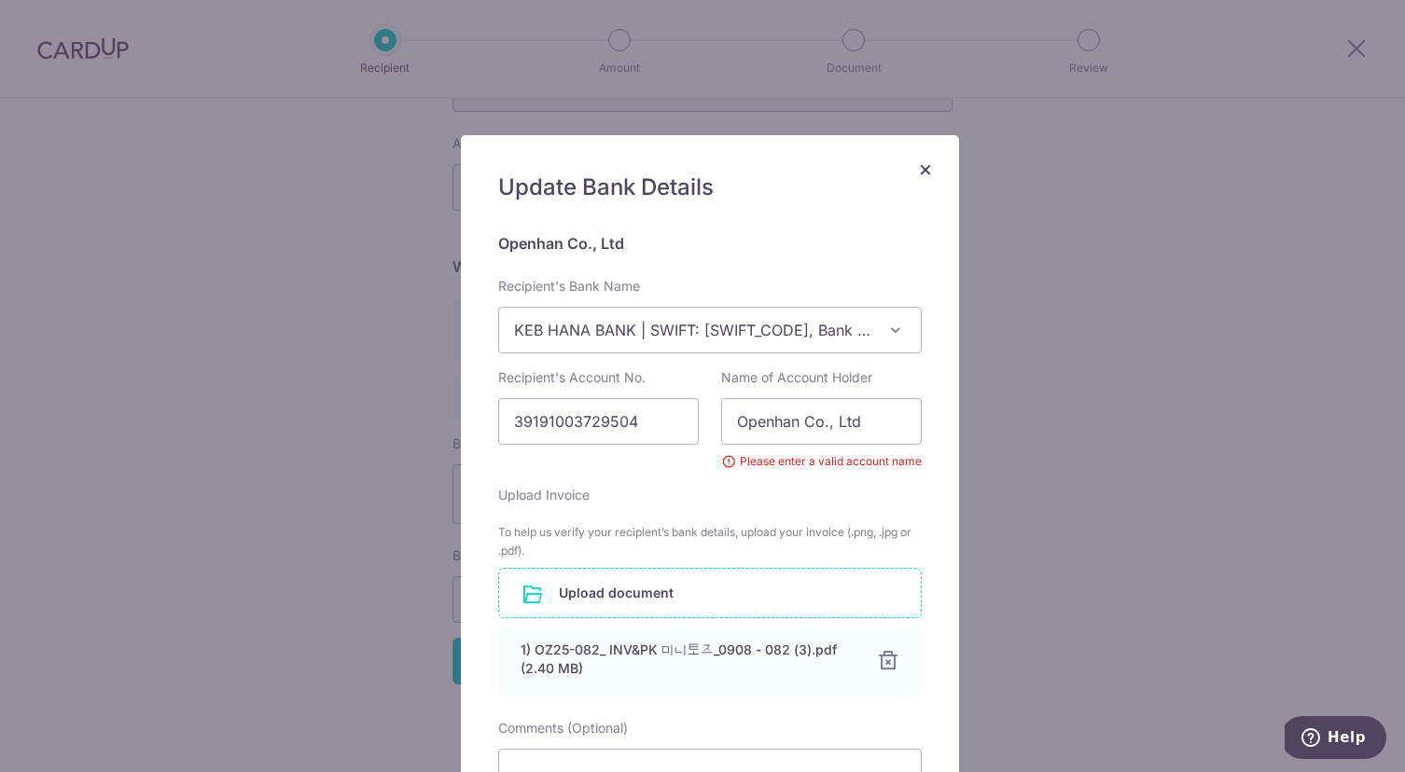
click at [922, 168] on span "×" at bounding box center [925, 168] width 15 height 27
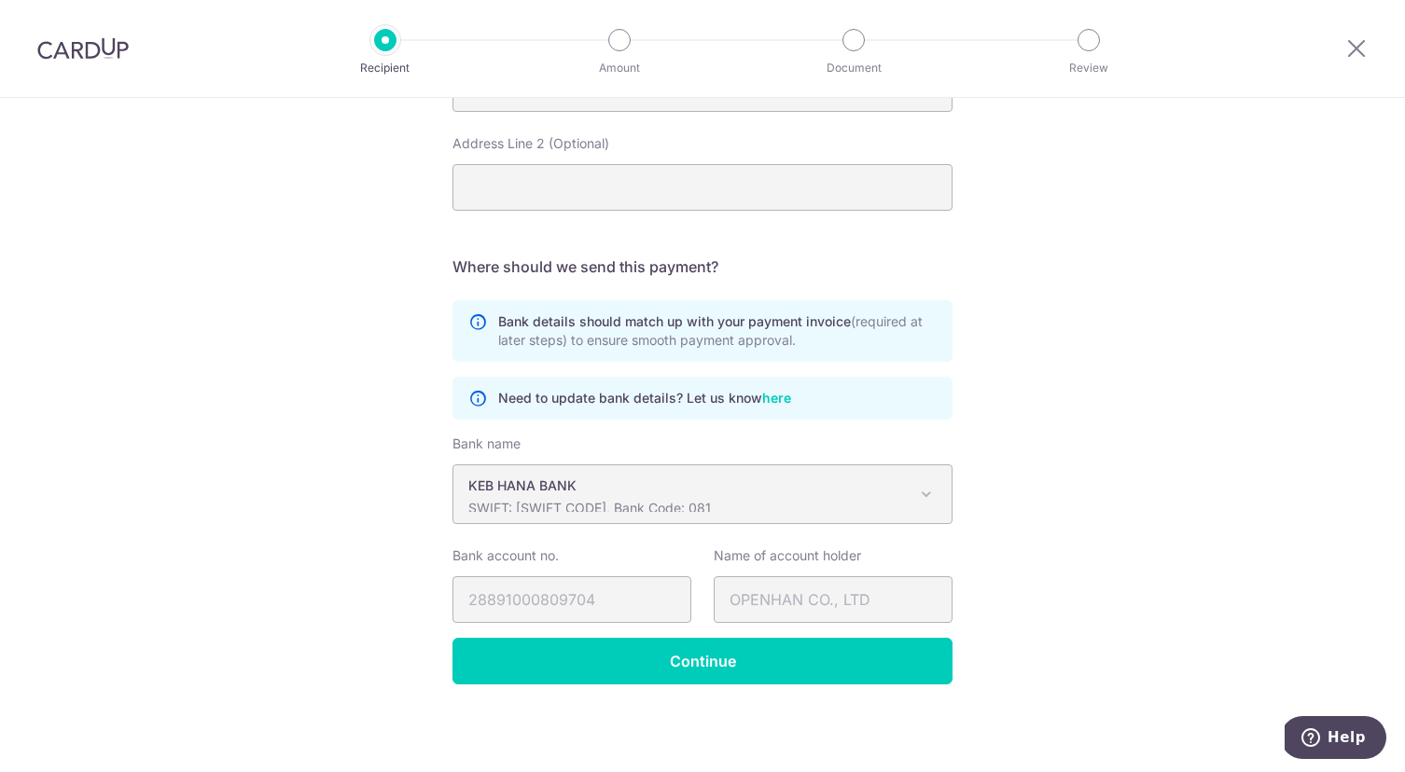
click at [773, 398] on link "here" at bounding box center [776, 398] width 29 height 20
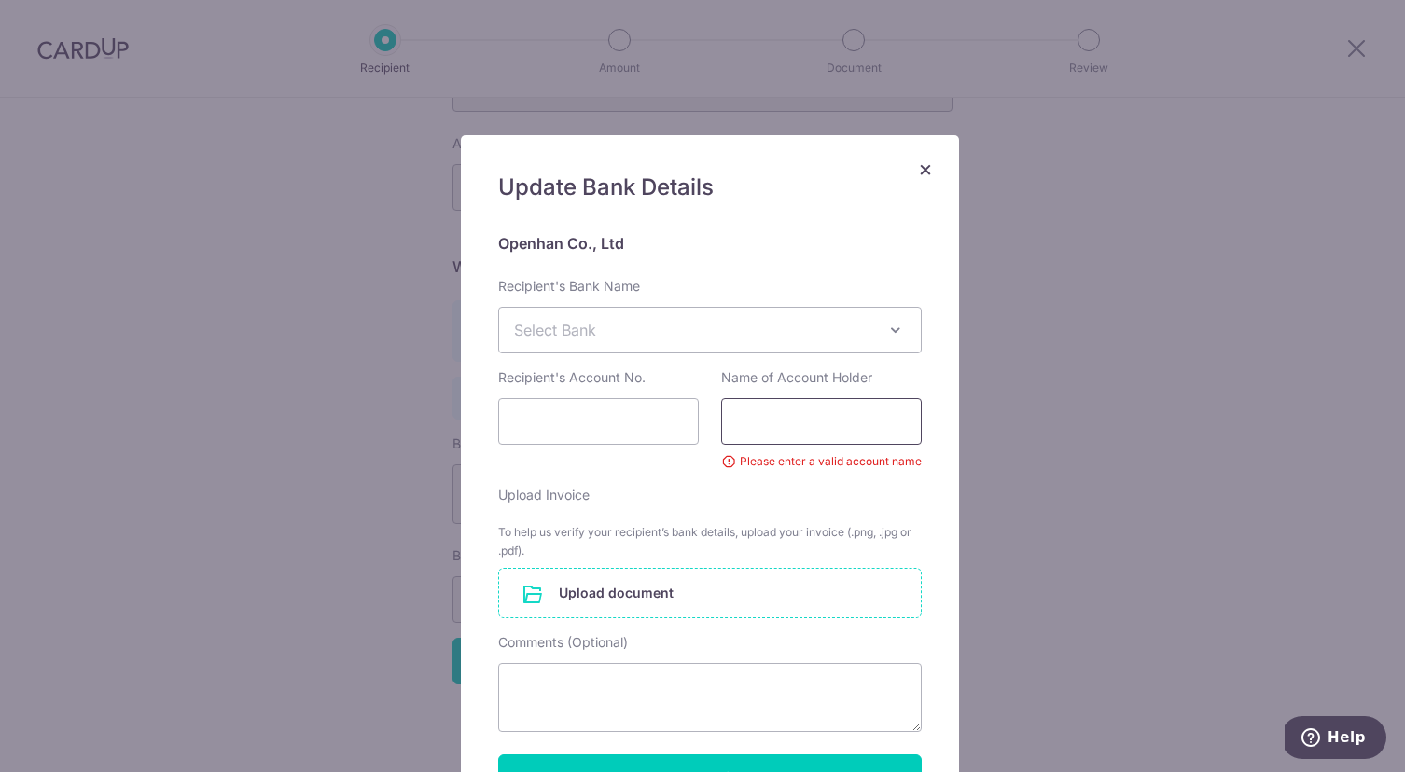
drag, startPoint x: 782, startPoint y: 415, endPoint x: 796, endPoint y: 420, distance: 15.6
click at [782, 415] on input "Name of Account Holder" at bounding box center [821, 421] width 201 height 47
click at [739, 324] on span "Select Bank" at bounding box center [710, 330] width 422 height 45
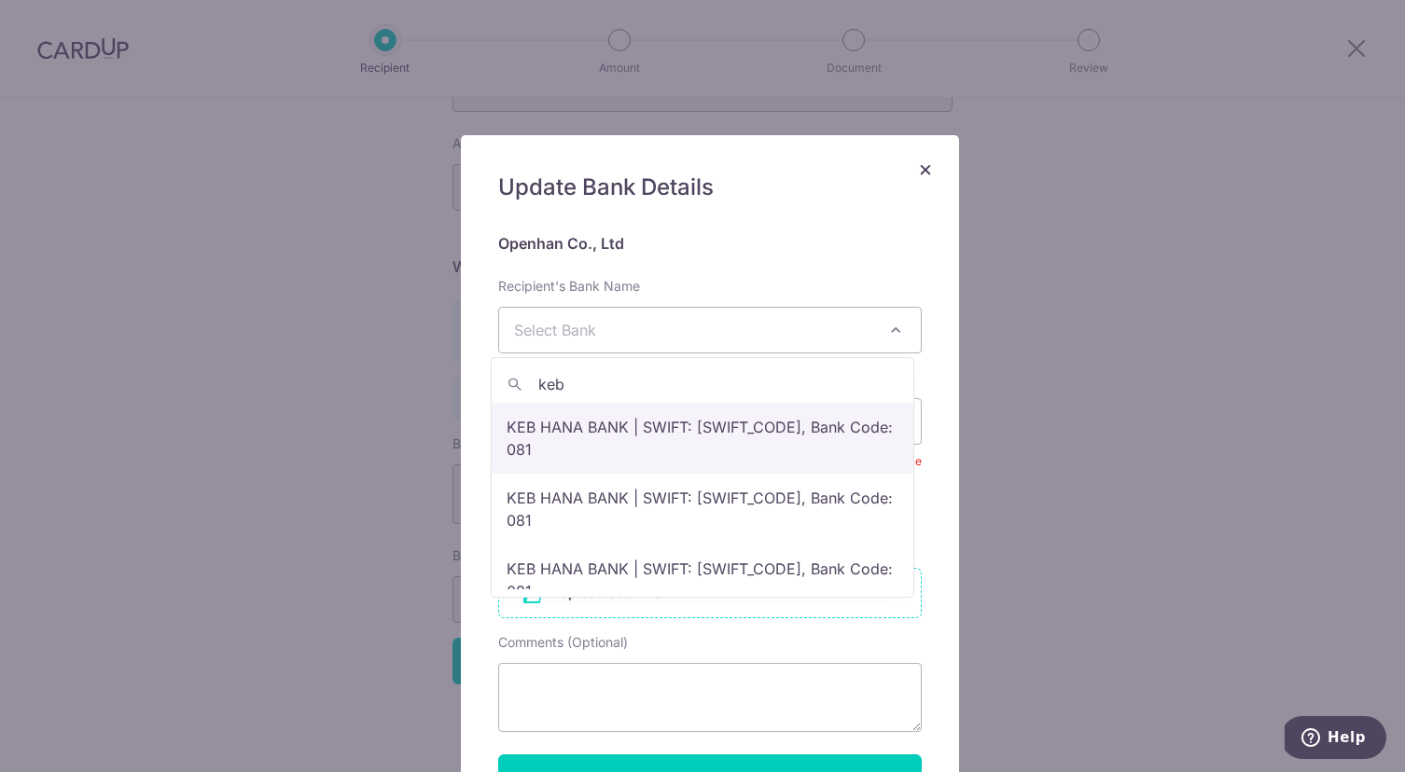
type input "keb"
select select "336"
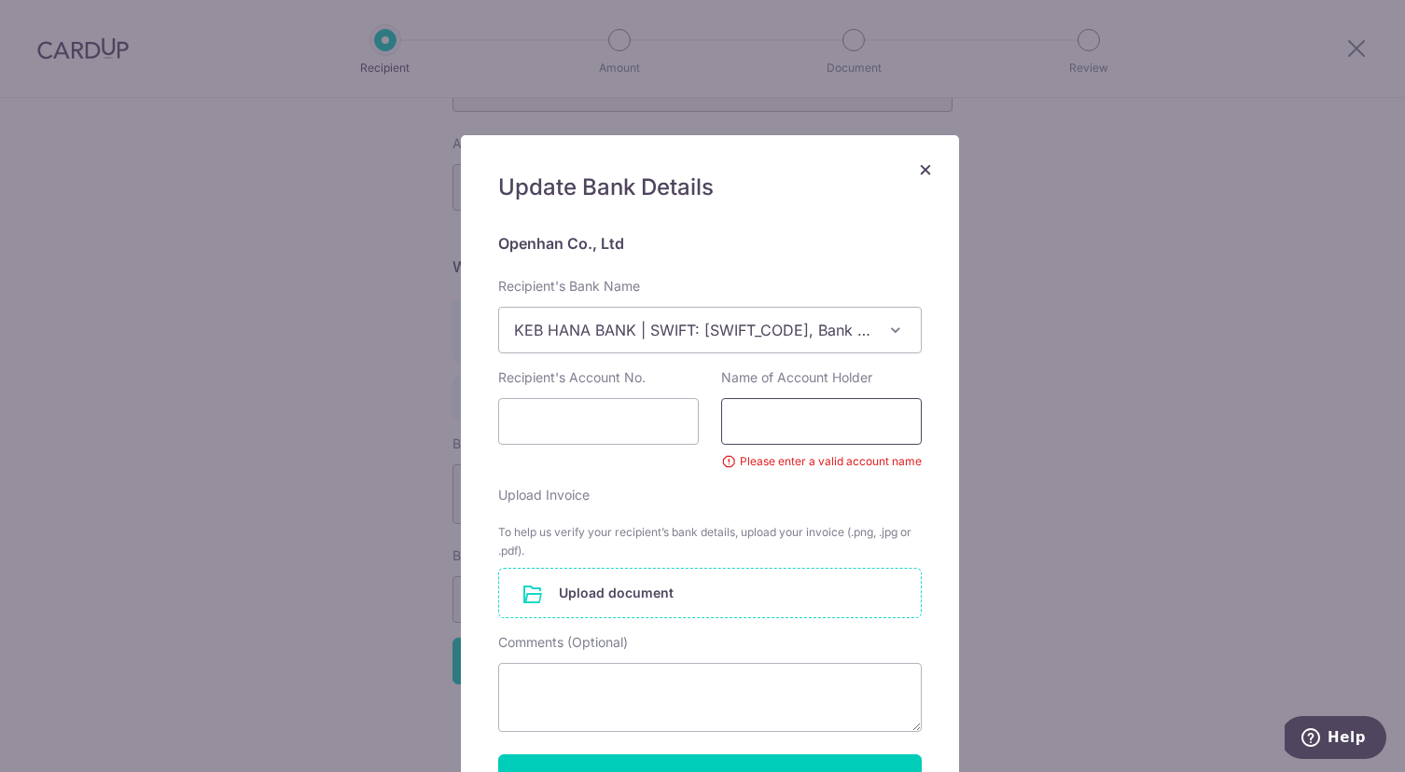
click at [768, 422] on input "Name of Account Holder" at bounding box center [821, 421] width 201 height 47
type input "Openhan Co., Ltd"
click at [634, 433] on input "Recipient's Account No." at bounding box center [598, 421] width 201 height 47
click at [624, 409] on input "Recipient's Account No." at bounding box center [598, 421] width 201 height 47
click at [737, 412] on input "Openhan Co., Ltd" at bounding box center [821, 421] width 201 height 47
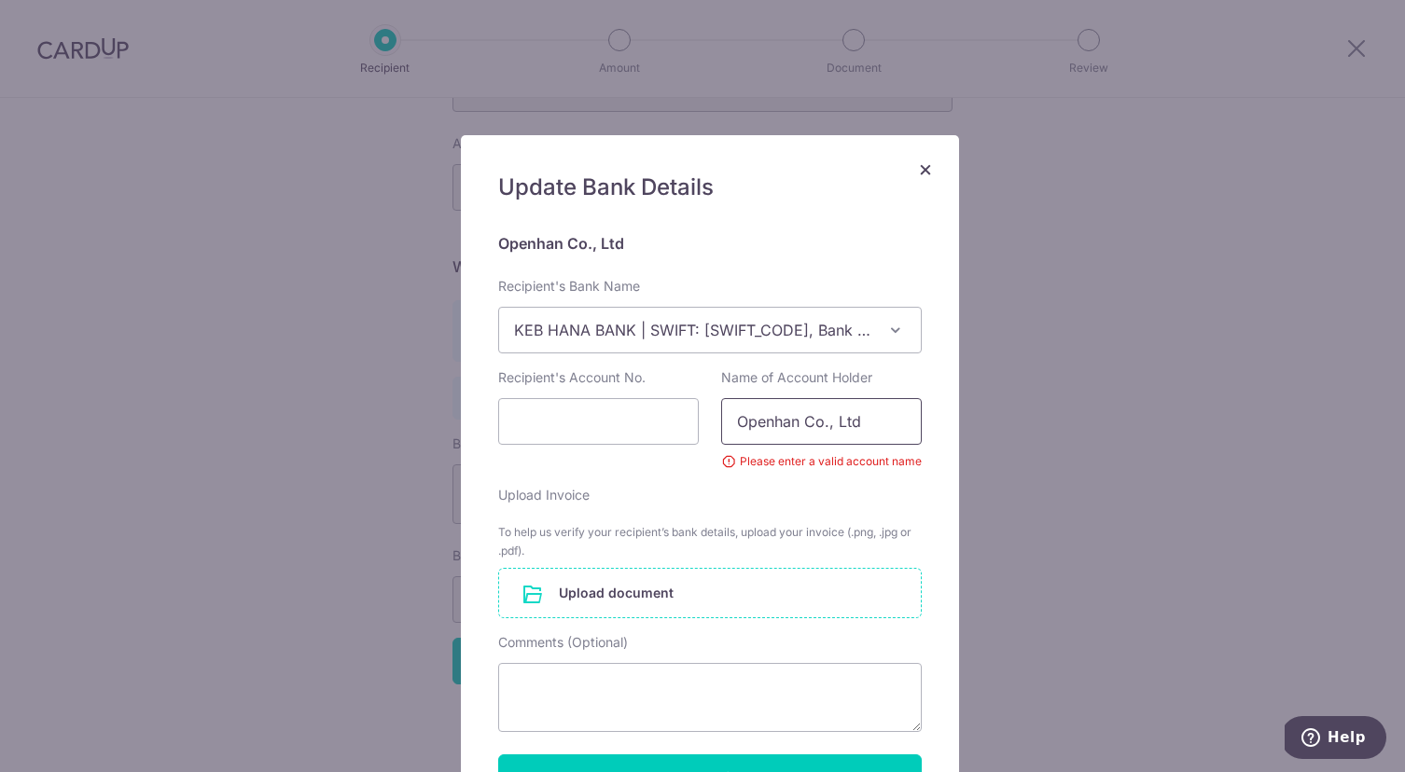
drag, startPoint x: 731, startPoint y: 417, endPoint x: 712, endPoint y: 416, distance: 19.6
click at [721, 416] on input "Openhan Co., Ltd" at bounding box center [821, 421] width 201 height 47
click at [583, 414] on input "Recipient's Account No." at bounding box center [598, 421] width 201 height 47
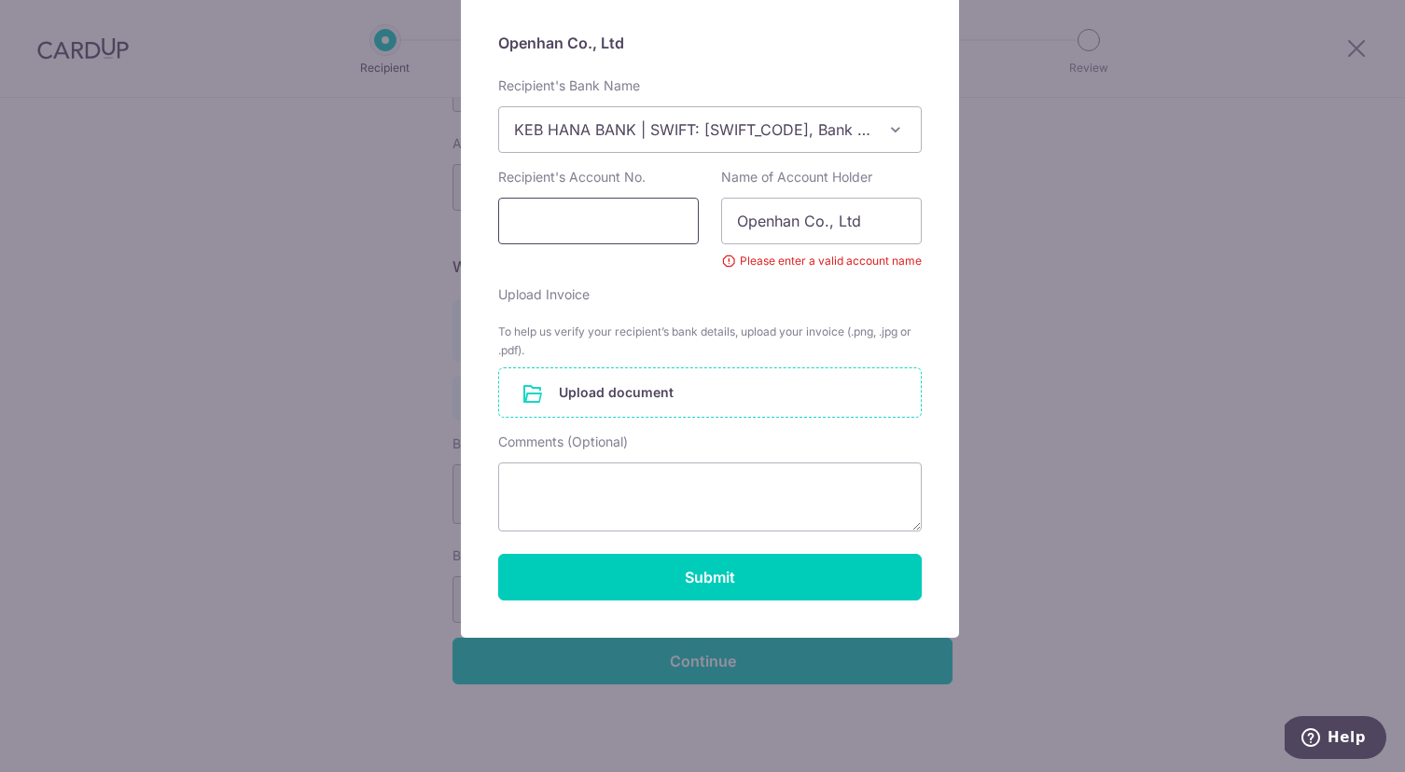
scroll to position [201, 0]
click at [824, 231] on input "Openhan Co., Ltd" at bounding box center [821, 220] width 201 height 47
click at [873, 253] on div "Please enter a valid account name" at bounding box center [821, 260] width 201 height 19
click at [904, 264] on div "Please enter a valid account name" at bounding box center [821, 260] width 201 height 19
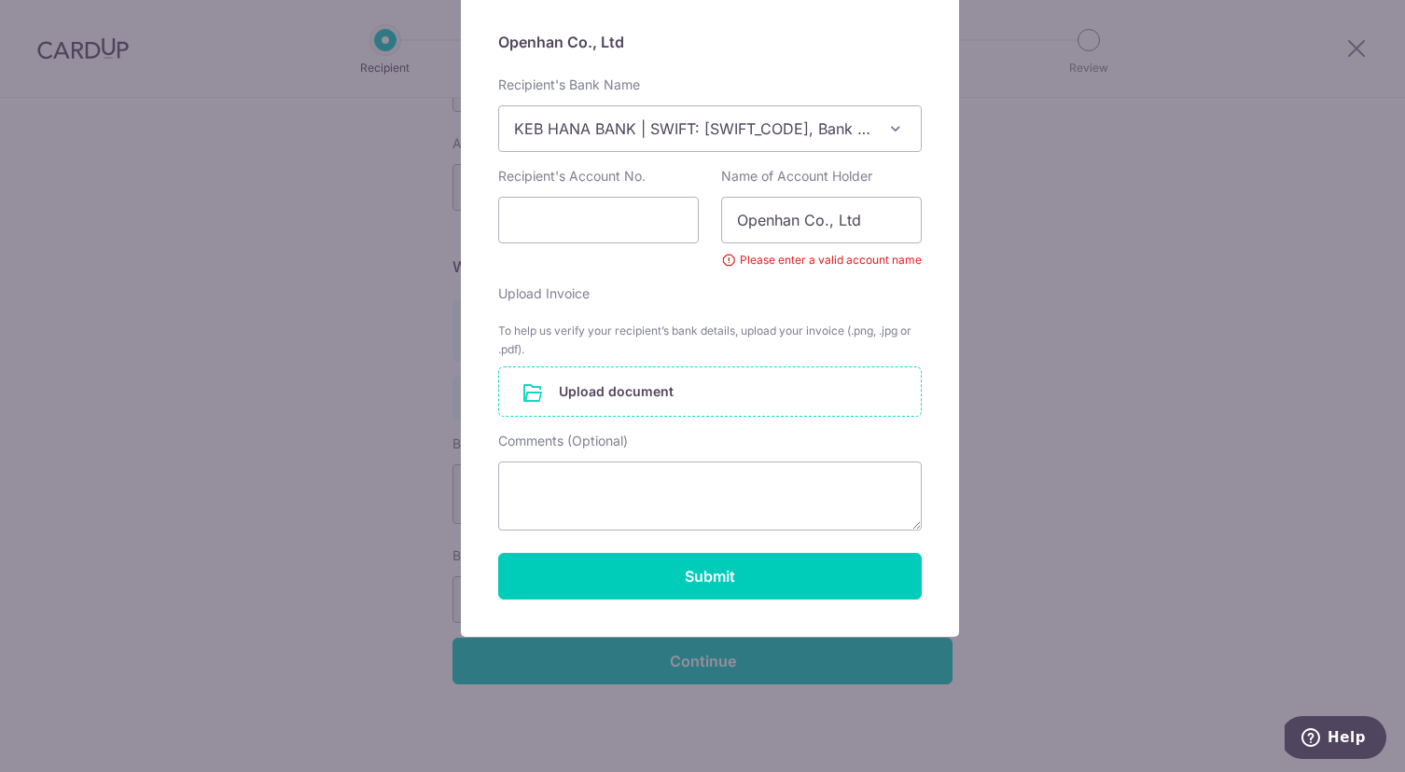
click at [996, 276] on div "× Update Bank Details Openhan Co., Ltd Recipient's Bank Name AGRICULTURAL BANK …" at bounding box center [702, 386] width 1405 height 772
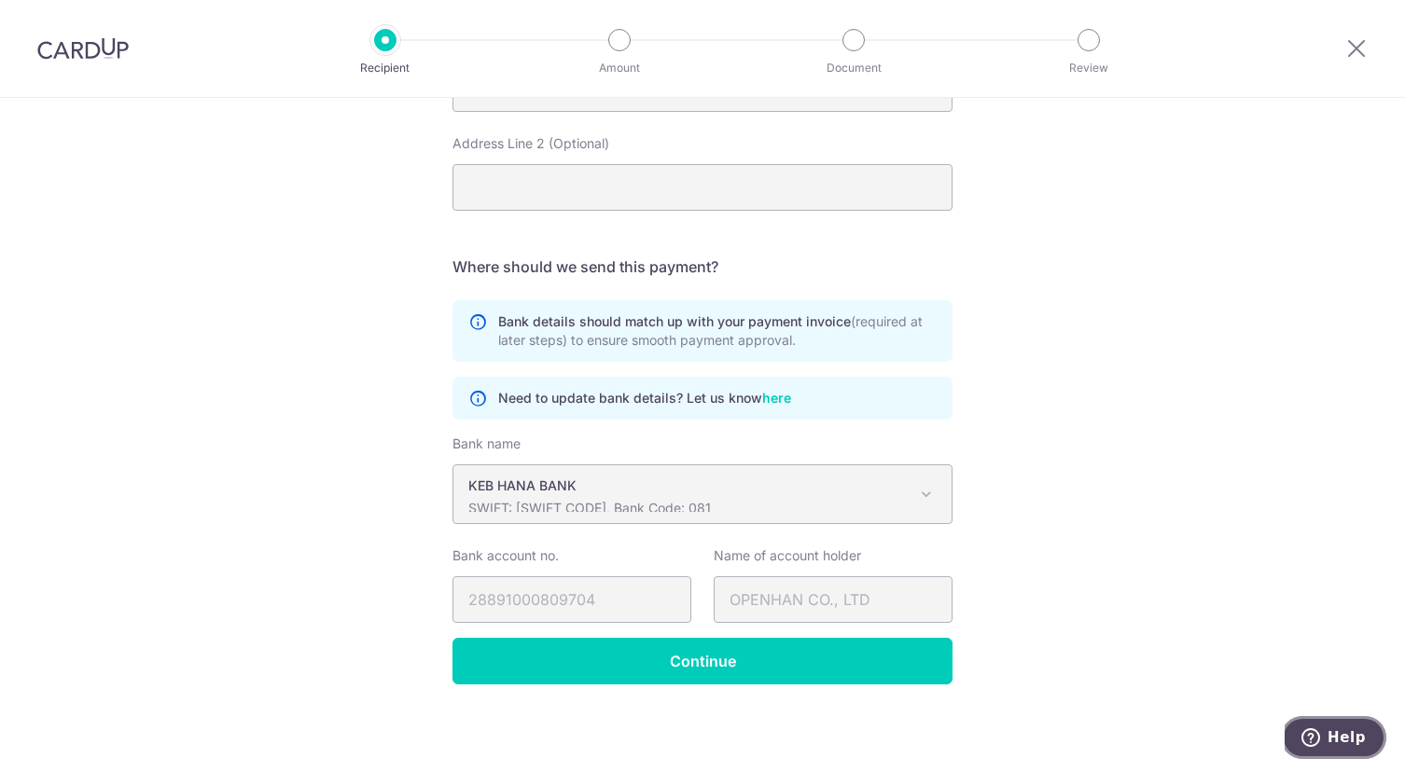
click at [1346, 731] on span "Help" at bounding box center [1346, 737] width 38 height 17
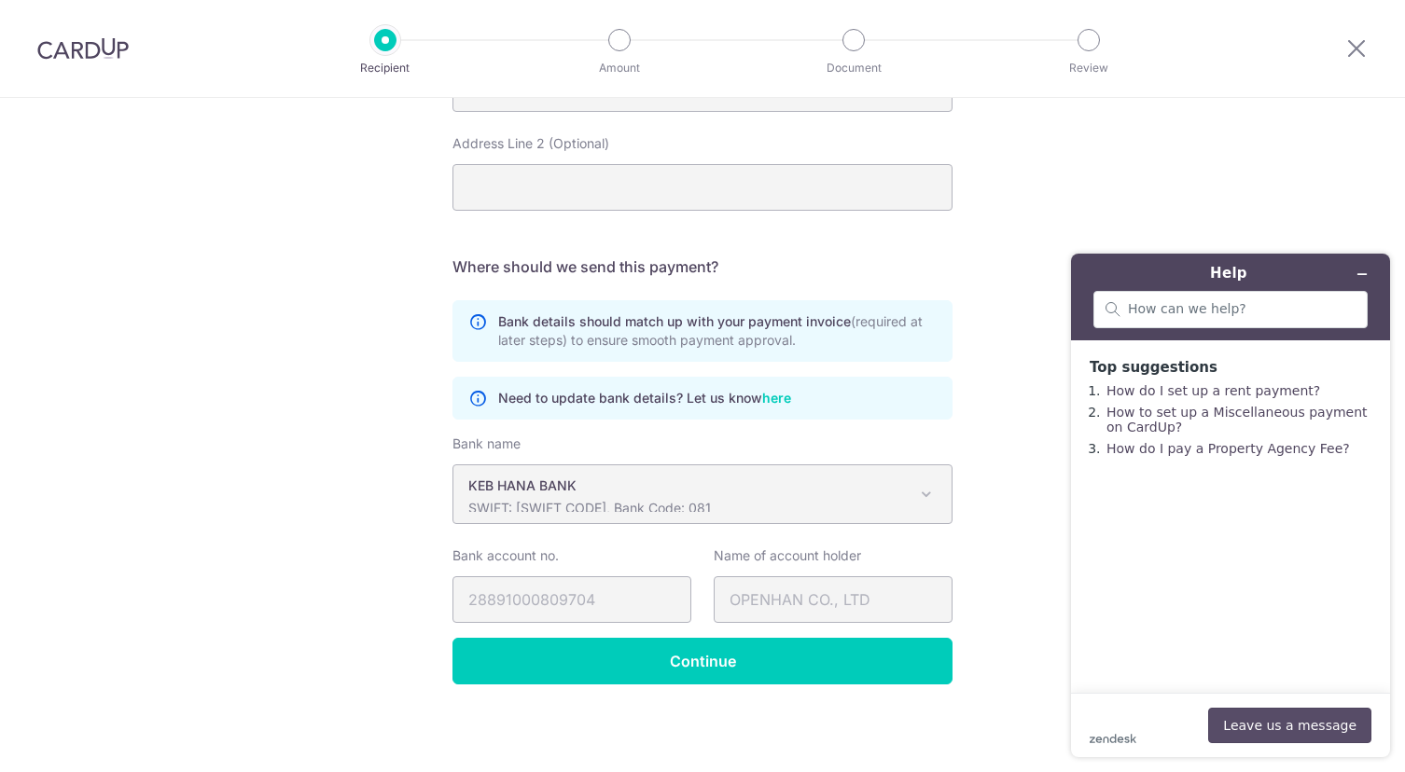
click at [1311, 727] on button "Leave us a message" at bounding box center [1289, 725] width 163 height 35
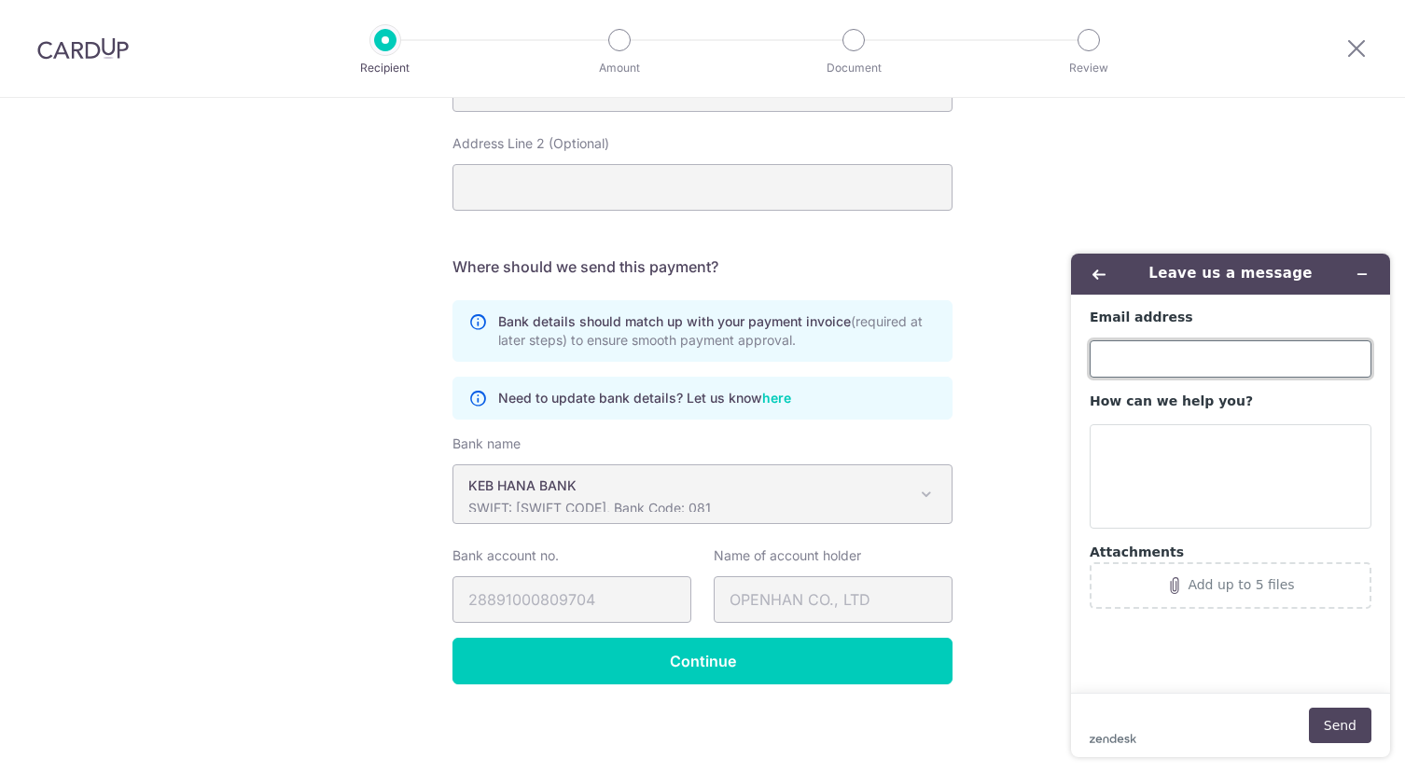
click at [1172, 353] on input "Email address" at bounding box center [1230, 358] width 282 height 37
type input "chris@minitotz.com"
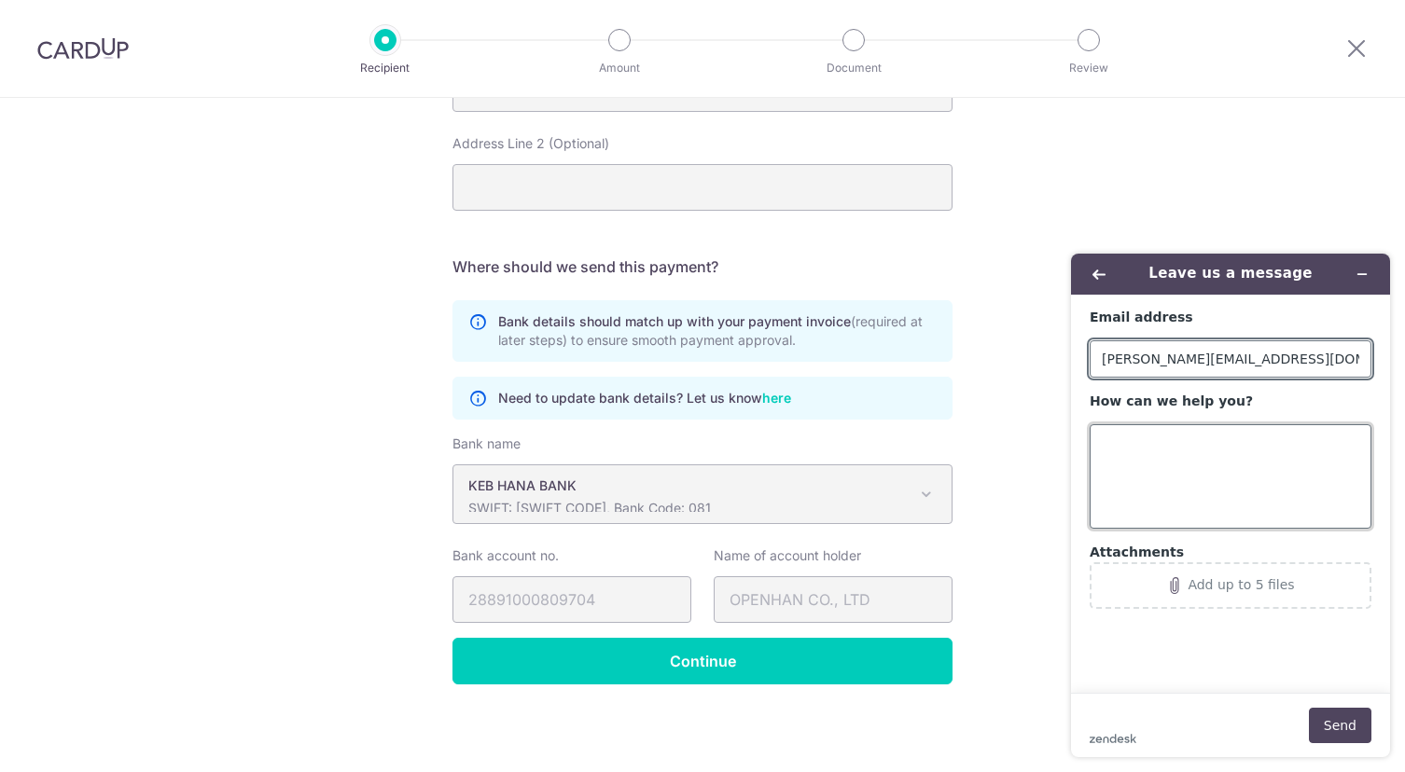
click at [1153, 451] on textarea "How can we help you?" at bounding box center [1230, 476] width 282 height 104
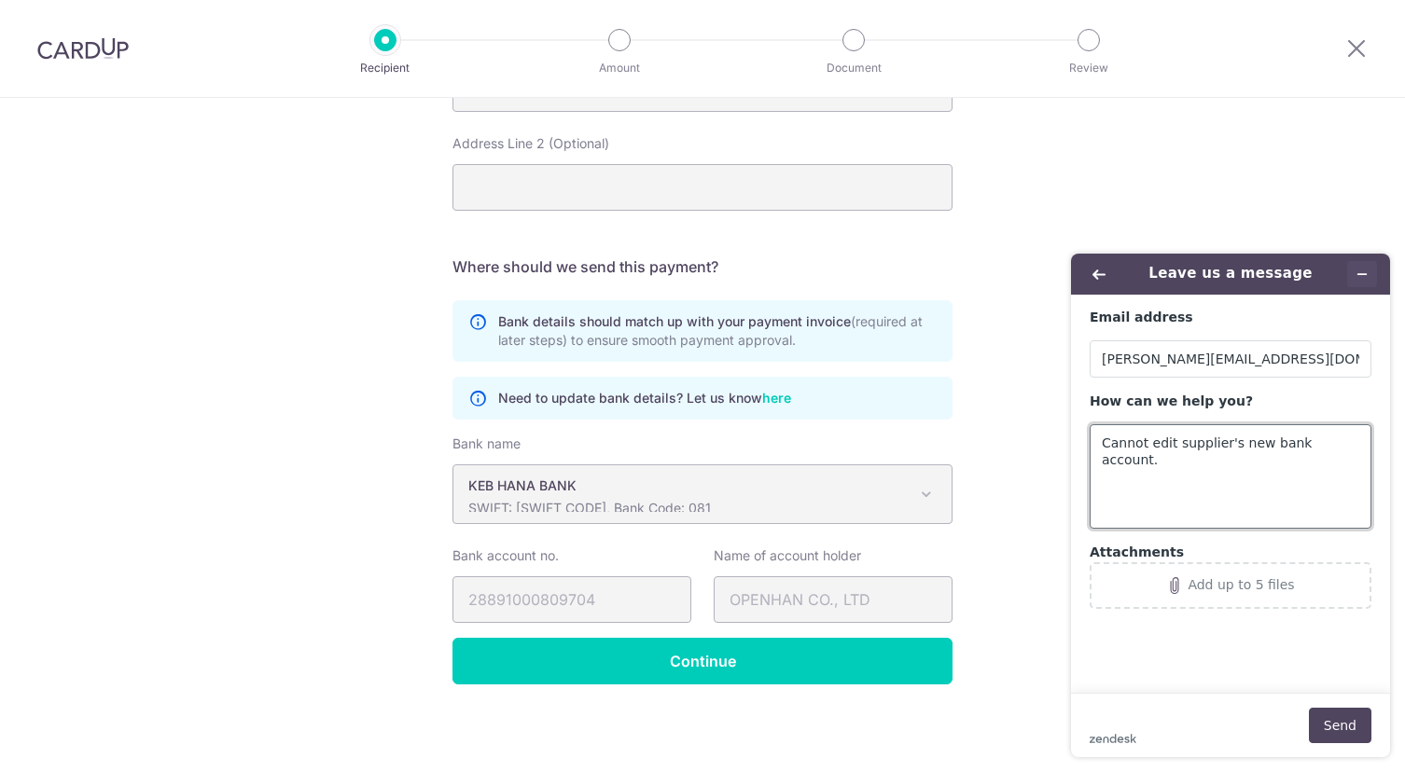
type textarea "Cannot edit supplier's new bank account."
click at [1361, 272] on icon "Minimize widget" at bounding box center [1361, 274] width 13 height 13
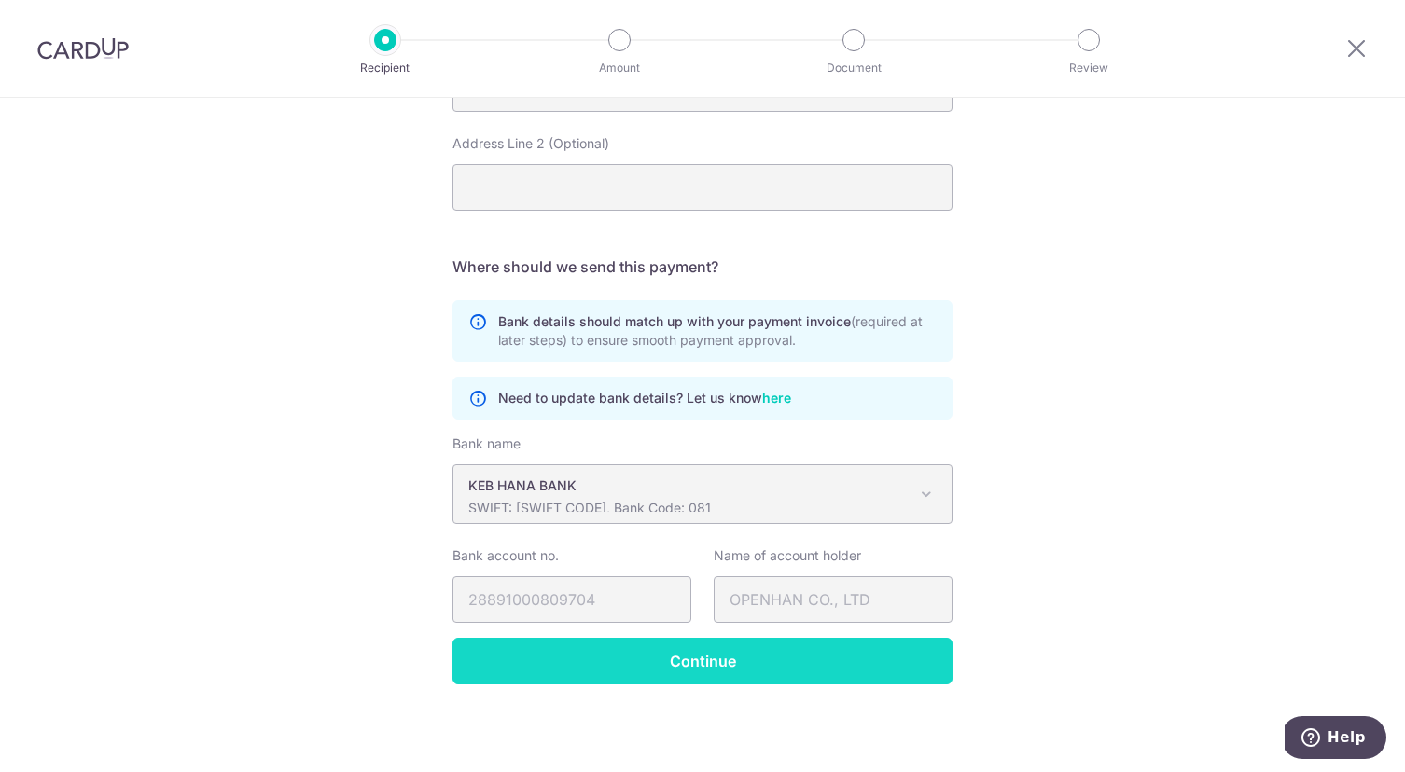
click at [719, 664] on input "Continue" at bounding box center [702, 661] width 500 height 47
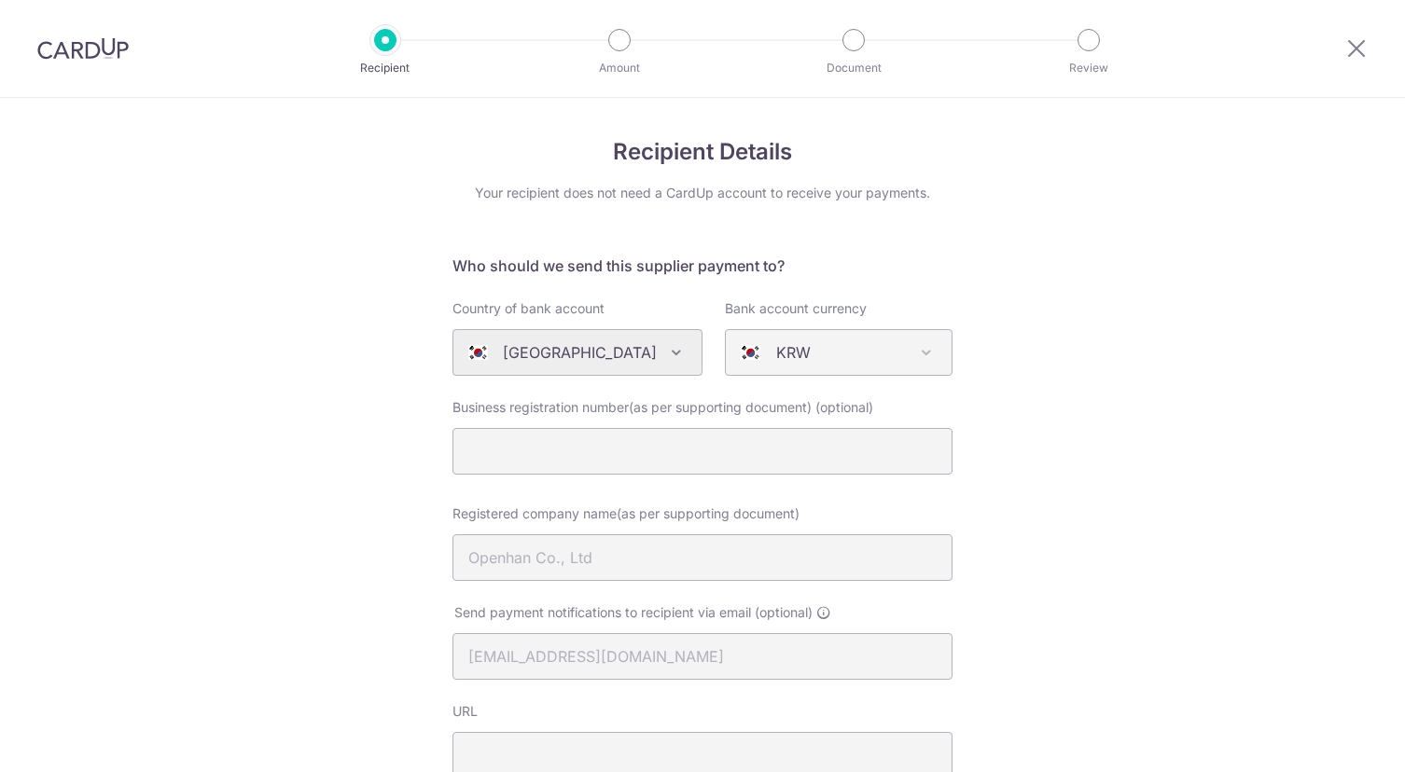
select select "336"
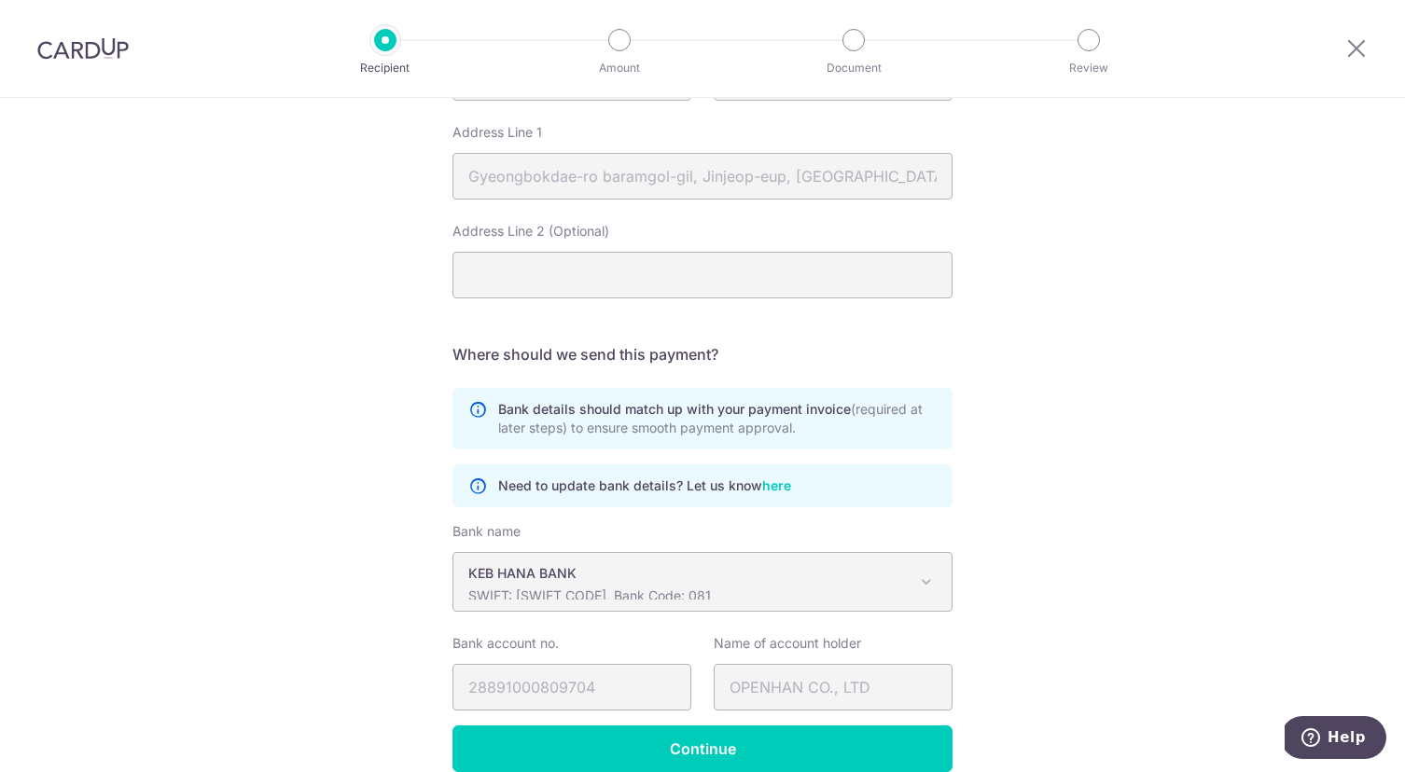
scroll to position [963, 0]
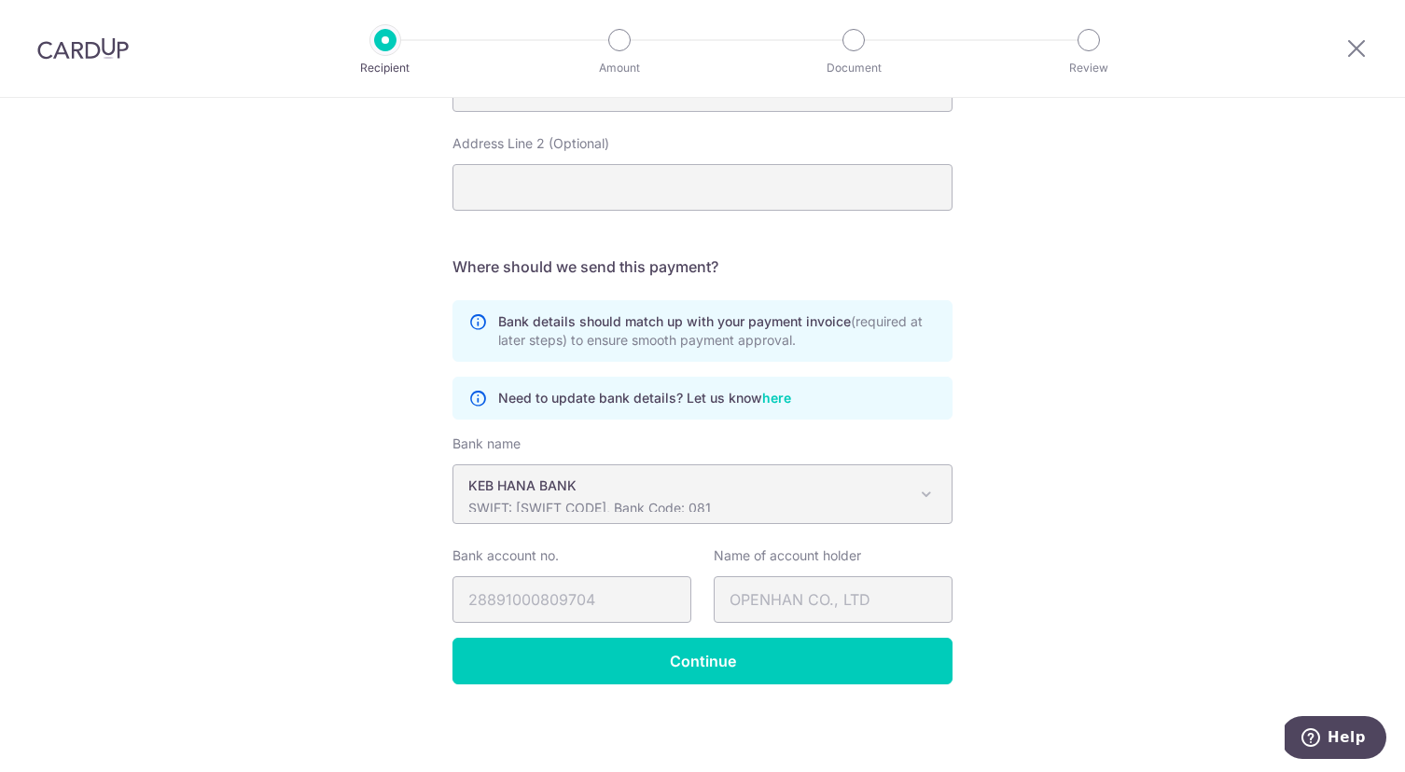
click at [778, 402] on link "here" at bounding box center [776, 398] width 29 height 20
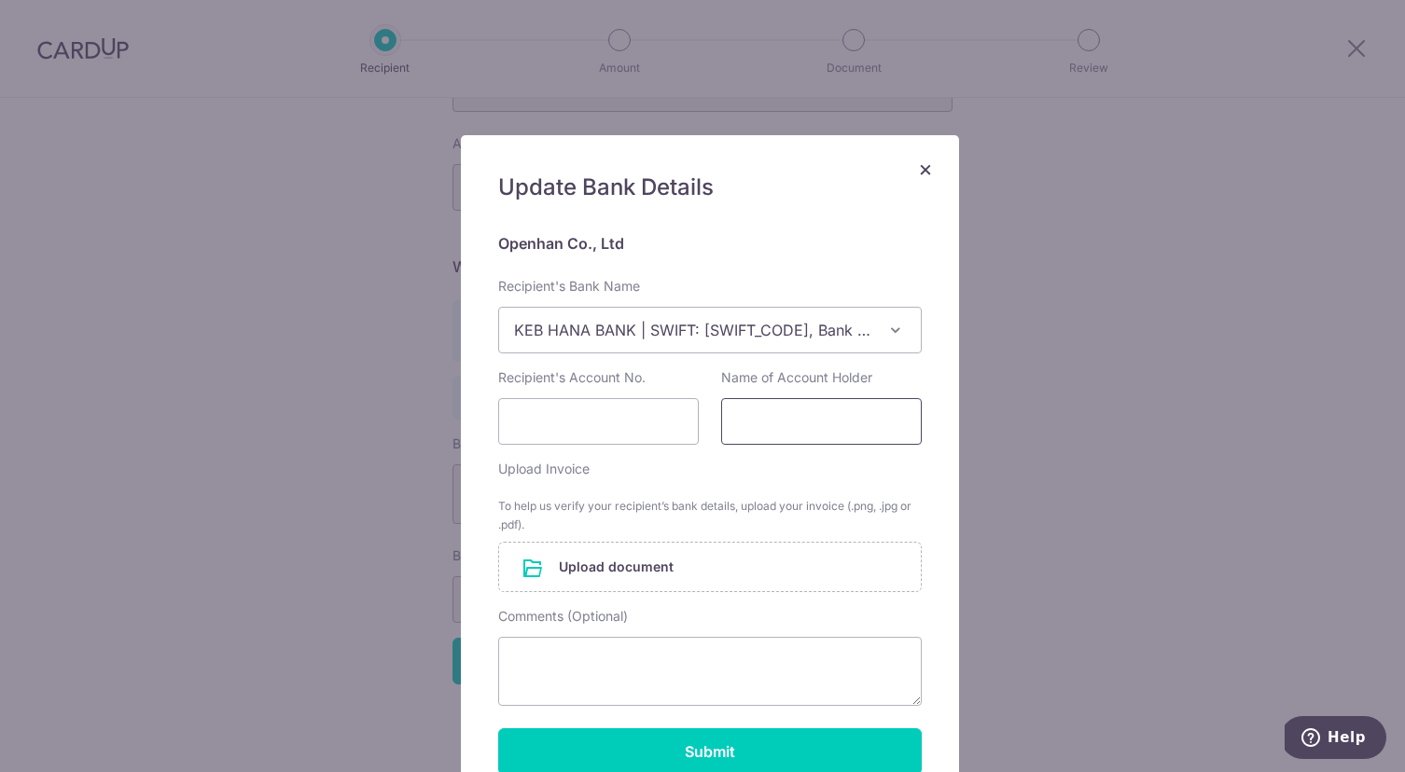
click at [782, 423] on input "Name of Account Holder" at bounding box center [821, 421] width 201 height 47
type input "Openhan Co., Ltd"
click at [601, 413] on input "Recipient's Account No." at bounding box center [598, 421] width 201 height 47
type input "39191003729504"
click at [660, 564] on input "file" at bounding box center [710, 567] width 422 height 48
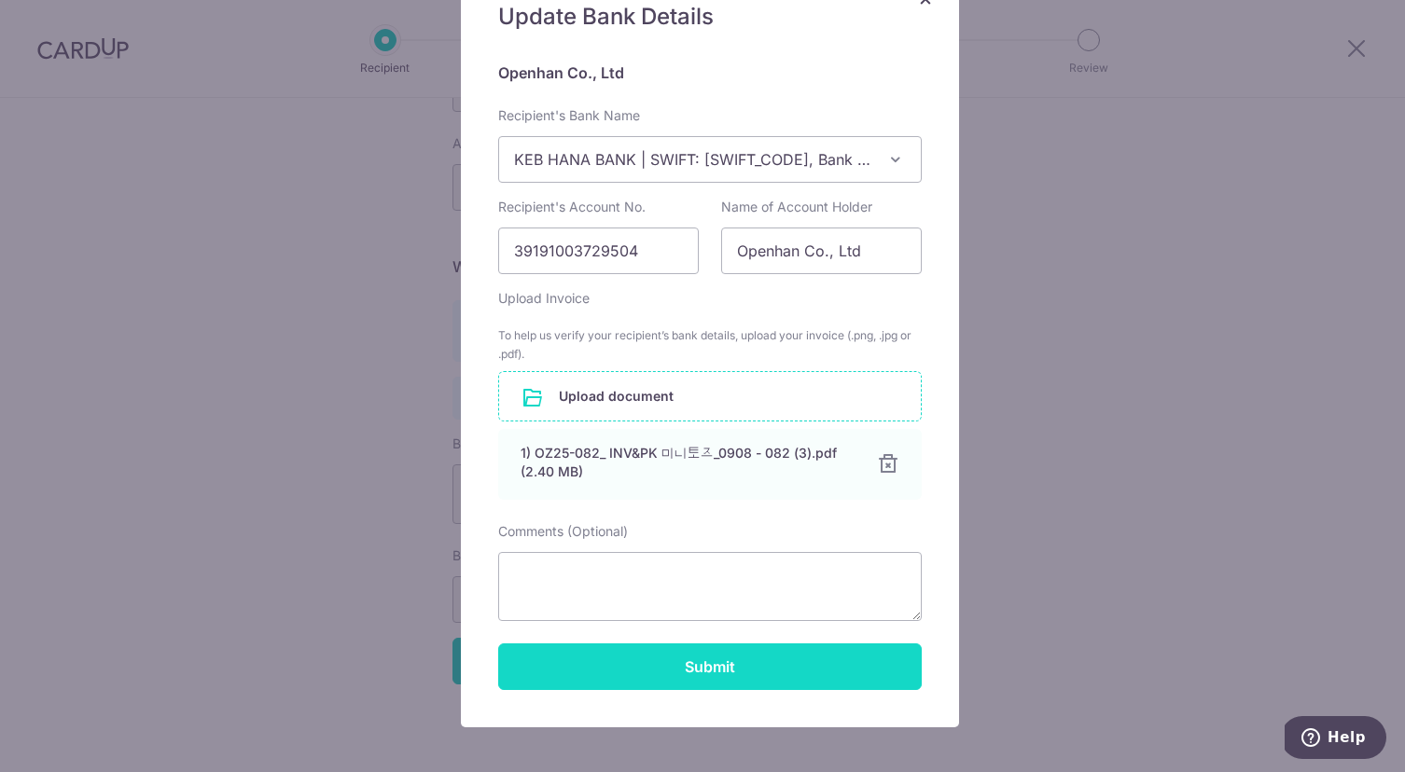
scroll to position [261, 0]
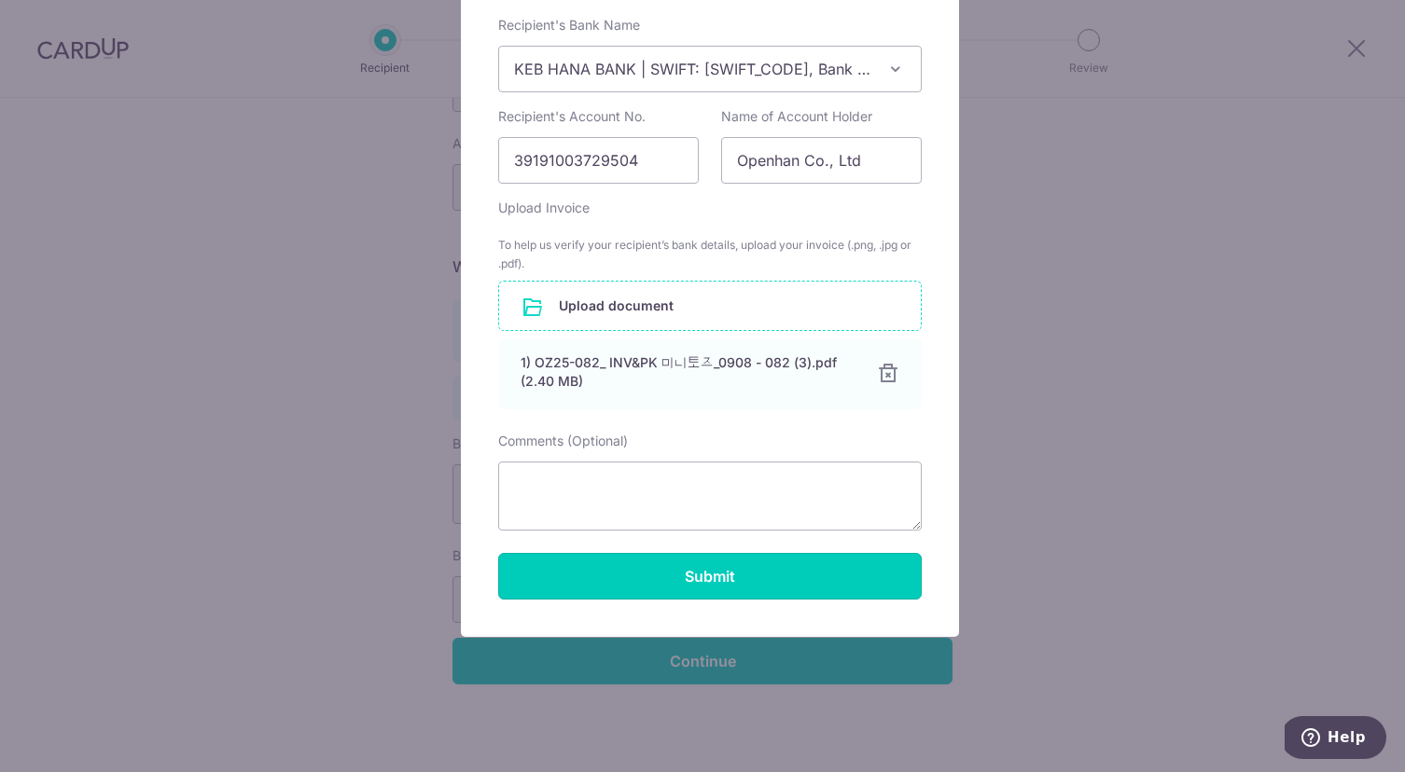
click at [724, 574] on button "Submit" at bounding box center [709, 576] width 423 height 47
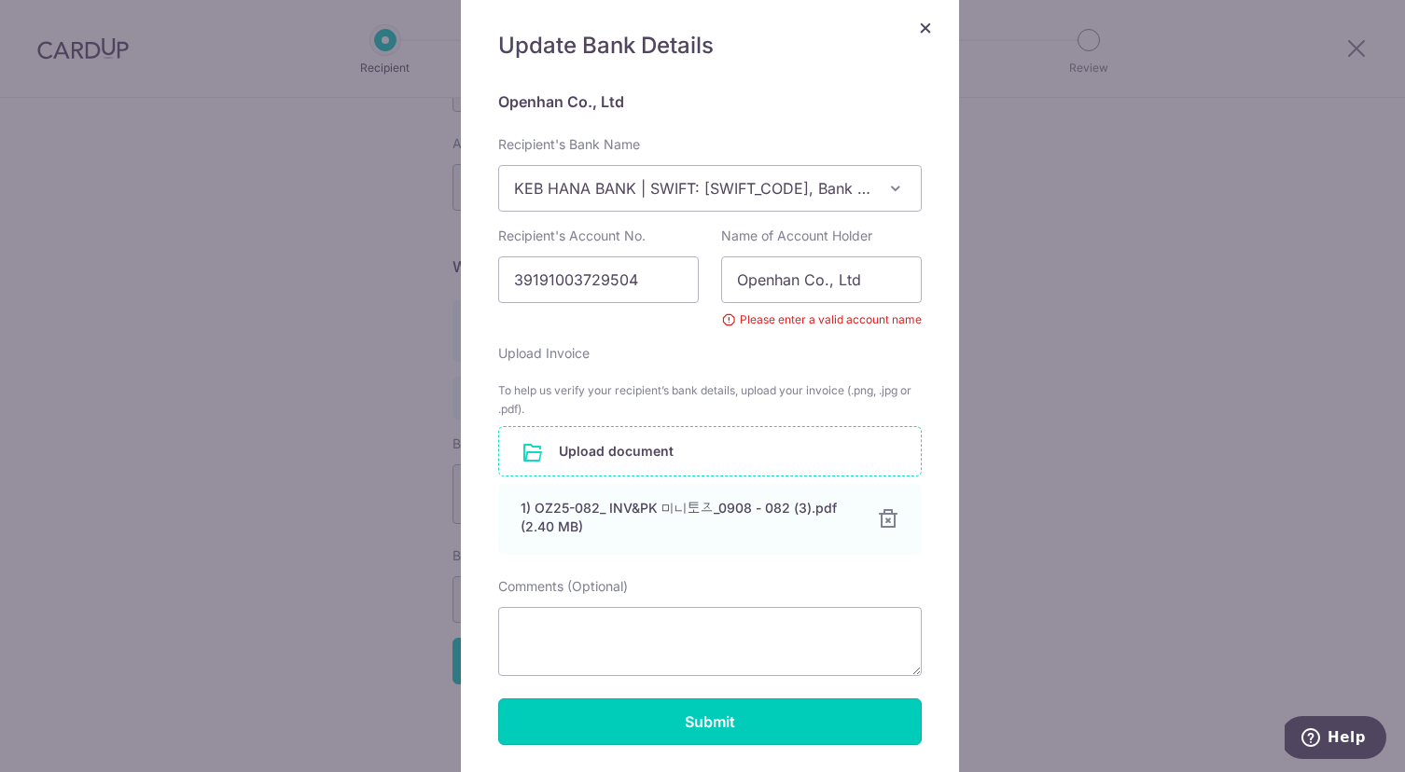
scroll to position [131, 0]
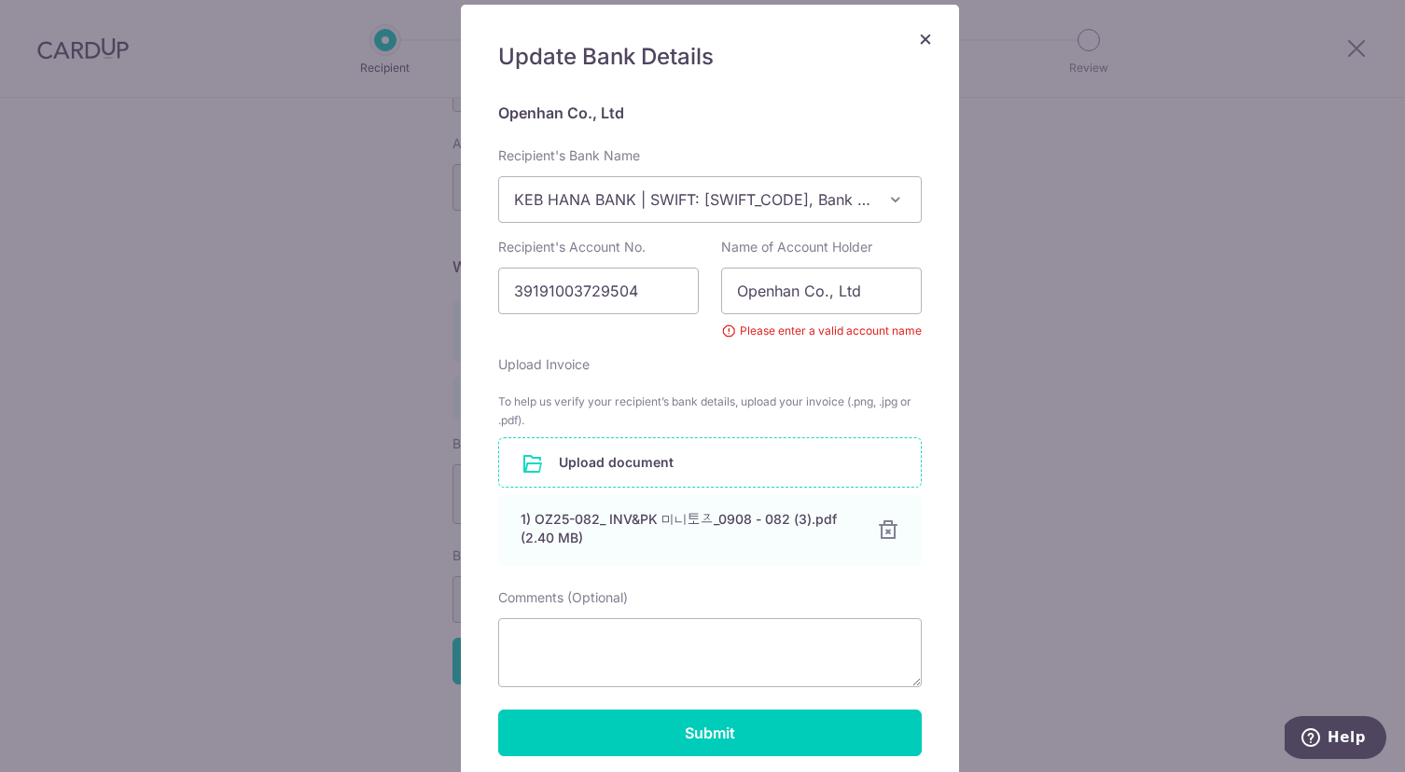
click at [918, 39] on span "×" at bounding box center [925, 37] width 15 height 27
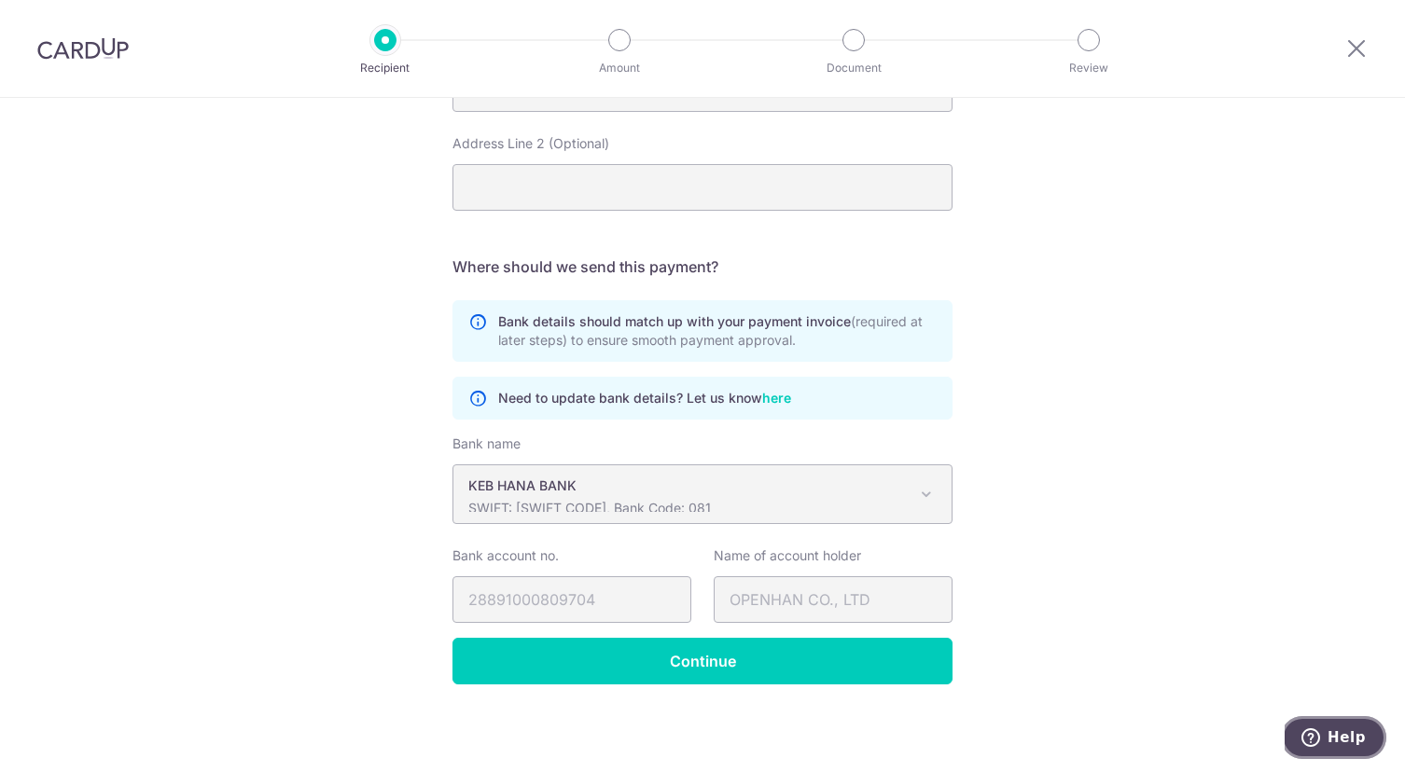
click at [1344, 729] on span "Help" at bounding box center [1346, 737] width 38 height 17
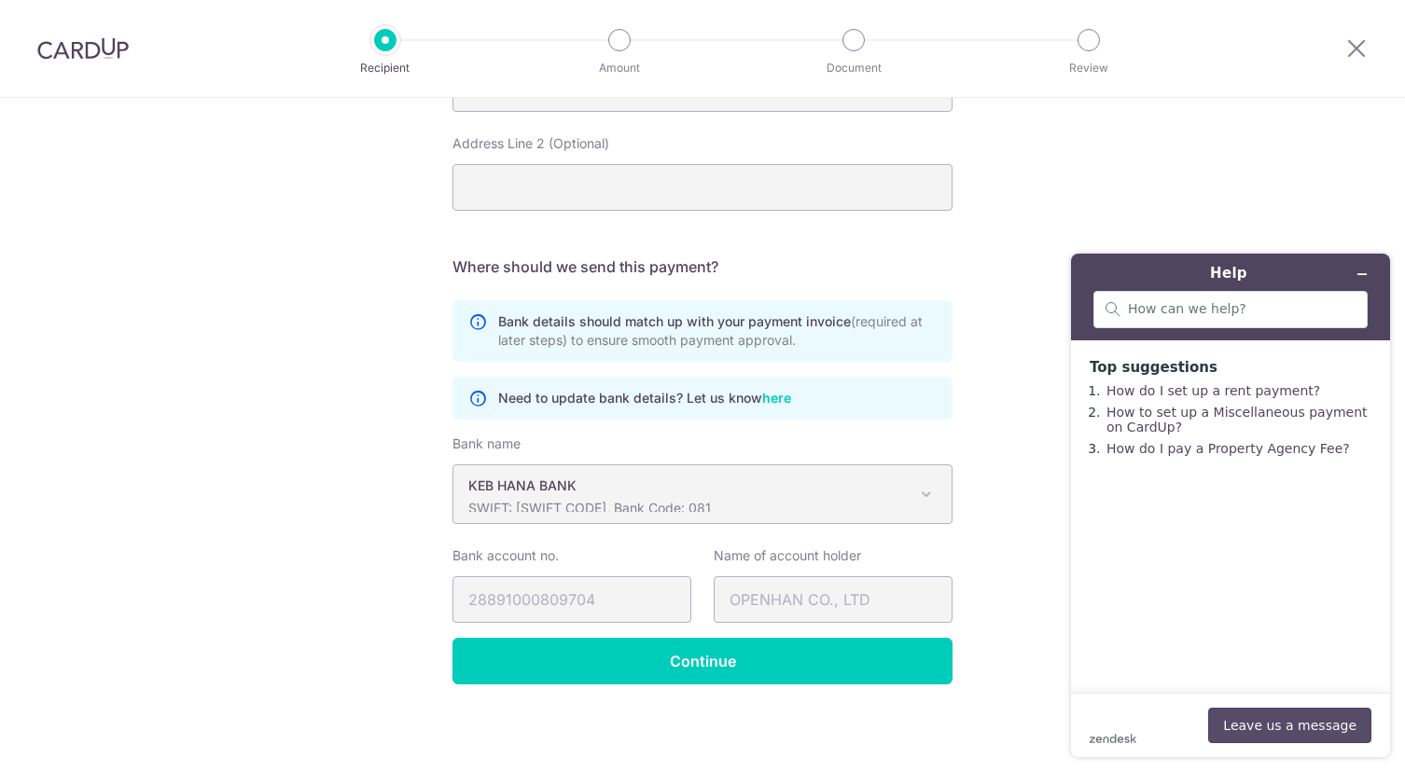
click at [1318, 722] on button "Leave us a message" at bounding box center [1289, 725] width 163 height 35
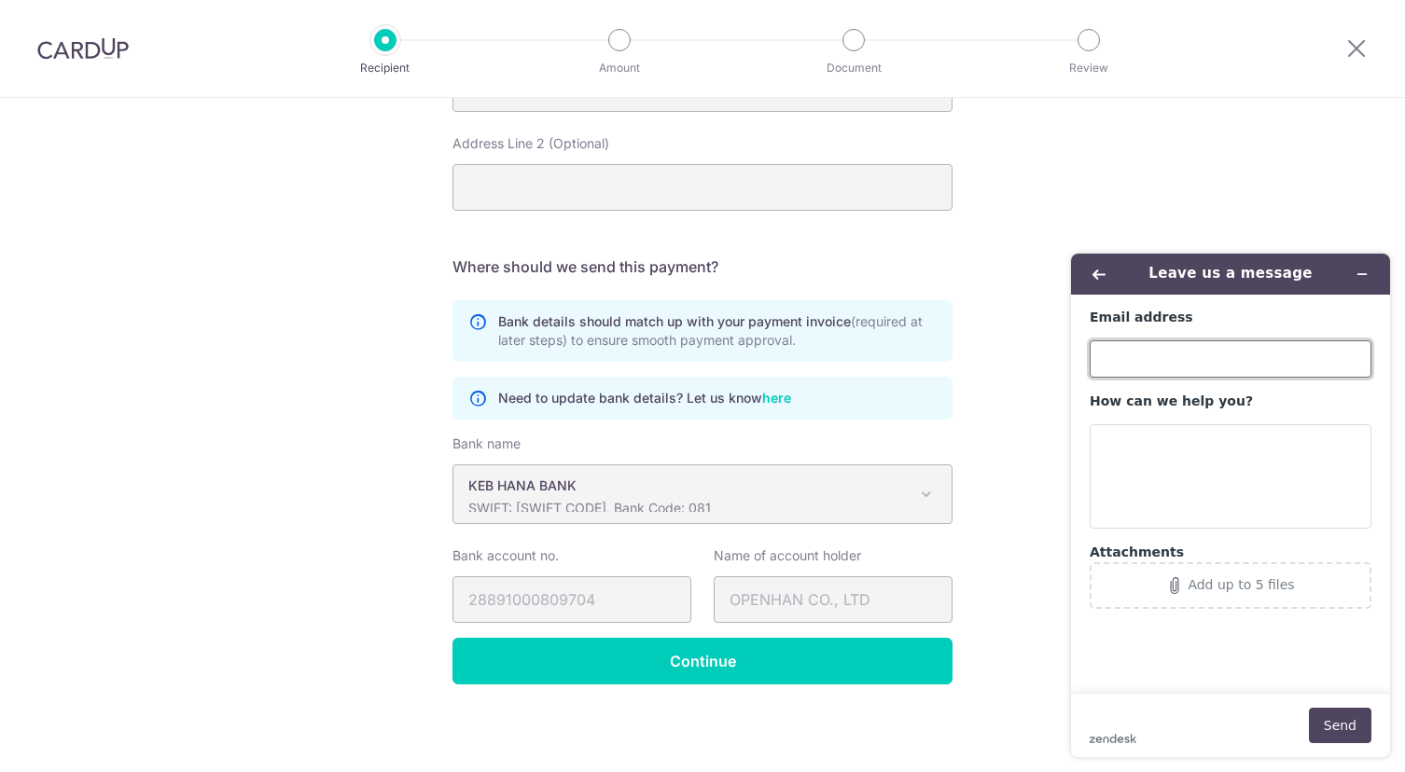
click at [1232, 361] on input "Email address" at bounding box center [1230, 358] width 282 height 37
type input "[PERSON_NAME][EMAIL_ADDRESS][DOMAIN_NAME]"
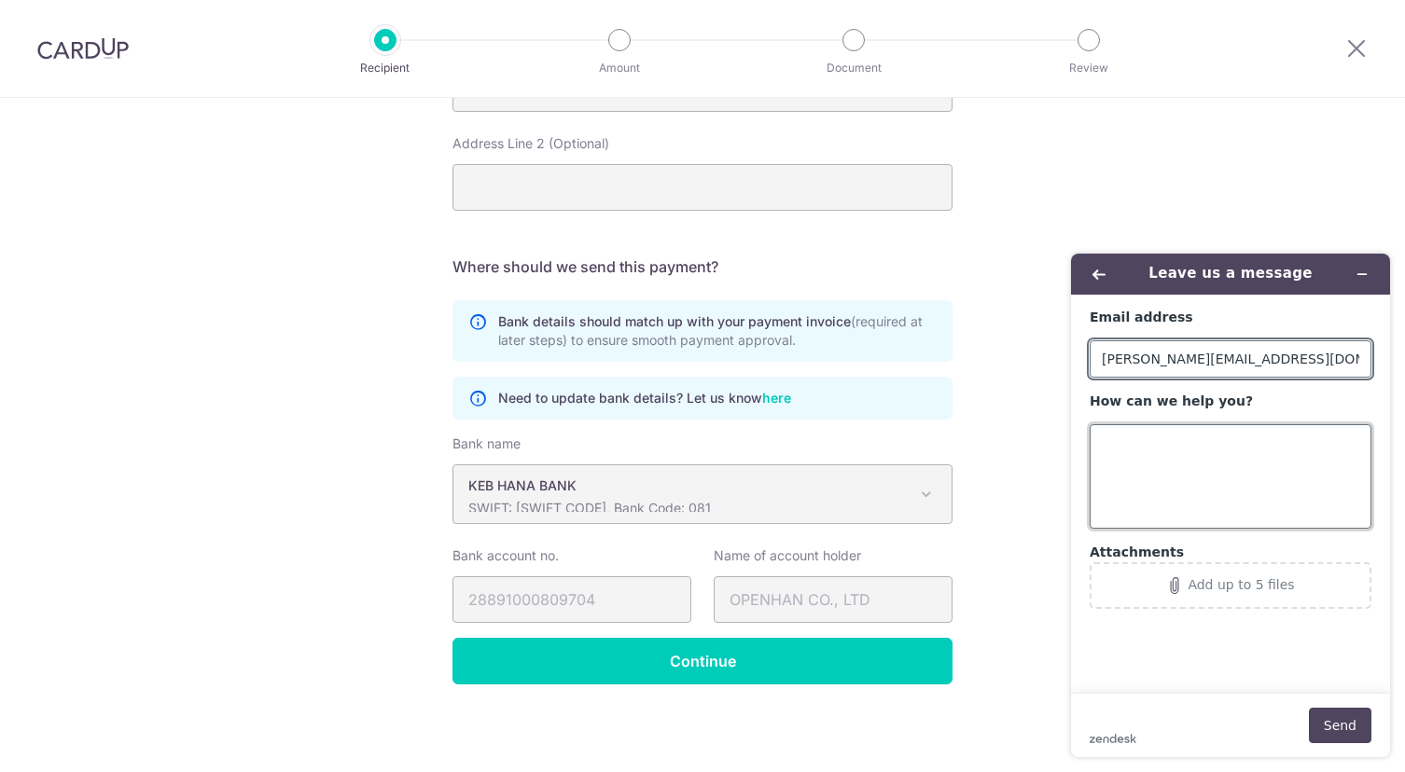
click at [1139, 449] on textarea "How can we help you?" at bounding box center [1230, 476] width 282 height 104
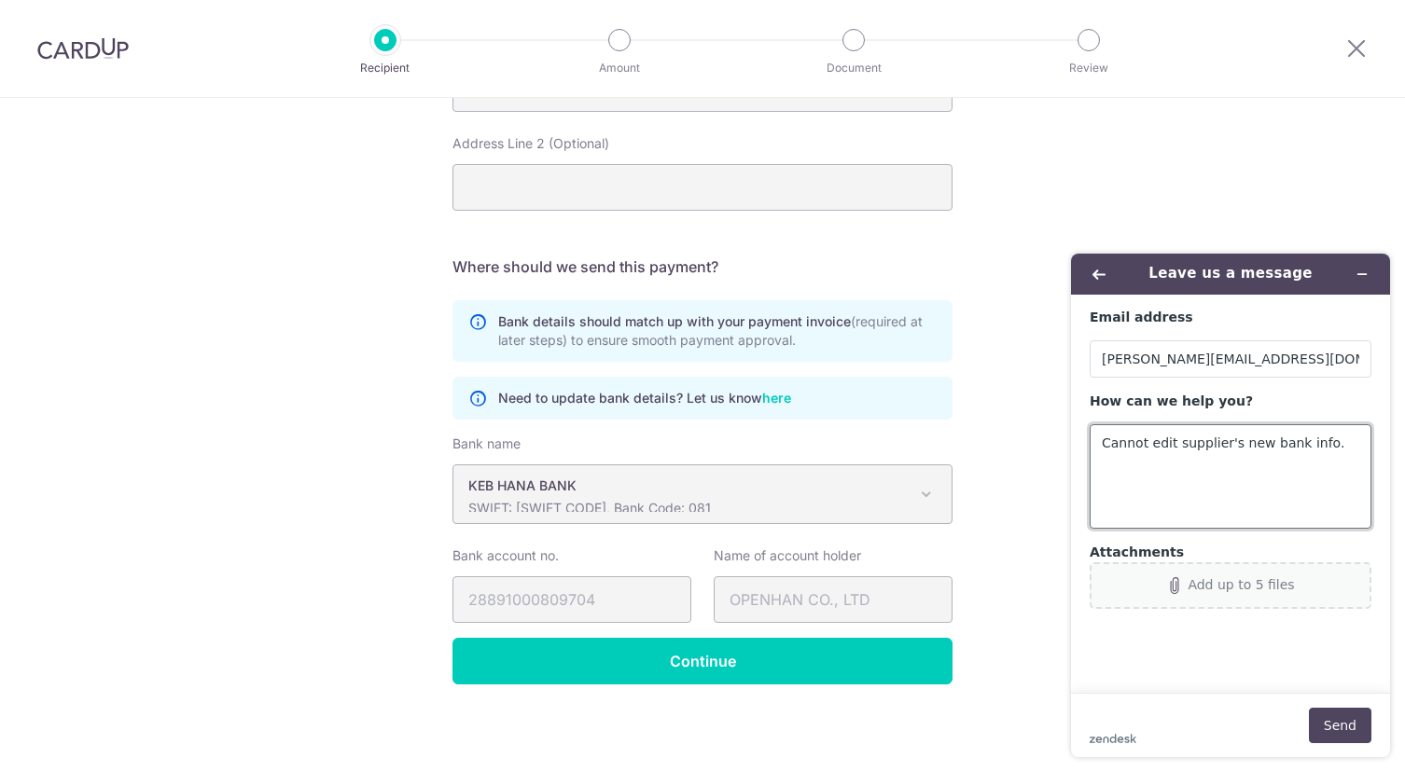
type textarea "Cannot edit supplier's new bank info."
click at [1213, 585] on div "Add up to 5 files" at bounding box center [1240, 584] width 106 height 15
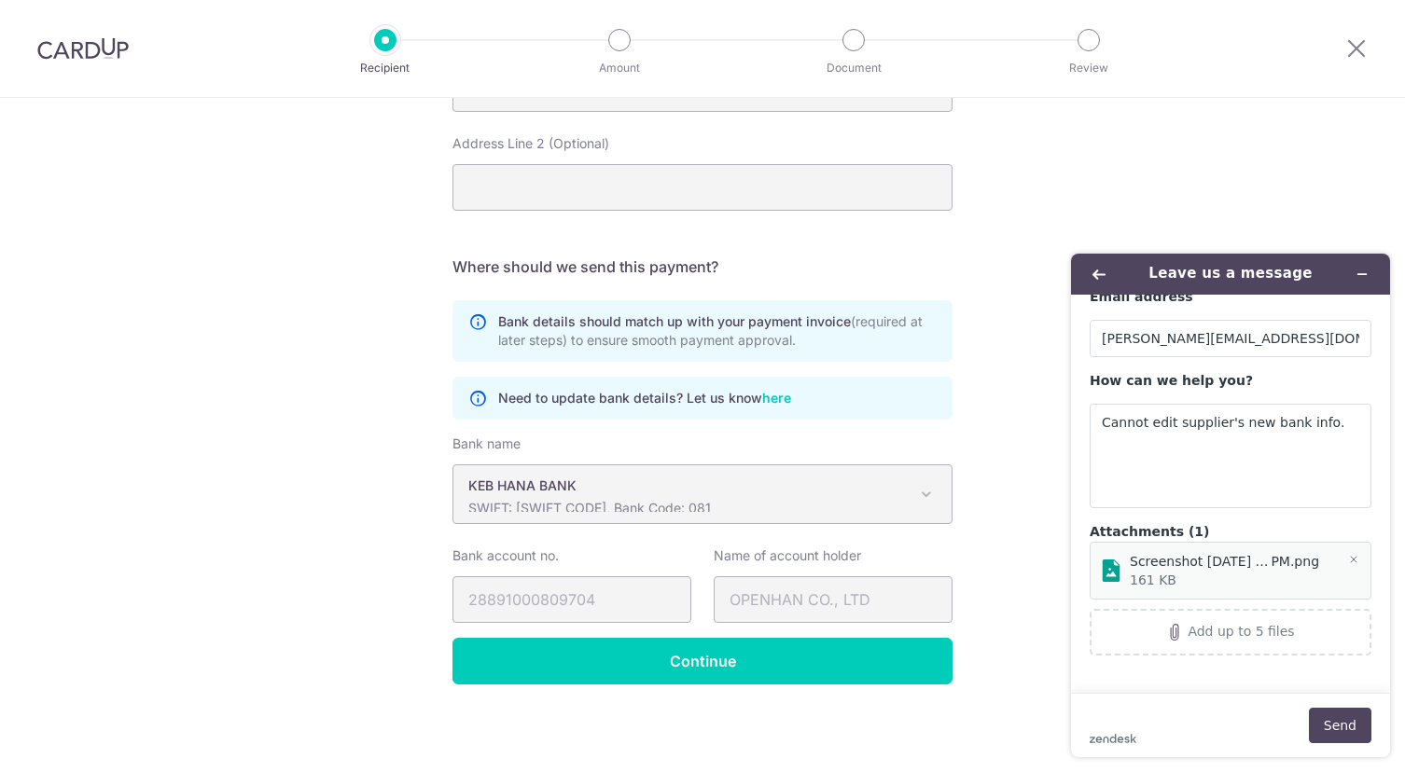
scroll to position [21, 0]
click at [1349, 727] on button "Send" at bounding box center [1339, 725] width 62 height 35
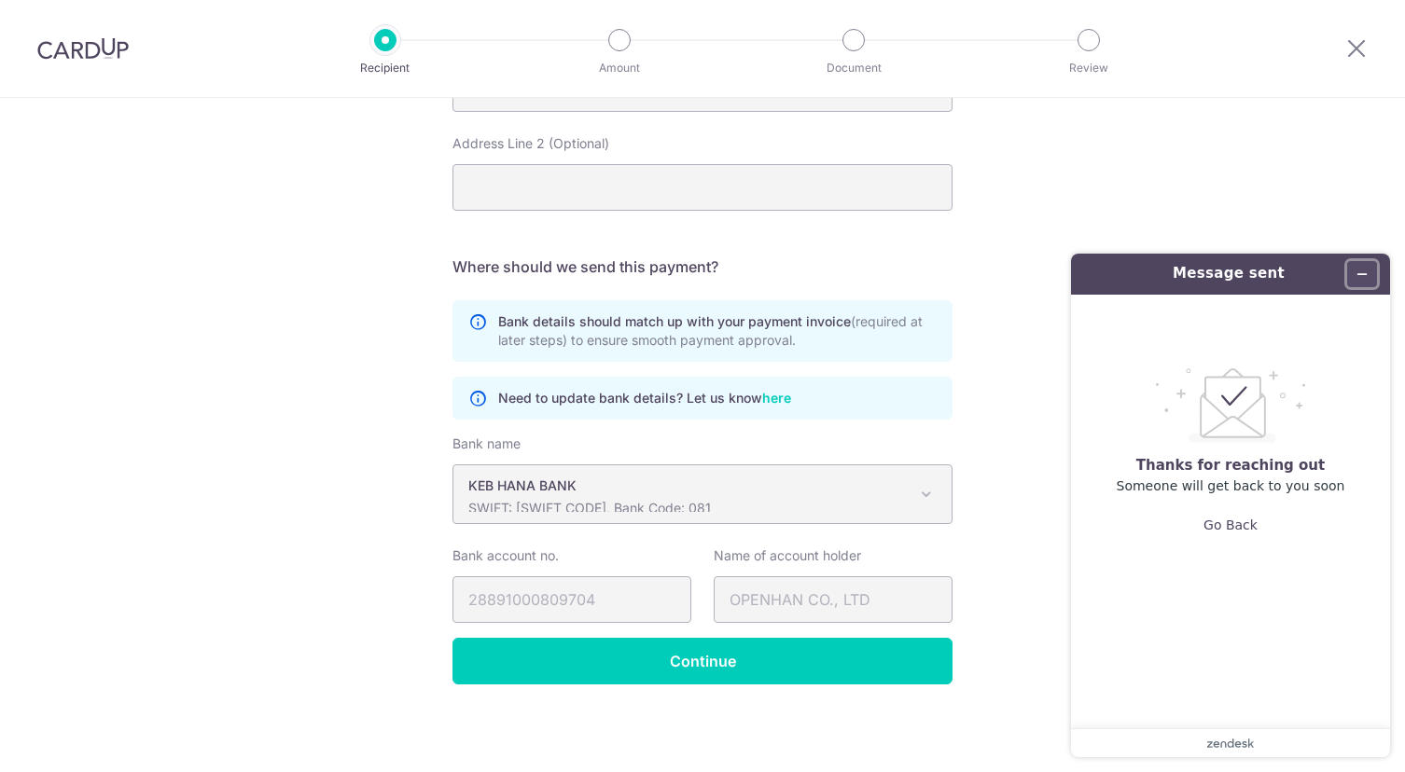
click at [1362, 270] on icon "Minimize widget" at bounding box center [1361, 274] width 13 height 13
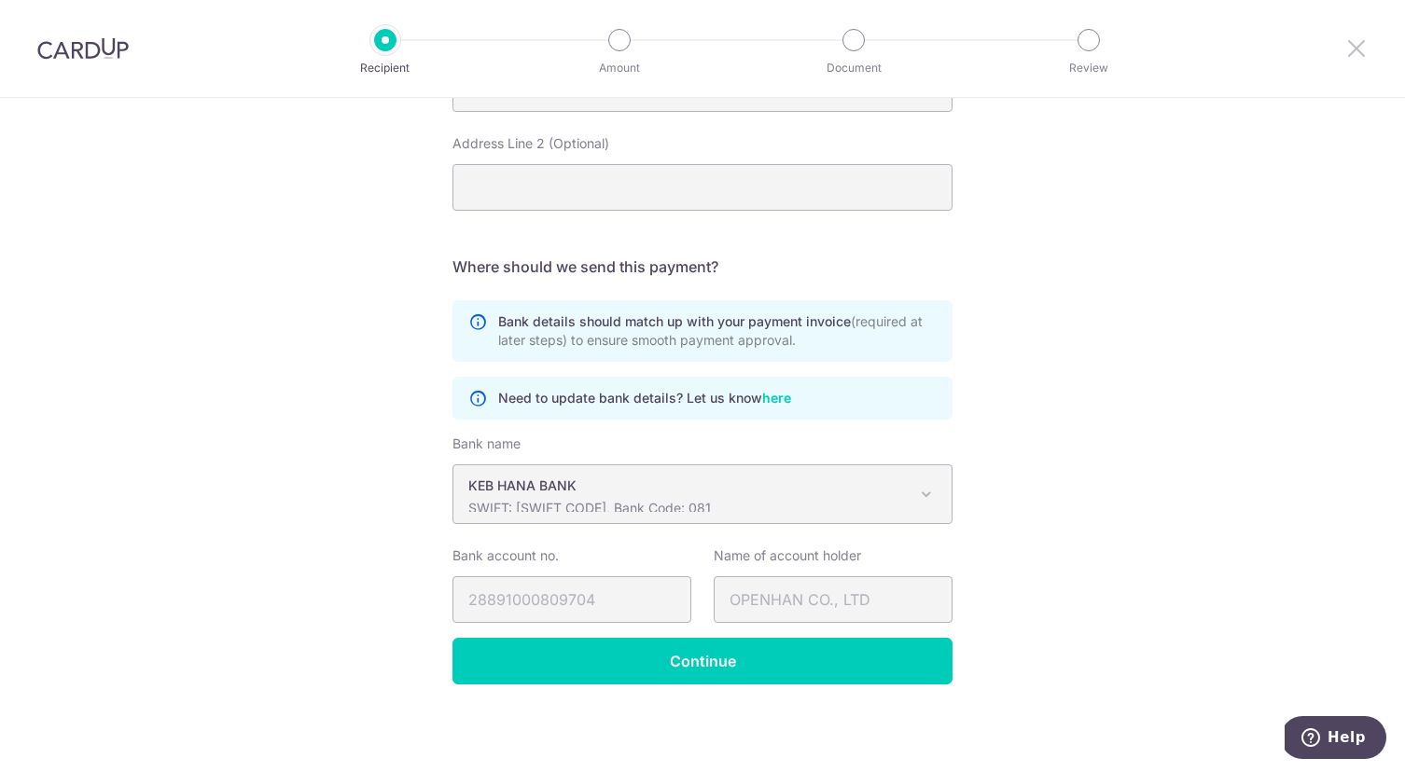
click at [1362, 45] on icon at bounding box center [1356, 47] width 22 height 23
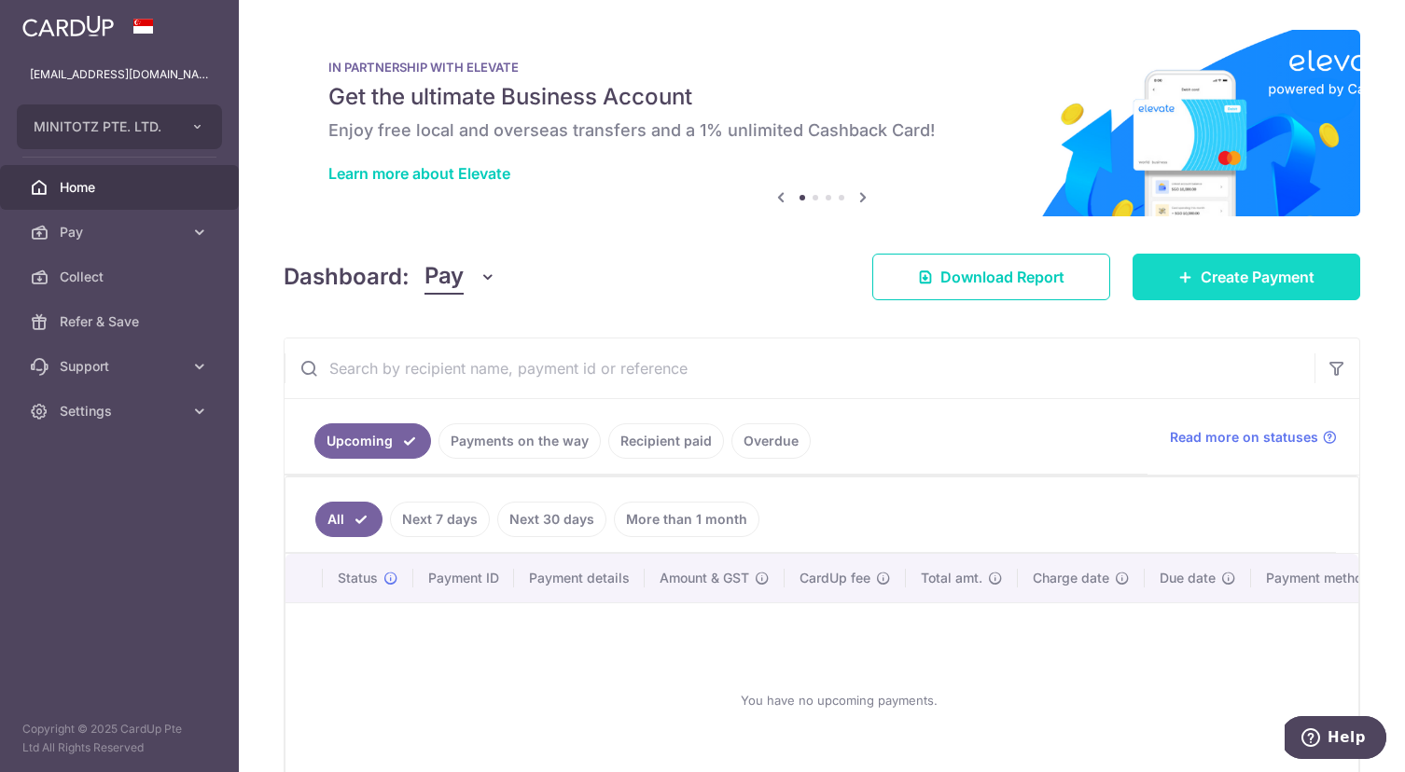
click at [1266, 270] on span "Create Payment" at bounding box center [1257, 277] width 114 height 22
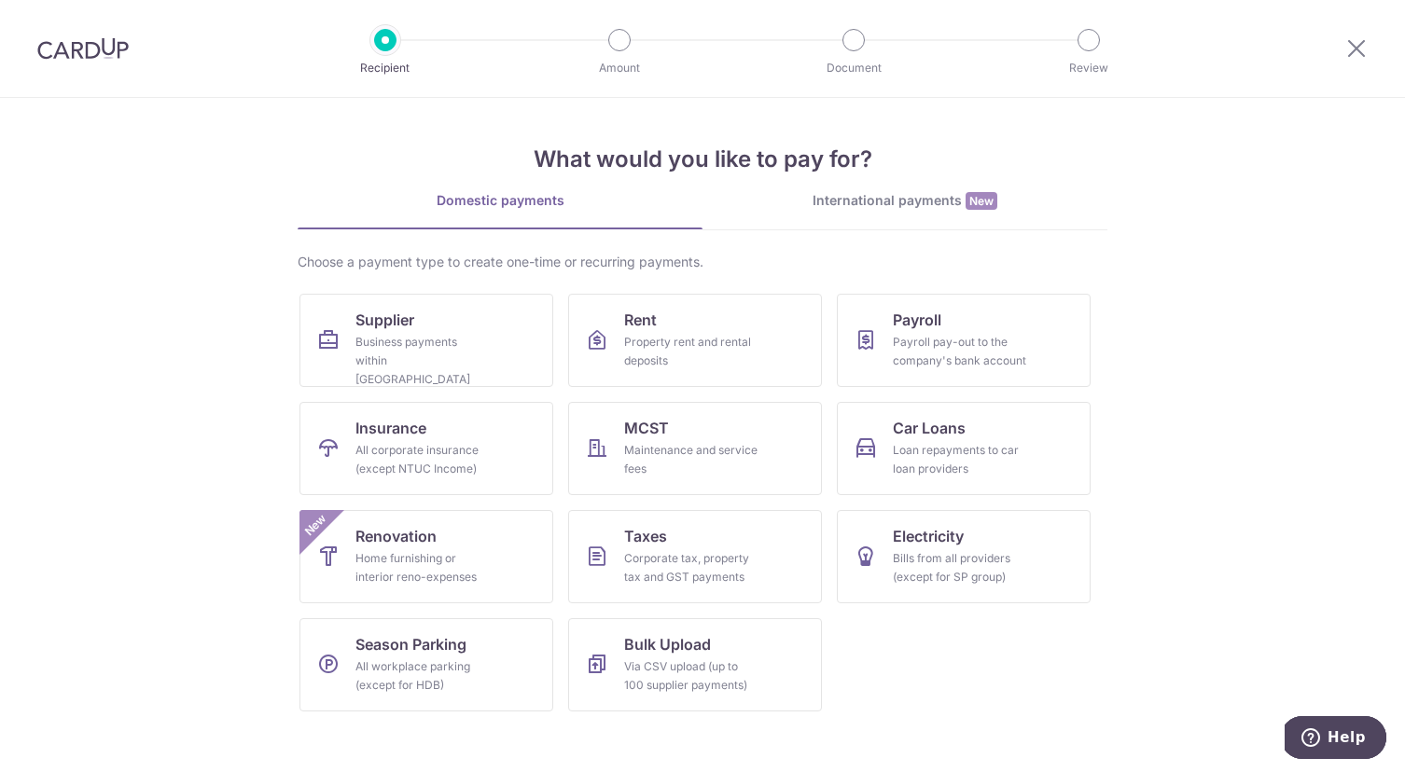
click at [923, 199] on div "International payments New" at bounding box center [904, 201] width 405 height 20
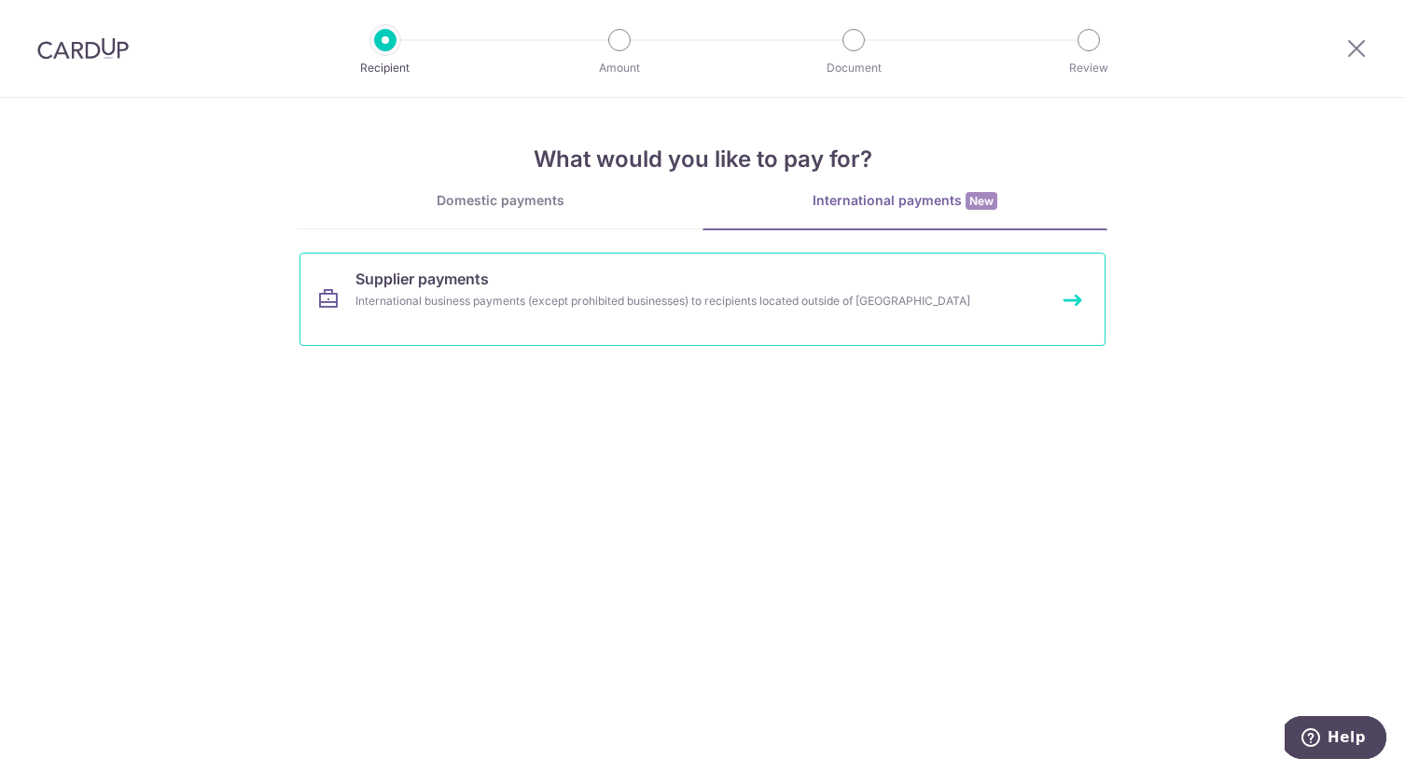
click at [887, 302] on div "International business payments (except prohibited businesses) to recipients lo…" at bounding box center [677, 301] width 644 height 19
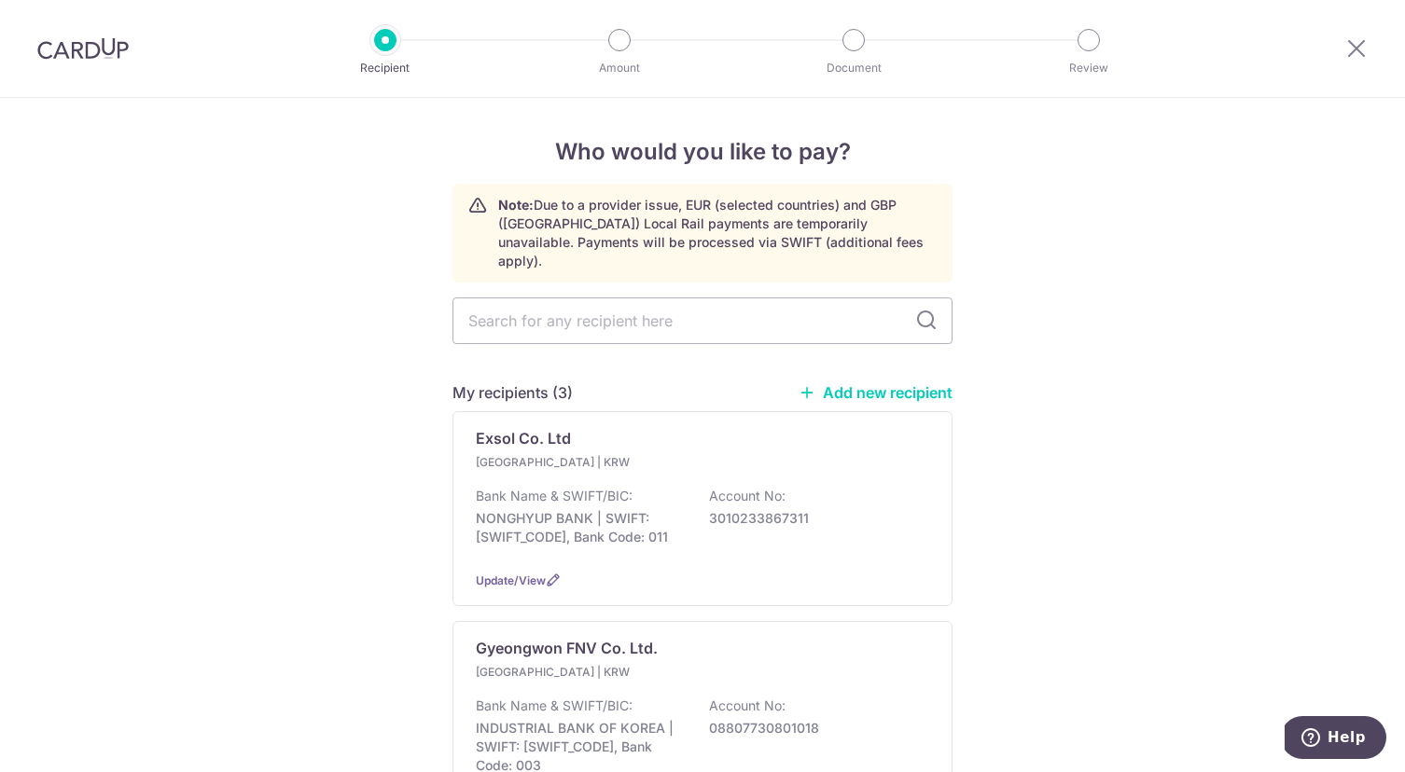
click at [920, 383] on link "Add new recipient" at bounding box center [875, 392] width 154 height 19
select select
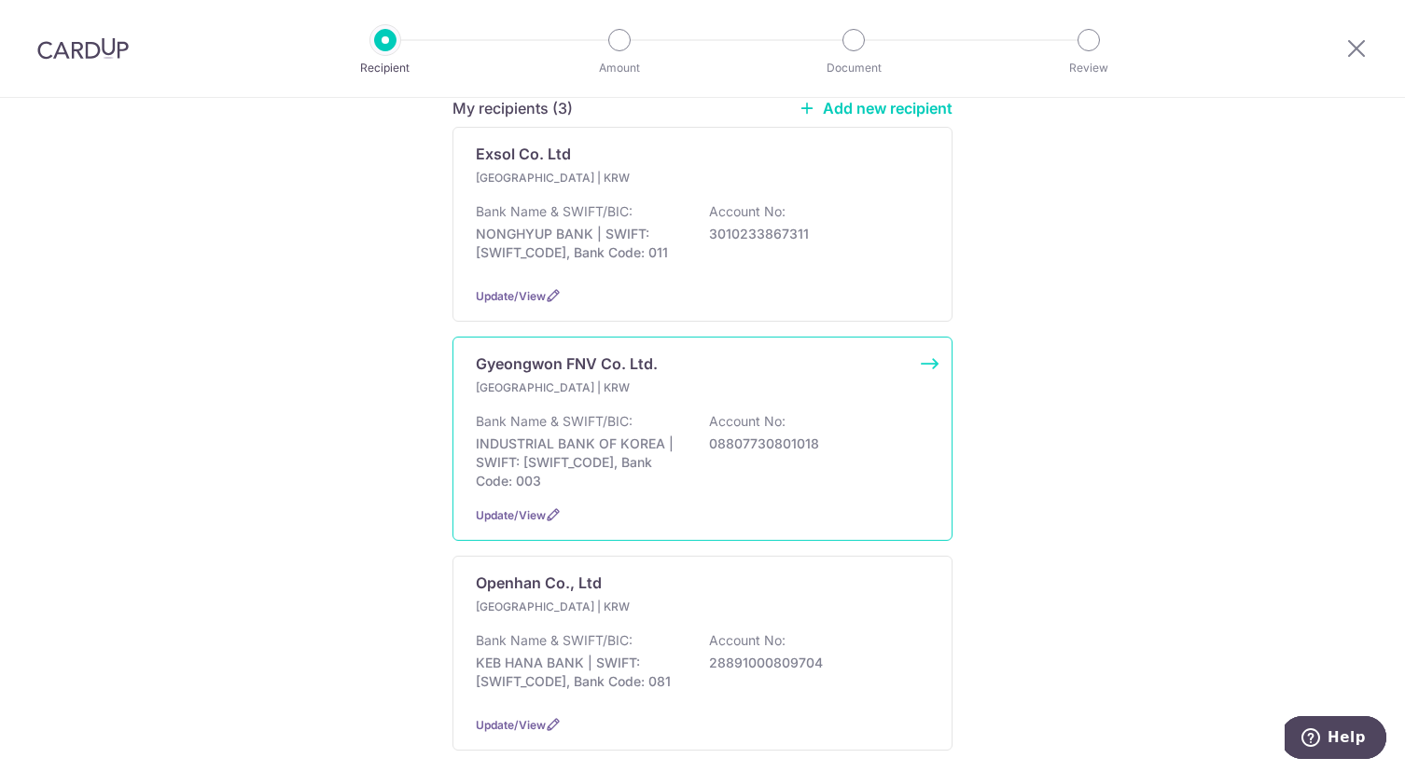
scroll to position [362, 0]
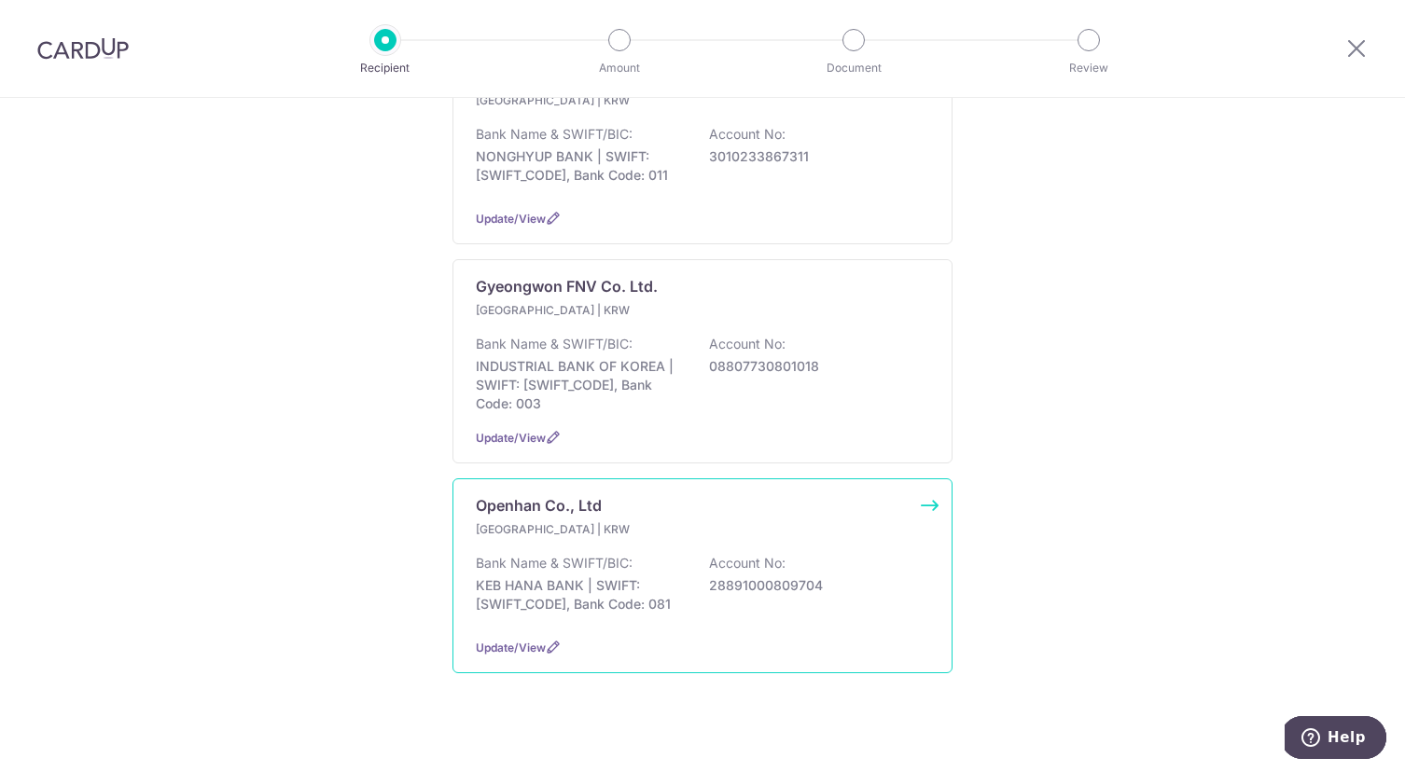
click at [735, 576] on p "28891000809704" at bounding box center [813, 585] width 209 height 19
click at [539, 641] on span "Update/View" at bounding box center [511, 648] width 70 height 14
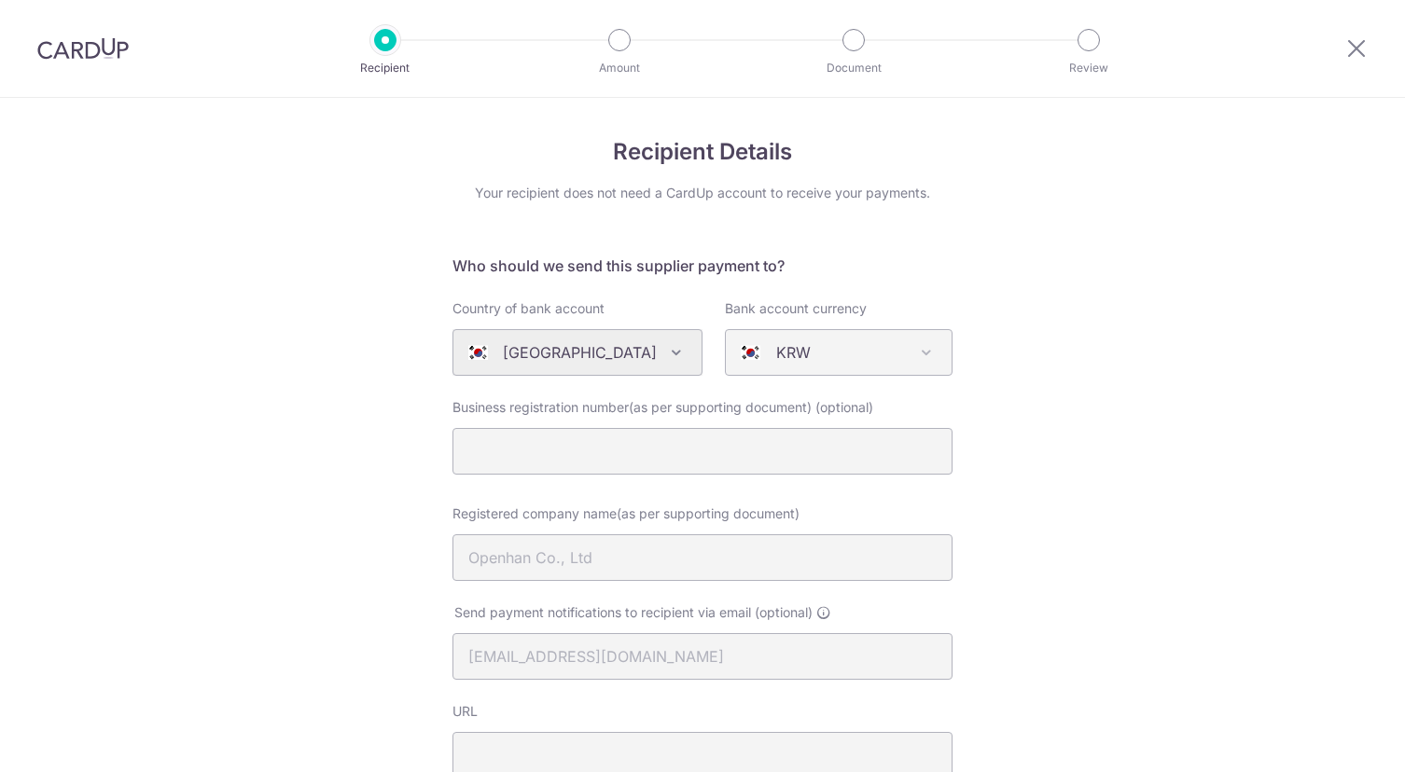
select select "336"
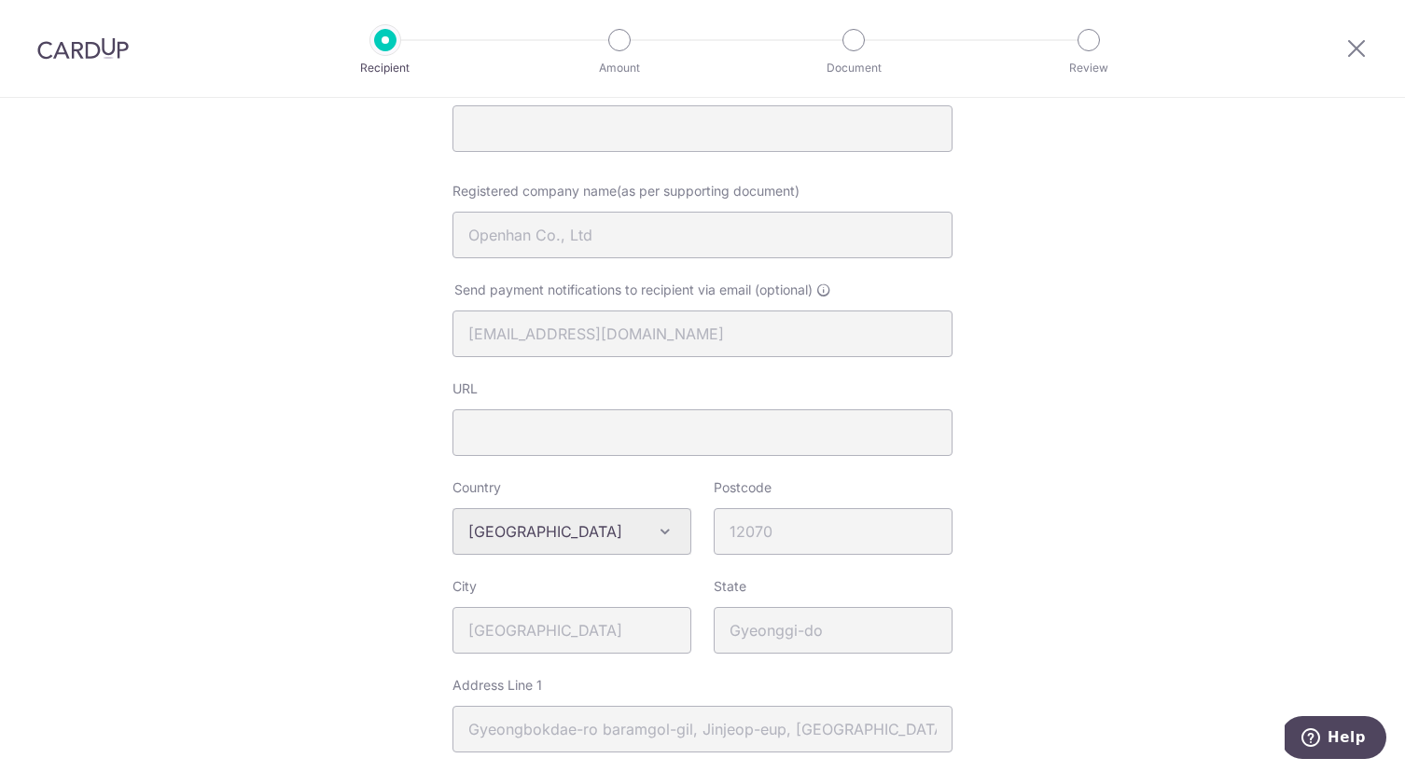
scroll to position [561, 0]
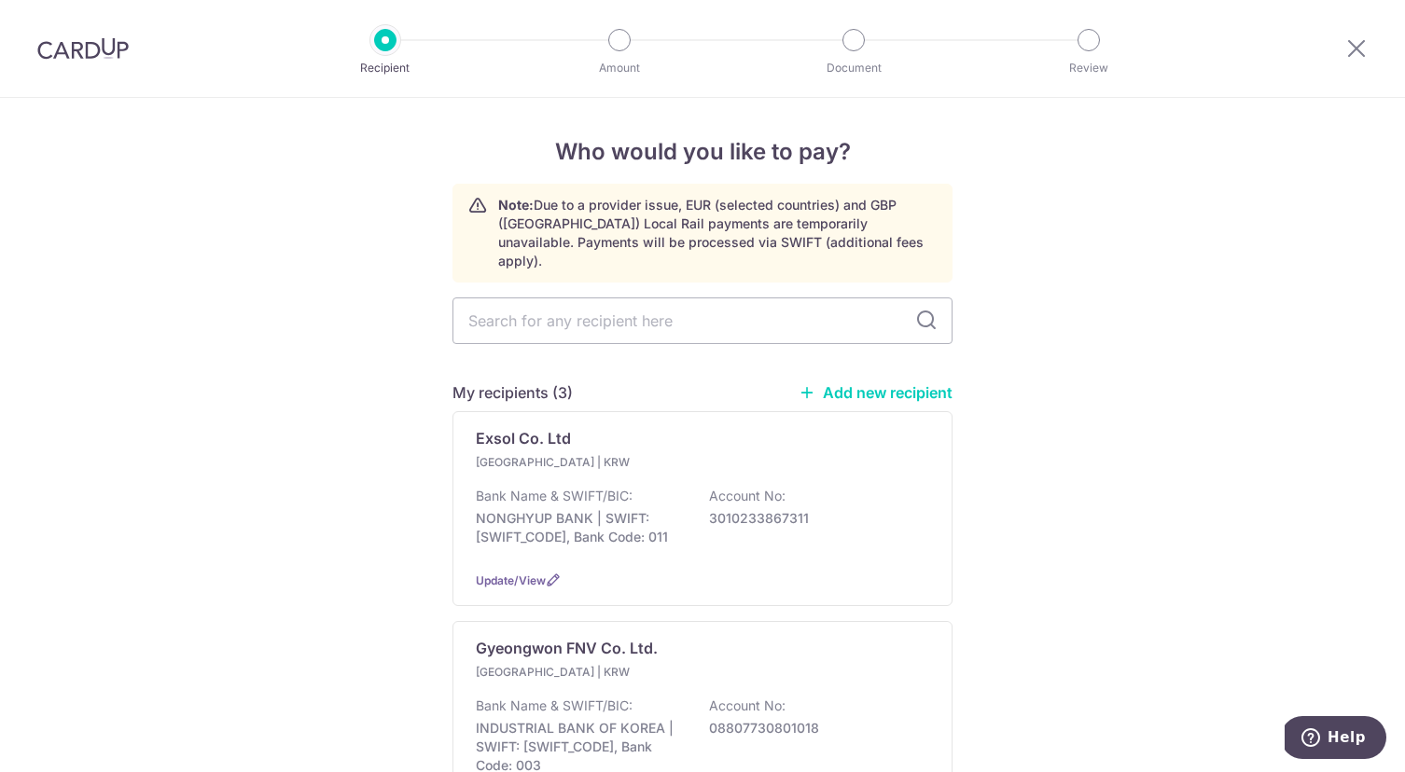
click at [890, 383] on link "Add new recipient" at bounding box center [875, 392] width 154 height 19
select select
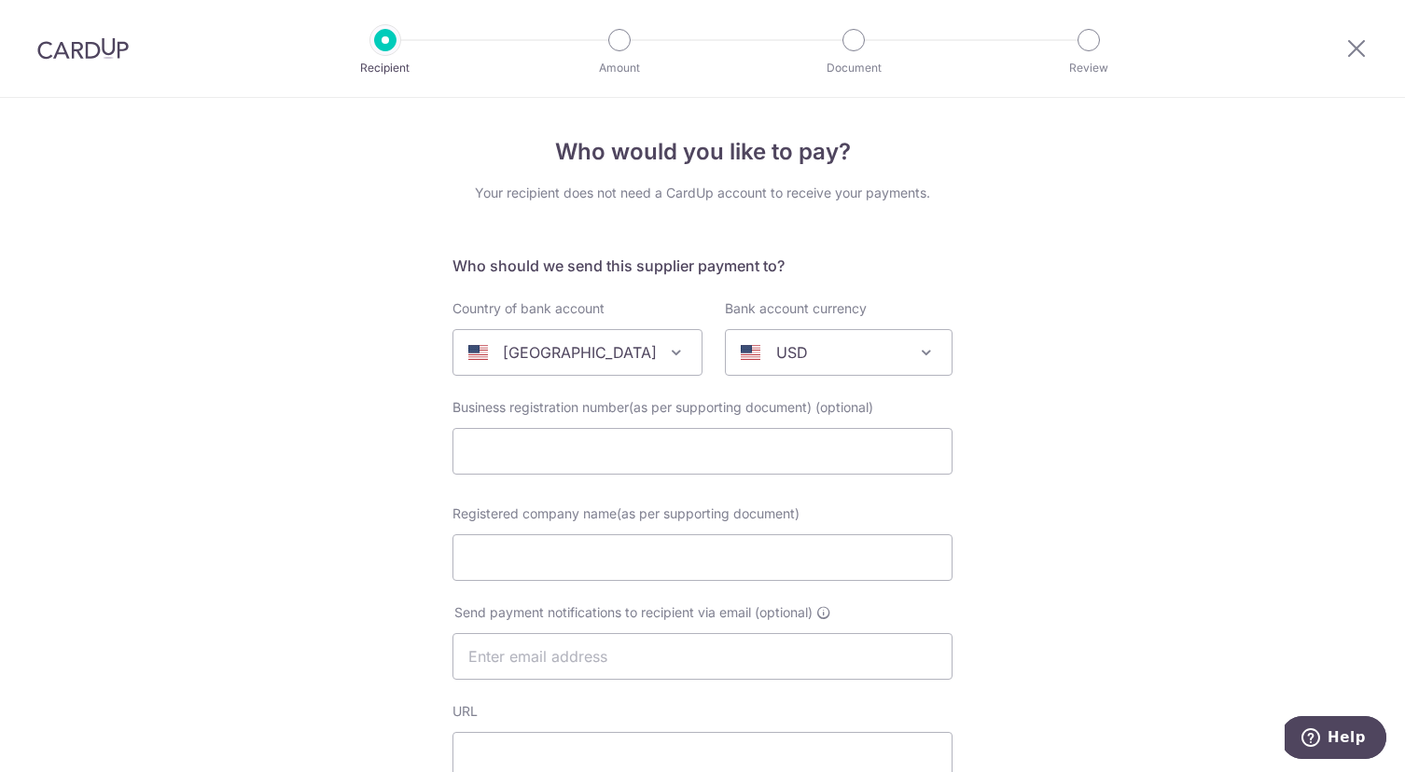
click at [577, 358] on p "[GEOGRAPHIC_DATA]" at bounding box center [580, 352] width 154 height 22
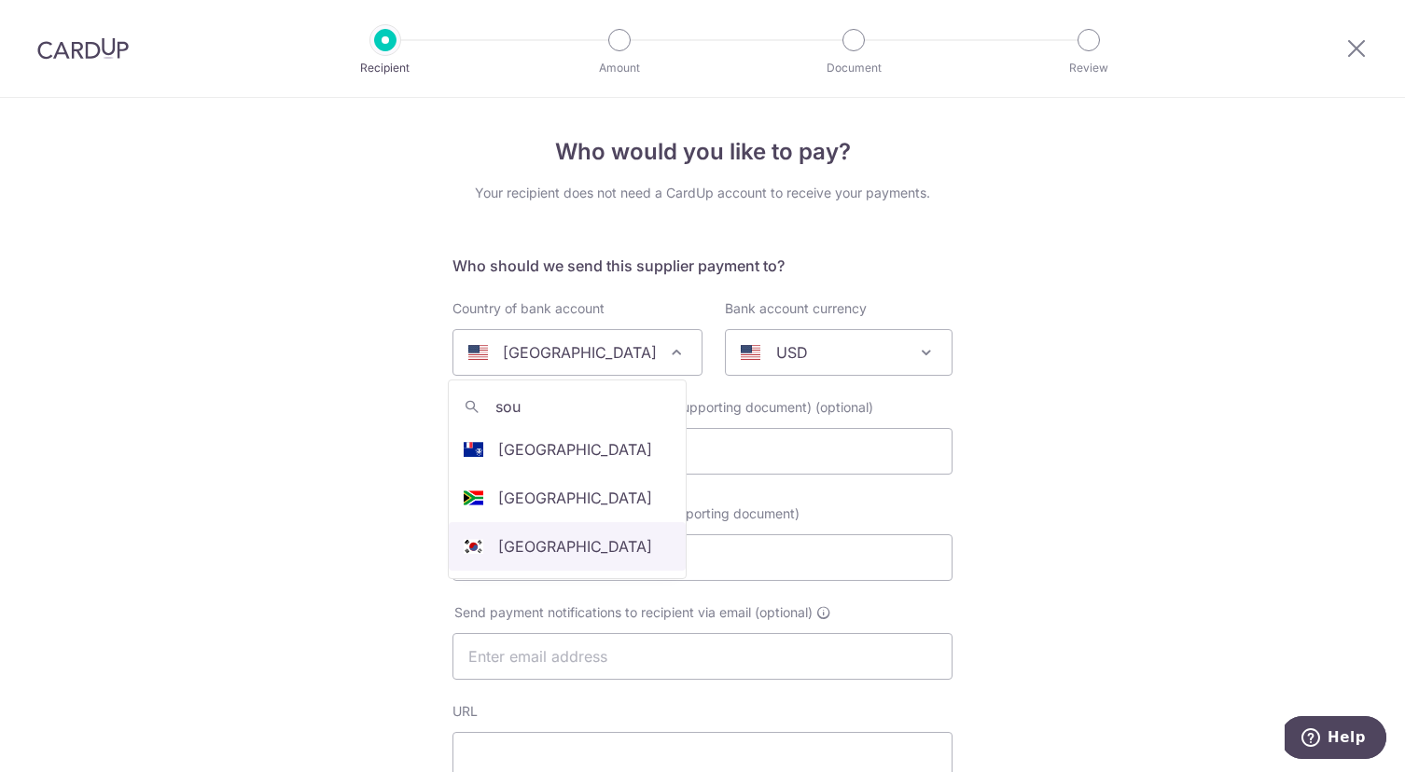
type input "sou"
select select "122"
select select "[GEOGRAPHIC_DATA]"
select select
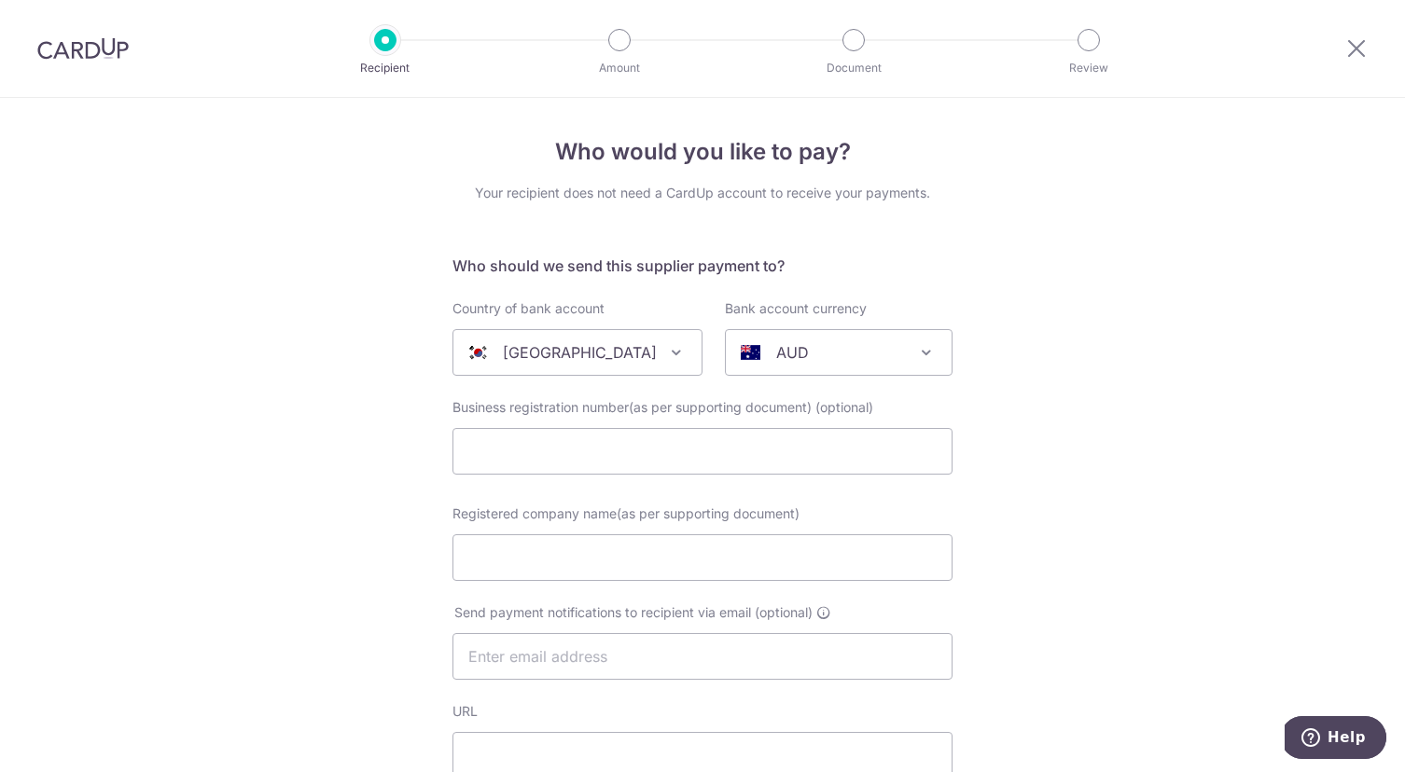
click at [816, 351] on div "AUD" at bounding box center [823, 352] width 166 height 22
type input "krw"
select select "15"
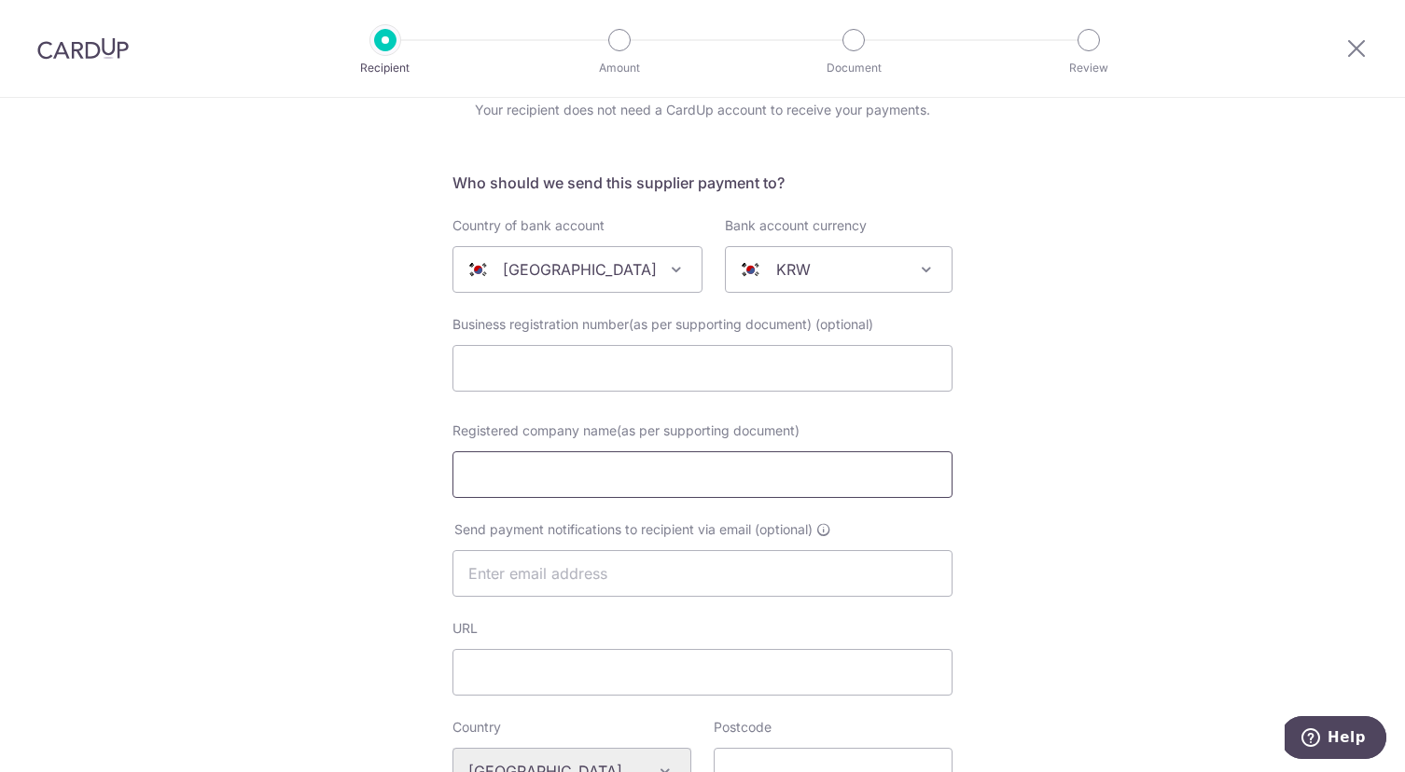
scroll to position [86, 0]
click at [621, 471] on input "Registered company name(as per supporting document)" at bounding box center [702, 472] width 500 height 47
type input "Openhan Co., Ltd"
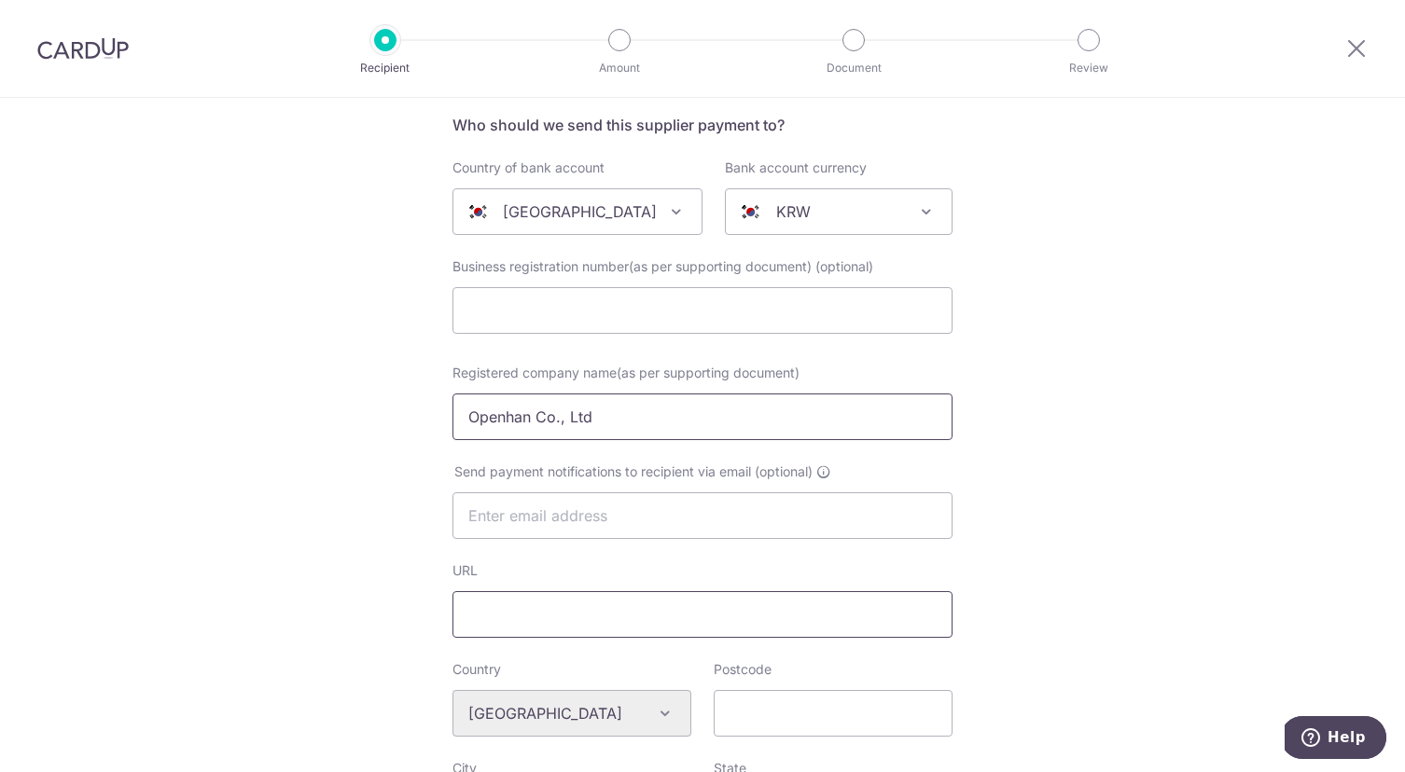
scroll to position [228, 0]
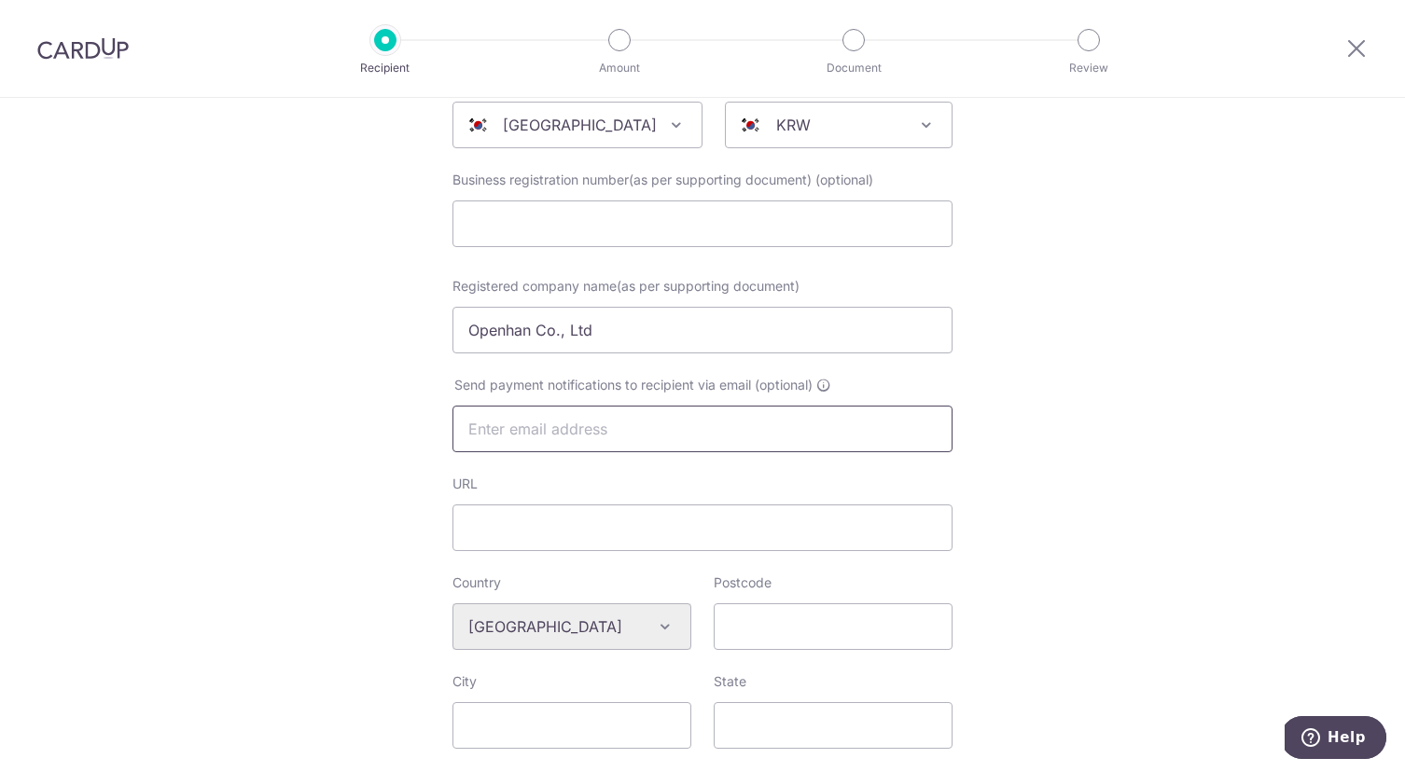
click at [602, 430] on input "text" at bounding box center [702, 429] width 500 height 47
click at [571, 421] on input "bella" at bounding box center [702, 429] width 500 height 47
click at [572, 424] on input "bella" at bounding box center [702, 429] width 500 height 47
drag, startPoint x: 545, startPoint y: 427, endPoint x: 476, endPoint y: 426, distance: 69.0
click at [476, 426] on input "bella@" at bounding box center [702, 429] width 500 height 47
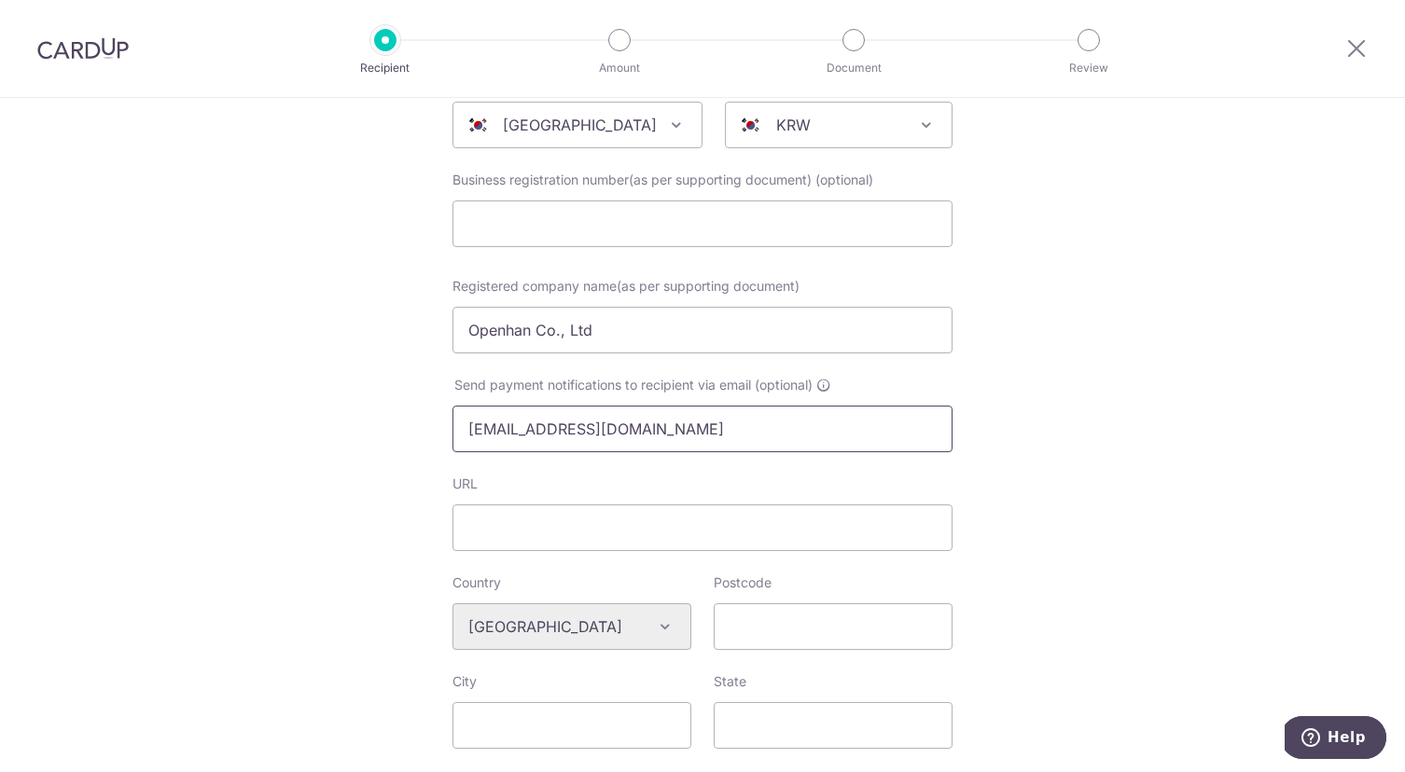
type input "[EMAIL_ADDRESS][DOMAIN_NAME]"
click at [656, 491] on div "URL" at bounding box center [702, 513] width 500 height 76
click at [772, 629] on input "Postcode" at bounding box center [832, 626] width 239 height 47
type input "12070"
click at [536, 727] on input "City" at bounding box center [571, 725] width 239 height 47
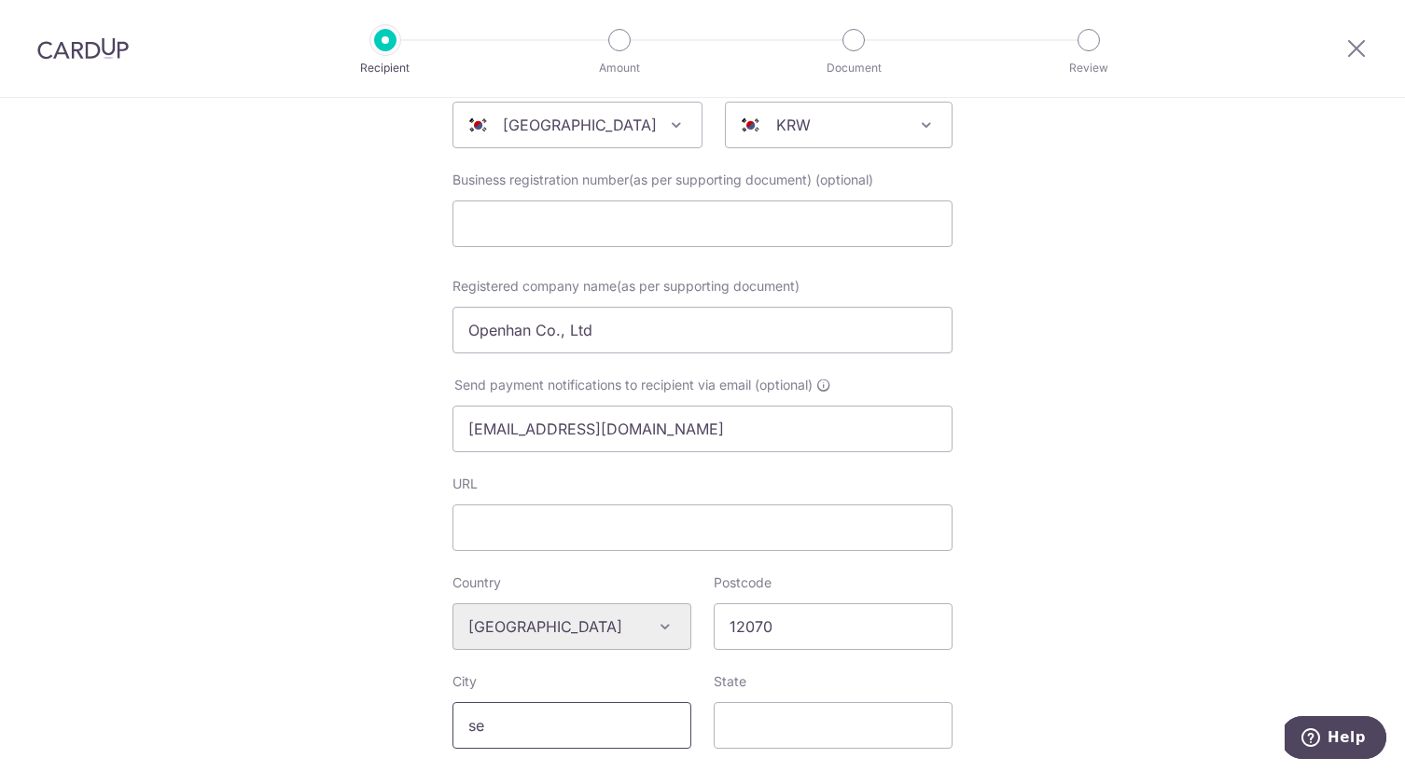
type input "[GEOGRAPHIC_DATA]"
click at [770, 721] on input "State" at bounding box center [832, 725] width 239 height 47
type input "Gyeonggi-do"
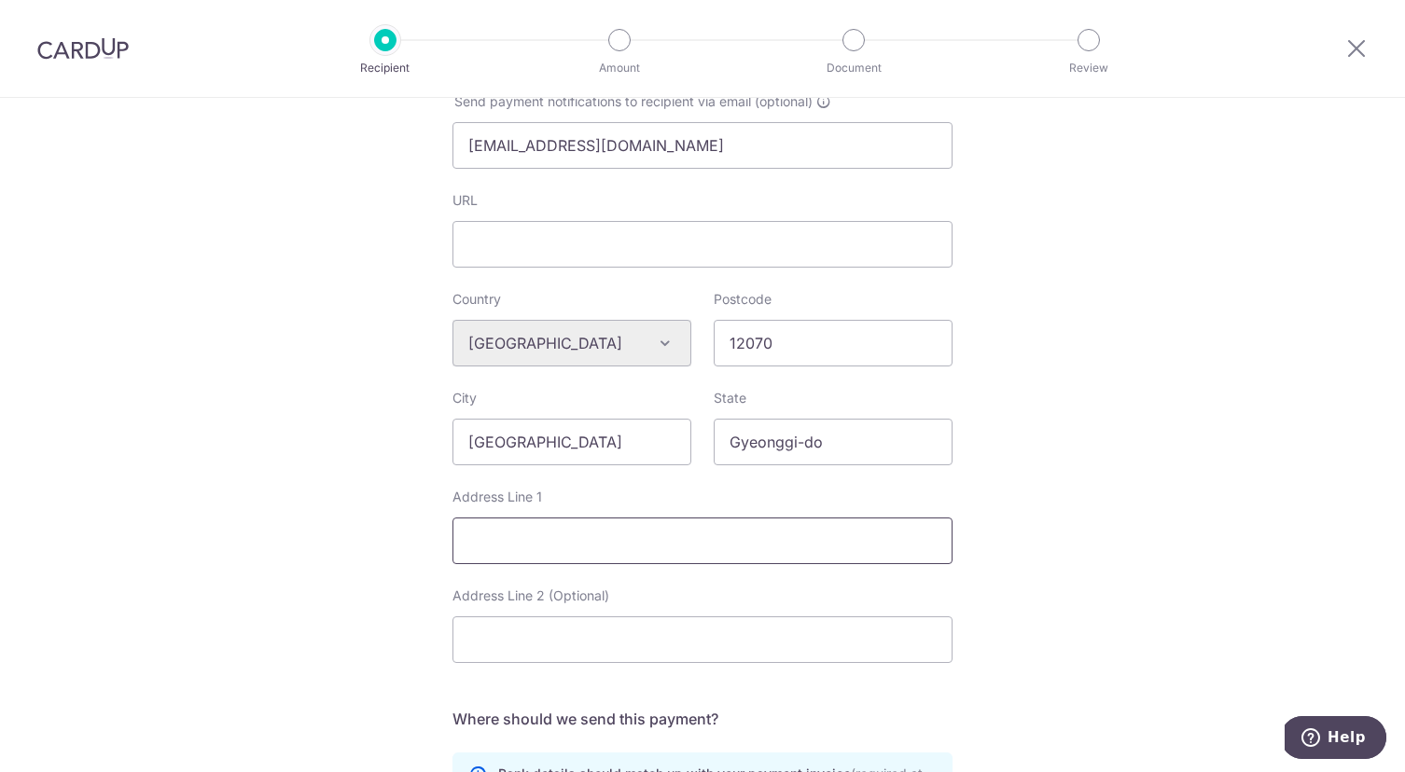
click at [635, 541] on input "Address Line 1" at bounding box center [702, 541] width 500 height 47
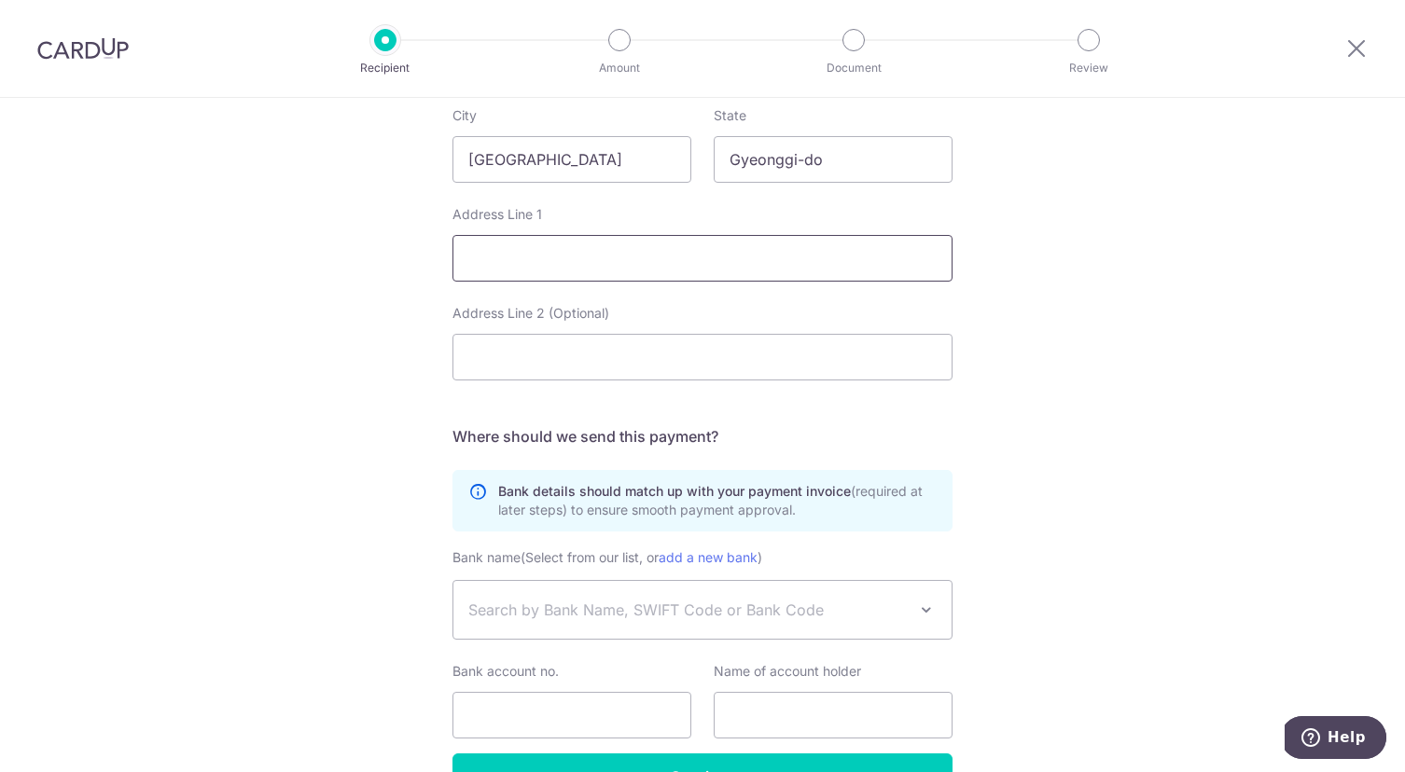
click at [545, 257] on input "Address Line 1" at bounding box center [702, 258] width 500 height 47
click at [464, 257] on input "1311," at bounding box center [702, 258] width 500 height 47
click at [567, 256] on input "Room 1311," at bounding box center [702, 258] width 500 height 47
type input "Room 1311, 25 Yeonmujang 5ga-gil"
click at [550, 360] on input "Address Line 2 (Optional)" at bounding box center [702, 357] width 500 height 47
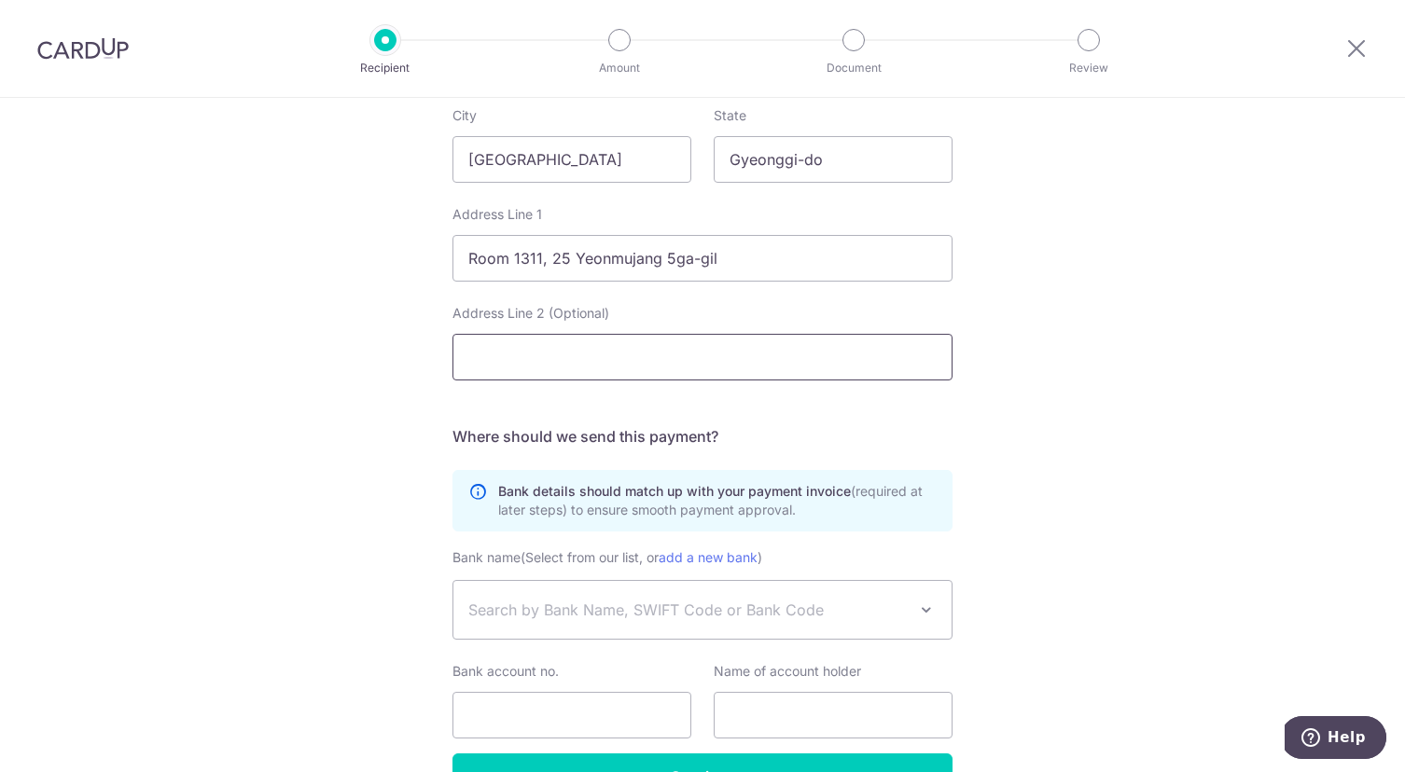
click at [523, 353] on input "Address Line 2 (Optional)" at bounding box center [702, 357] width 500 height 47
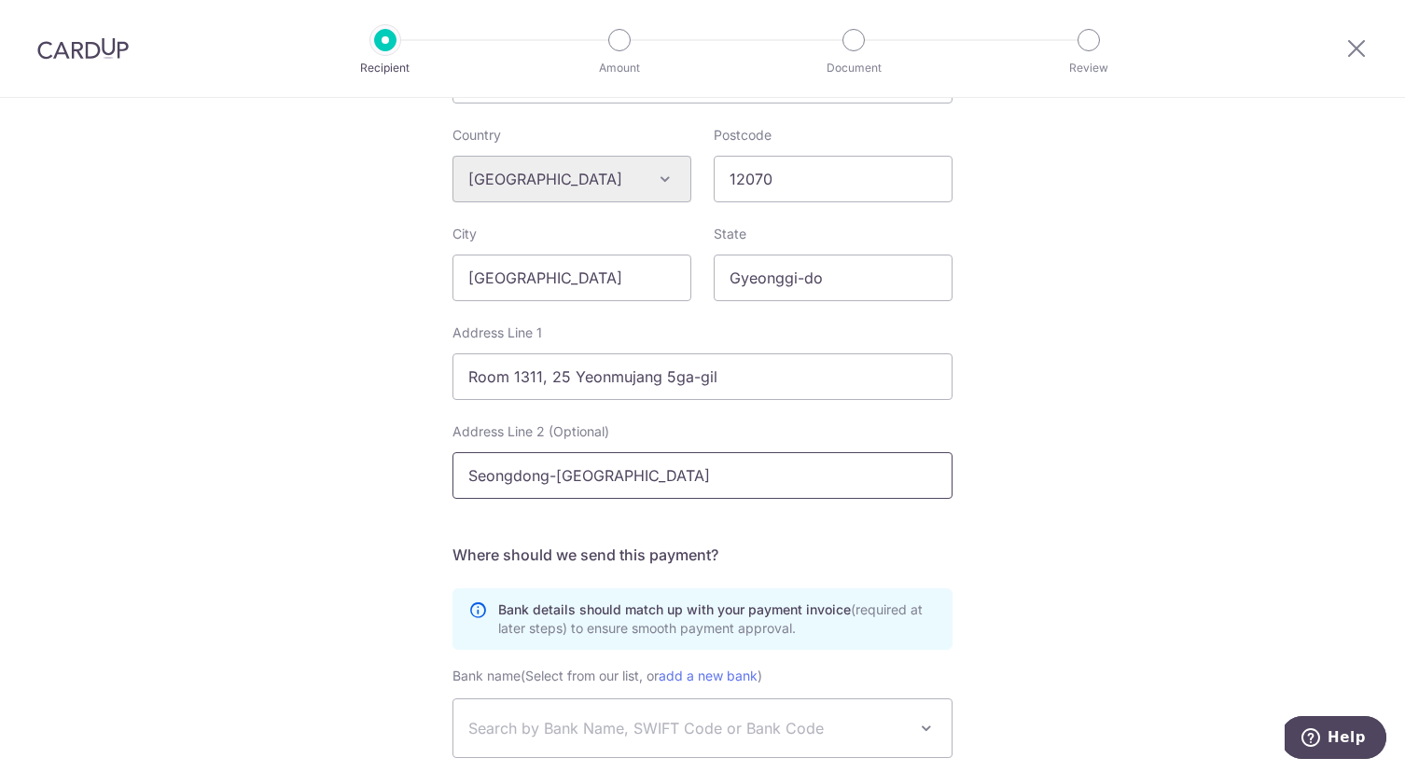
scroll to position [700, 0]
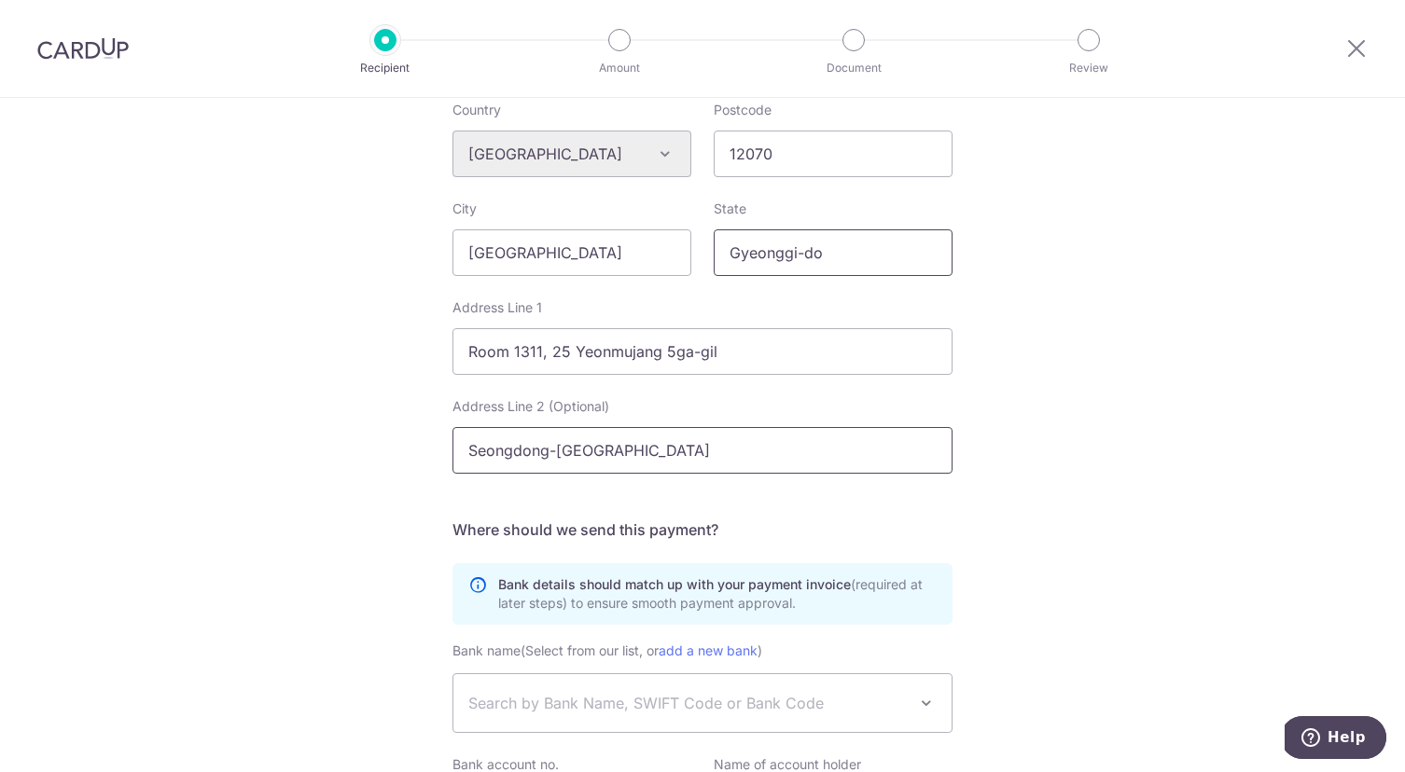
type input "Seongdong-gu"
click at [852, 256] on input "Gyeonggi-do" at bounding box center [832, 252] width 239 height 47
drag, startPoint x: 867, startPoint y: 253, endPoint x: 711, endPoint y: 241, distance: 157.1
click at [692, 242] on div "City Seoul State Gyeonggi-do" at bounding box center [702, 249] width 522 height 99
type input "Seongdong-gu"
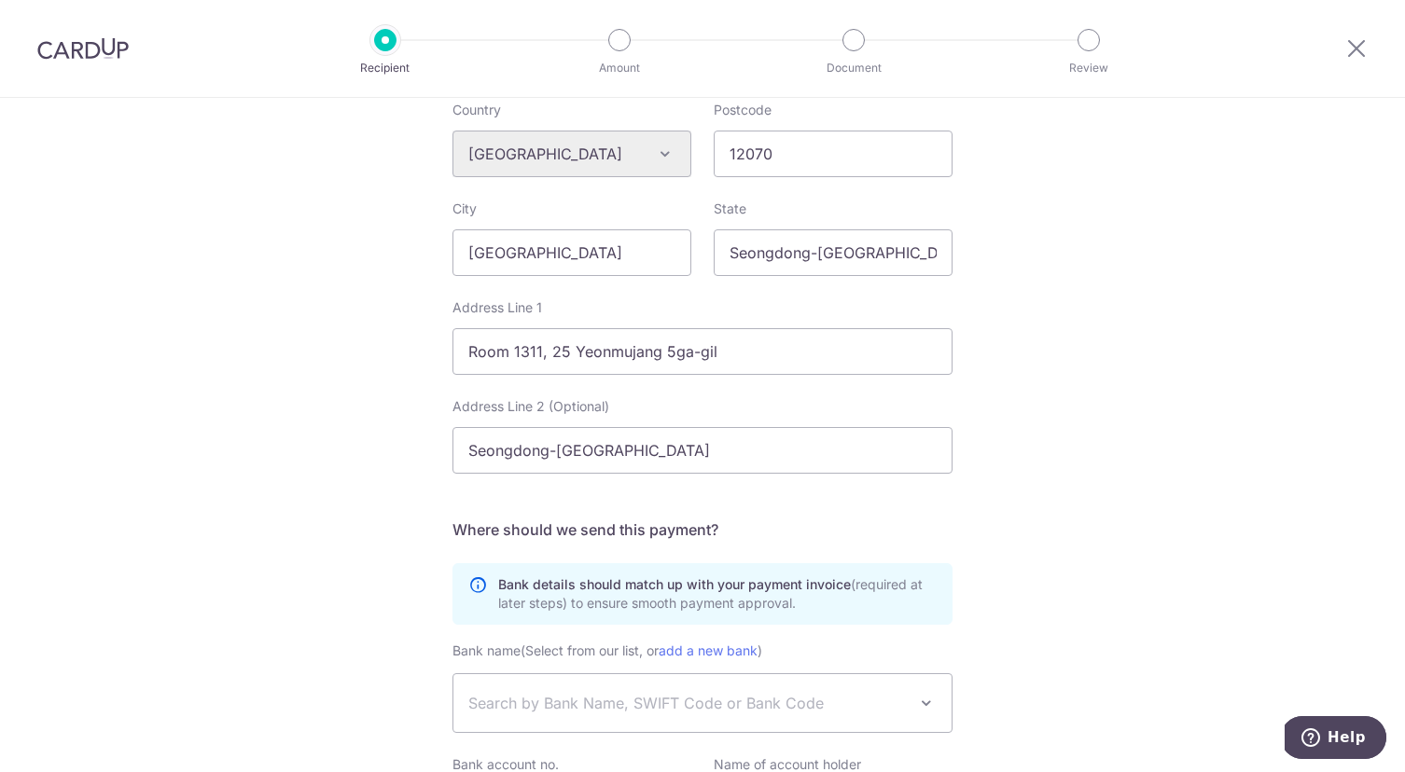
click at [1156, 286] on div "Who would you like to pay? Your recipient does not need a CardUp account to rec…" at bounding box center [702, 190] width 1405 height 1584
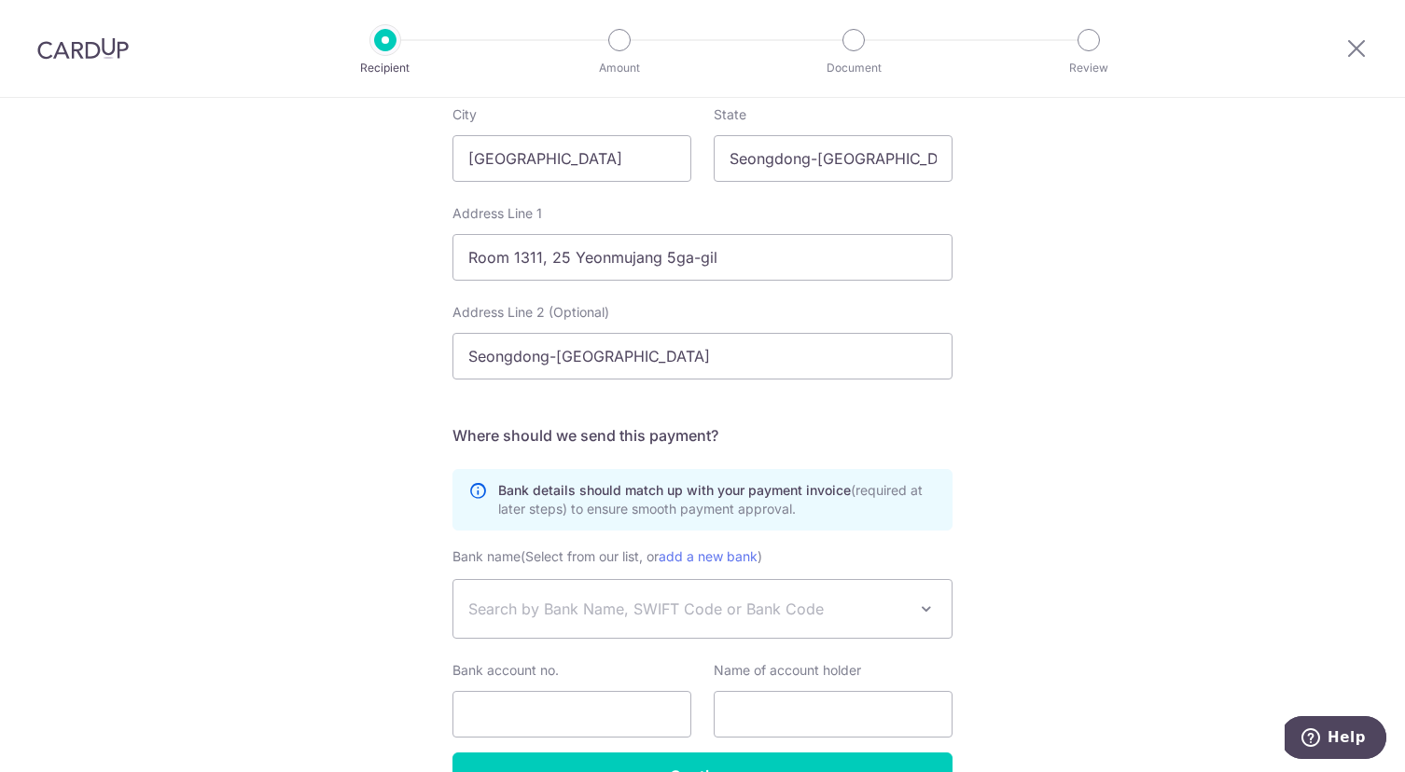
scroll to position [909, 0]
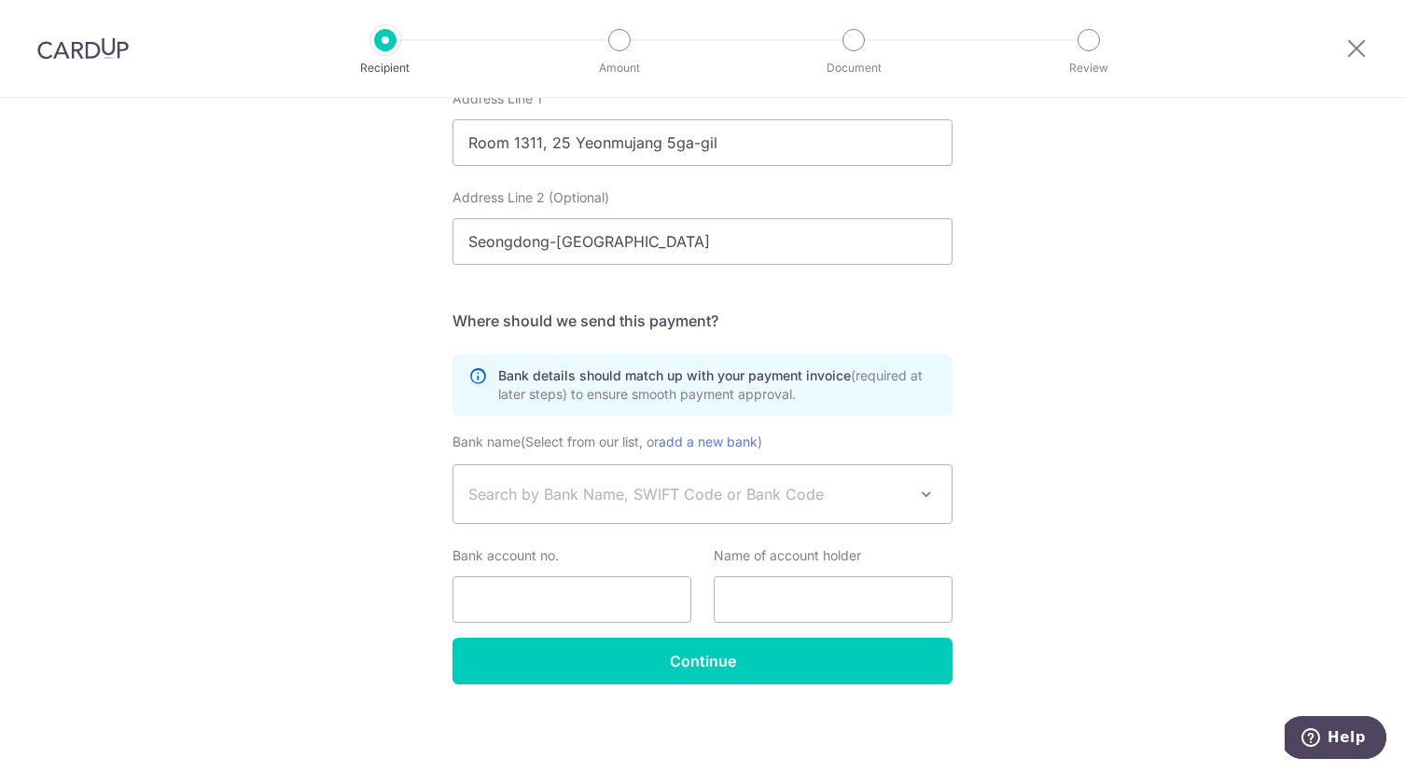
click at [667, 499] on span "Search by Bank Name, SWIFT Code or Bank Code" at bounding box center [687, 494] width 438 height 22
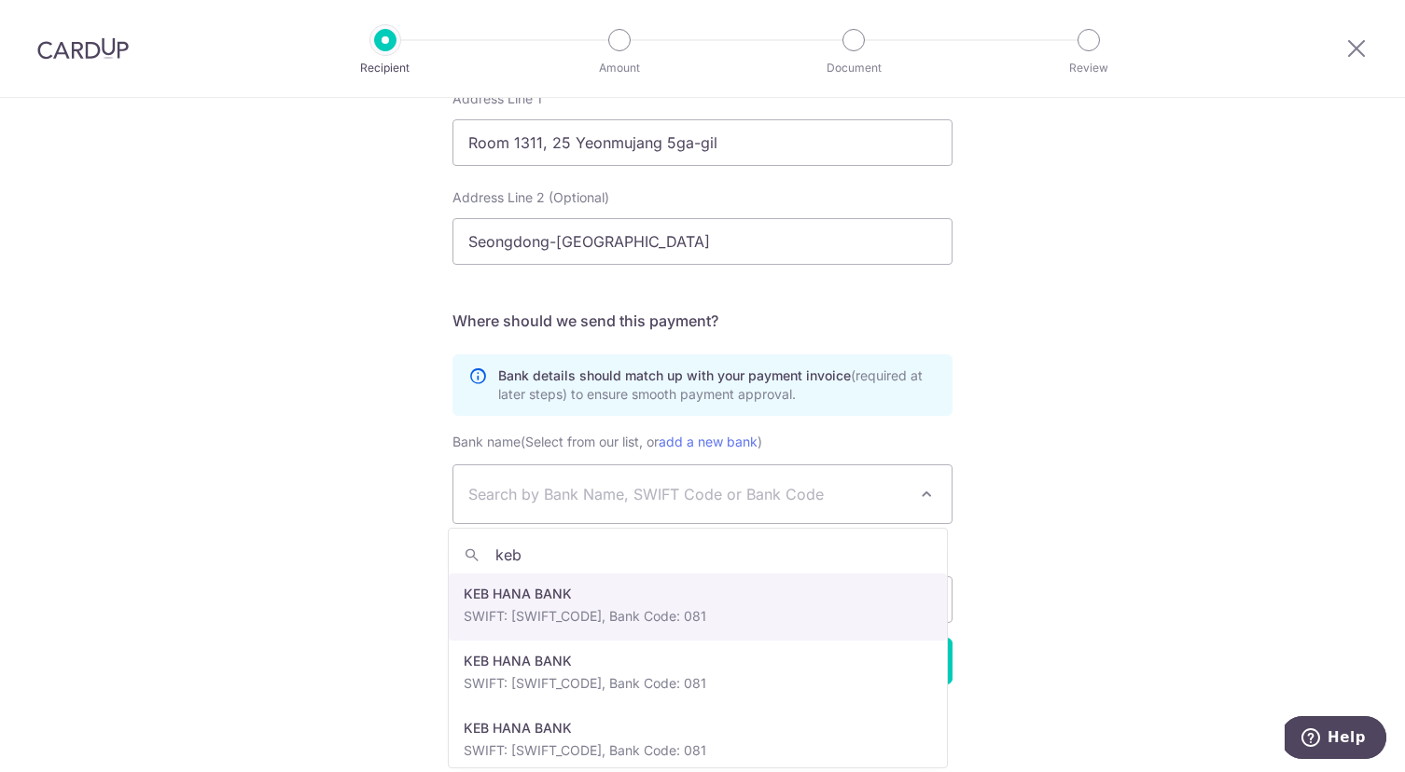
type input "keb"
select select "336"
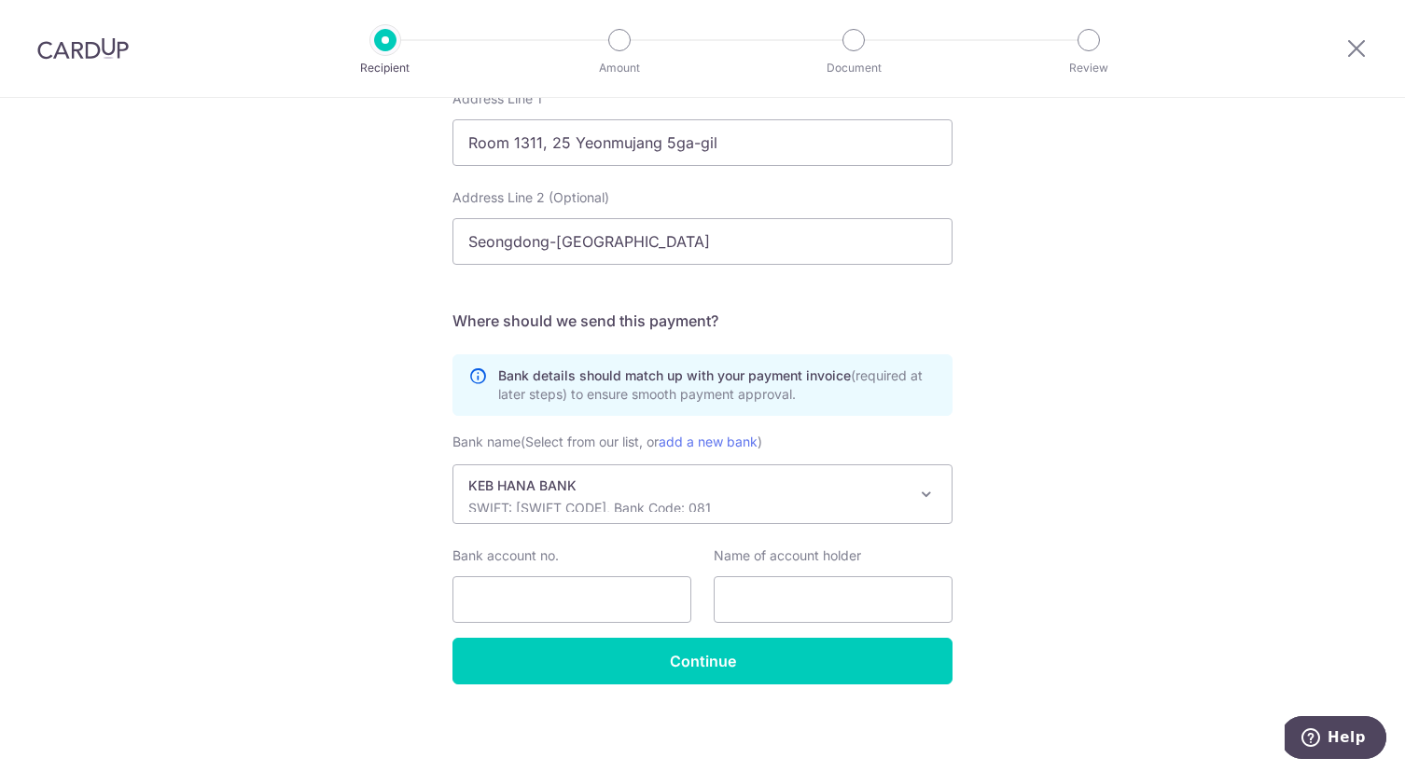
click at [759, 506] on p "SWIFT: KOEXKRSEXXX, Bank Code: 081" at bounding box center [687, 508] width 438 height 19
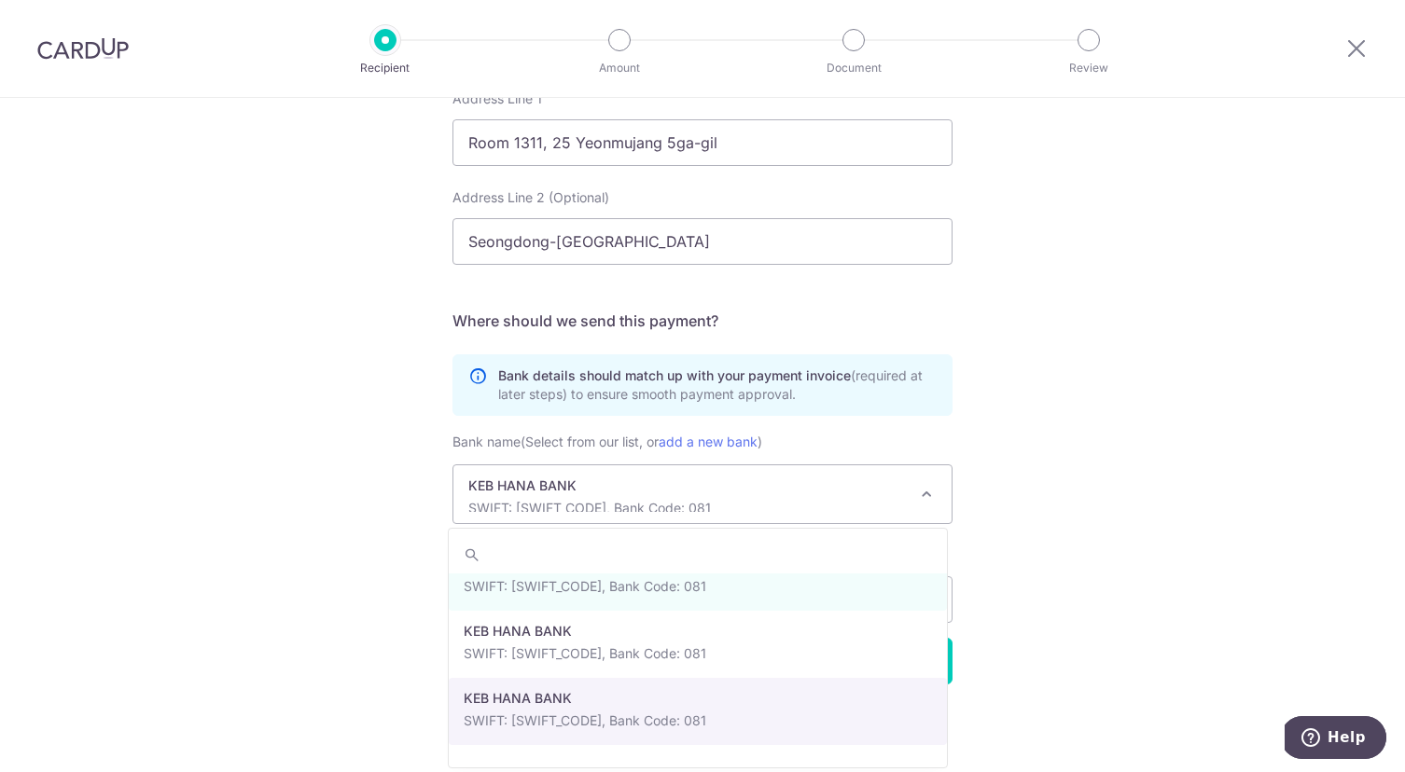
scroll to position [2706, 0]
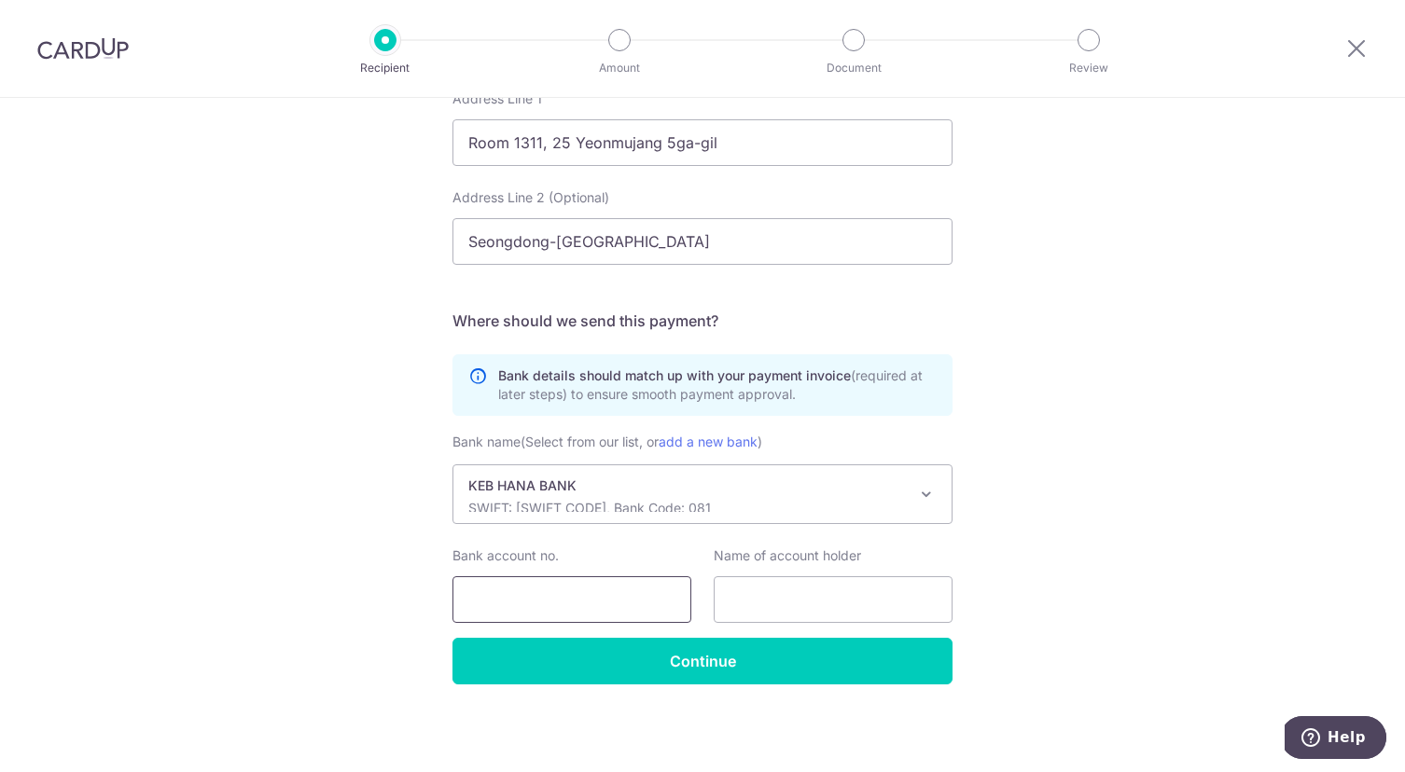
click at [623, 601] on input "Bank account no." at bounding box center [571, 599] width 239 height 47
type input "39191003729504"
click at [744, 603] on input "text" at bounding box center [832, 599] width 239 height 47
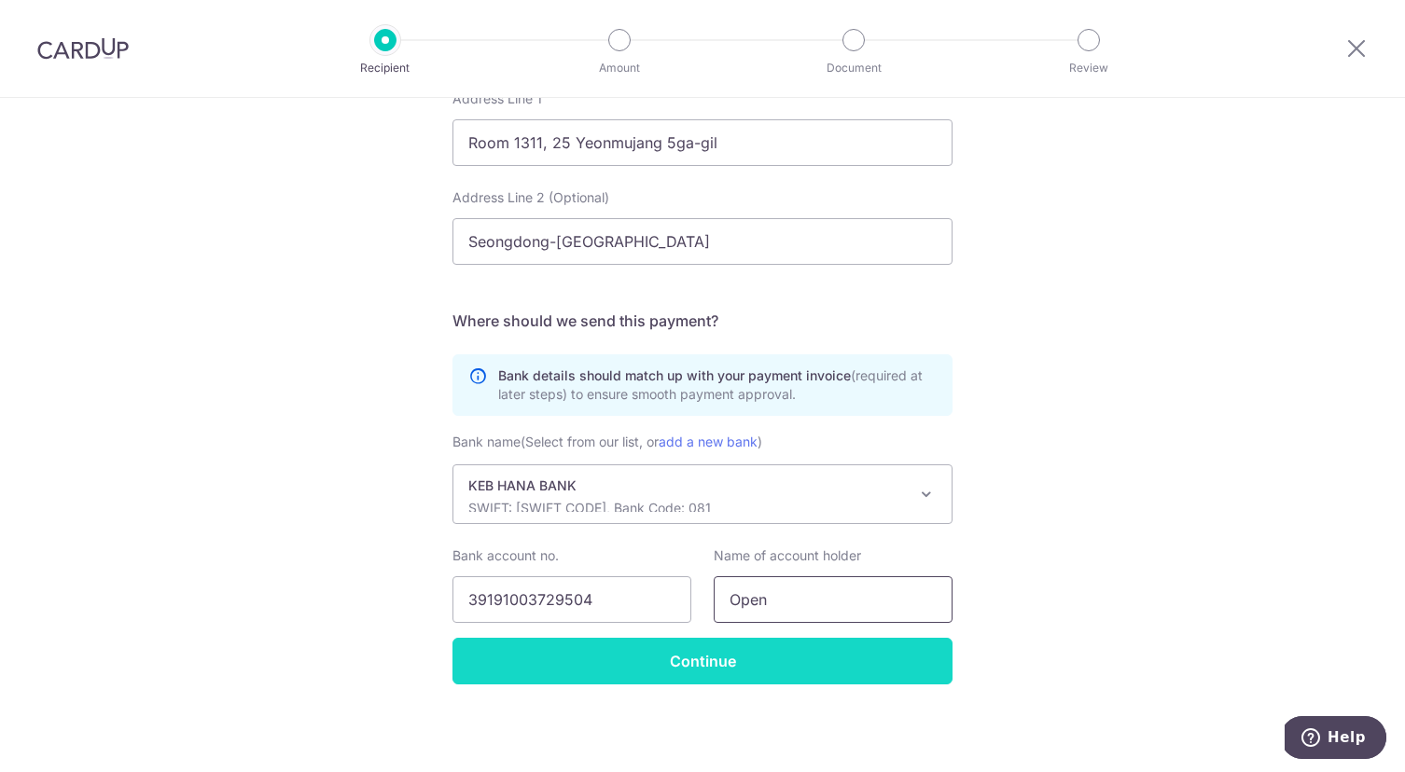
type input "OPENHAN CO., LTD"
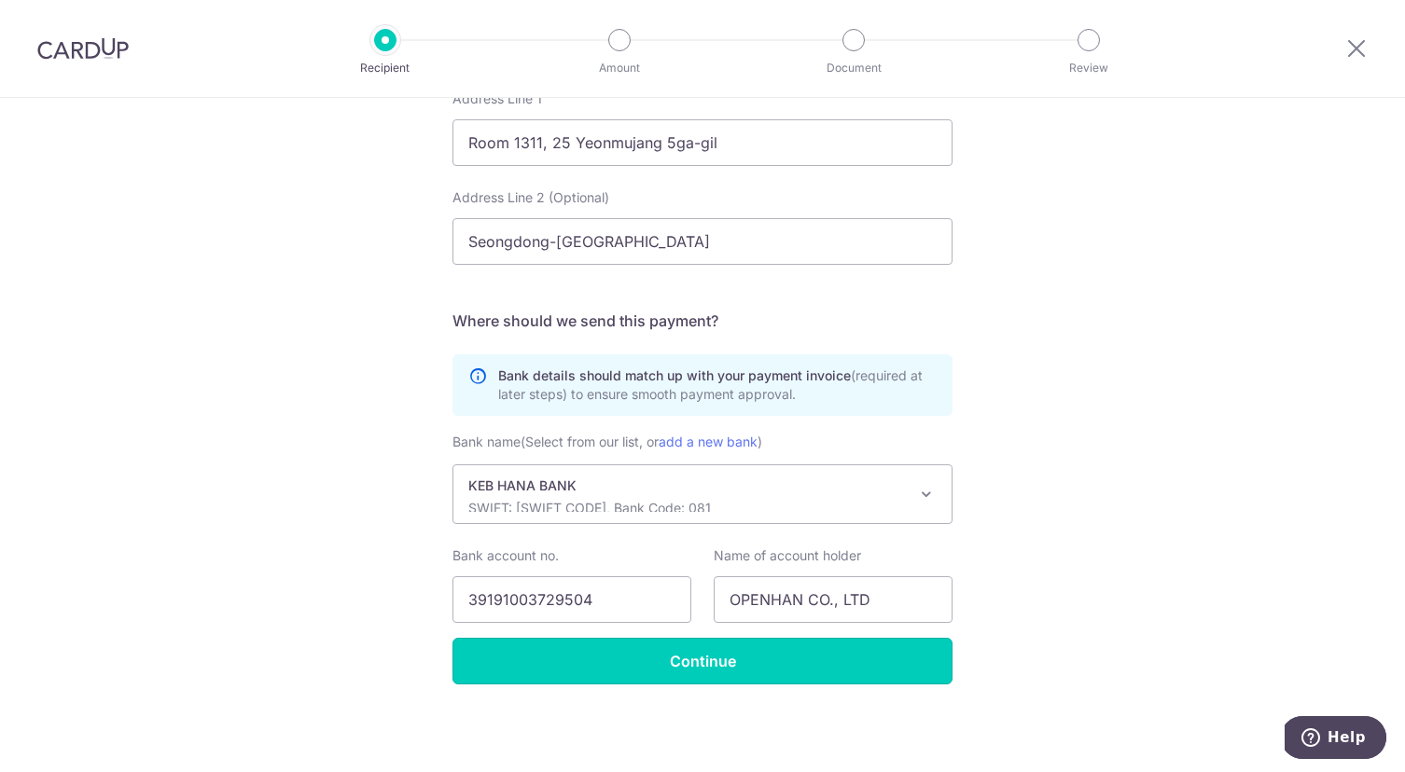
click at [789, 659] on input "Continue" at bounding box center [702, 661] width 500 height 47
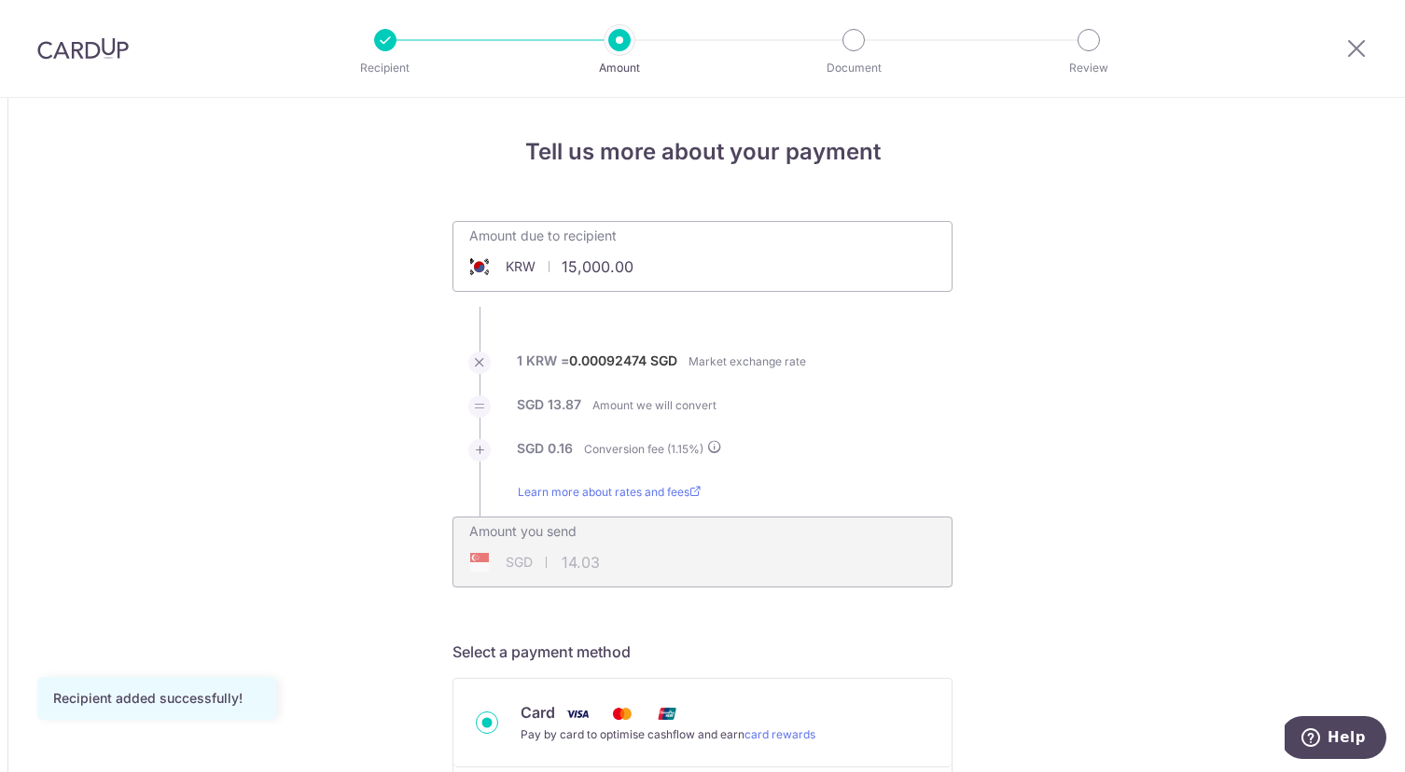
click at [646, 265] on input "15,000.00" at bounding box center [597, 266] width 288 height 43
drag, startPoint x: 661, startPoint y: 273, endPoint x: 571, endPoint y: 252, distance: 93.0
click at [471, 251] on input "15,000.00" at bounding box center [597, 266] width 288 height 43
drag, startPoint x: 620, startPoint y: 263, endPoint x: 554, endPoint y: 257, distance: 66.5
click at [554, 257] on input "15,000.00" at bounding box center [597, 266] width 288 height 43
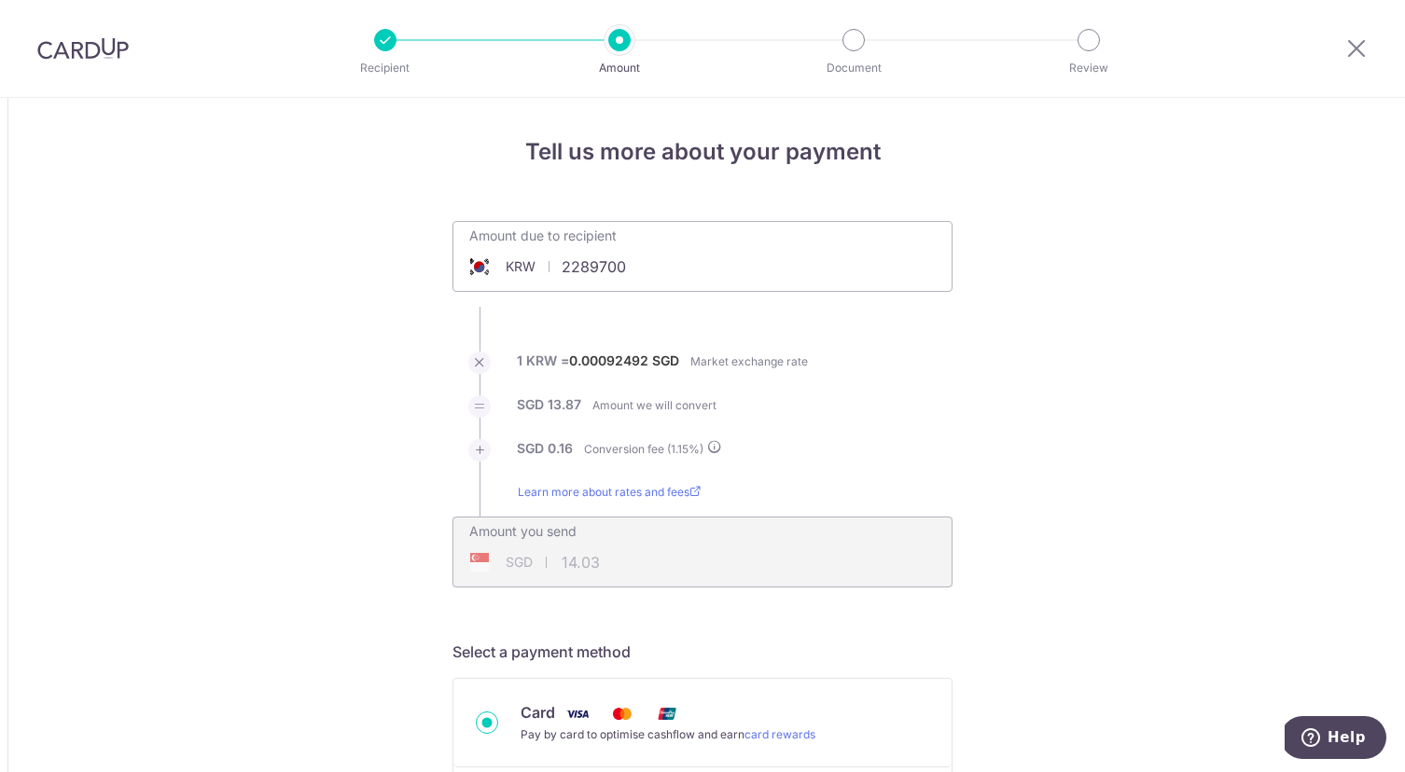
type input "2,289,700.00"
type input "2,142.04"
click at [794, 462] on li "SGD 24.63 Conversion fee ( 1.16 %)" at bounding box center [702, 461] width 500 height 44
click at [679, 552] on div "Amount you send SGD 2,142.04 2142.04" at bounding box center [702, 540] width 498 height 44
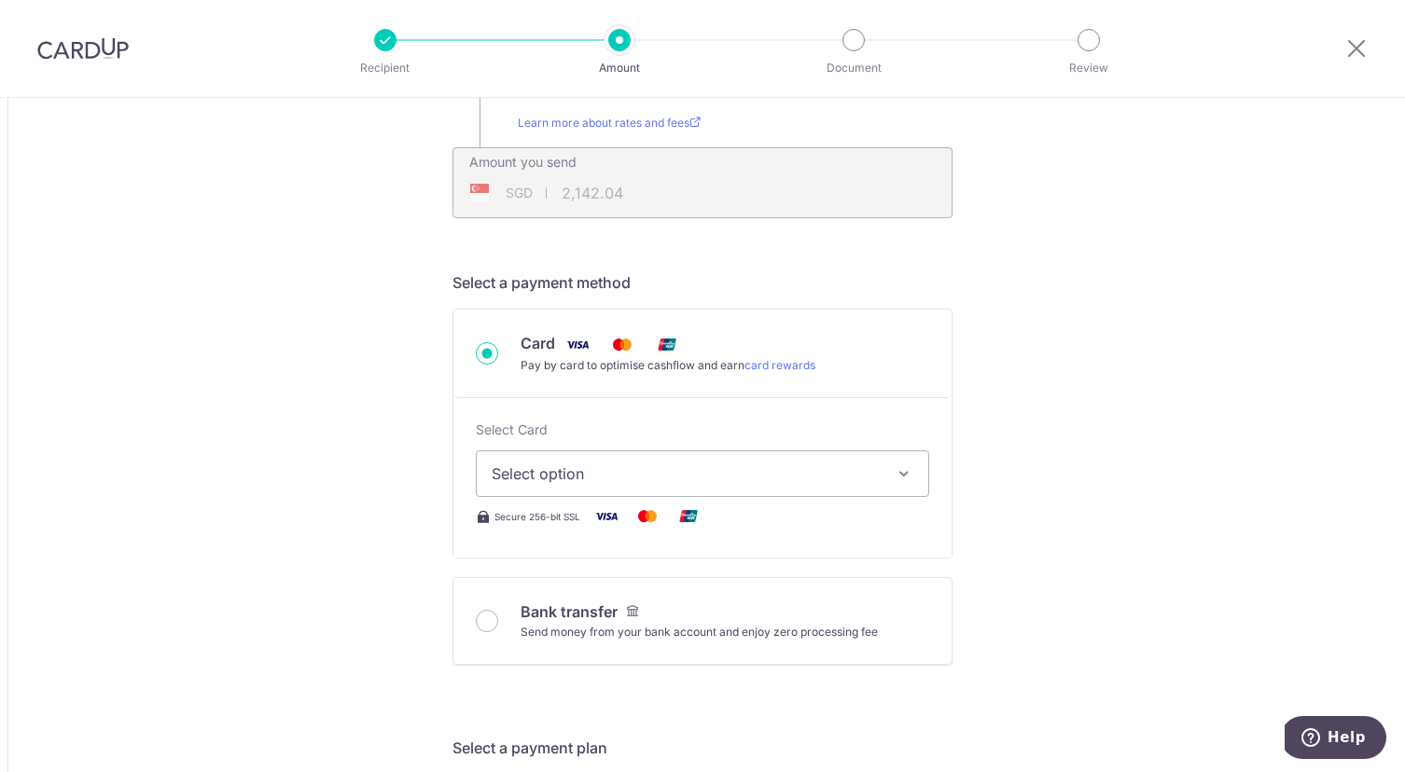
scroll to position [372, 0]
click at [674, 482] on button "Select option" at bounding box center [702, 471] width 453 height 47
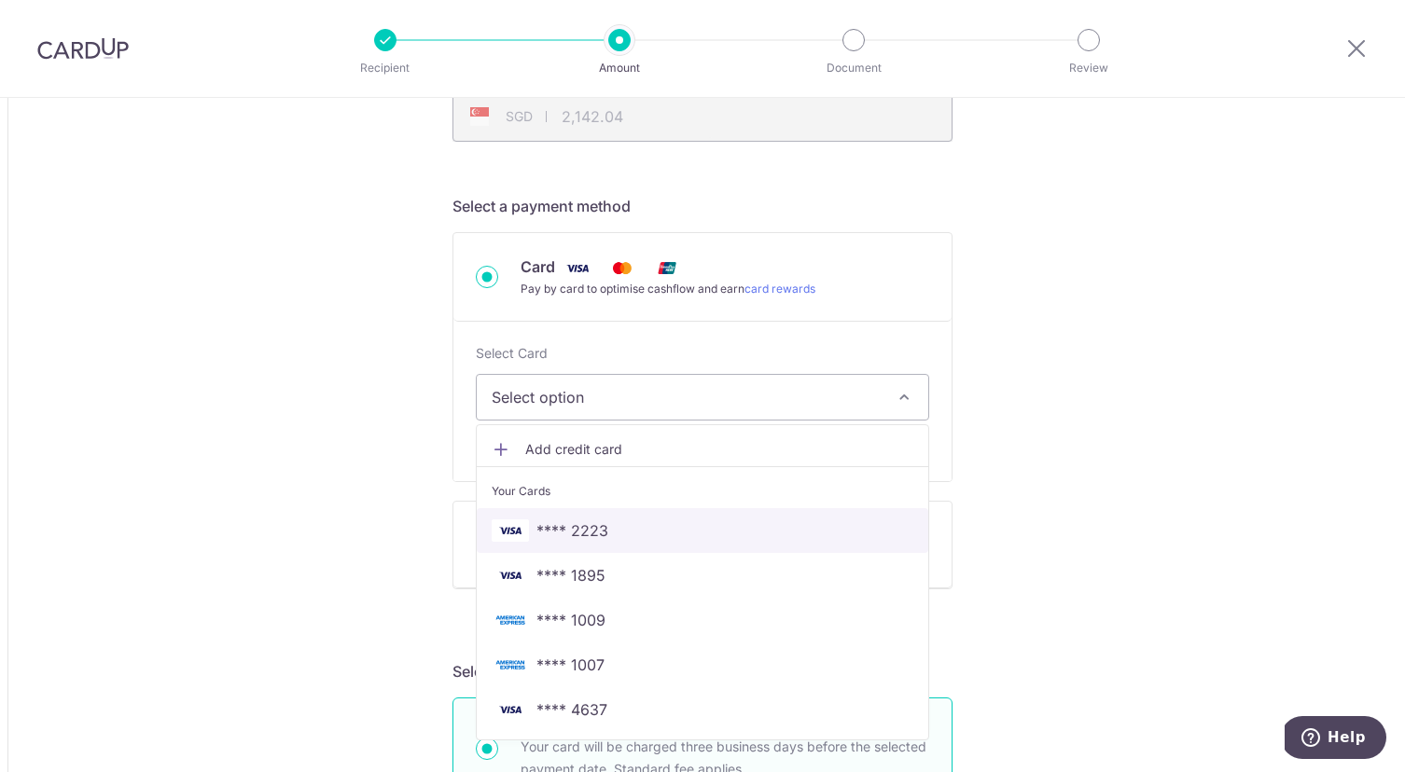
scroll to position [482, 0]
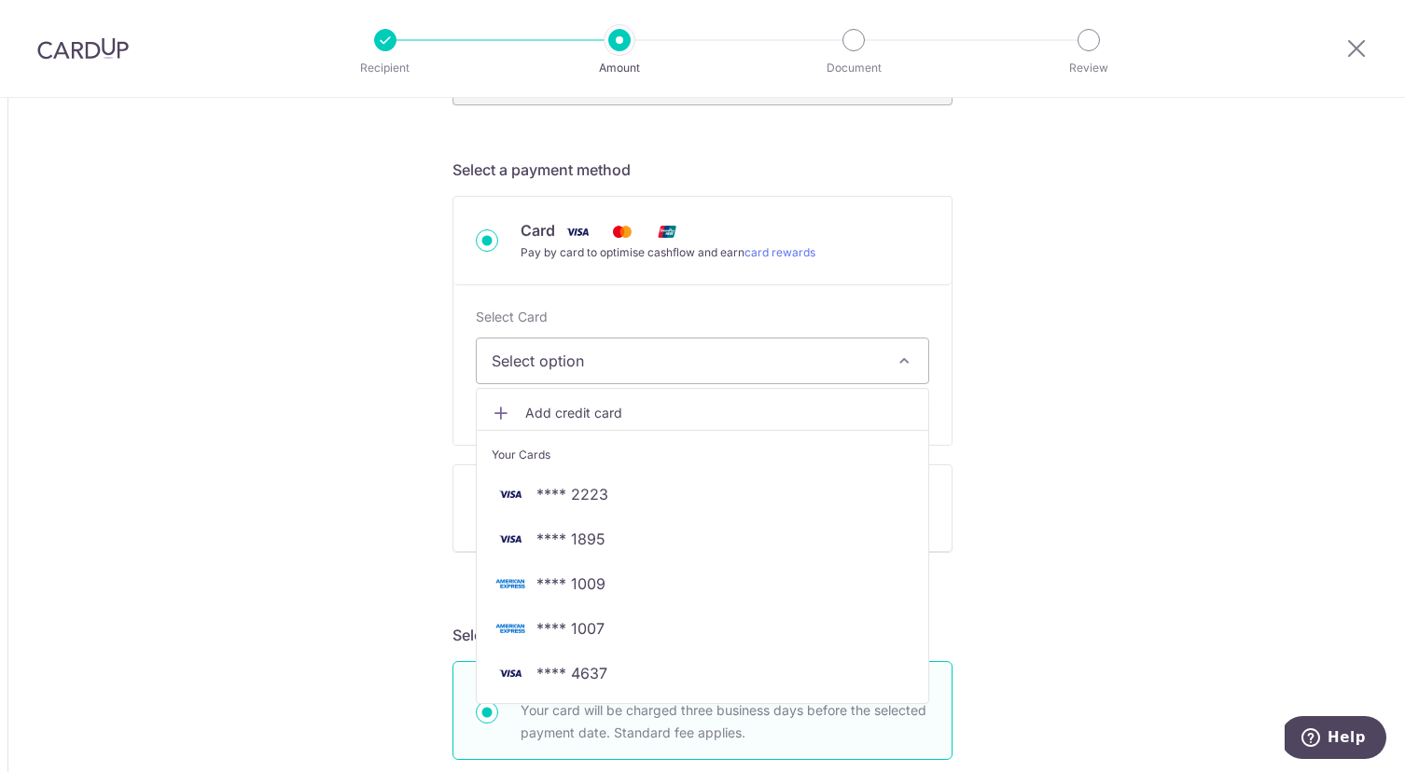
click at [574, 627] on span "**** 1007" at bounding box center [570, 628] width 68 height 22
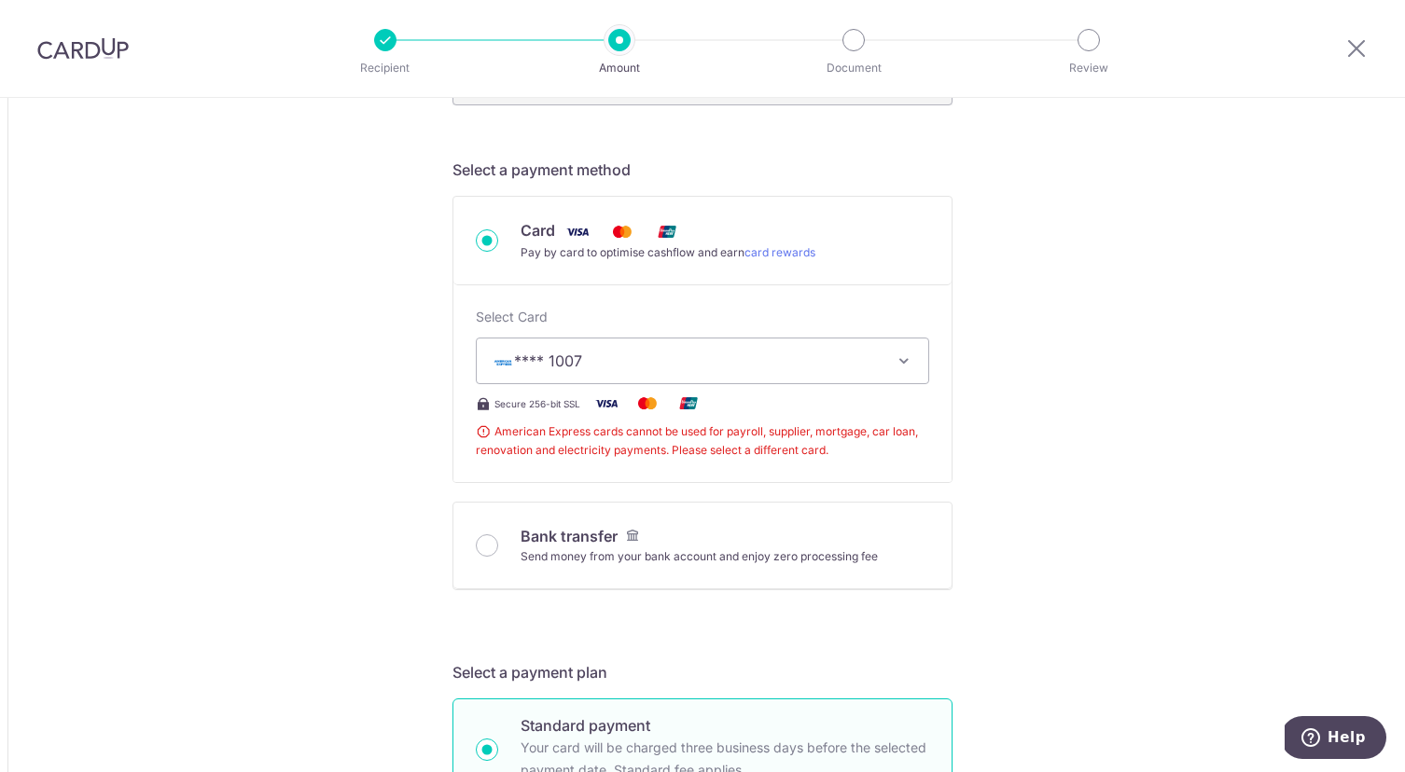
click at [624, 358] on span "**** 1007" at bounding box center [685, 361] width 388 height 22
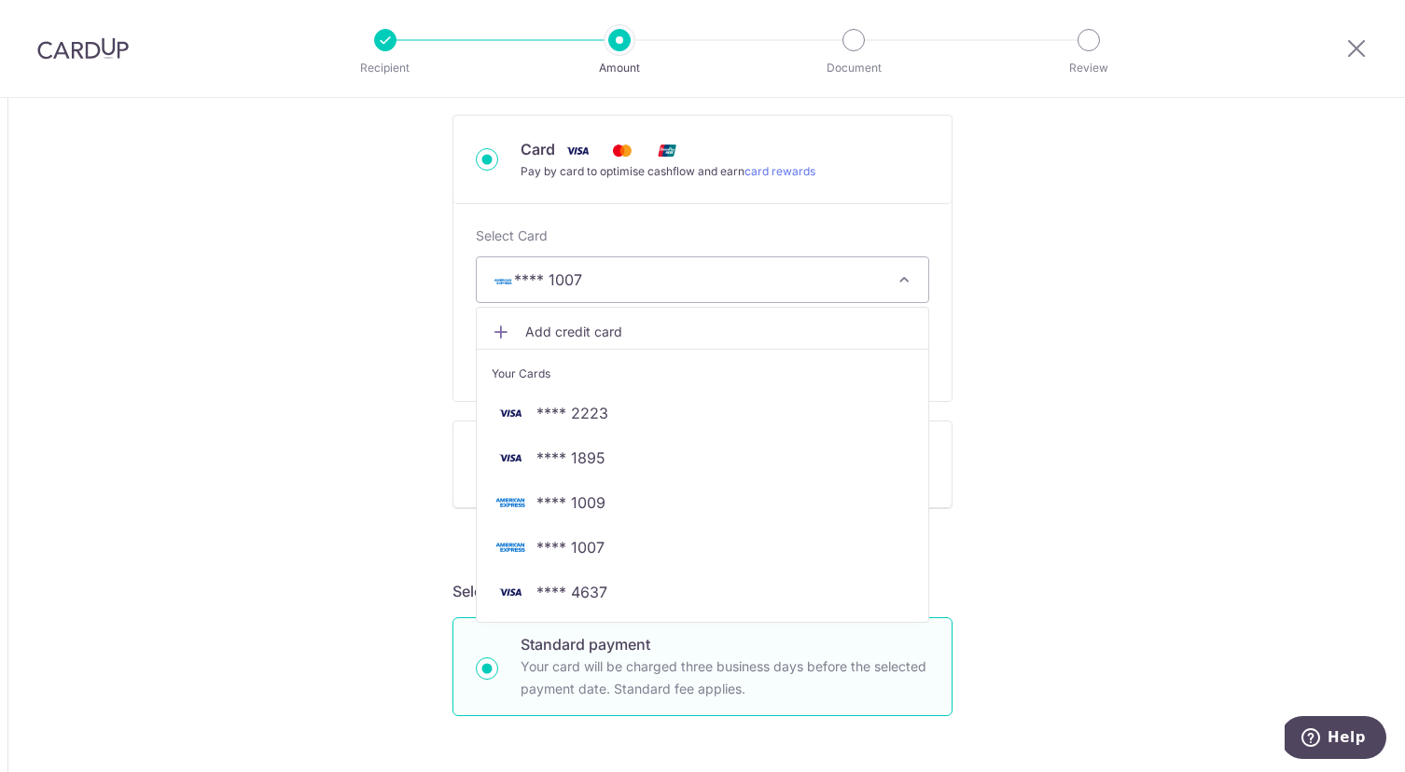
scroll to position [594, 0]
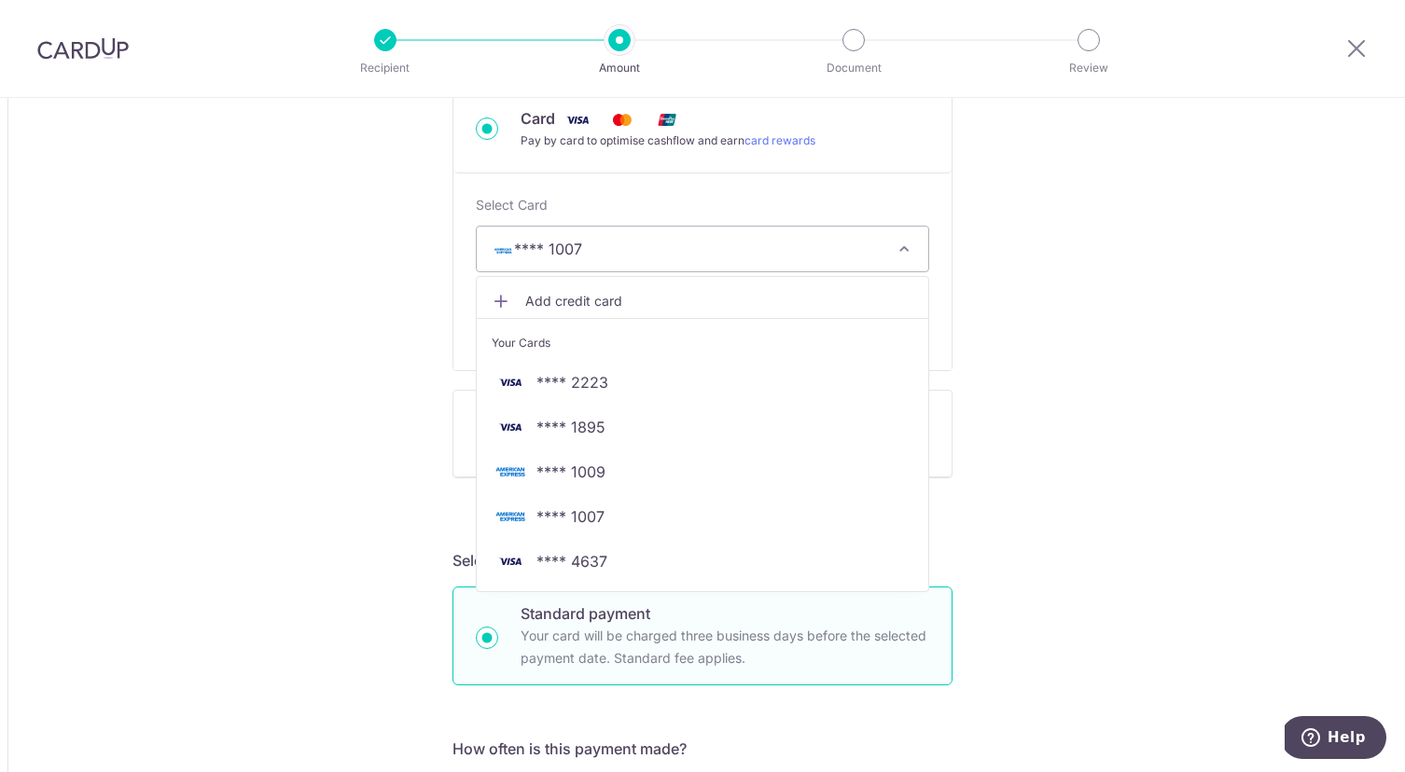
click at [901, 244] on icon "button" at bounding box center [903, 249] width 19 height 19
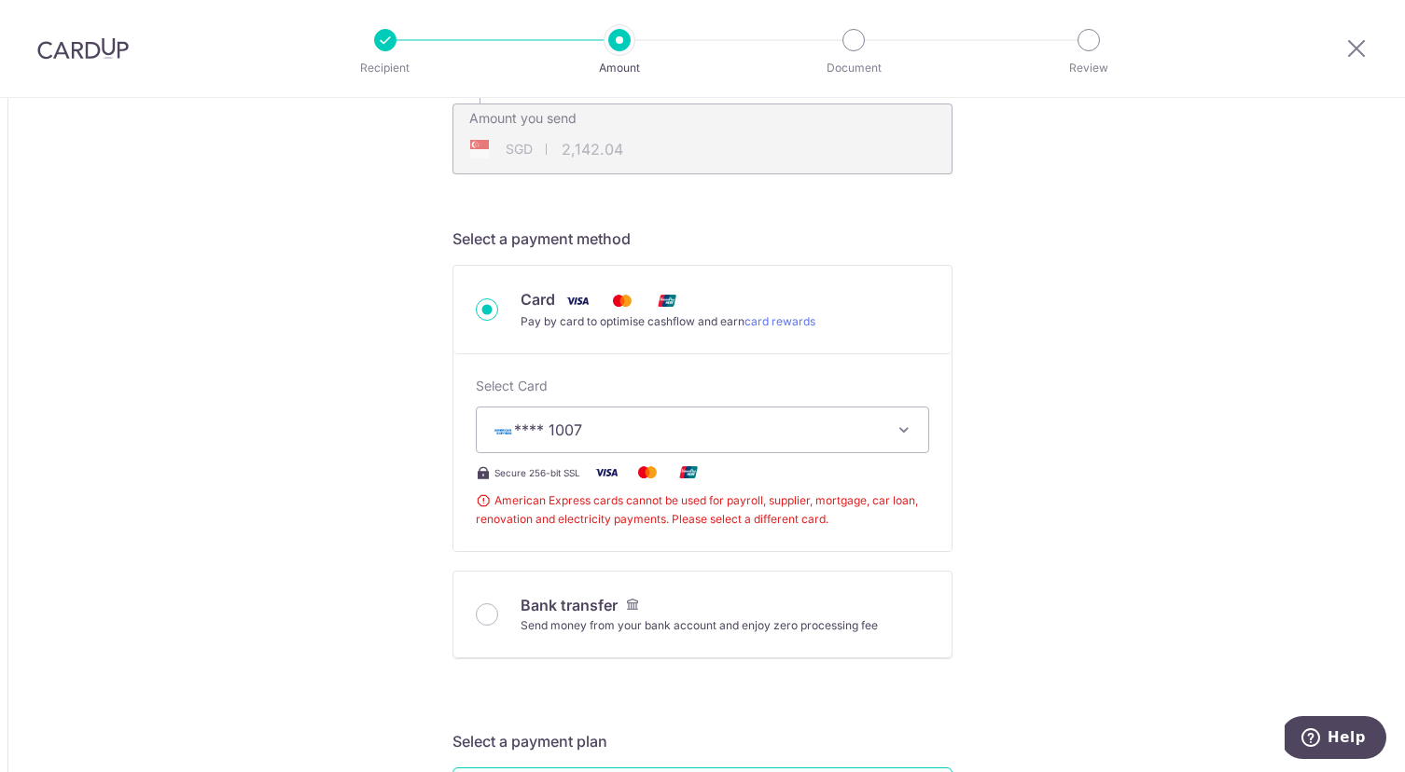
scroll to position [387, 0]
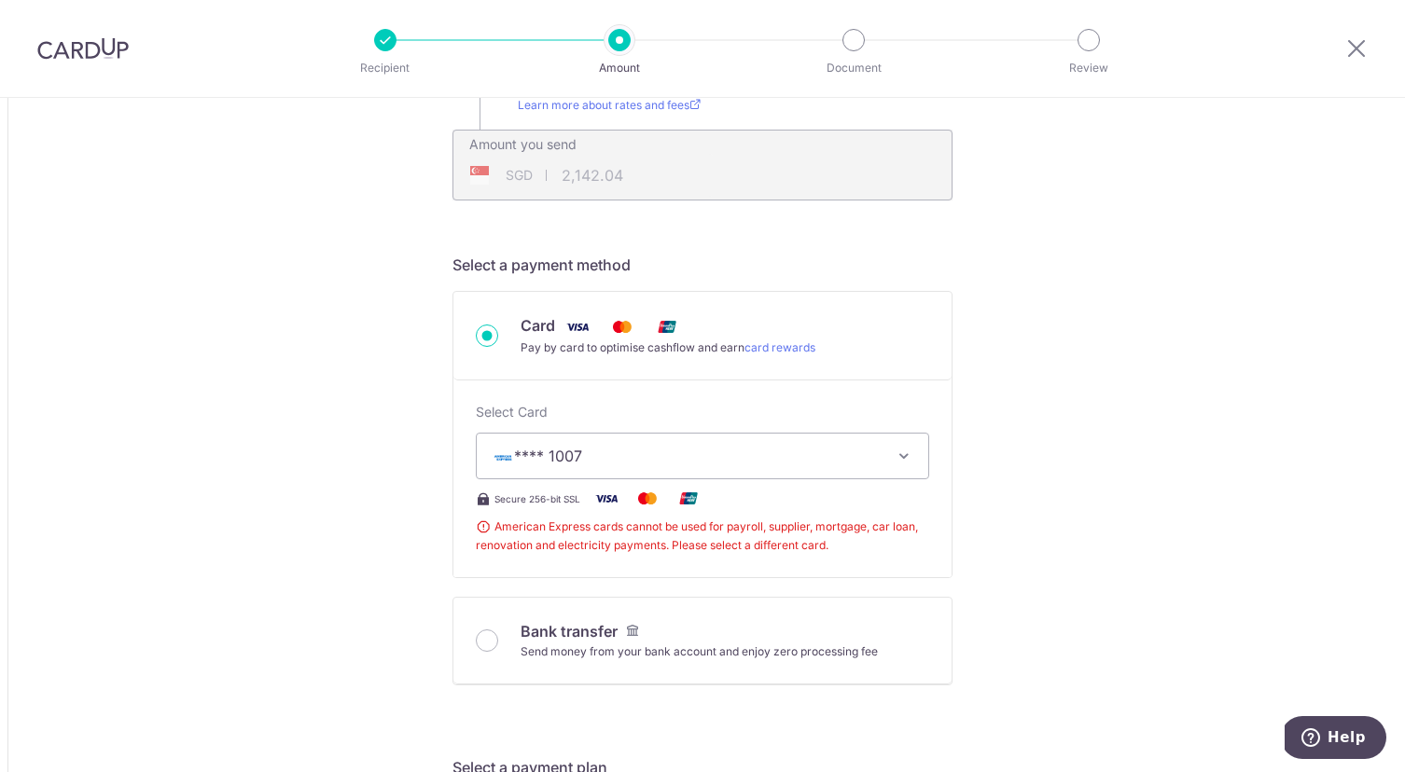
click at [764, 464] on span "**** 1007" at bounding box center [685, 456] width 388 height 22
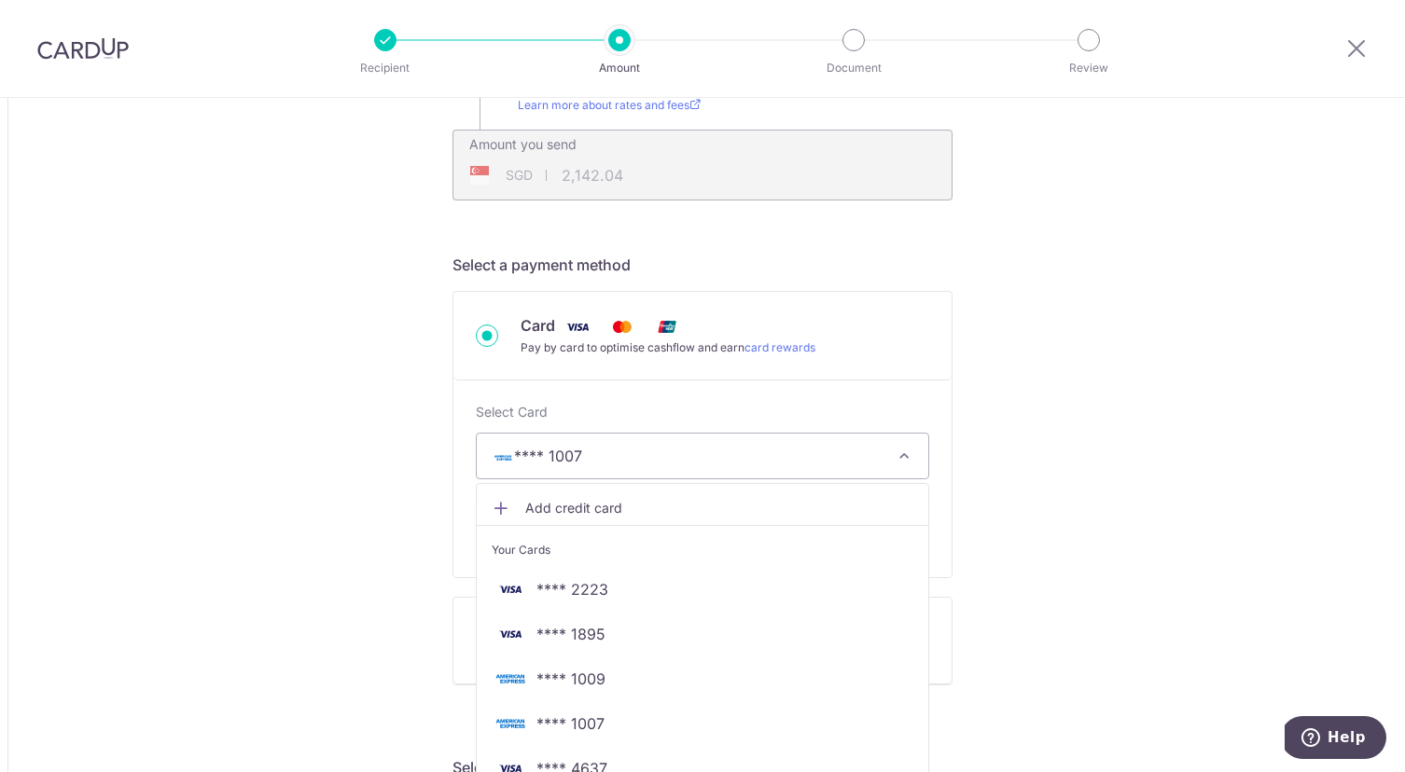
click at [581, 504] on span "Add credit card" at bounding box center [719, 508] width 388 height 19
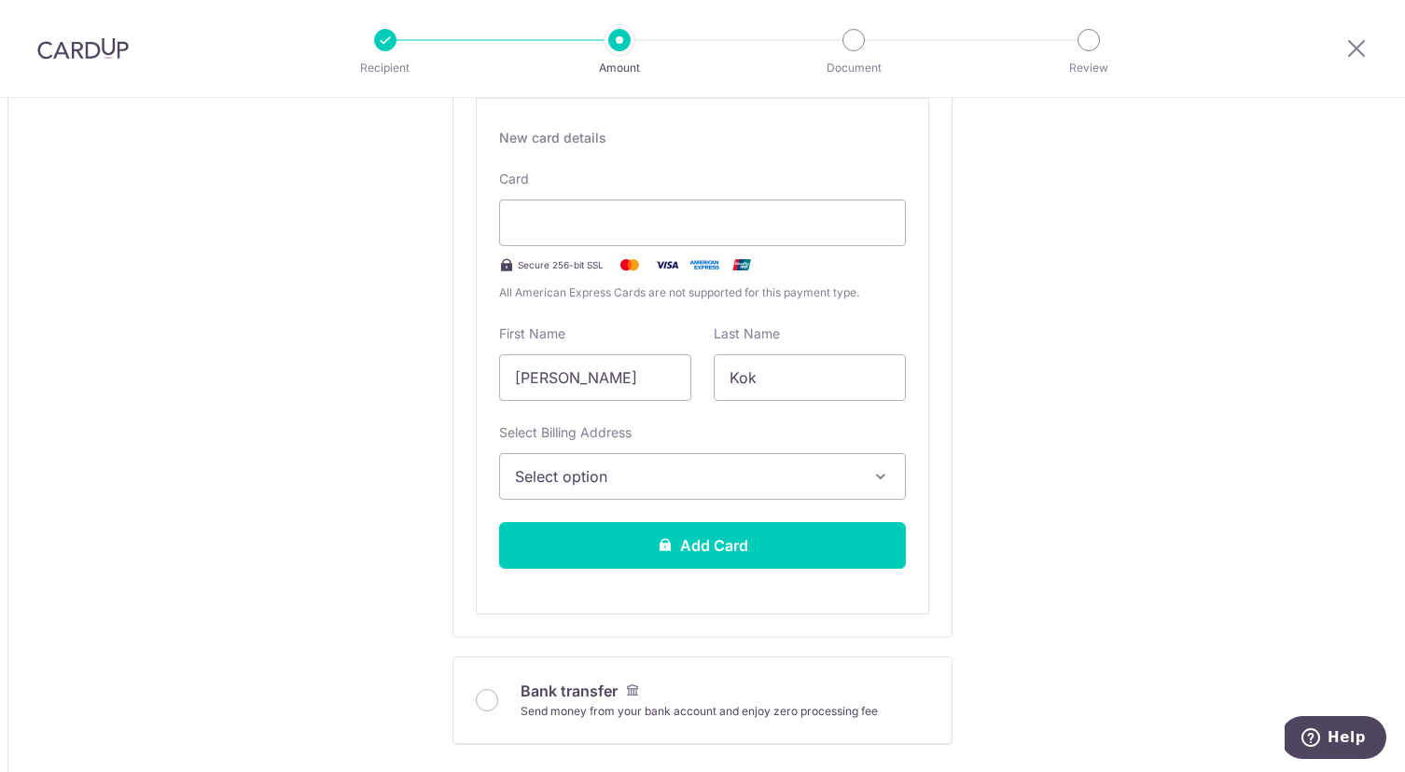
scroll to position [790, 0]
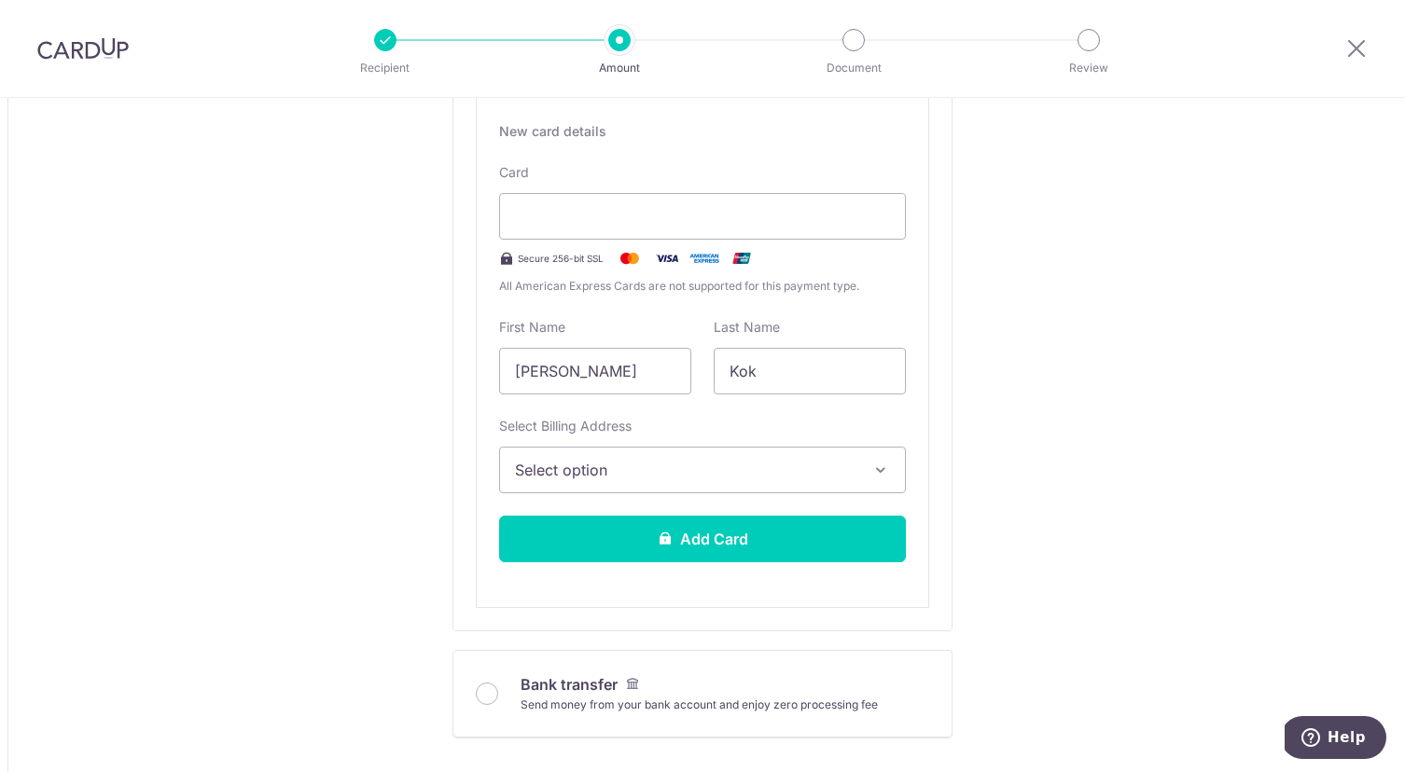
click at [628, 472] on span "Select option" at bounding box center [685, 470] width 341 height 22
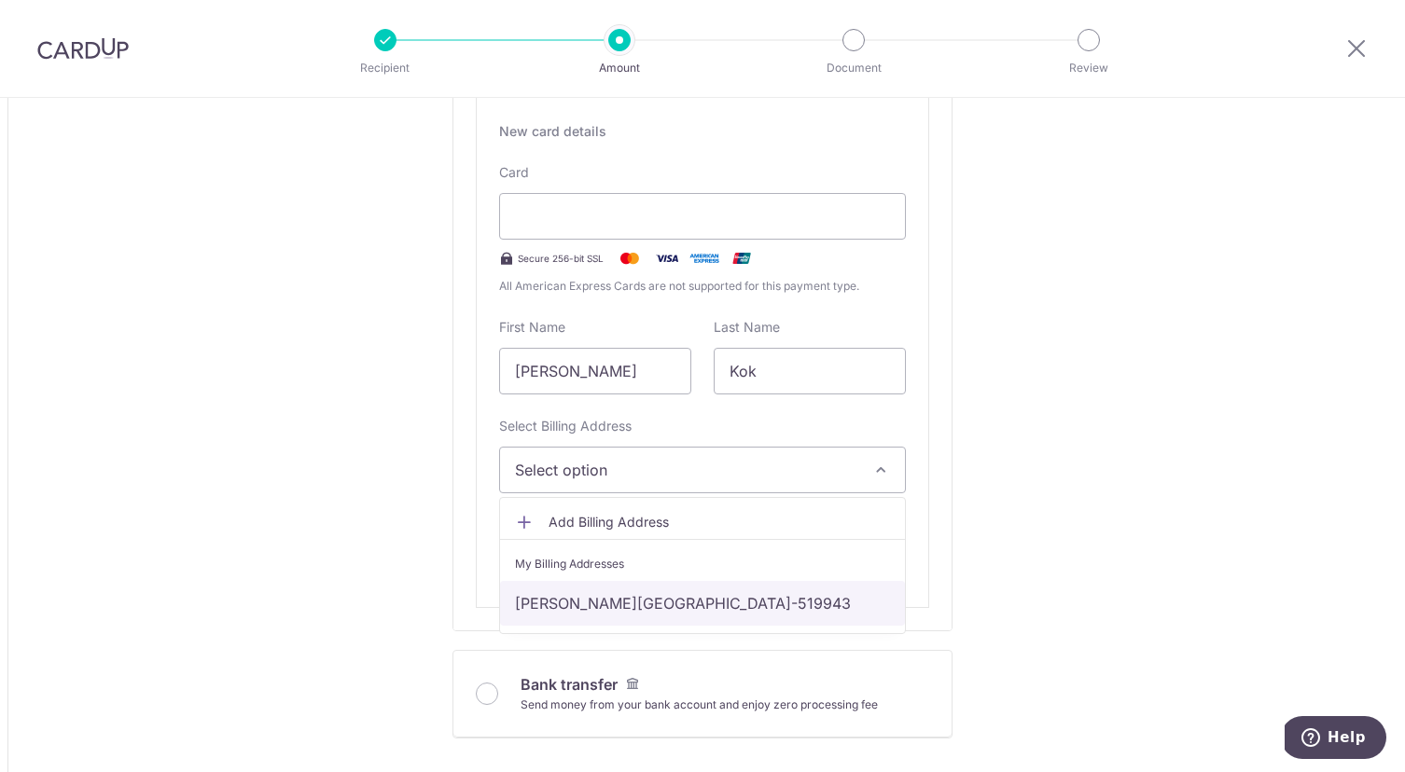
click at [632, 603] on link "Elias Road, Singapore, SG, Singapore-519943" at bounding box center [702, 603] width 405 height 45
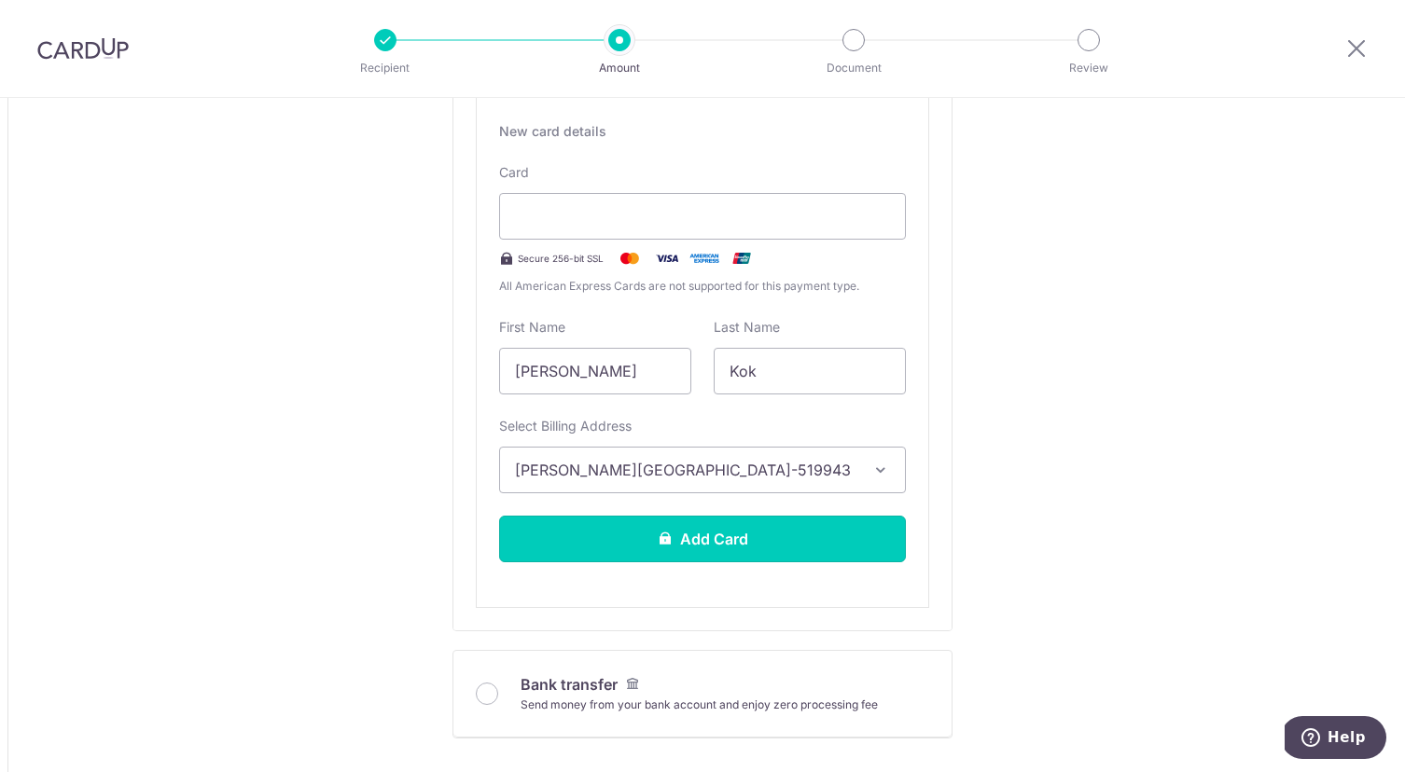
click at [715, 540] on button "Add Card" at bounding box center [702, 539] width 407 height 47
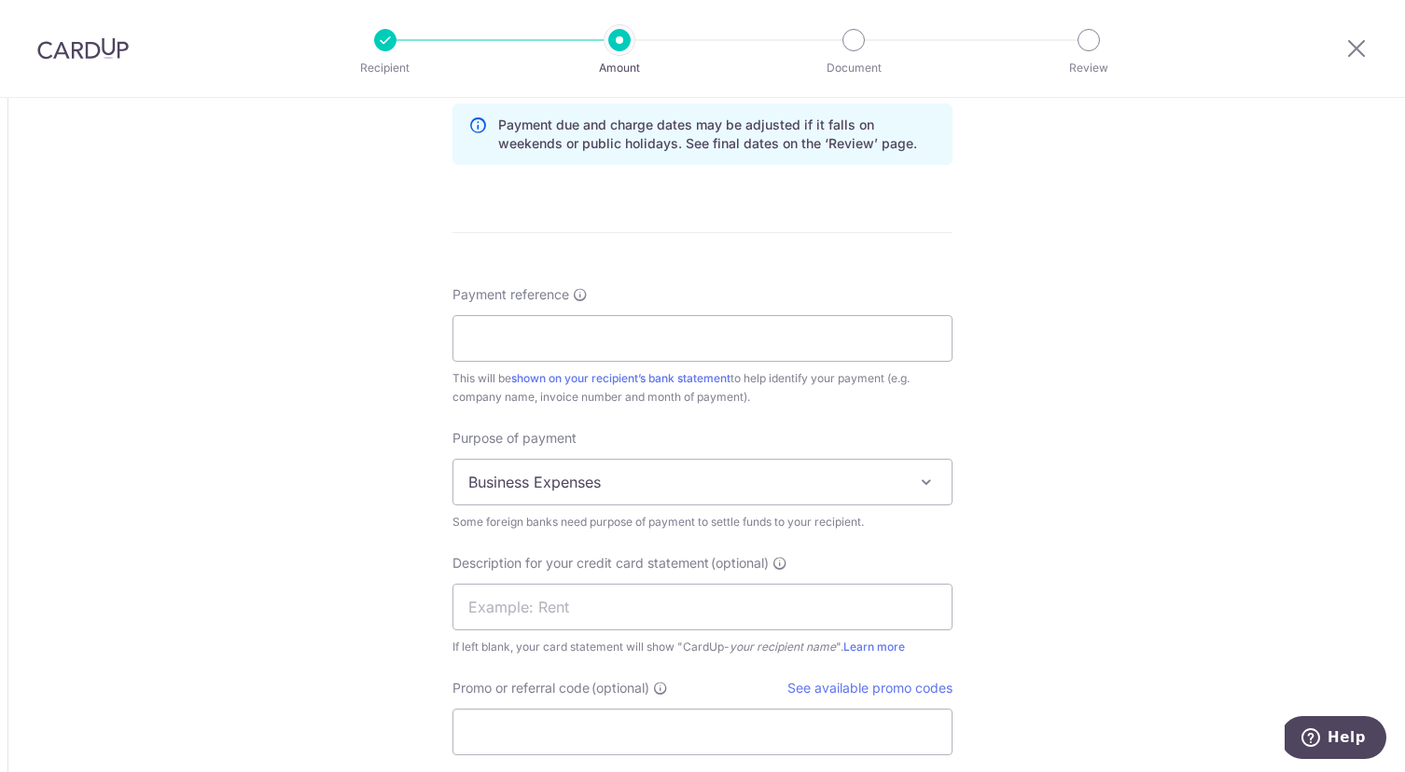
scroll to position [1534, 0]
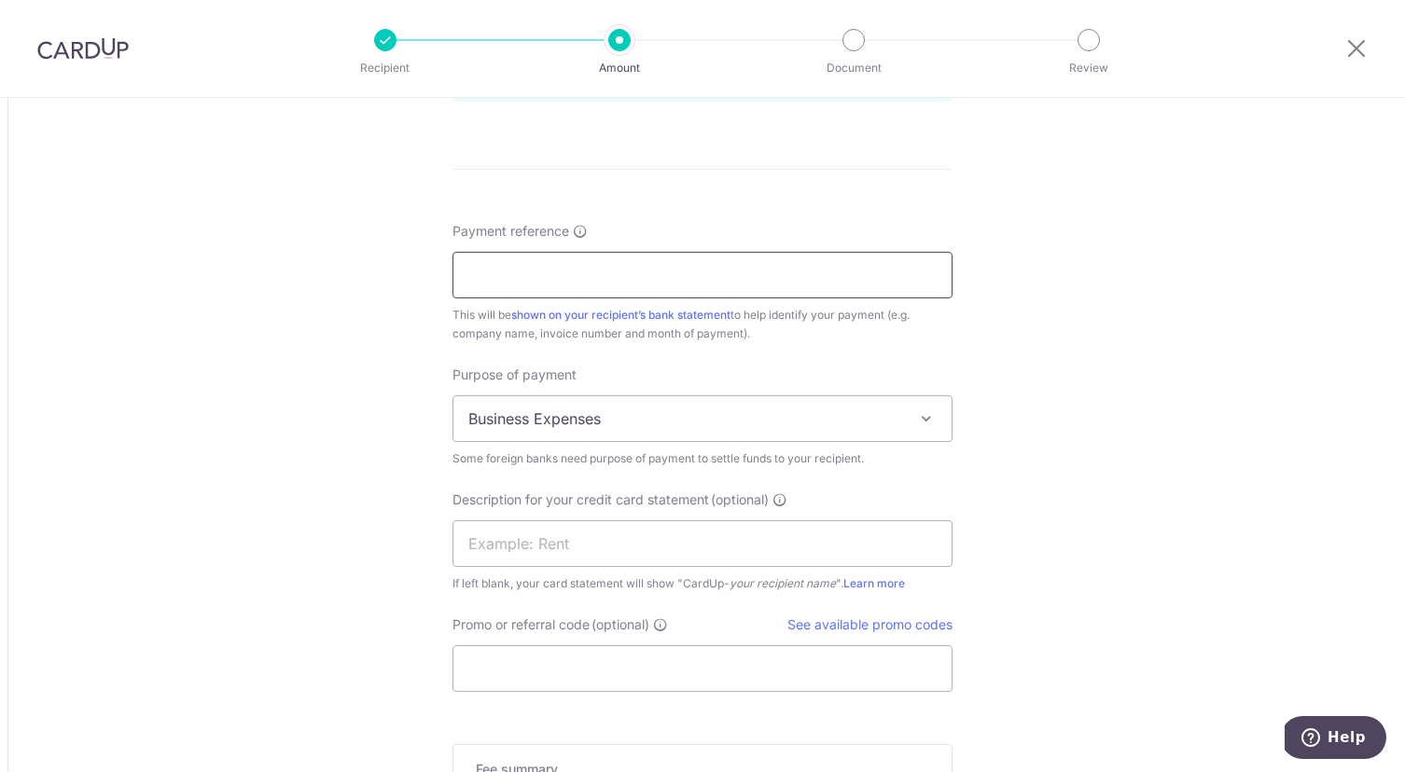
click at [706, 276] on input "Payment reference" at bounding box center [702, 275] width 500 height 47
type input "Minitotz SG"
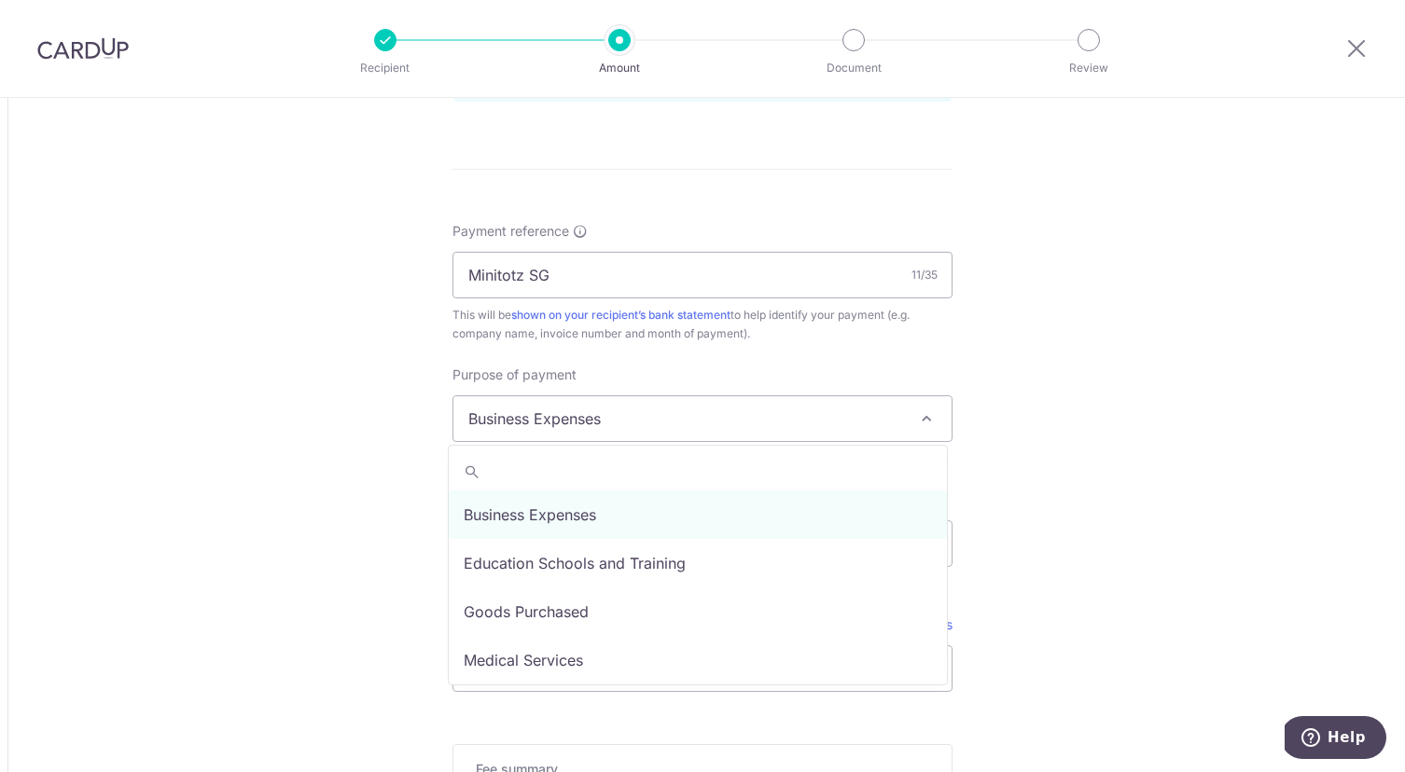
click at [919, 418] on span at bounding box center [926, 419] width 22 height 22
drag, startPoint x: 744, startPoint y: 620, endPoint x: 759, endPoint y: 616, distance: 15.6
select select "Goods Purchased"
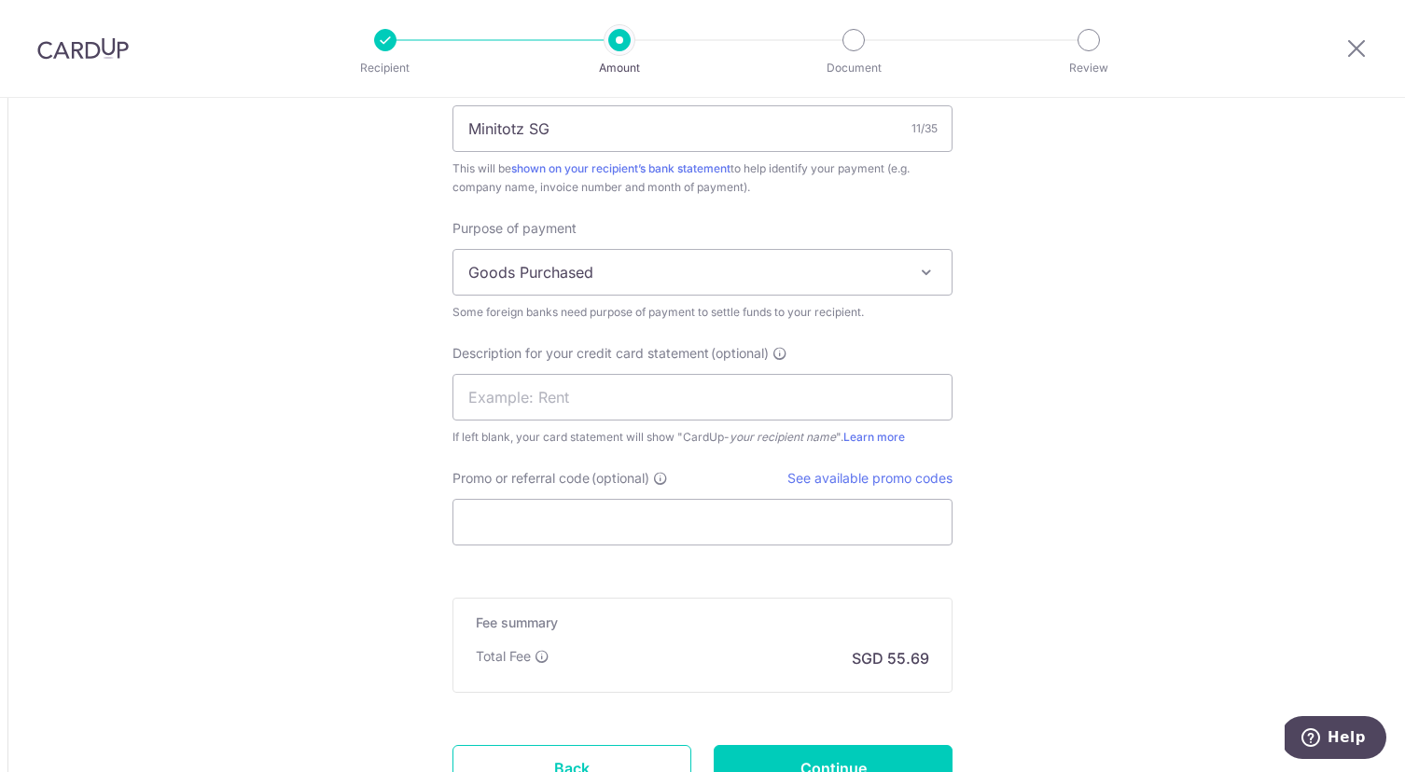
scroll to position [1718, 0]
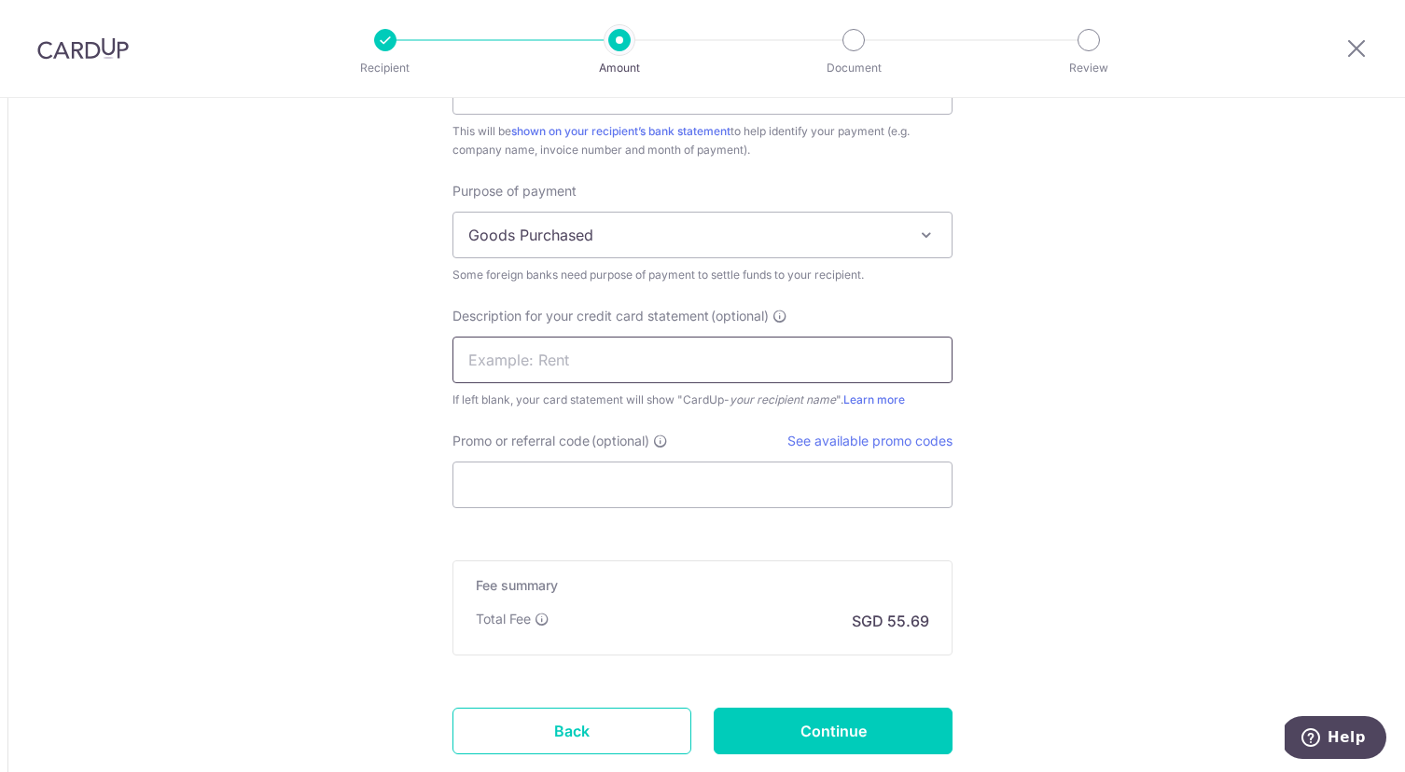
click at [617, 368] on input "text" at bounding box center [702, 360] width 500 height 47
type input "Ozkiz"
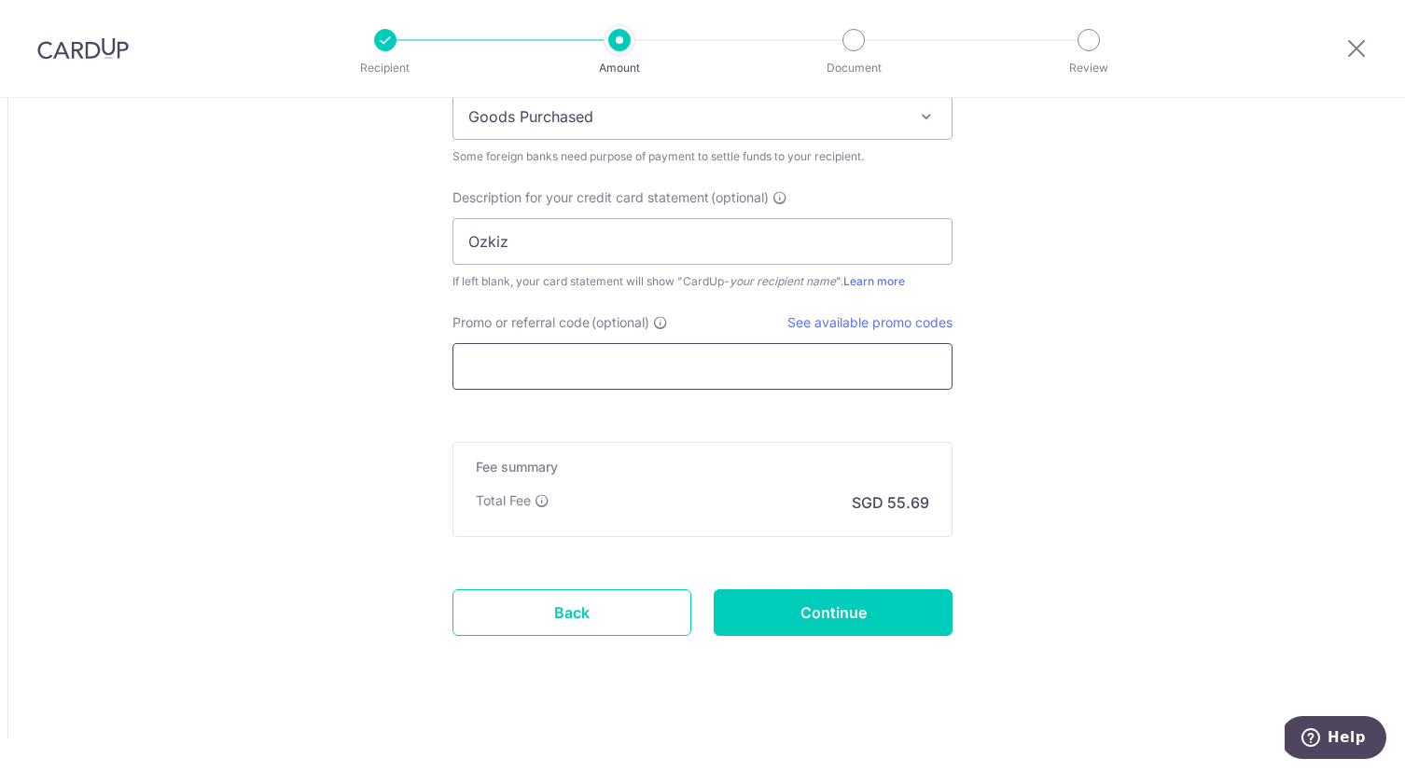
scroll to position [1839, 0]
click at [881, 607] on input "Continue" at bounding box center [832, 610] width 239 height 47
type input "Create Schedule"
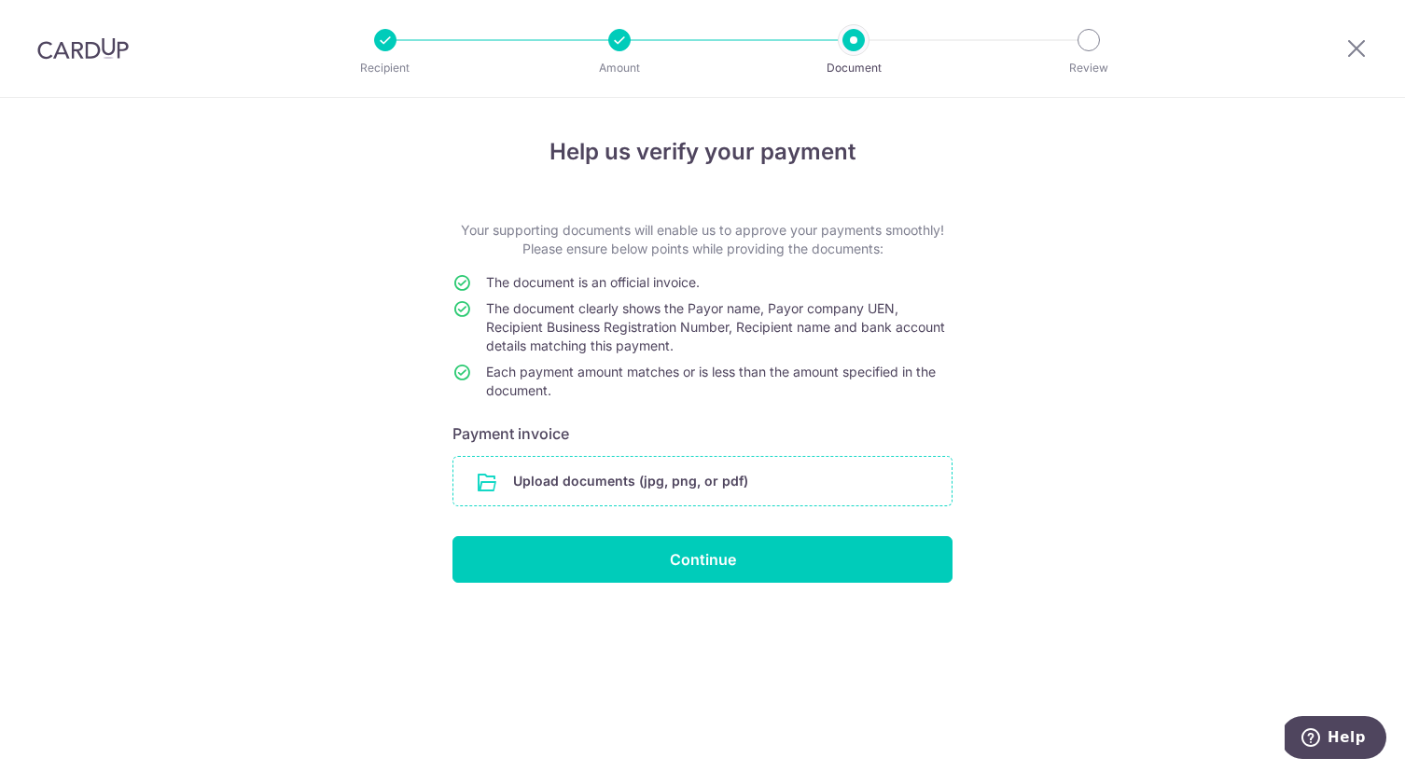
click at [698, 482] on input "file" at bounding box center [702, 481] width 498 height 48
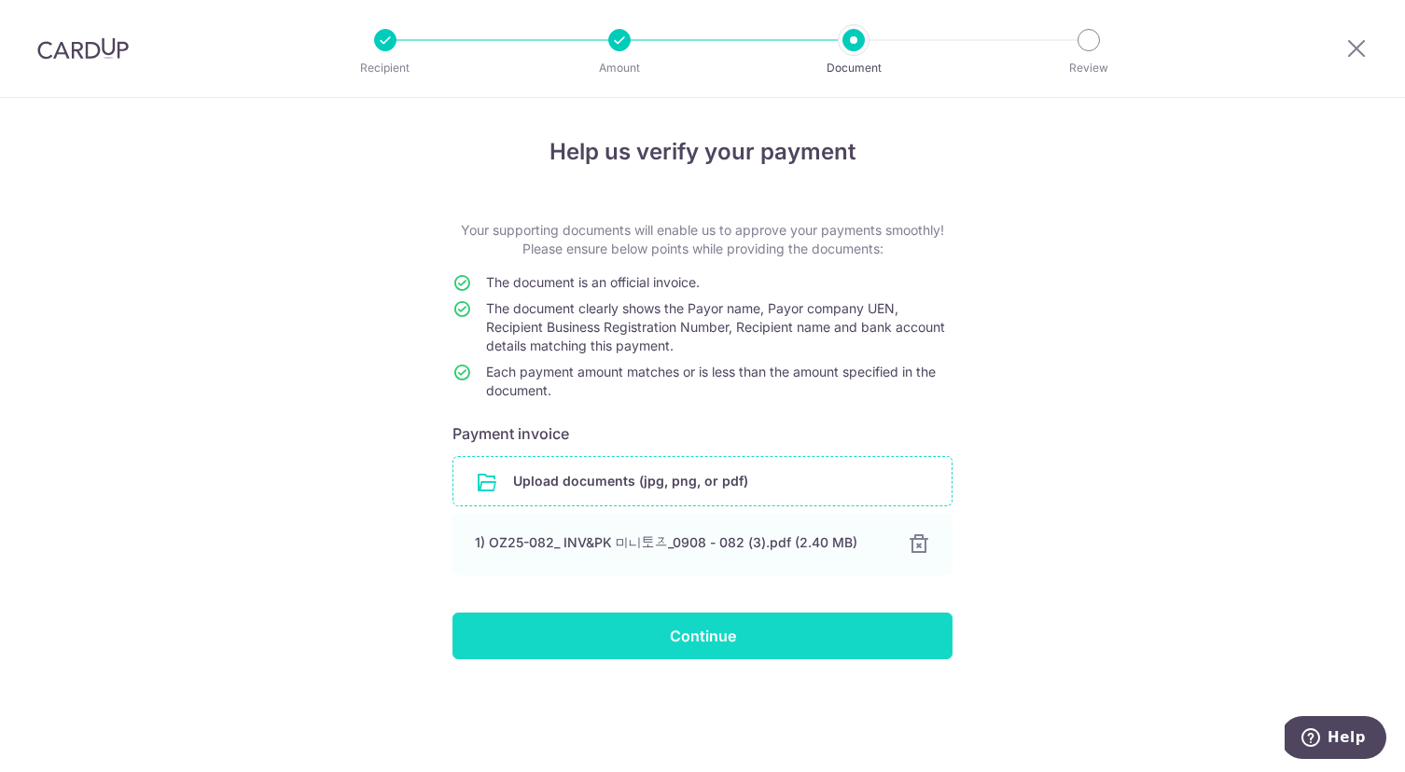
click at [777, 635] on input "Continue" at bounding box center [702, 636] width 500 height 47
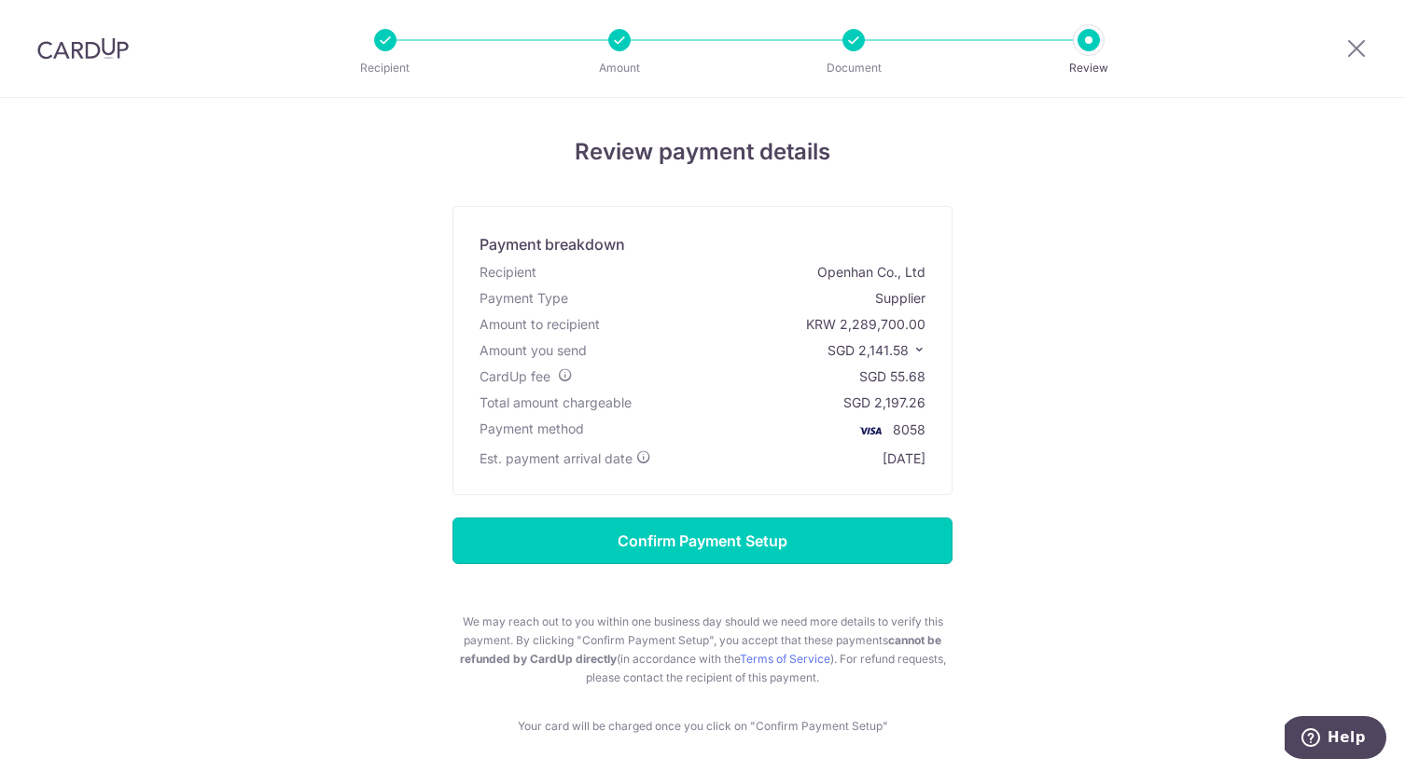
drag, startPoint x: 847, startPoint y: 540, endPoint x: 862, endPoint y: 539, distance: 15.0
click at [847, 540] on input "Confirm Payment Setup" at bounding box center [702, 541] width 500 height 47
